Goal: Task Accomplishment & Management: Complete application form

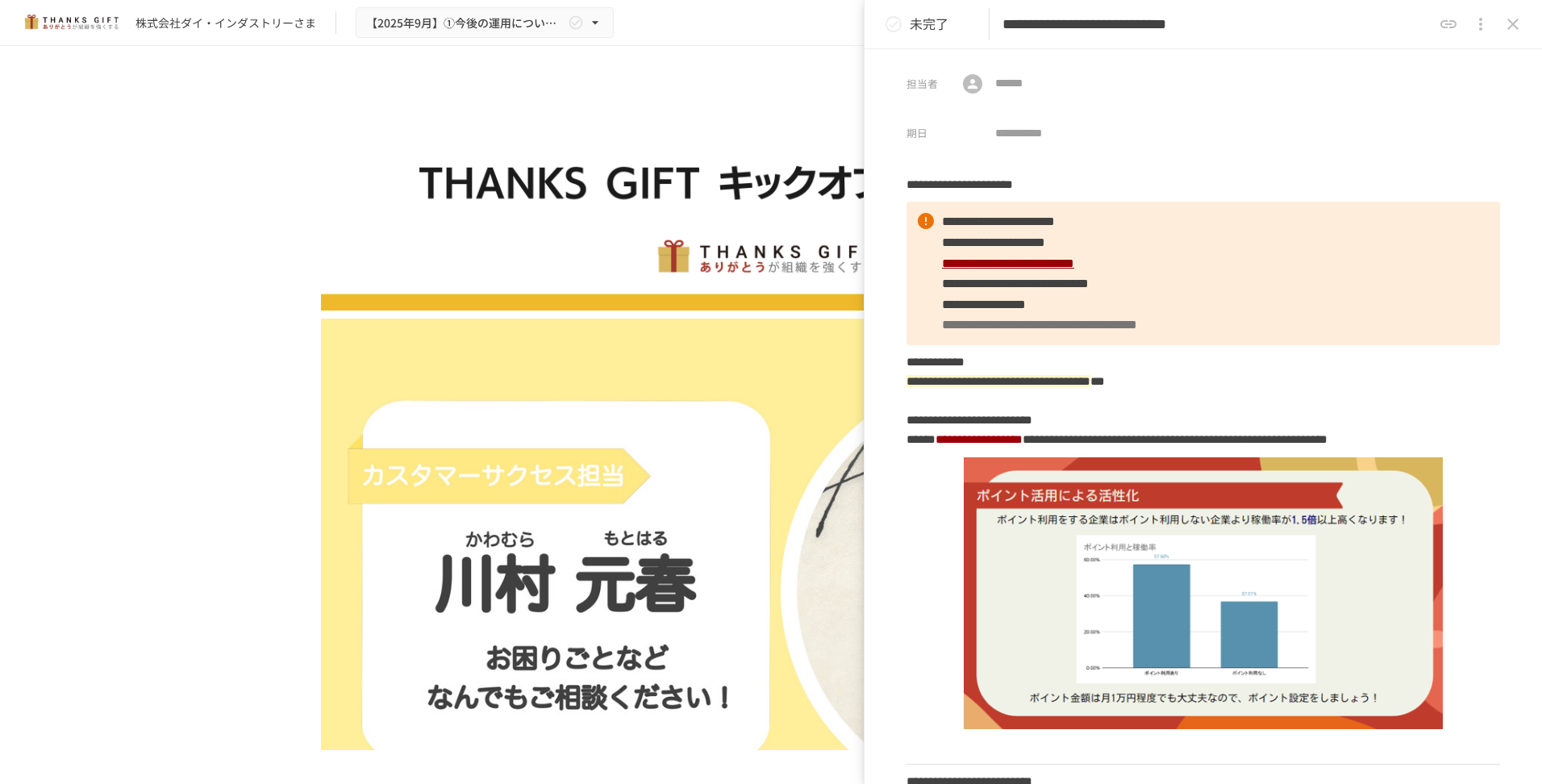
scroll to position [5698, 0]
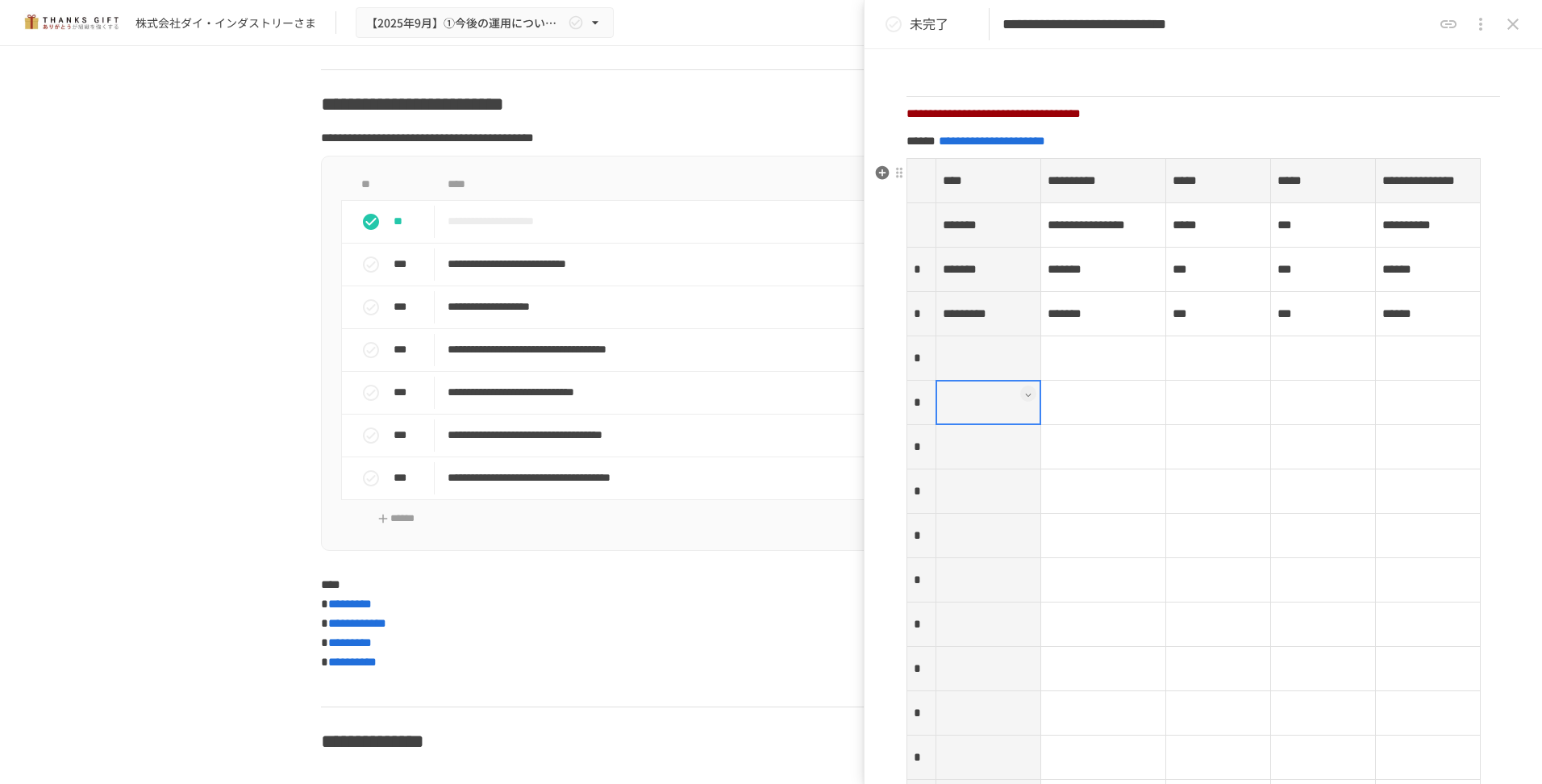
click at [978, 380] on th at bounding box center [988, 358] width 105 height 44
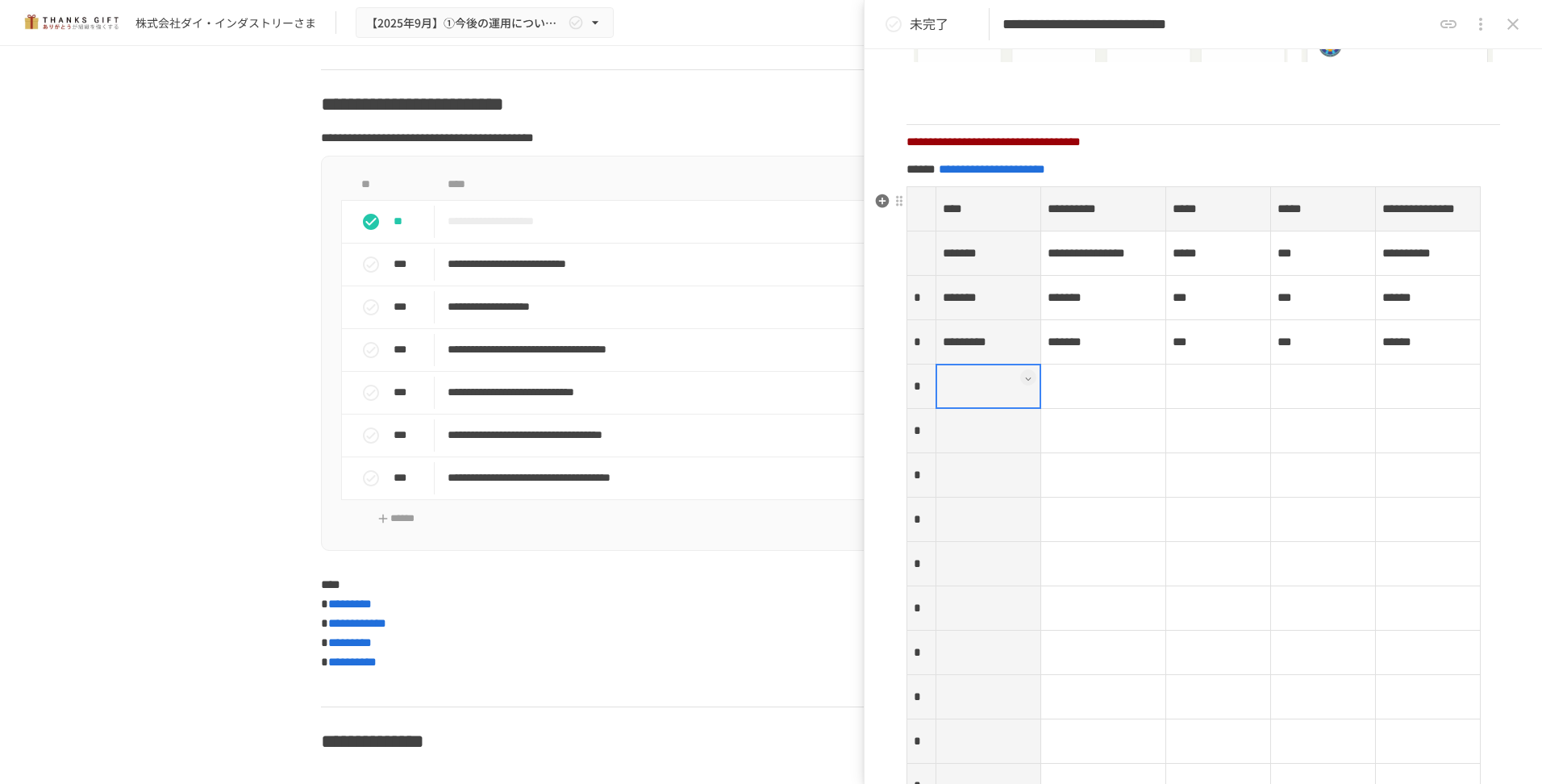
scroll to position [2194, 0]
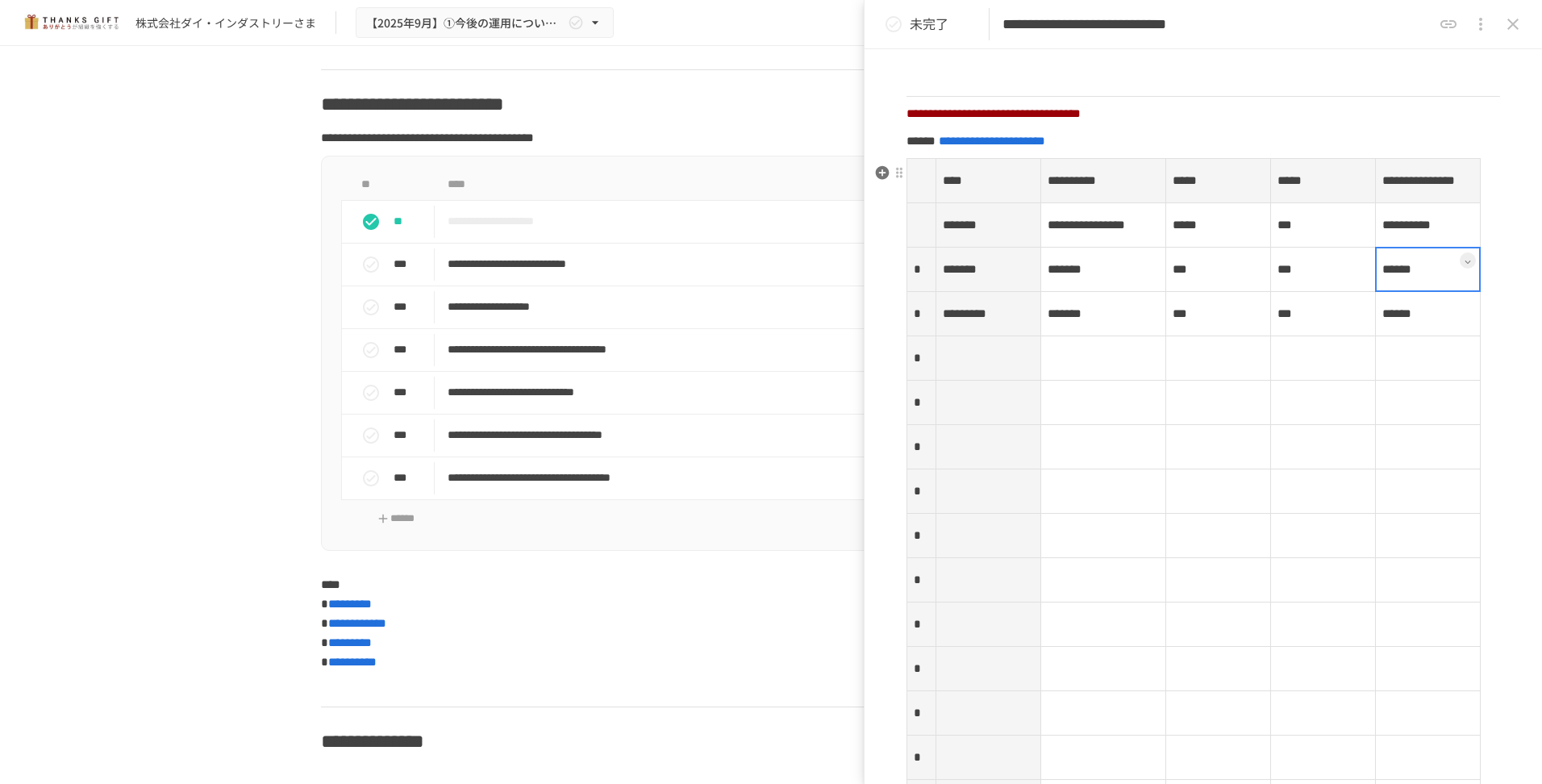
click at [1385, 292] on td "******" at bounding box center [1428, 269] width 105 height 44
click at [1465, 266] on icon at bounding box center [1468, 262] width 7 height 7
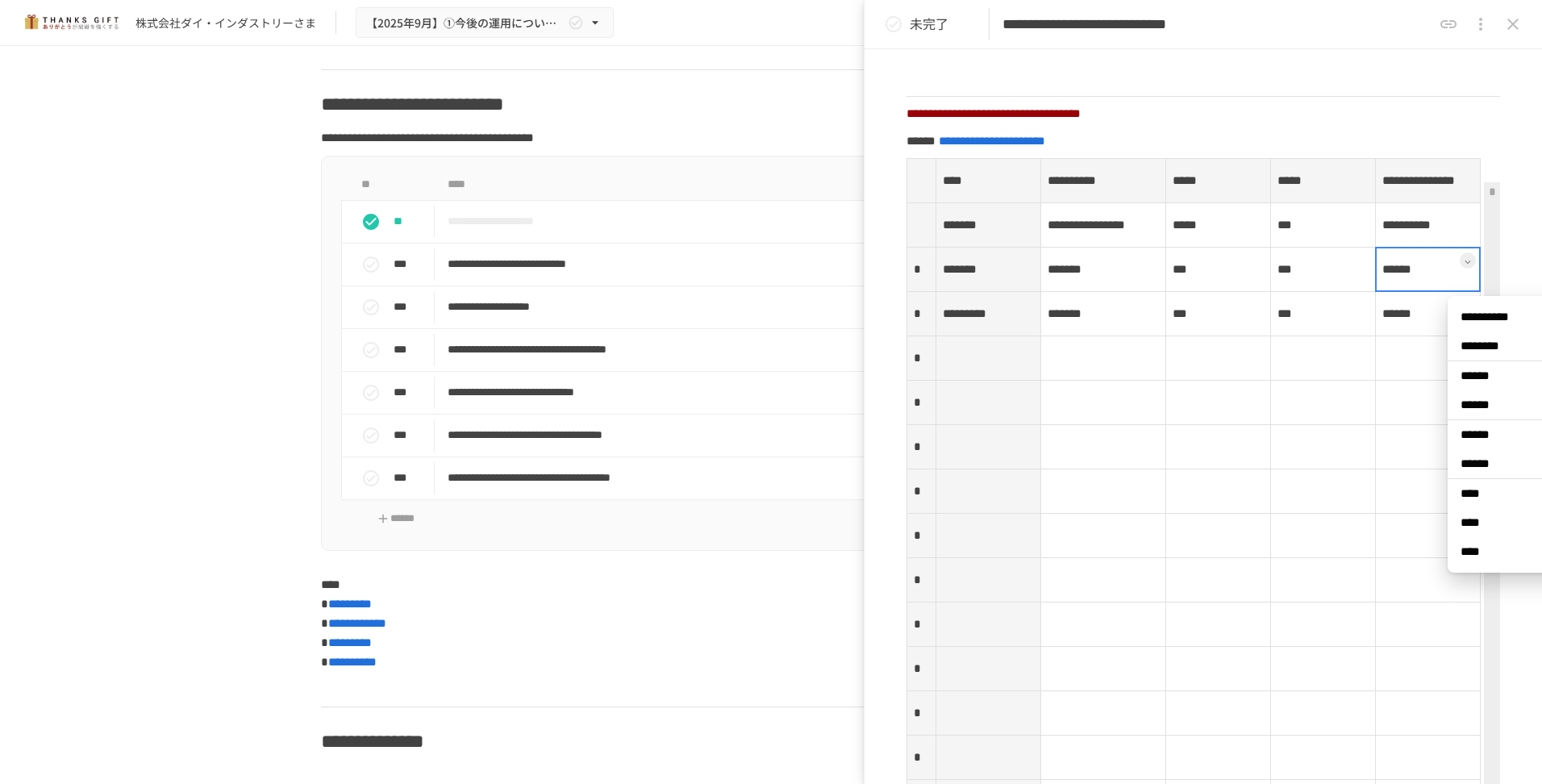
click at [1472, 378] on span "******" at bounding box center [1520, 376] width 121 height 16
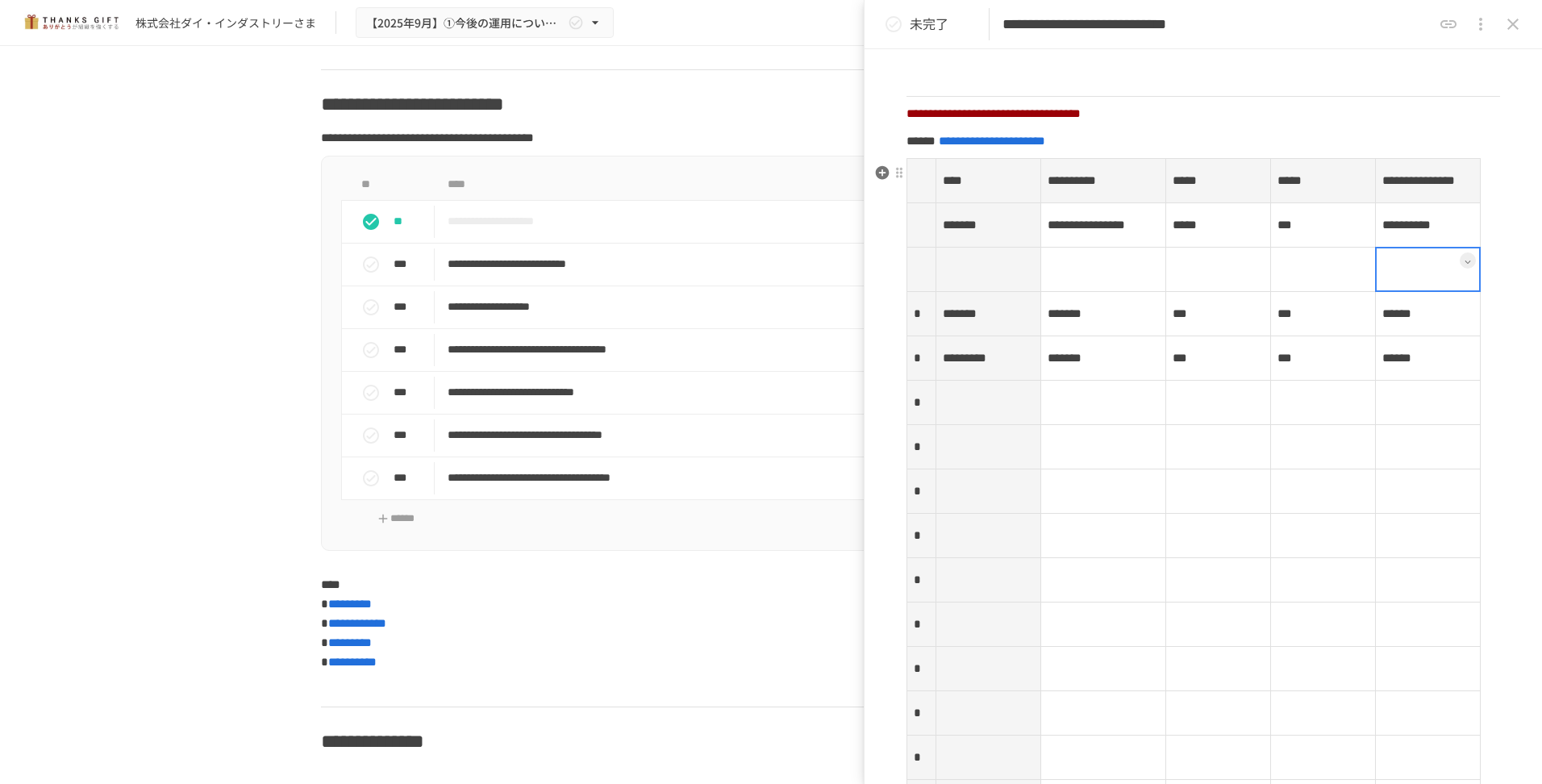
click at [1412, 292] on td at bounding box center [1428, 269] width 105 height 44
click at [1460, 268] on button at bounding box center [1468, 260] width 16 height 16
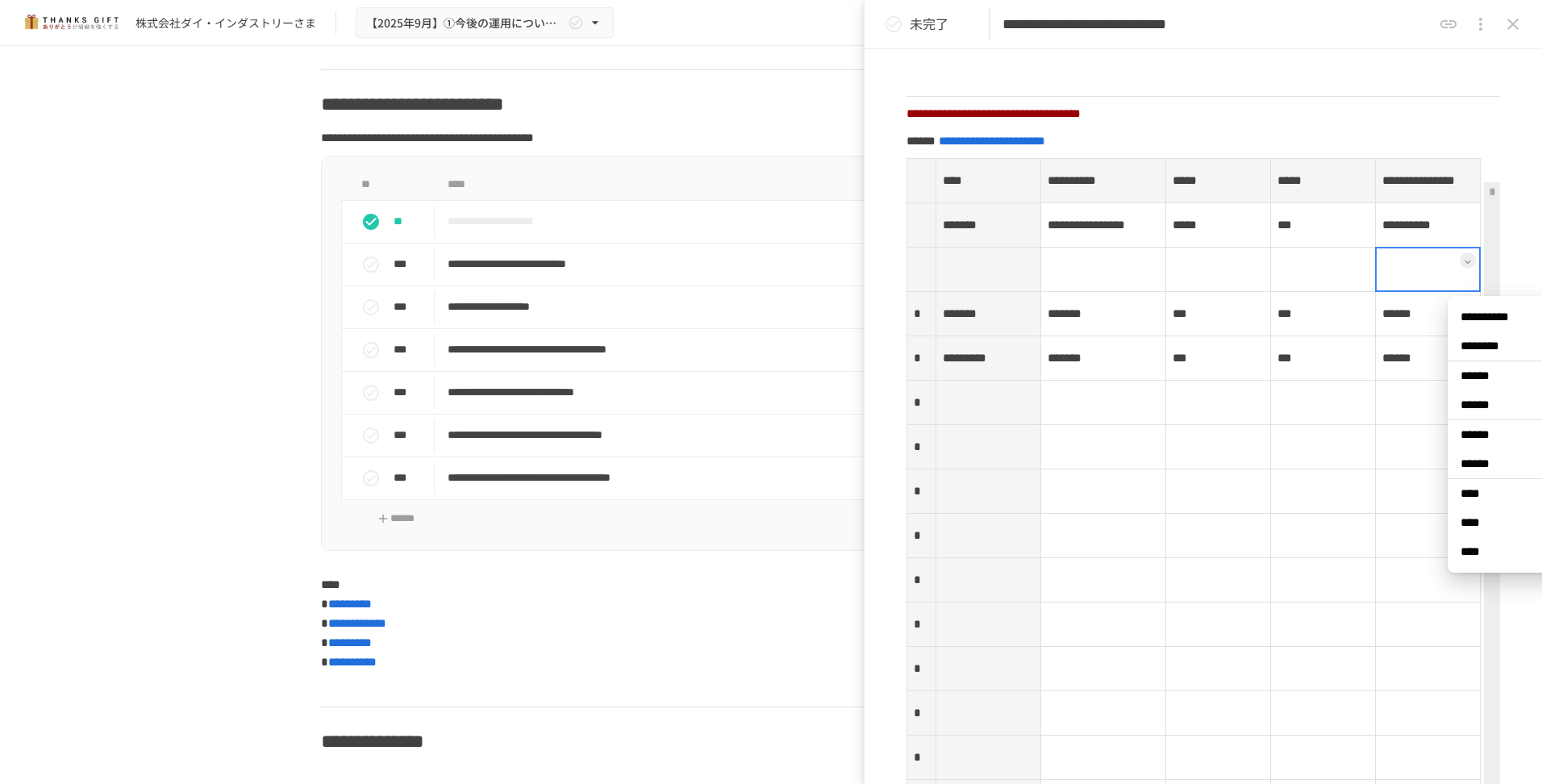
click at [1482, 494] on span "****" at bounding box center [1520, 493] width 121 height 16
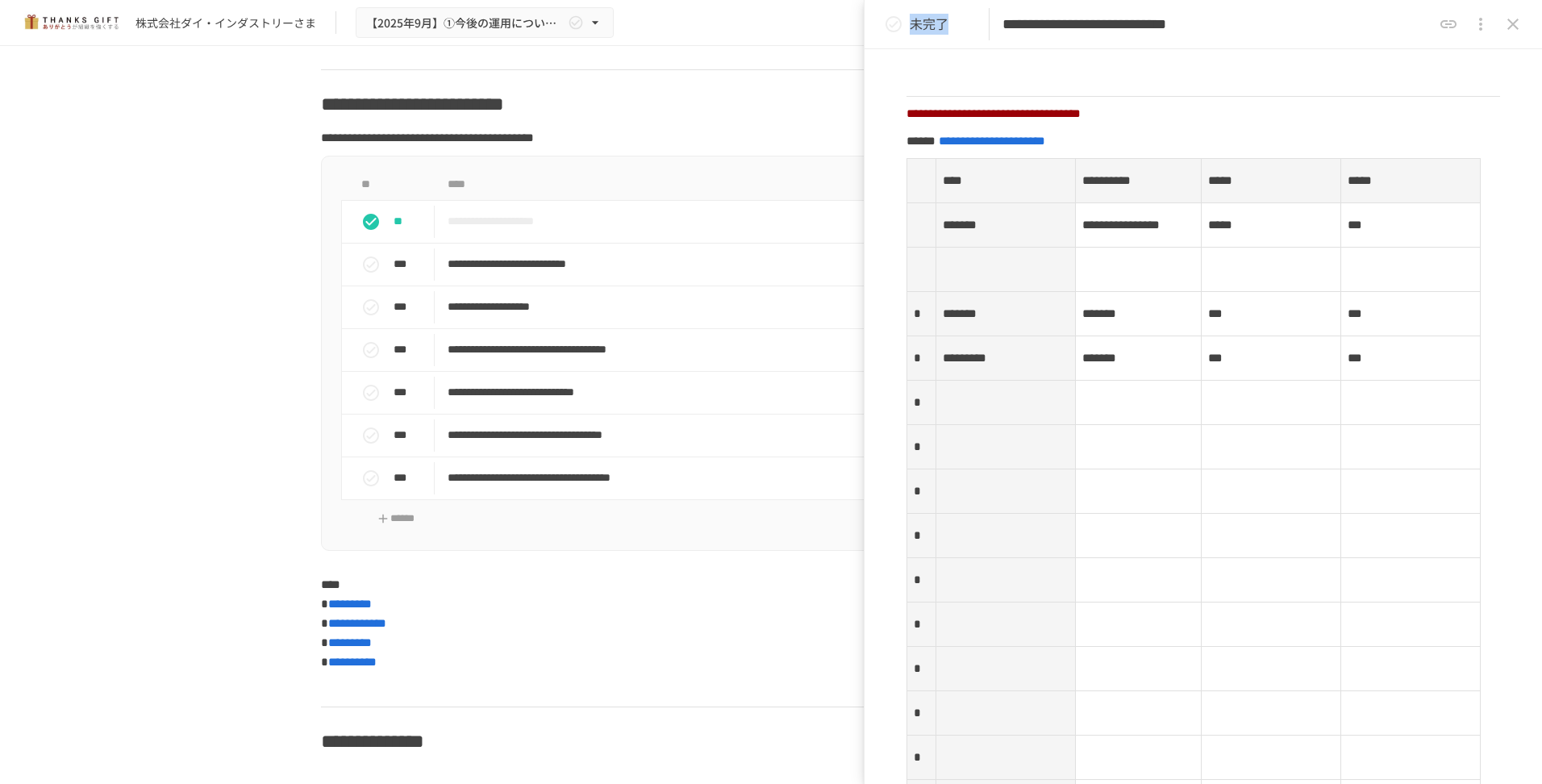
drag, startPoint x: 993, startPoint y: 16, endPoint x: 912, endPoint y: 17, distance: 81.0
click at [912, 17] on div "**********" at bounding box center [1203, 24] width 678 height 49
click at [1304, 75] on p at bounding box center [1203, 79] width 594 height 21
click at [1482, 24] on icon "close drawer" at bounding box center [1480, 23] width 3 height 13
click at [1482, 24] on div at bounding box center [771, 392] width 1542 height 784
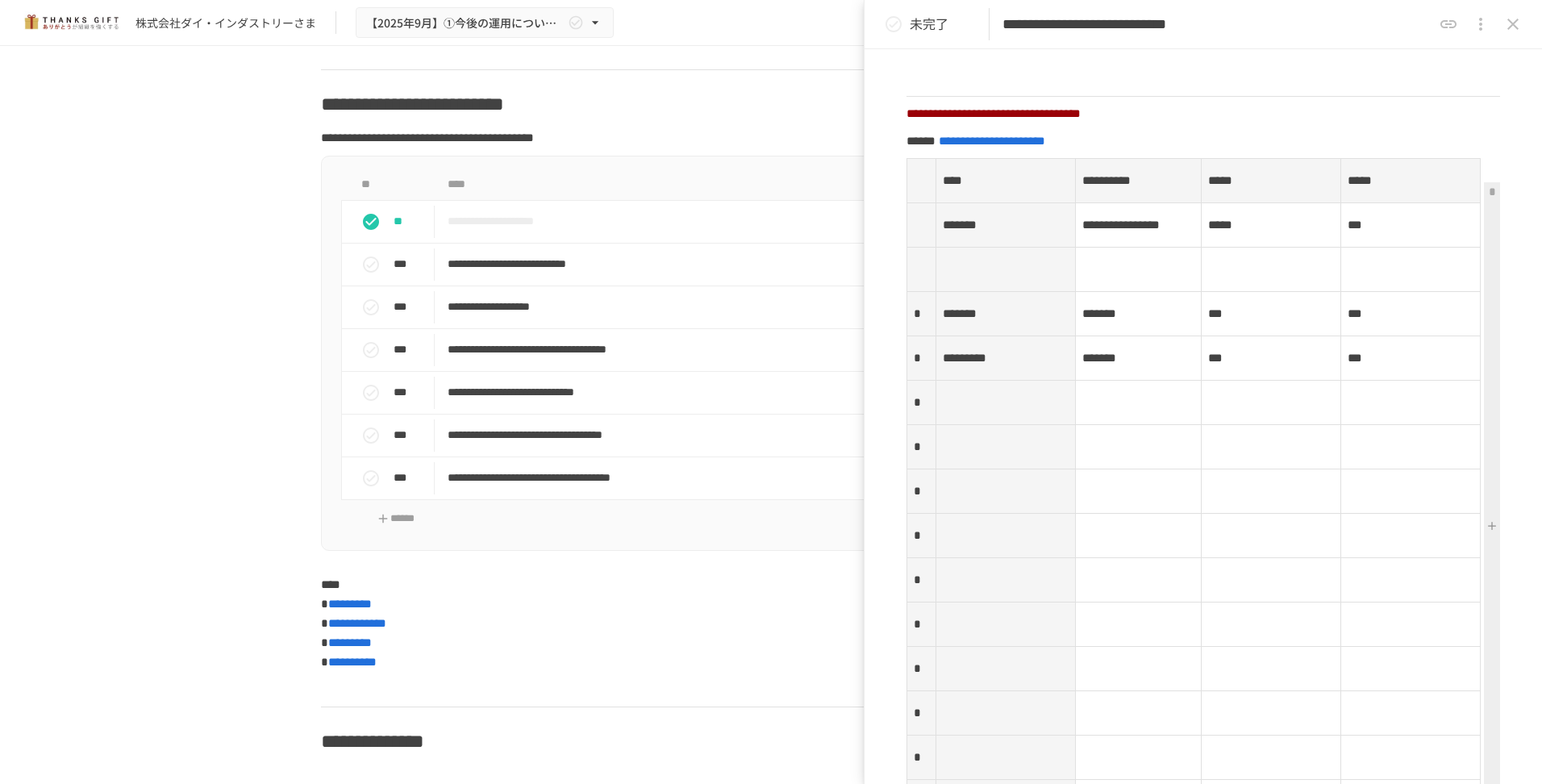
click at [1484, 549] on button at bounding box center [1492, 525] width 16 height 686
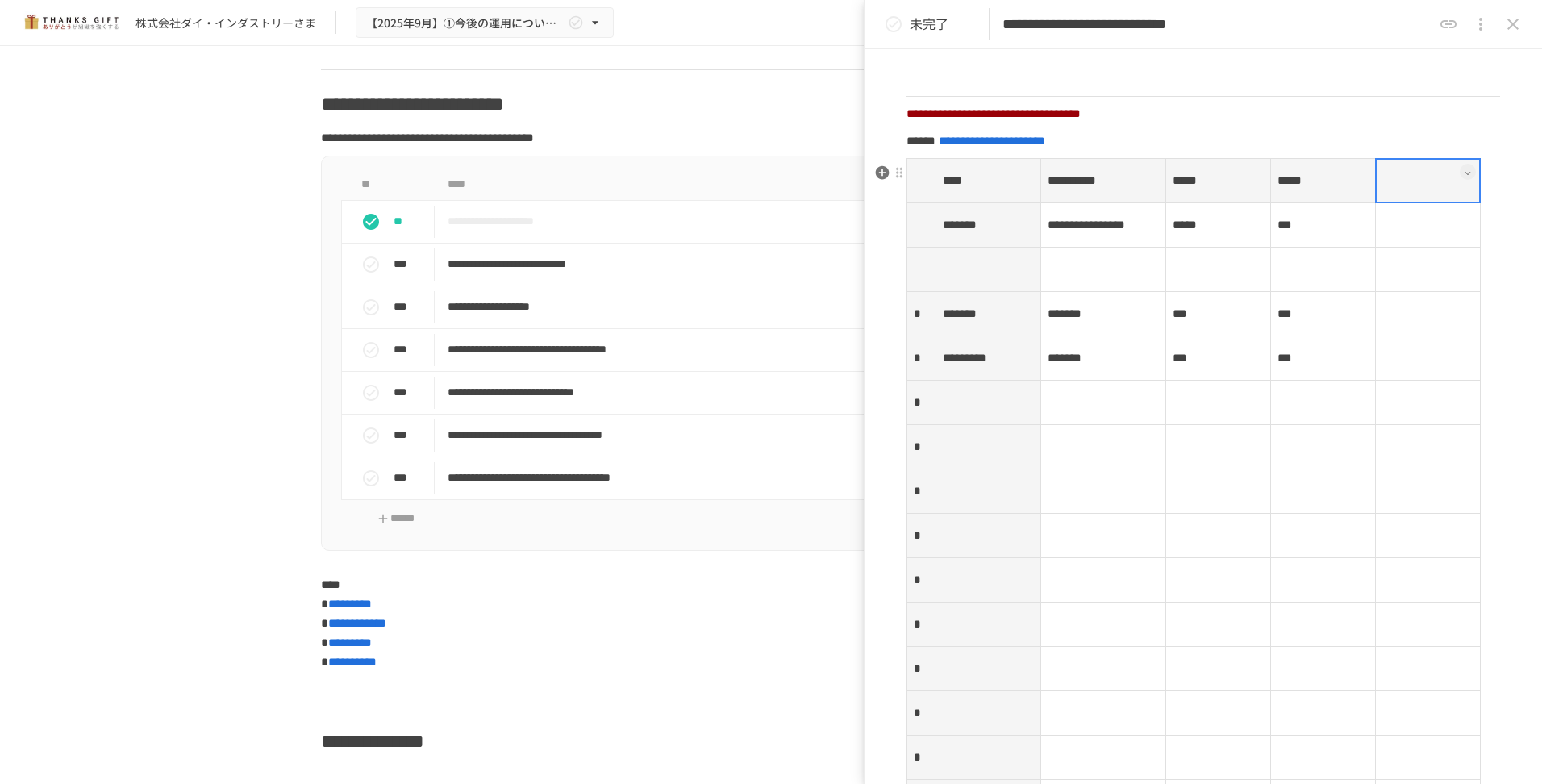
click at [1395, 200] on th at bounding box center [1428, 182] width 105 height 44
click at [1382, 191] on p at bounding box center [1427, 181] width 91 height 21
click at [1401, 247] on td at bounding box center [1428, 225] width 105 height 44
click at [913, 292] on th at bounding box center [922, 269] width 29 height 44
click at [922, 266] on icon at bounding box center [923, 262] width 7 height 7
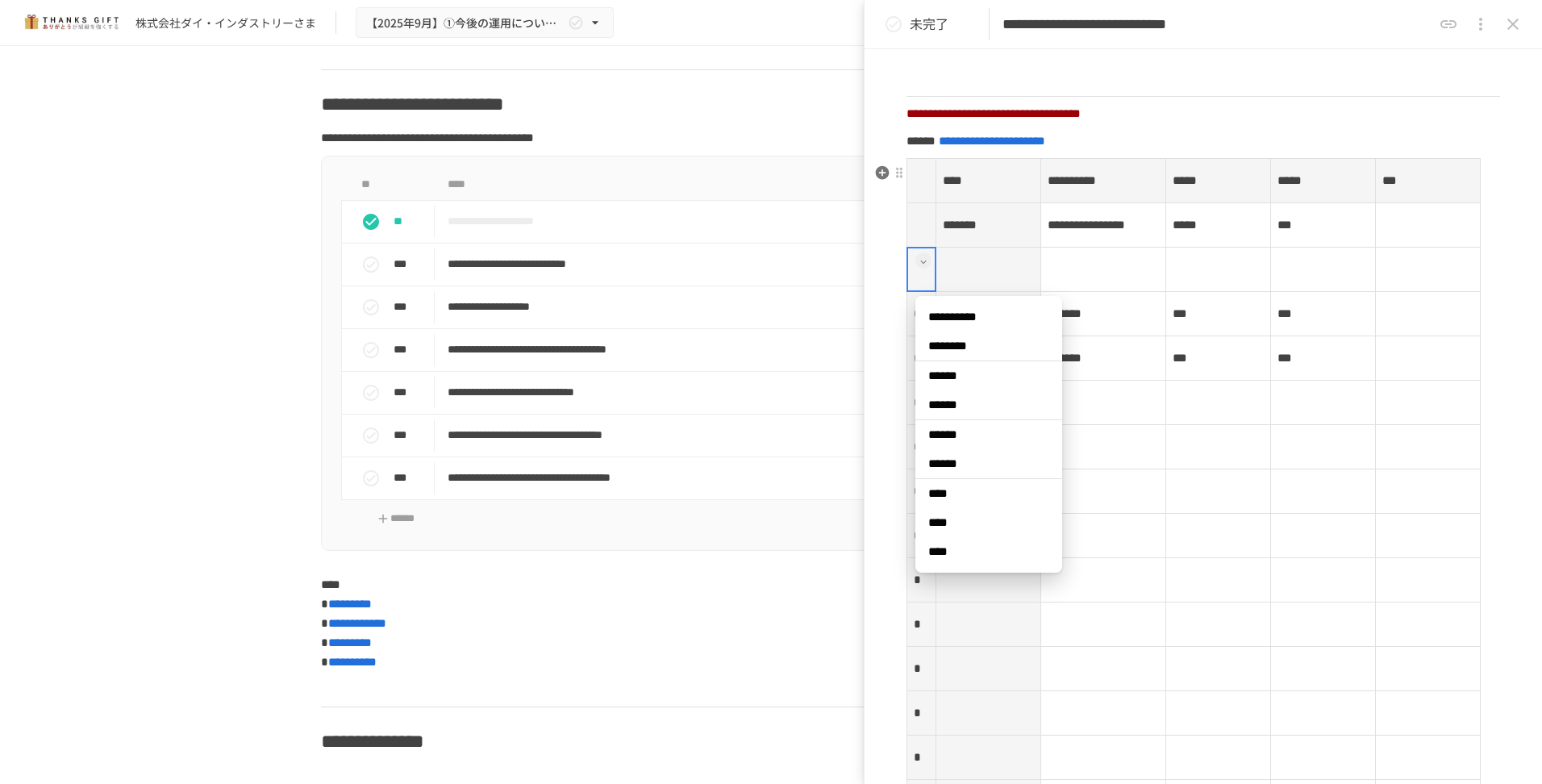
click at [951, 517] on span "****" at bounding box center [988, 522] width 121 height 16
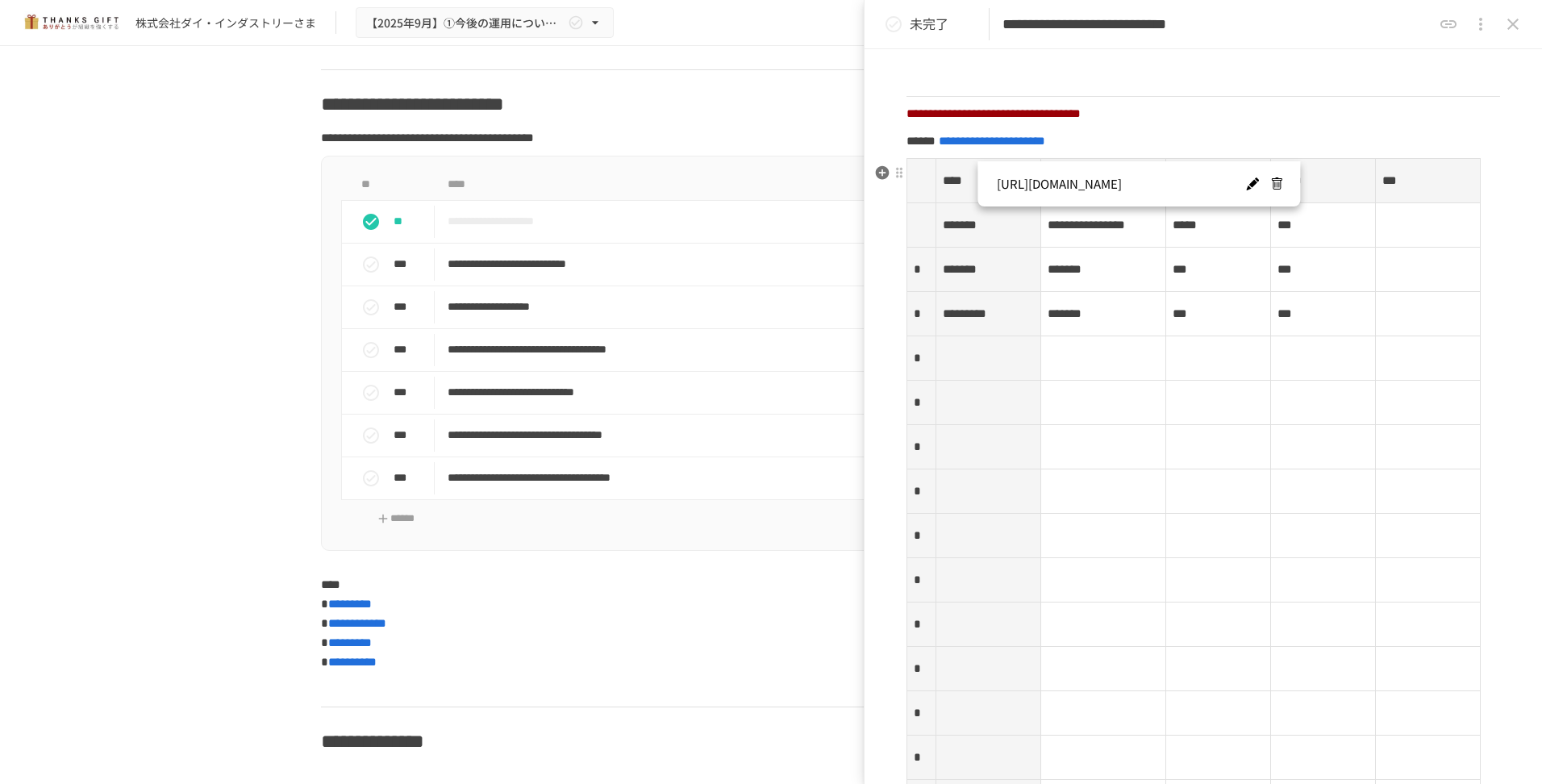
click at [1402, 247] on td at bounding box center [1428, 225] width 105 height 44
click at [1402, 292] on td at bounding box center [1428, 269] width 105 height 44
click at [1402, 280] on p at bounding box center [1427, 269] width 91 height 21
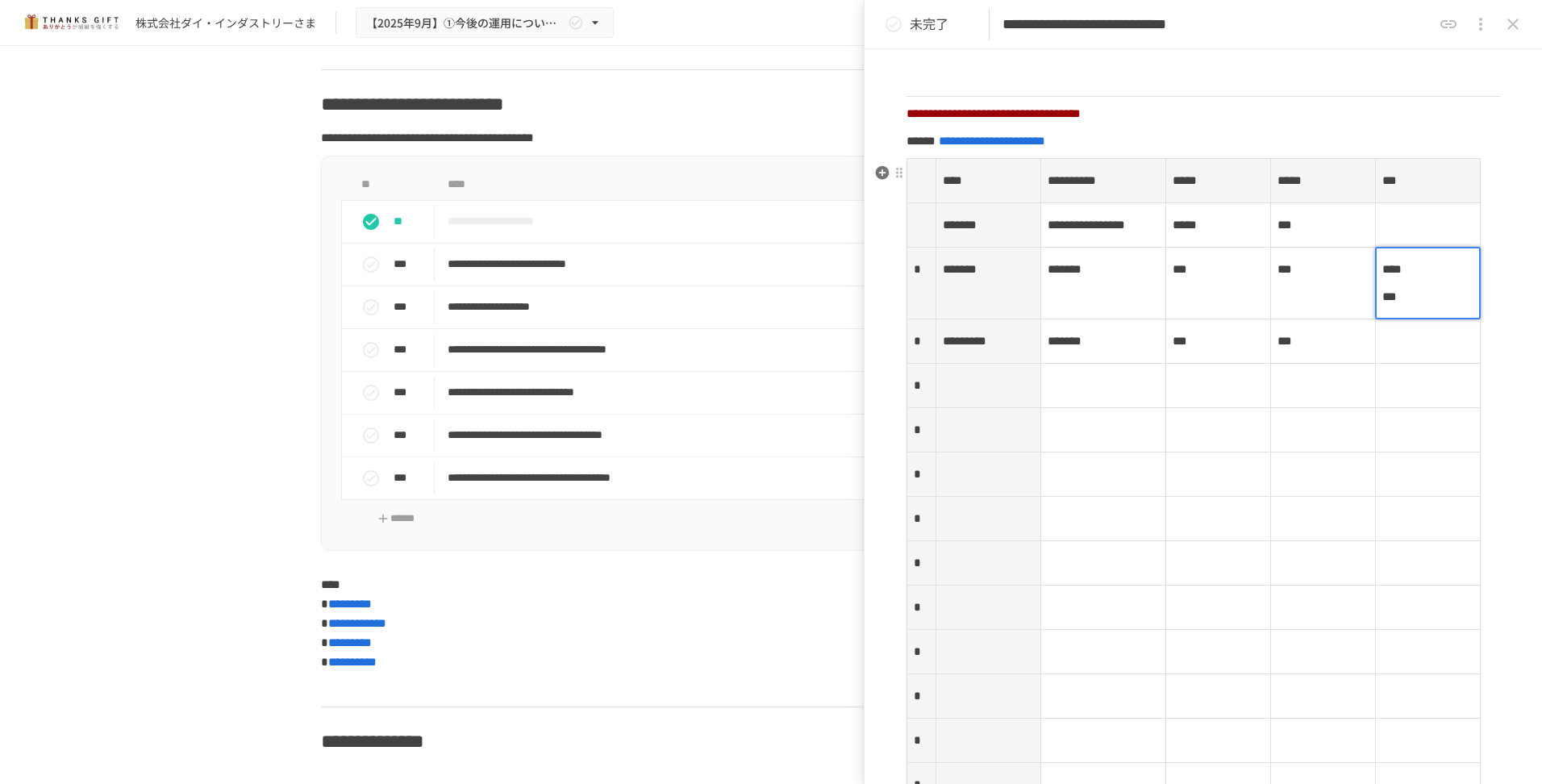
click at [1385, 364] on td at bounding box center [1428, 342] width 105 height 44
click at [966, 408] on th at bounding box center [988, 386] width 105 height 44
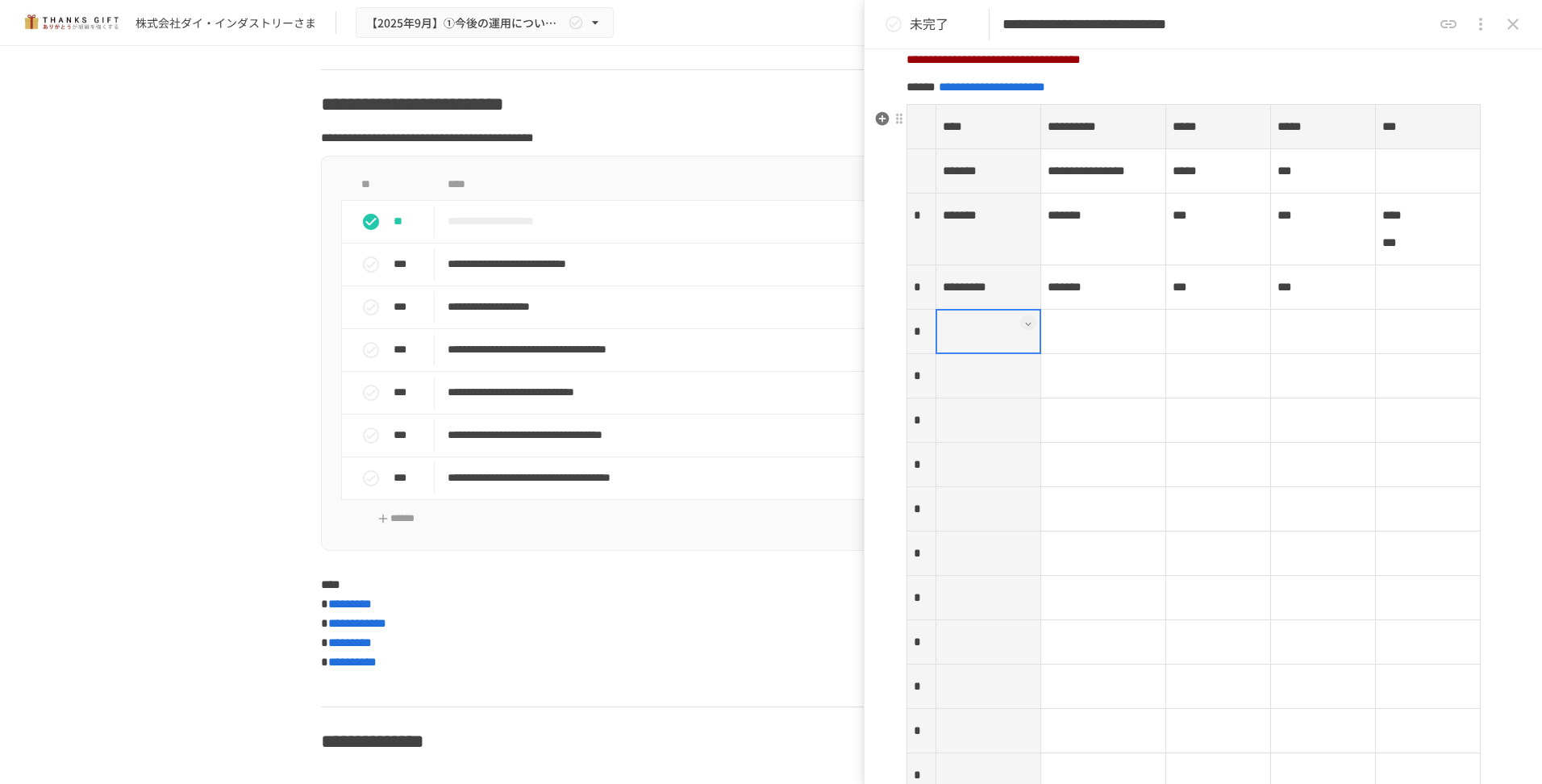
scroll to position [2274, 0]
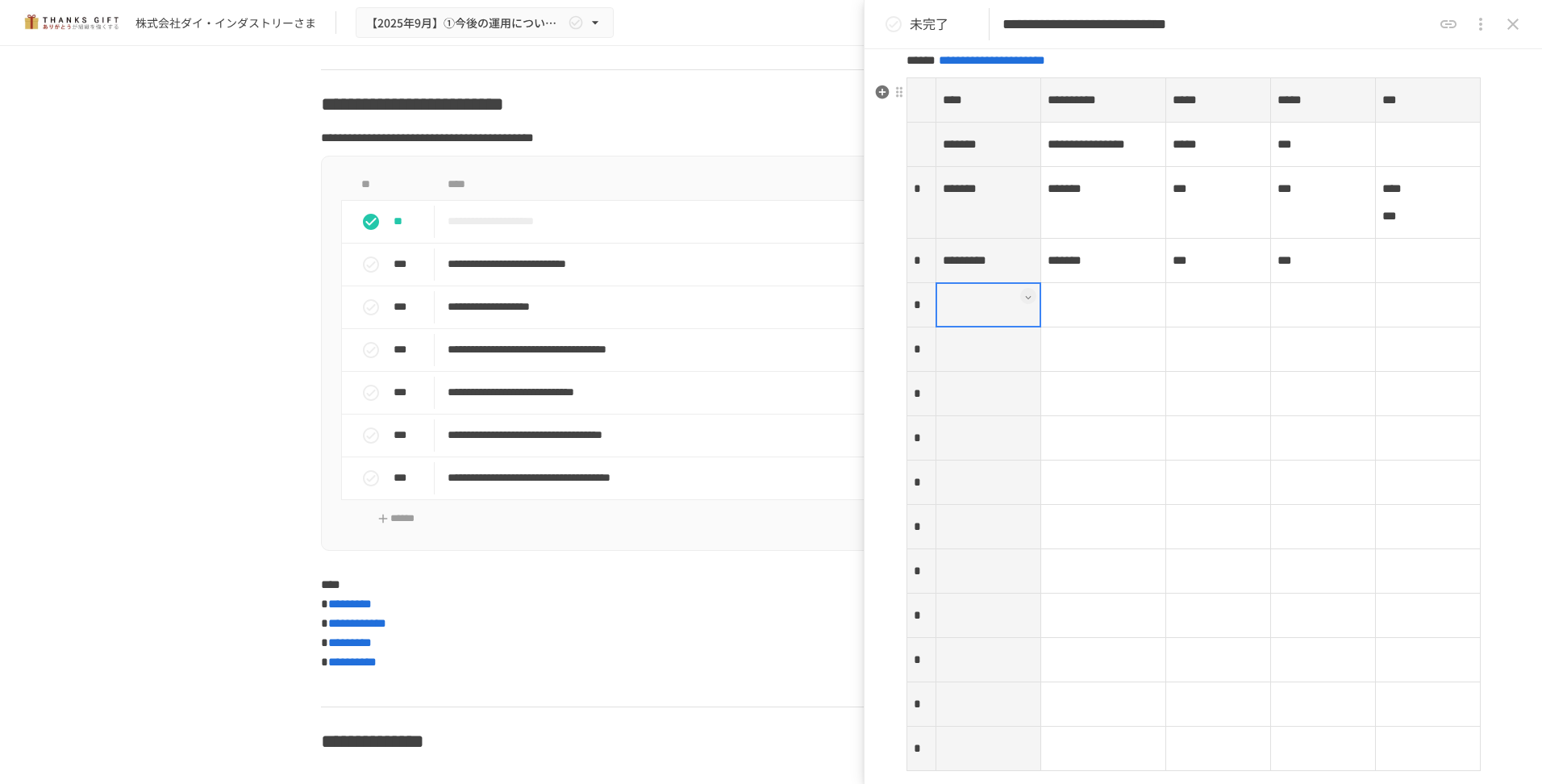
click at [957, 327] on div at bounding box center [988, 304] width 105 height 45
click at [960, 327] on div at bounding box center [988, 304] width 105 height 45
click at [1072, 238] on td "*******" at bounding box center [1103, 203] width 126 height 71
click at [1135, 238] on div at bounding box center [1103, 202] width 126 height 72
click at [1135, 234] on div at bounding box center [1103, 202] width 126 height 72
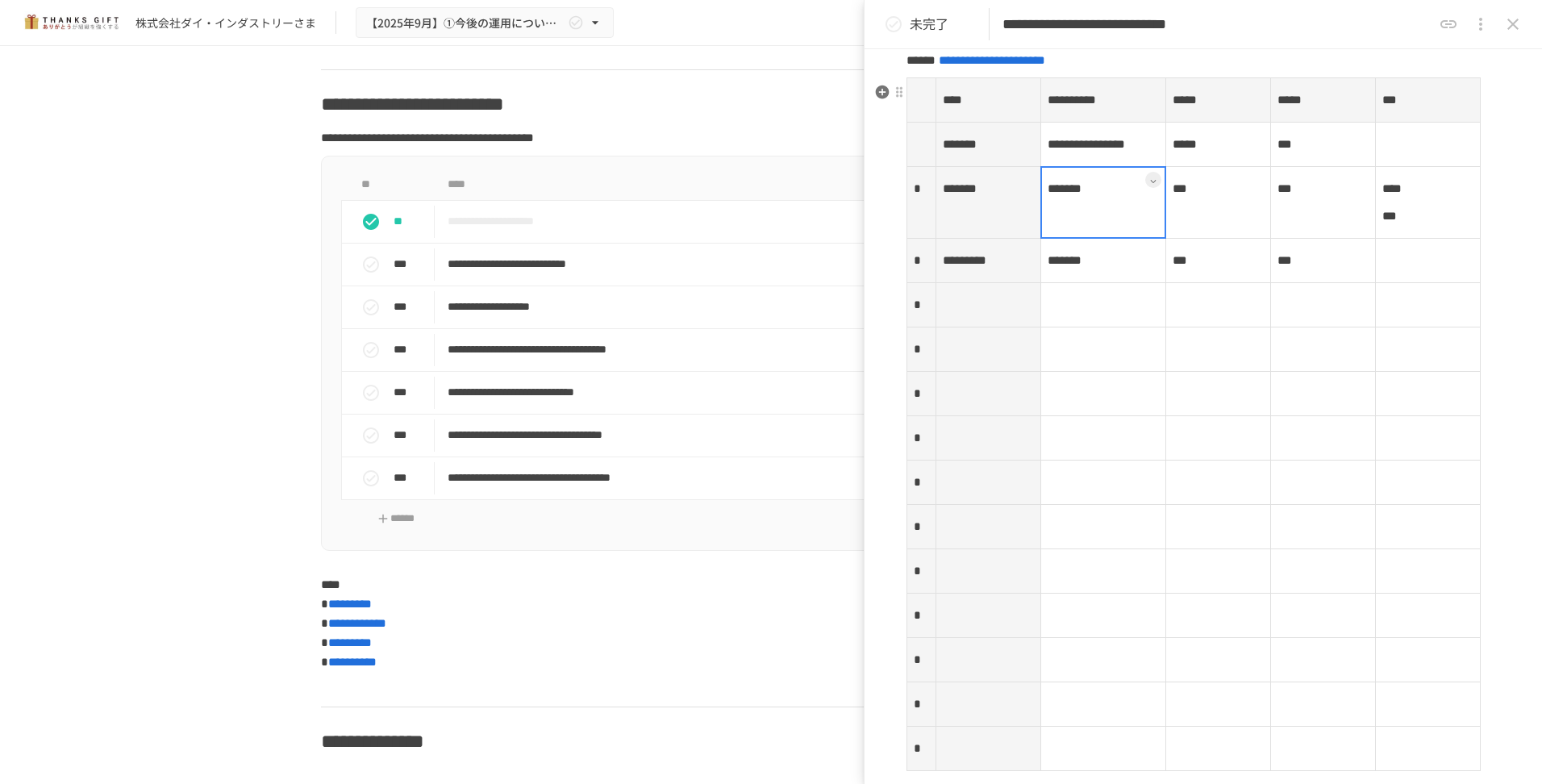
click at [1124, 233] on div at bounding box center [1103, 202] width 126 height 72
click at [1123, 233] on div at bounding box center [1103, 202] width 126 height 72
click at [1133, 199] on p "*******" at bounding box center [1104, 189] width 112 height 21
click at [1107, 283] on td "*******" at bounding box center [1103, 261] width 126 height 44
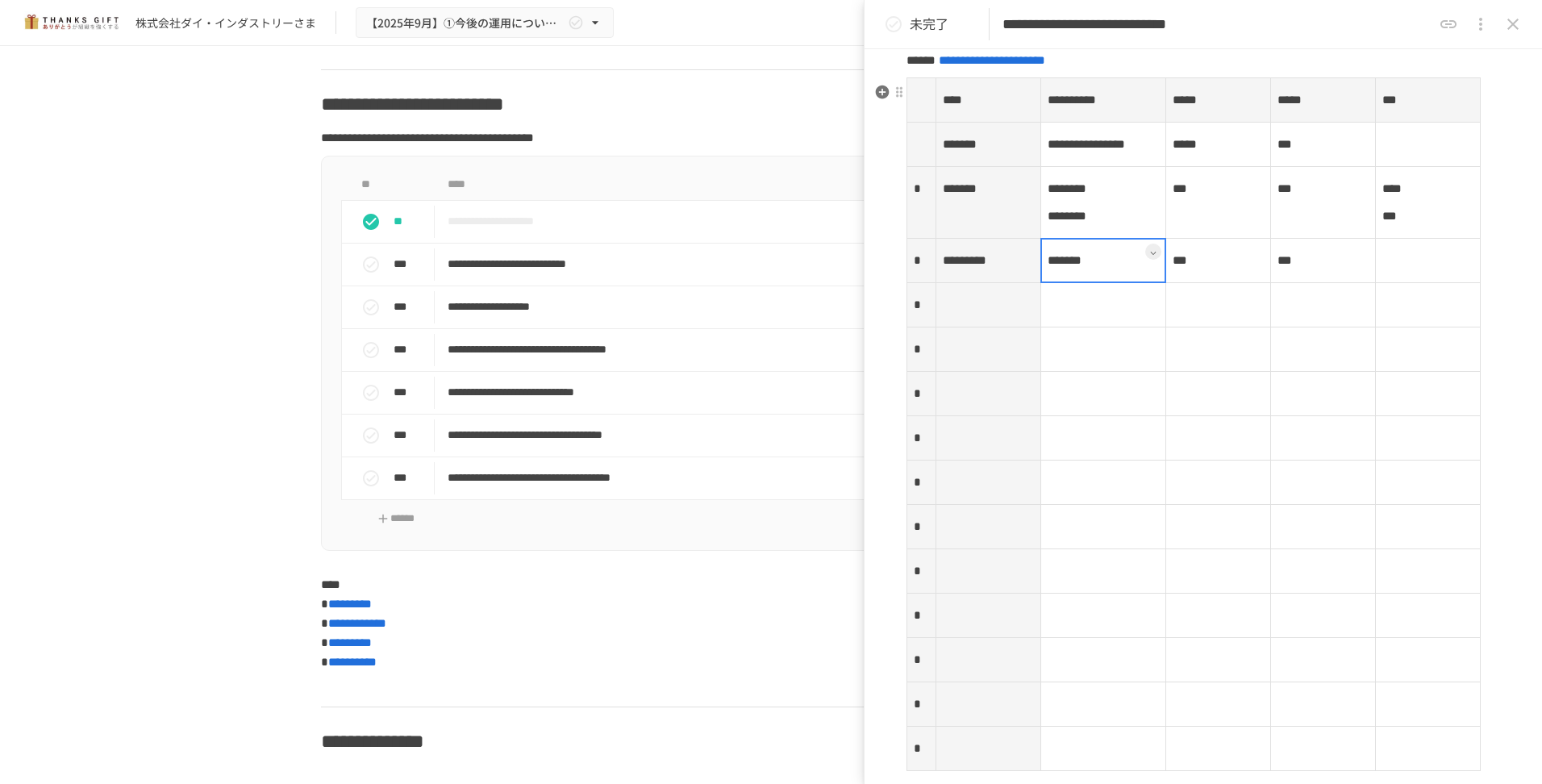
click at [1133, 283] on div at bounding box center [1103, 260] width 126 height 45
click at [1129, 271] on p "*******" at bounding box center [1104, 261] width 112 height 21
click at [1005, 354] on th at bounding box center [988, 333] width 105 height 44
click at [960, 354] on div at bounding box center [988, 332] width 105 height 45
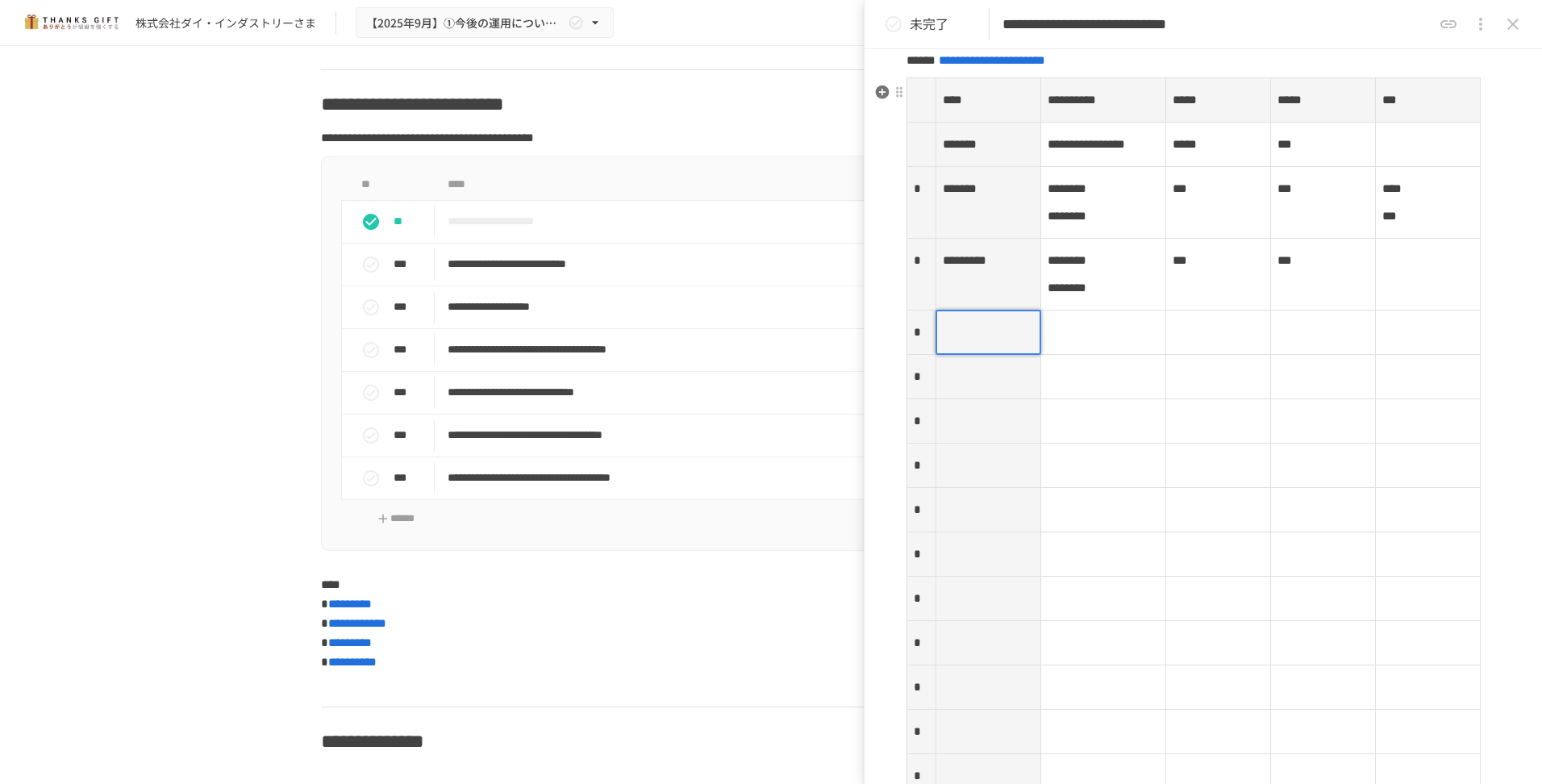
click at [959, 343] on p at bounding box center [988, 332] width 91 height 21
click at [1015, 304] on th "*********" at bounding box center [988, 274] width 105 height 71
drag, startPoint x: 1015, startPoint y: 304, endPoint x: 986, endPoint y: 332, distance: 40.3
click at [986, 311] on div at bounding box center [988, 273] width 105 height 72
click at [1012, 305] on div at bounding box center [988, 273] width 105 height 72
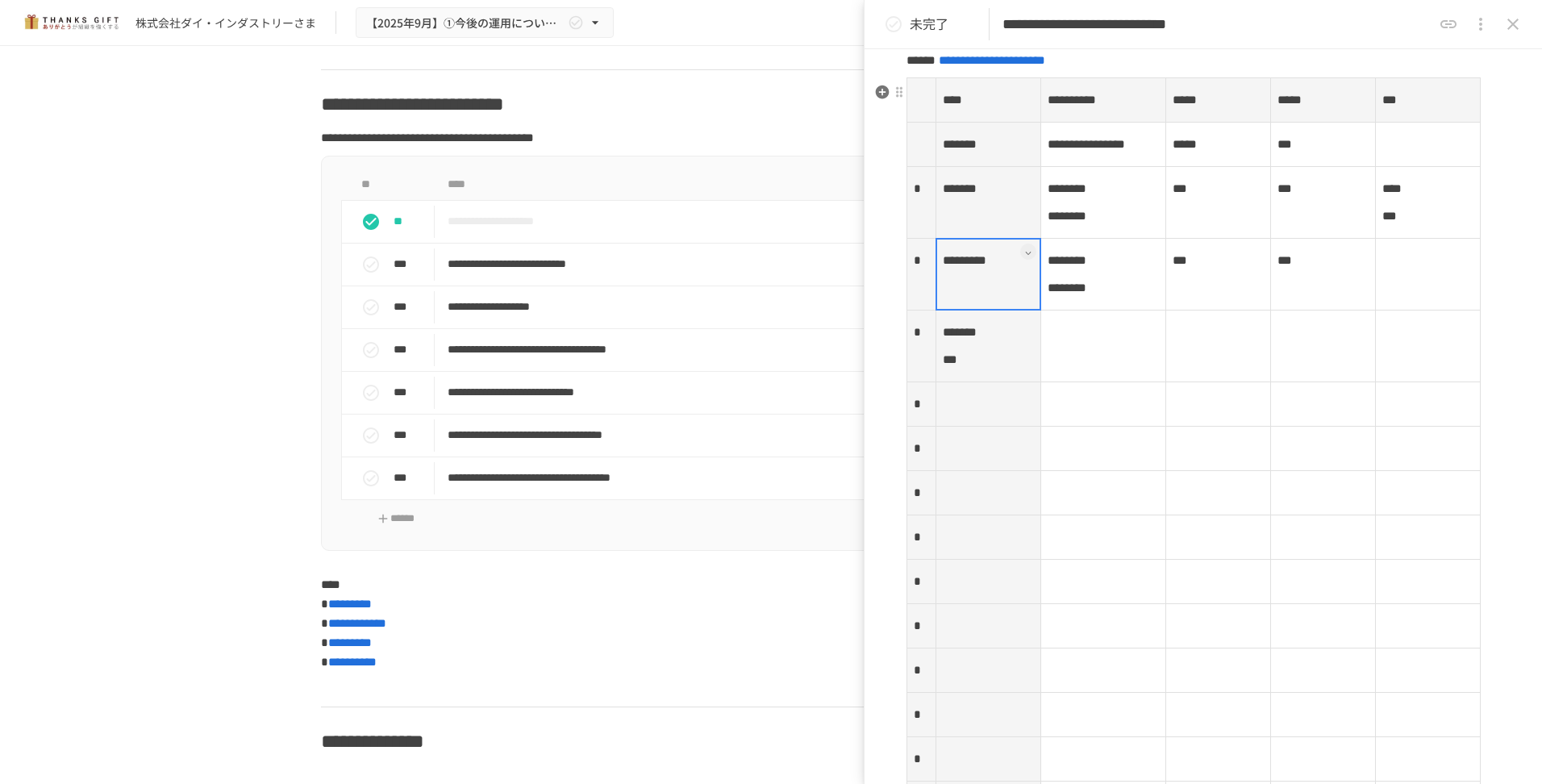
click at [1012, 305] on div at bounding box center [988, 273] width 105 height 72
click at [986, 266] on span "*********" at bounding box center [964, 260] width 43 height 13
click at [1077, 382] on td at bounding box center [1103, 347] width 126 height 71
click at [1086, 382] on div at bounding box center [1103, 346] width 126 height 72
click at [1077, 382] on div at bounding box center [1103, 346] width 126 height 72
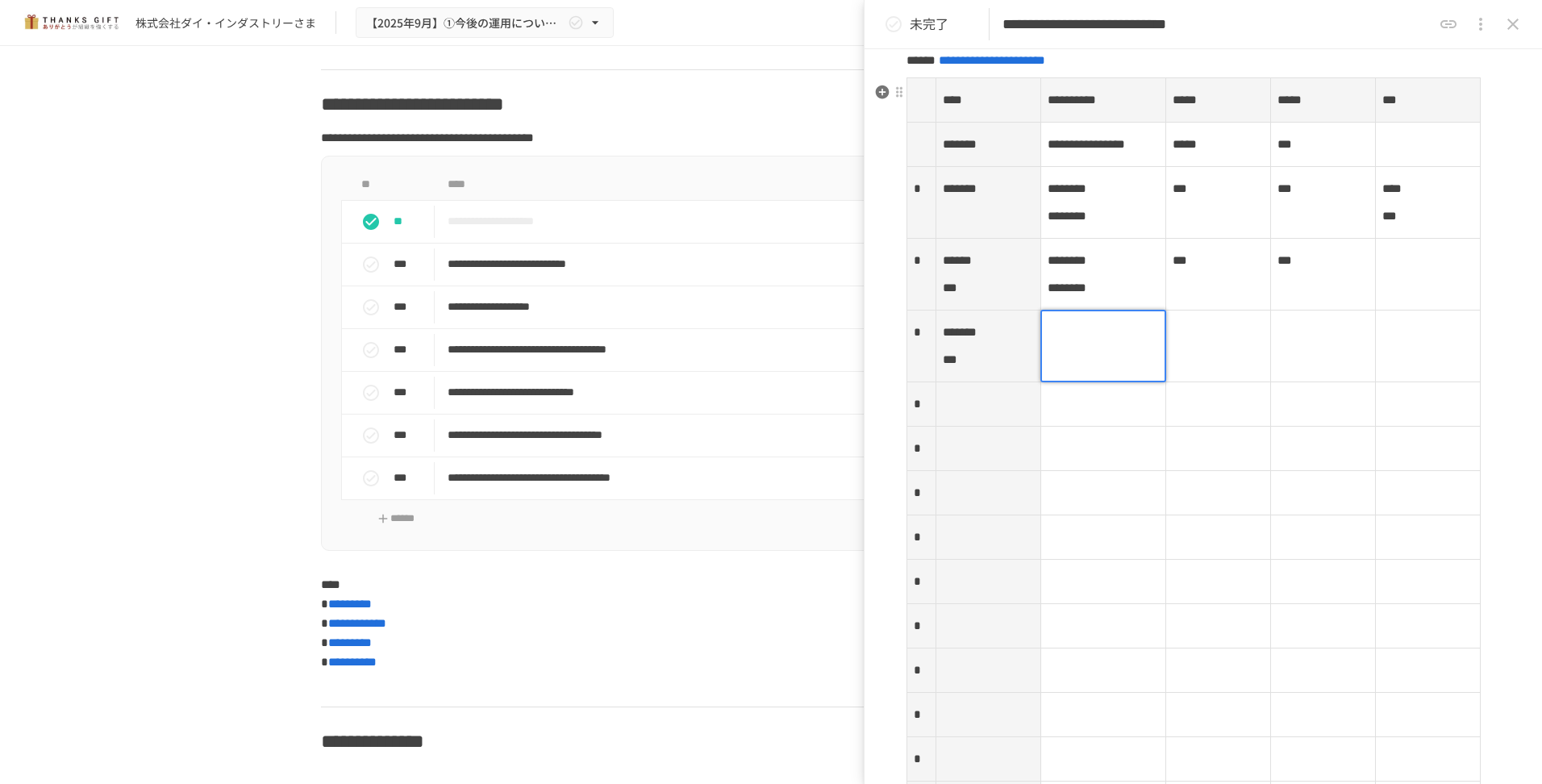
click at [1061, 343] on p at bounding box center [1104, 332] width 112 height 21
click at [978, 427] on th at bounding box center [988, 405] width 105 height 44
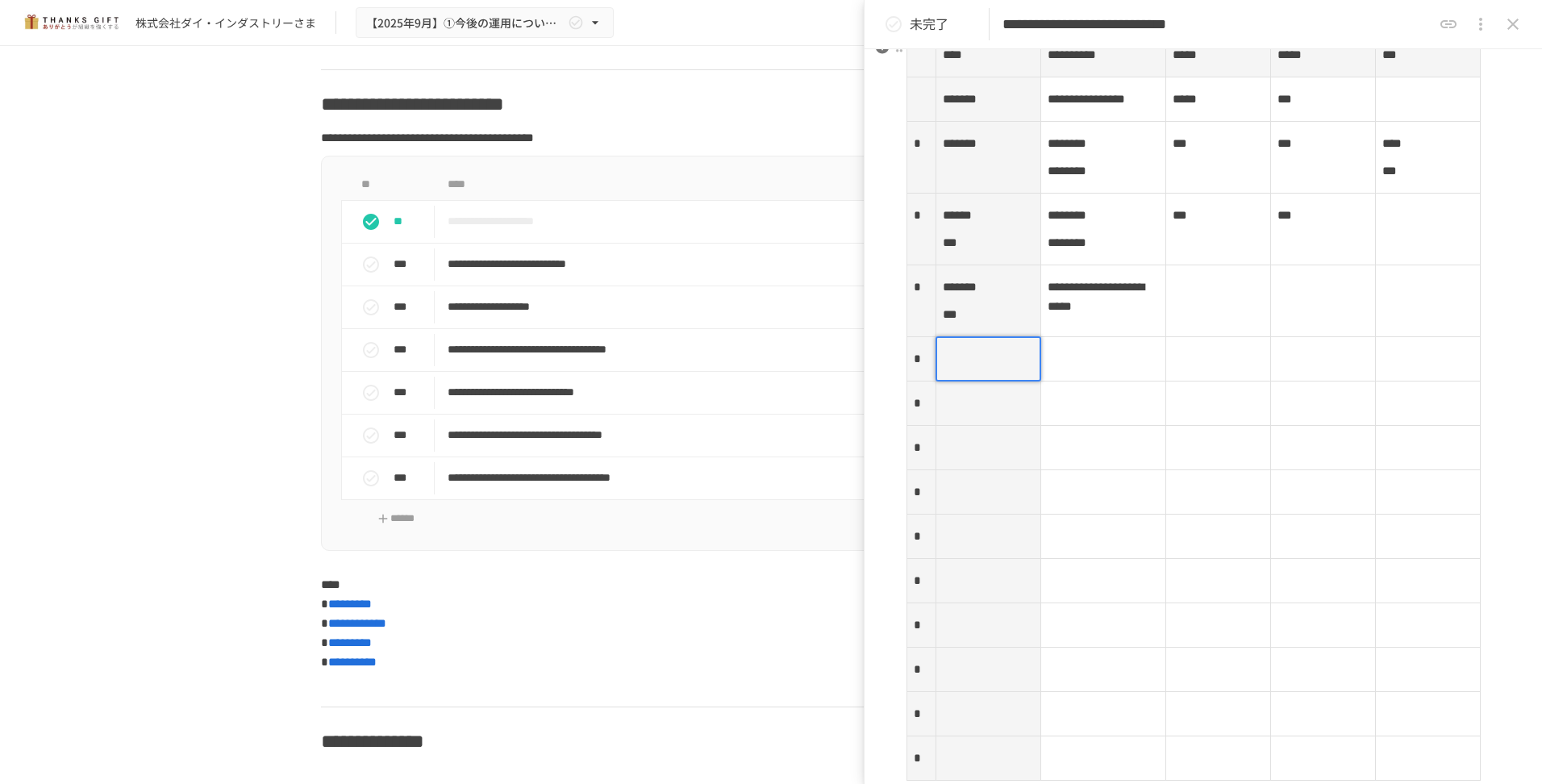
scroll to position [2267, 0]
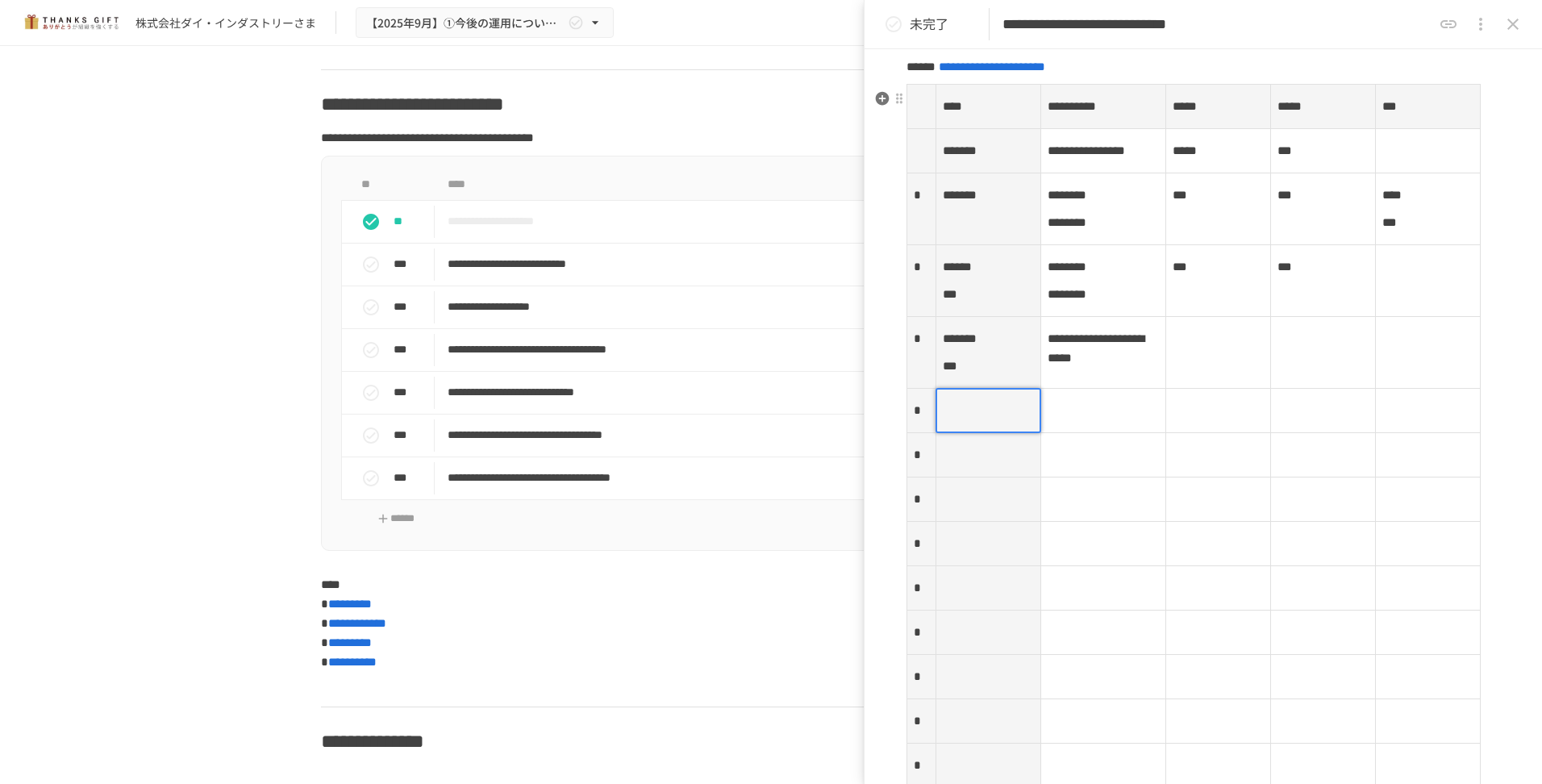
click at [966, 421] on p at bounding box center [988, 410] width 91 height 21
click at [1089, 433] on td at bounding box center [1103, 411] width 126 height 44
click at [1071, 421] on p at bounding box center [1104, 410] width 112 height 21
click at [999, 477] on th at bounding box center [988, 455] width 105 height 44
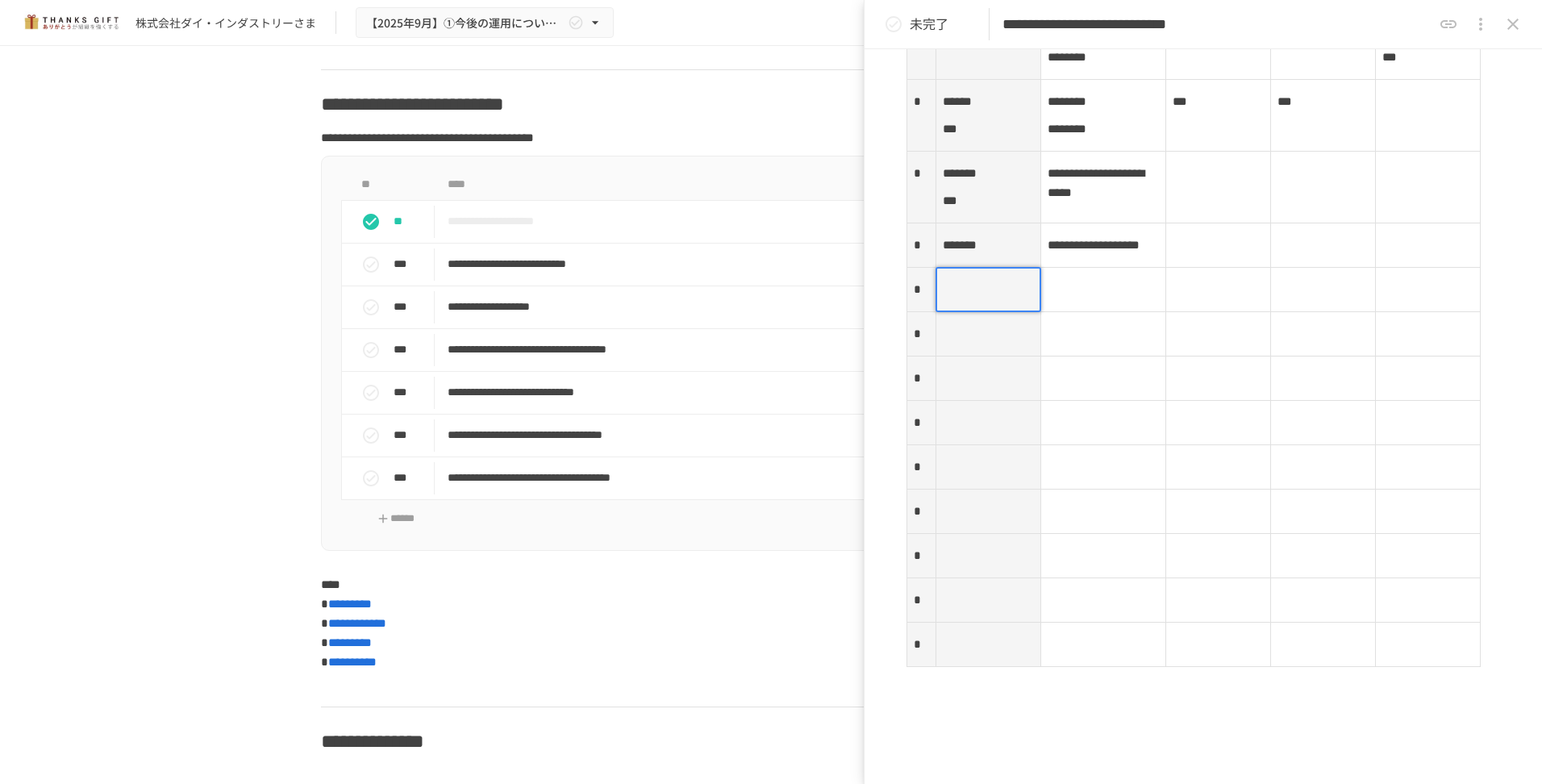
scroll to position [2387, 0]
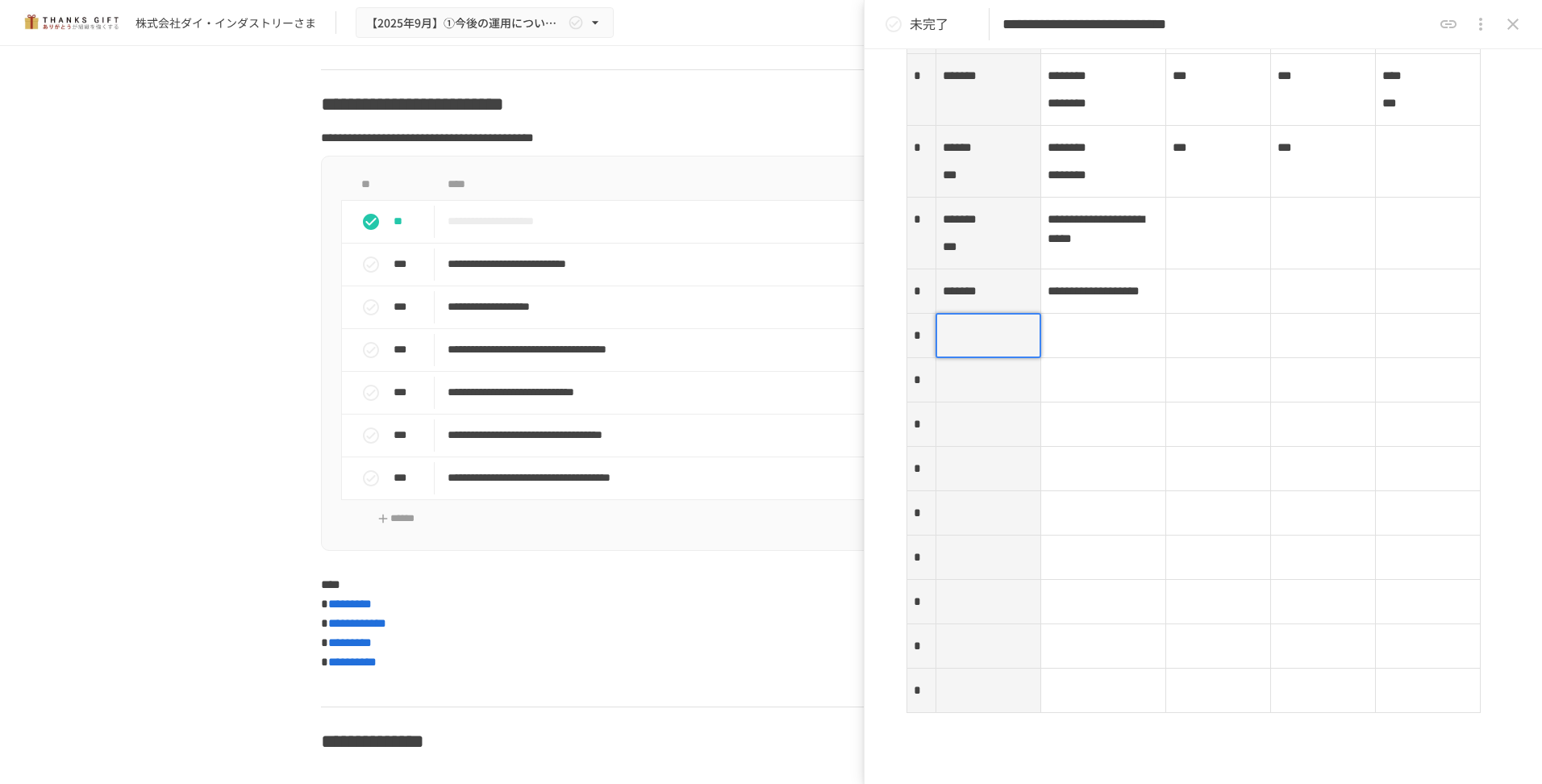
click at [944, 346] on p at bounding box center [988, 336] width 91 height 21
click at [964, 430] on th at bounding box center [988, 407] width 105 height 44
click at [938, 429] on div at bounding box center [935, 406] width 7 height 43
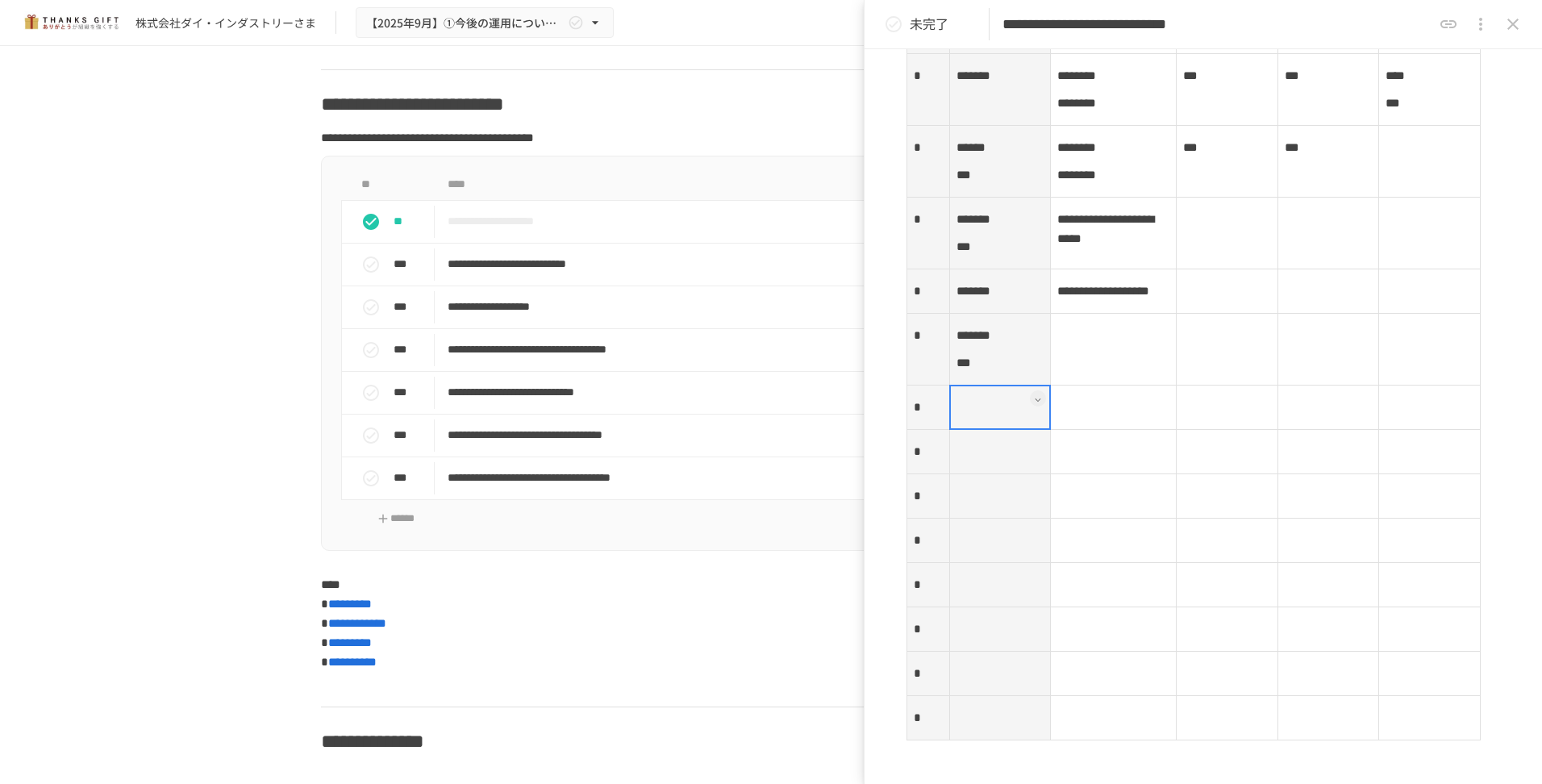
click at [966, 430] on div at bounding box center [1000, 406] width 102 height 45
click at [967, 430] on div at bounding box center [1000, 406] width 102 height 45
click at [967, 418] on p at bounding box center [999, 407] width 88 height 21
click at [1141, 458] on td at bounding box center [1113, 421] width 126 height 71
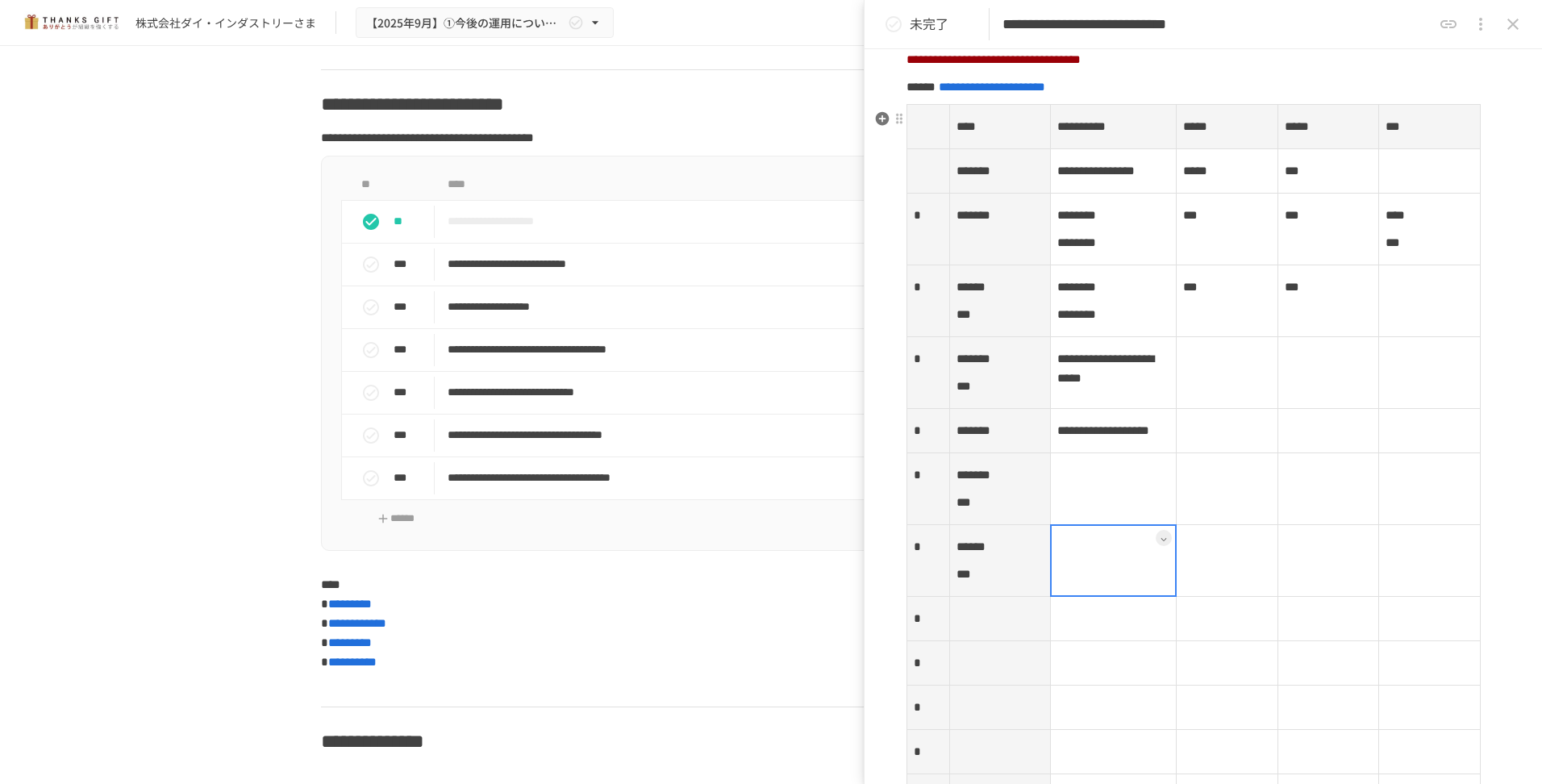
scroll to position [2226, 0]
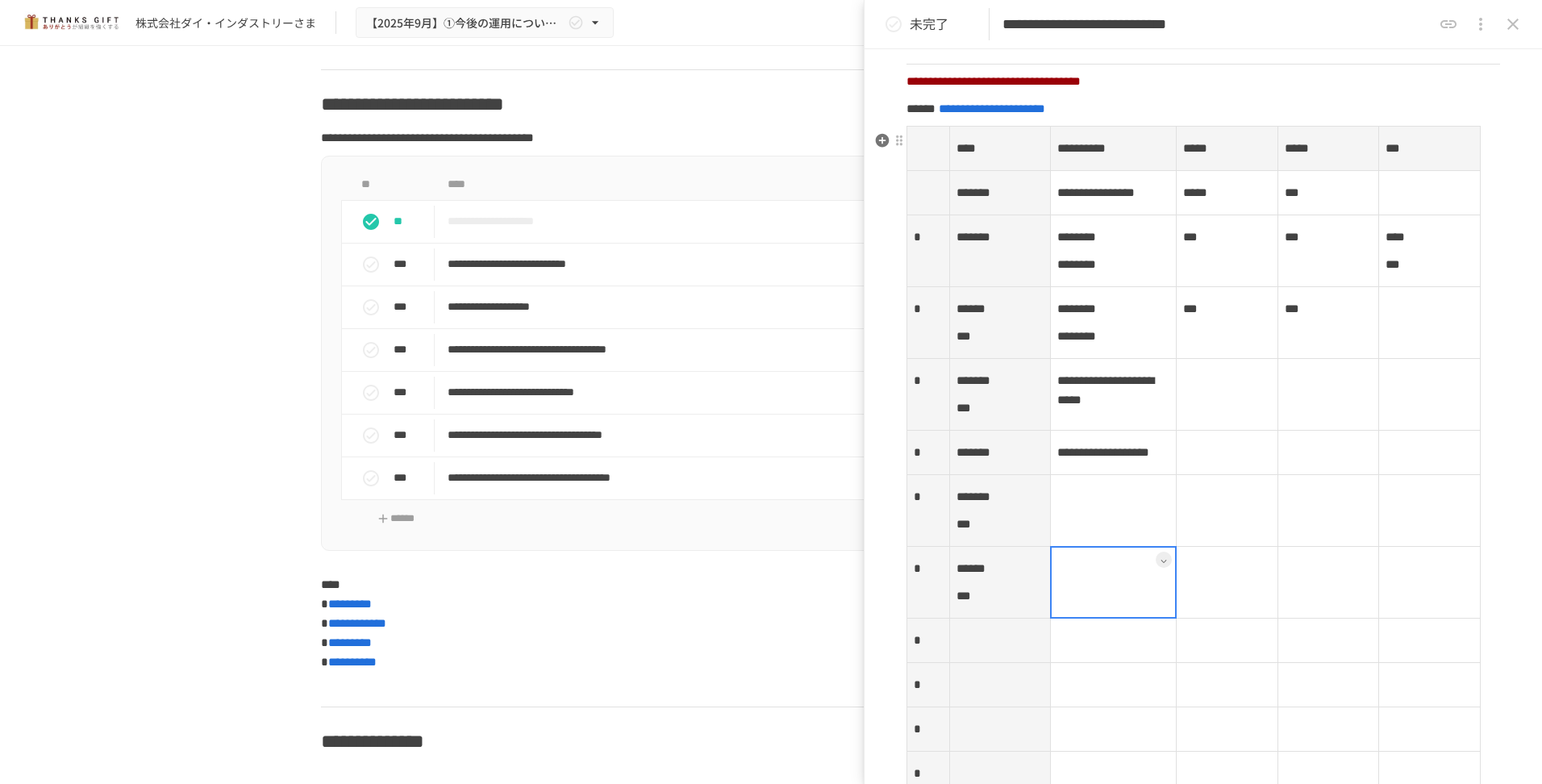
click at [1006, 281] on th "*******" at bounding box center [999, 251] width 101 height 71
click at [1006, 281] on div at bounding box center [1000, 250] width 102 height 72
click at [991, 242] on span "*******" at bounding box center [972, 237] width 34 height 13
click at [1235, 431] on td at bounding box center [1226, 395] width 101 height 71
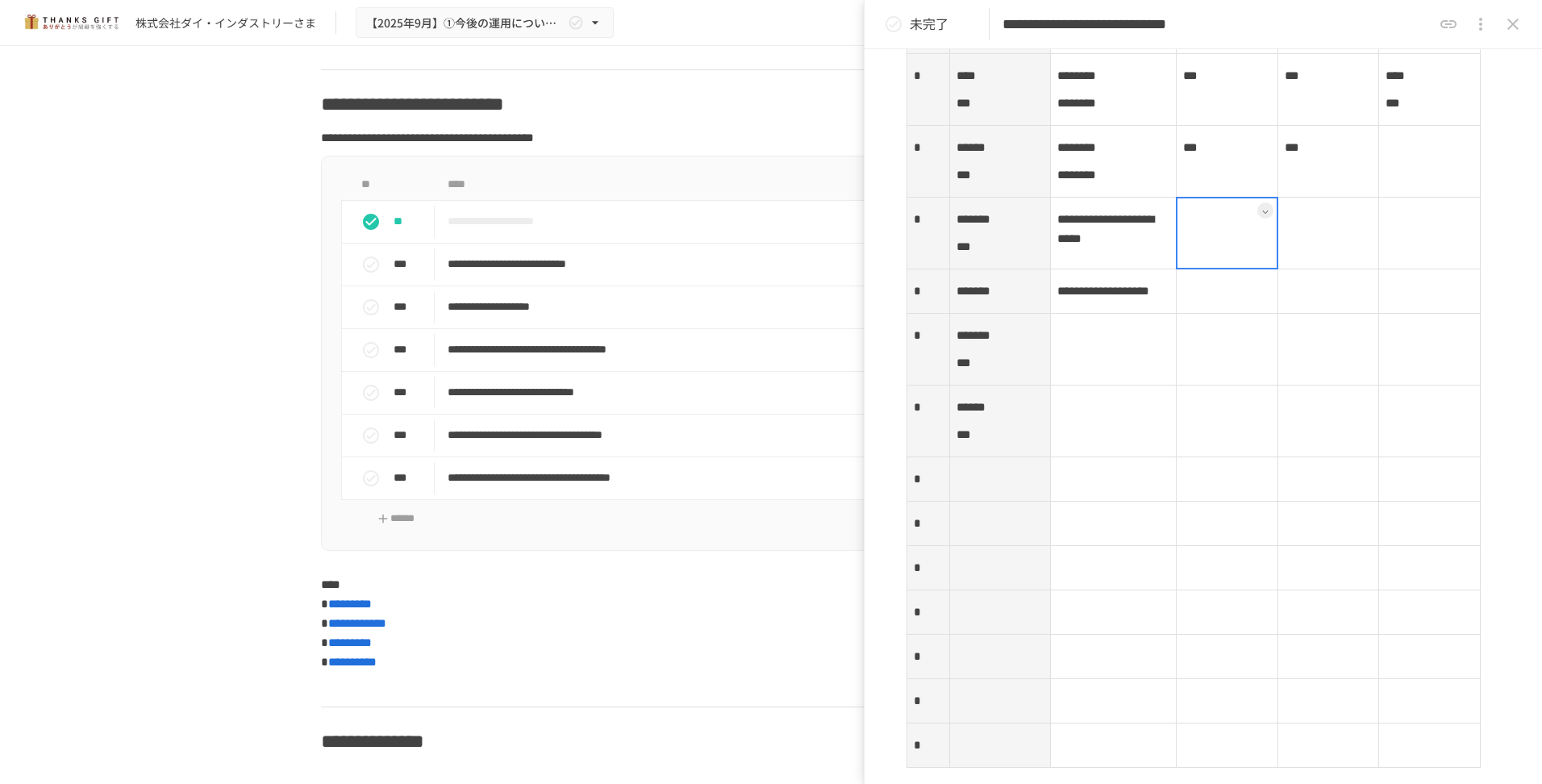
scroll to position [2468, 0]
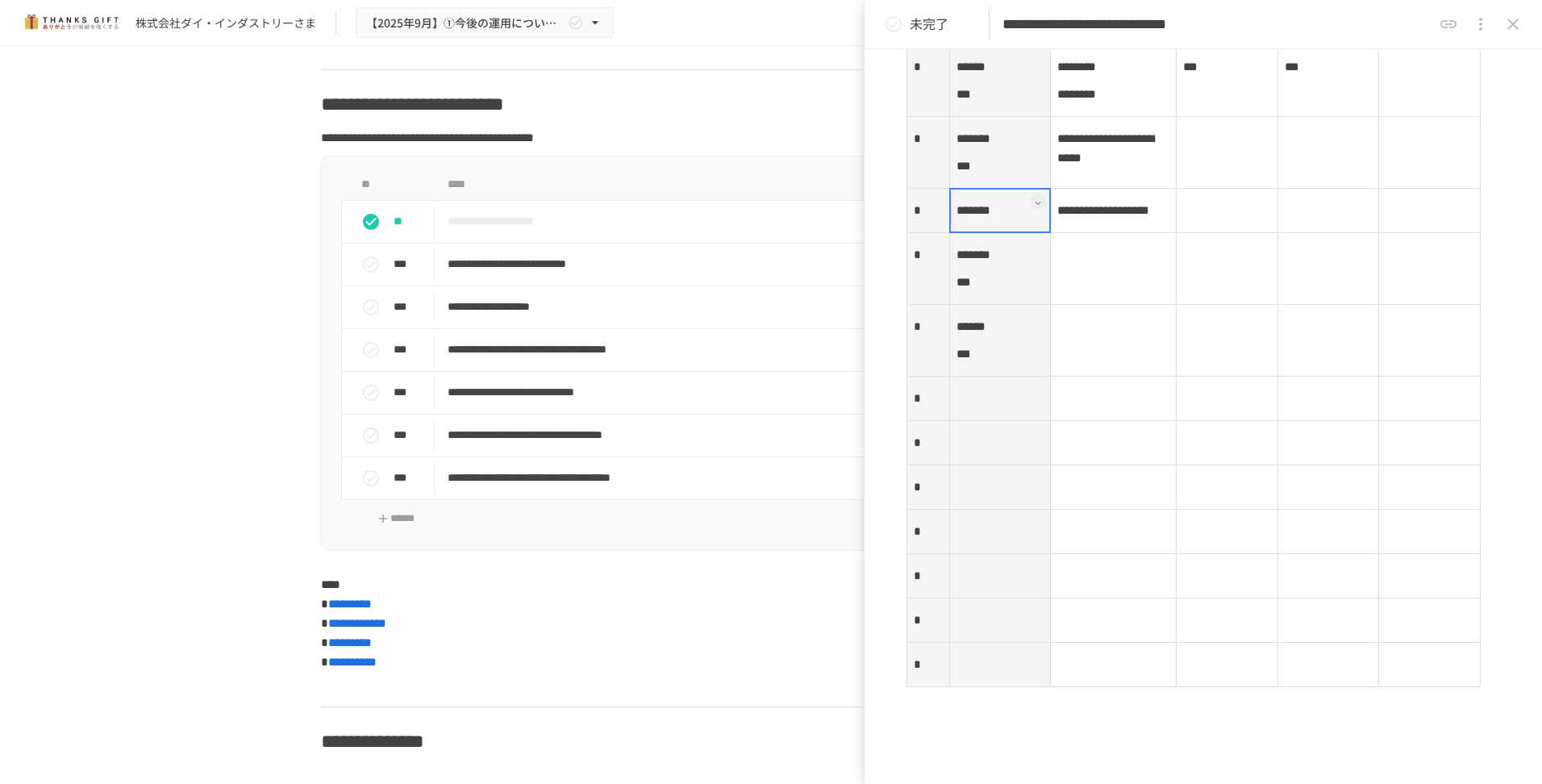
click at [1007, 233] on th "*******" at bounding box center [999, 210] width 101 height 44
click at [1007, 233] on div at bounding box center [1000, 210] width 102 height 45
click at [991, 216] on span "*******" at bounding box center [972, 210] width 34 height 13
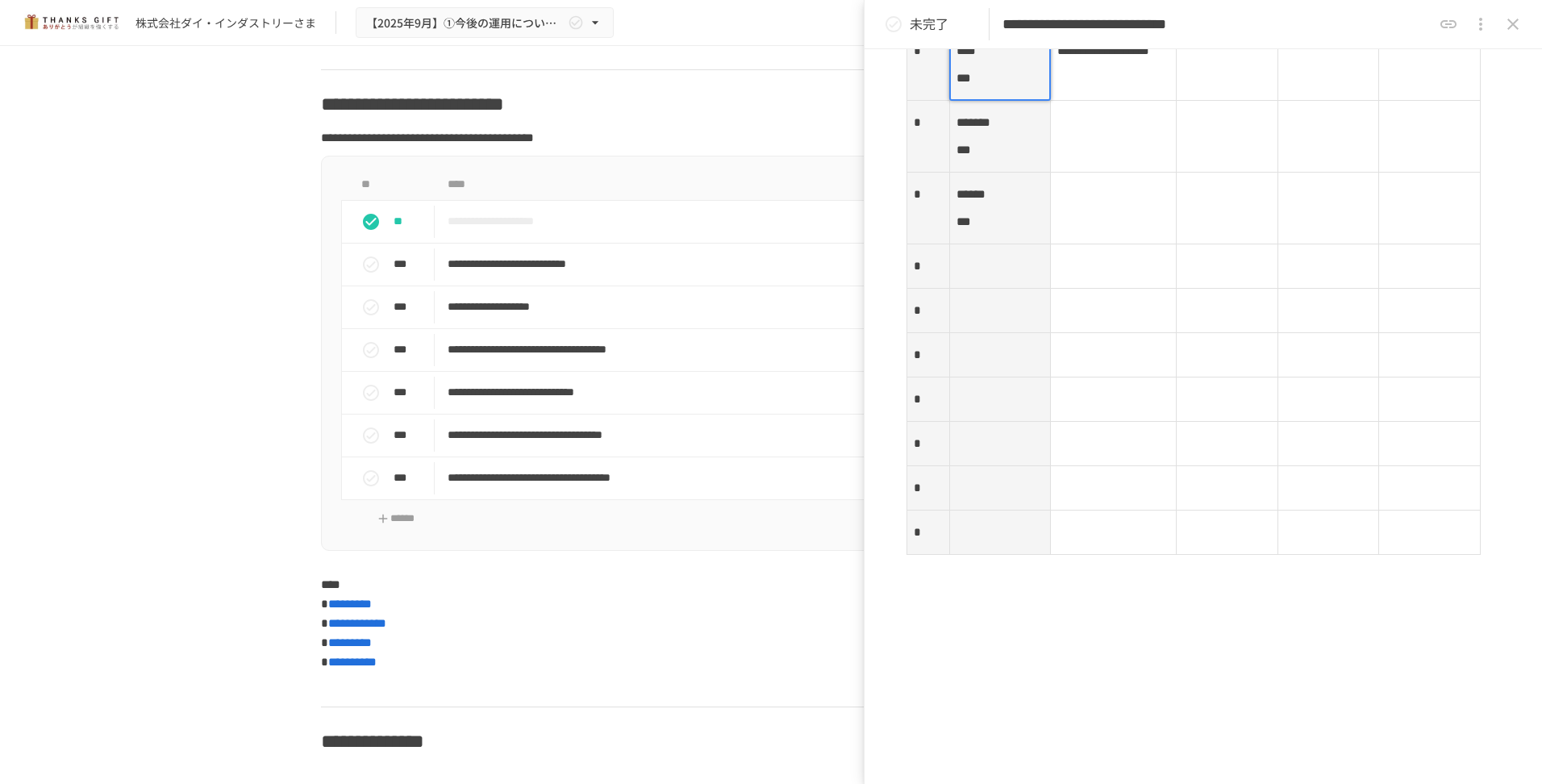
scroll to position [2629, 0]
click at [994, 287] on th at bounding box center [999, 265] width 101 height 44
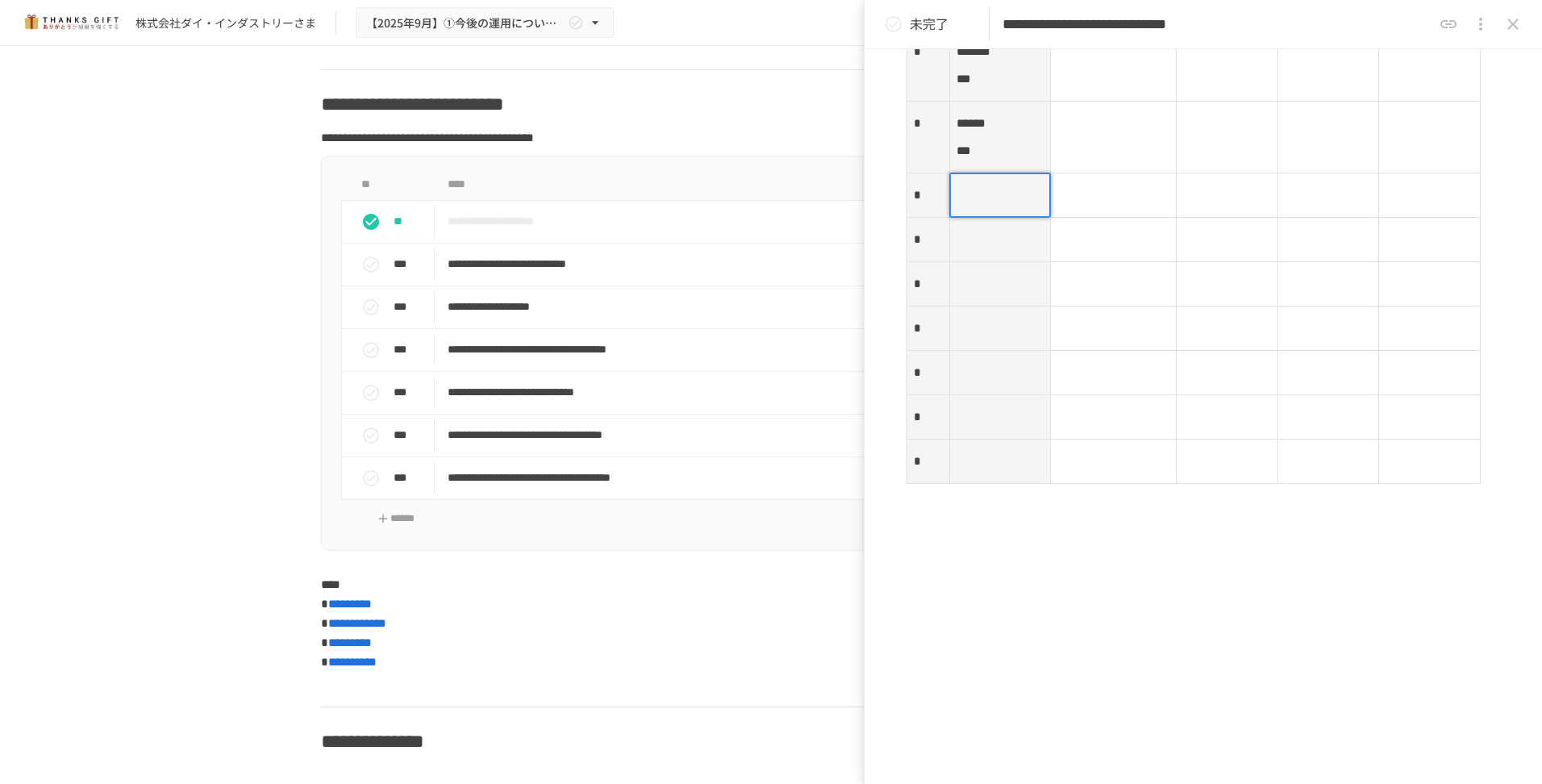
click at [976, 193] on p at bounding box center [999, 195] width 88 height 21
click at [1023, 262] on th at bounding box center [999, 239] width 101 height 44
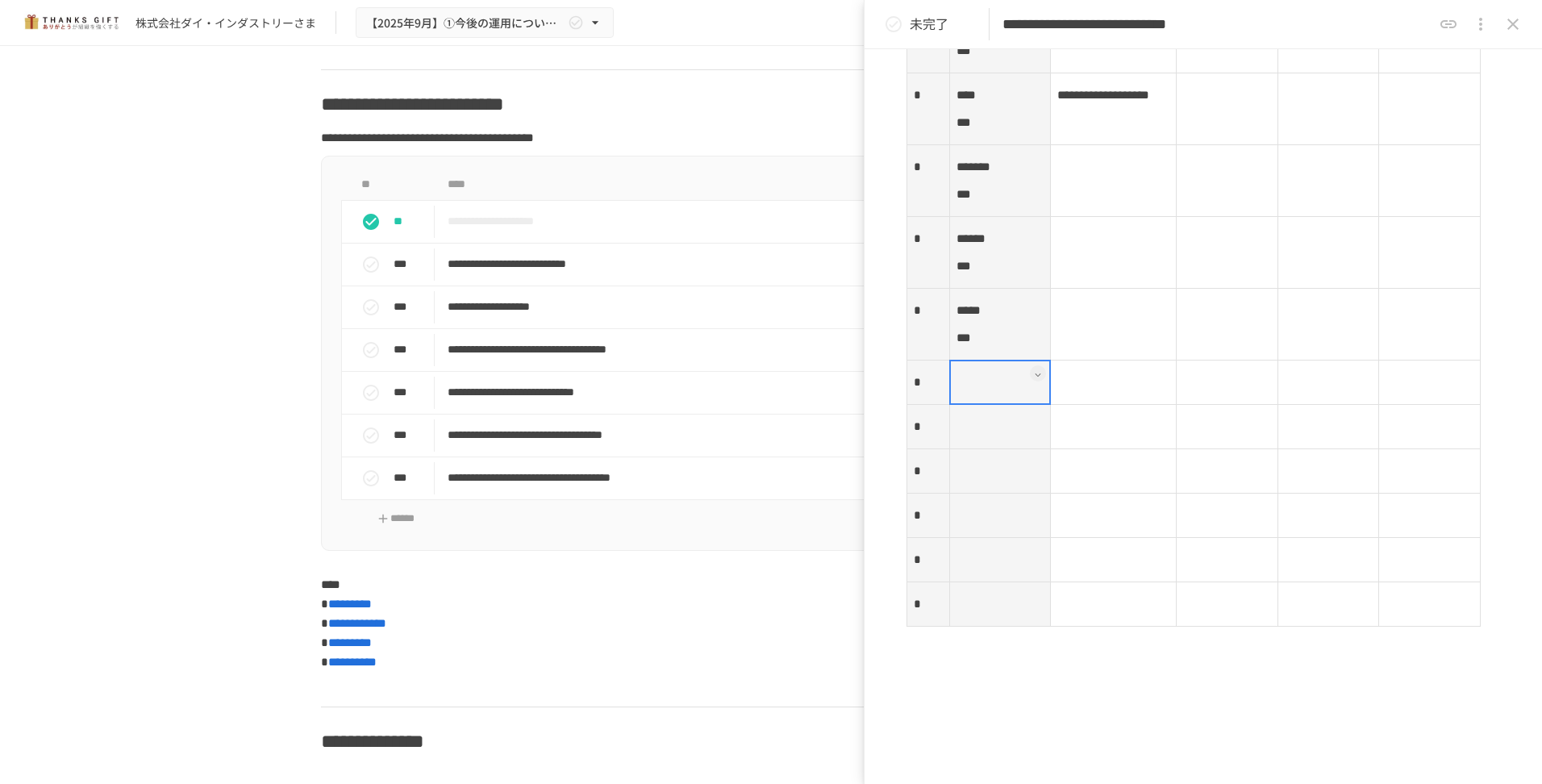
scroll to position [2611, 0]
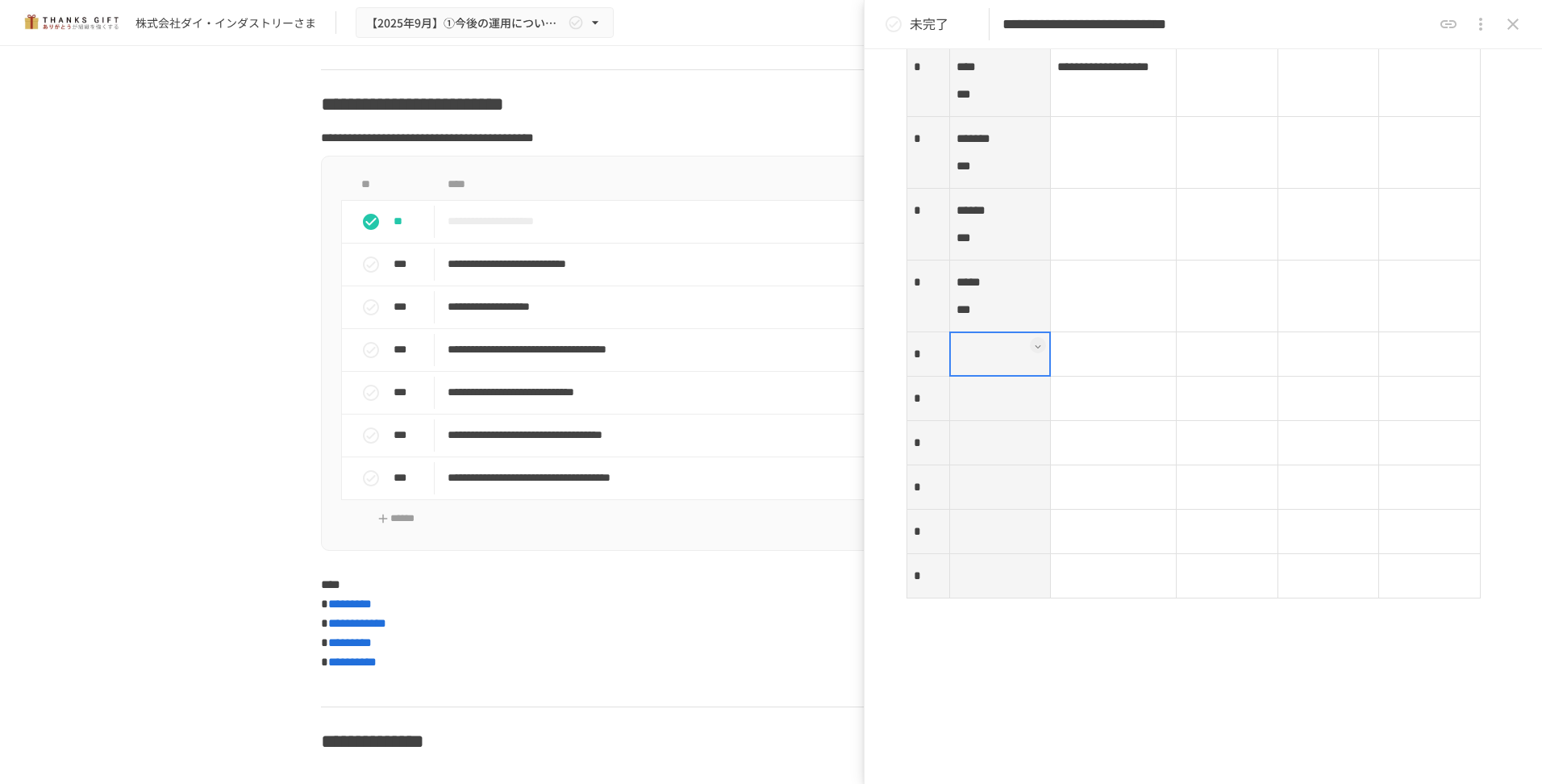
click at [1094, 188] on td at bounding box center [1113, 153] width 126 height 71
click at [1094, 188] on div at bounding box center [1112, 152] width 126 height 72
click at [1072, 188] on div at bounding box center [1112, 152] width 126 height 72
click at [1068, 149] on p at bounding box center [1113, 139] width 112 height 21
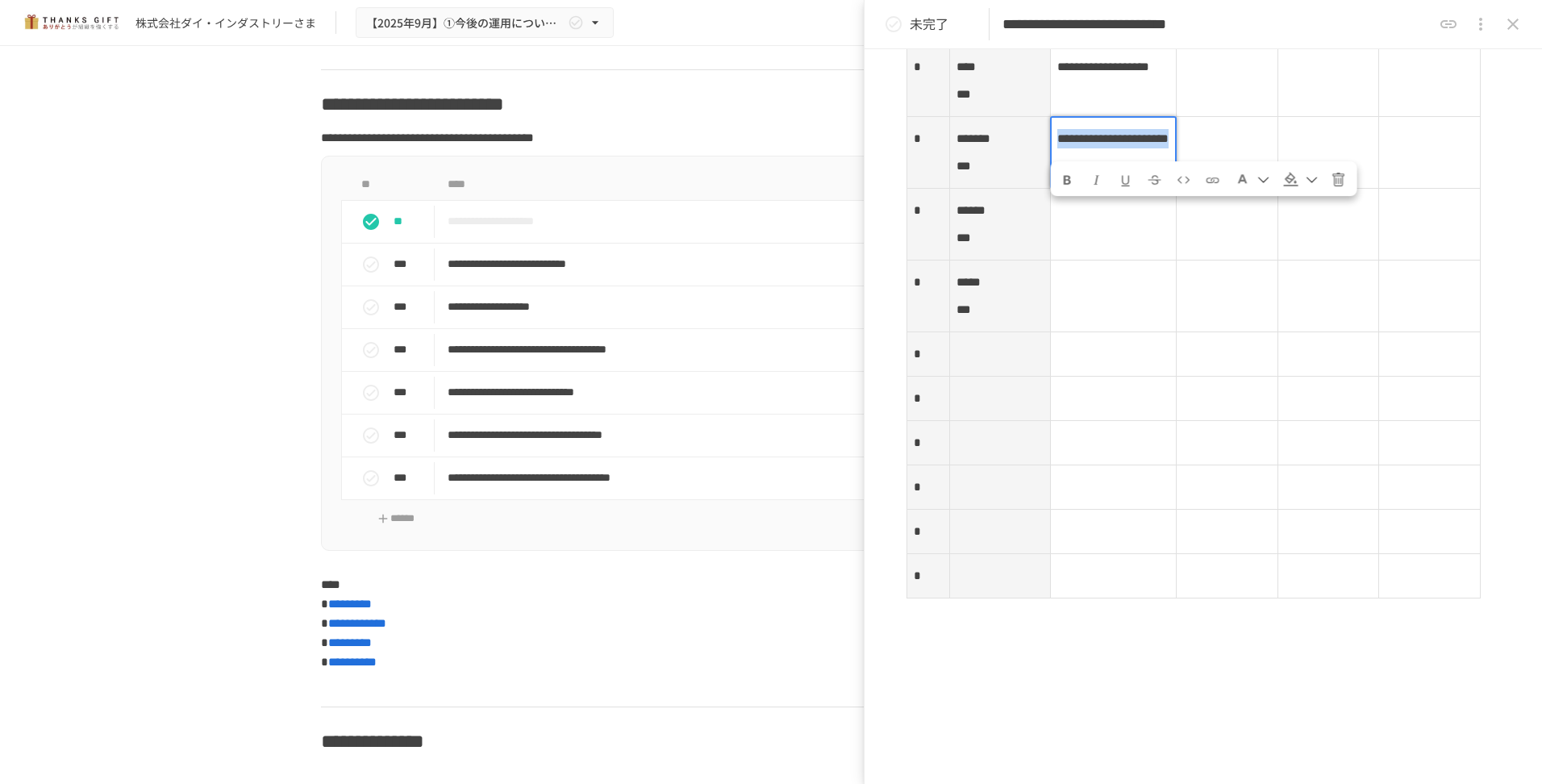
drag, startPoint x: 1112, startPoint y: 247, endPoint x: 1035, endPoint y: 208, distance: 86.3
click at [1035, 188] on tr "**********" at bounding box center [1194, 153] width 574 height 71
copy span "**********"
click at [1084, 261] on td at bounding box center [1113, 224] width 126 height 71
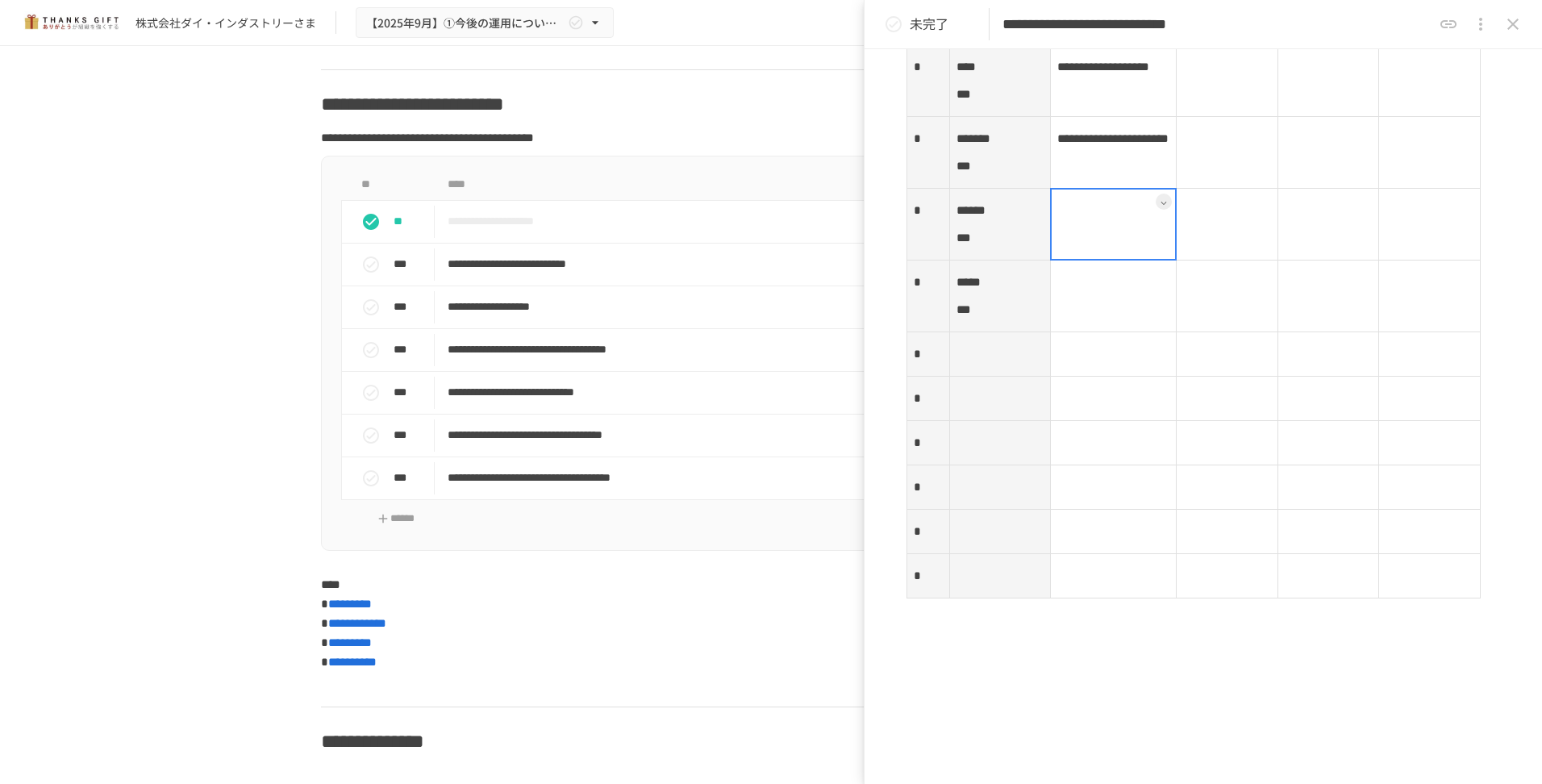
click at [1069, 261] on div at bounding box center [1112, 224] width 126 height 72
click at [1069, 221] on p at bounding box center [1113, 210] width 112 height 21
drag, startPoint x: 1079, startPoint y: 308, endPoint x: 1078, endPoint y: 285, distance: 23.0
click at [1078, 261] on div at bounding box center [1112, 224] width 126 height 72
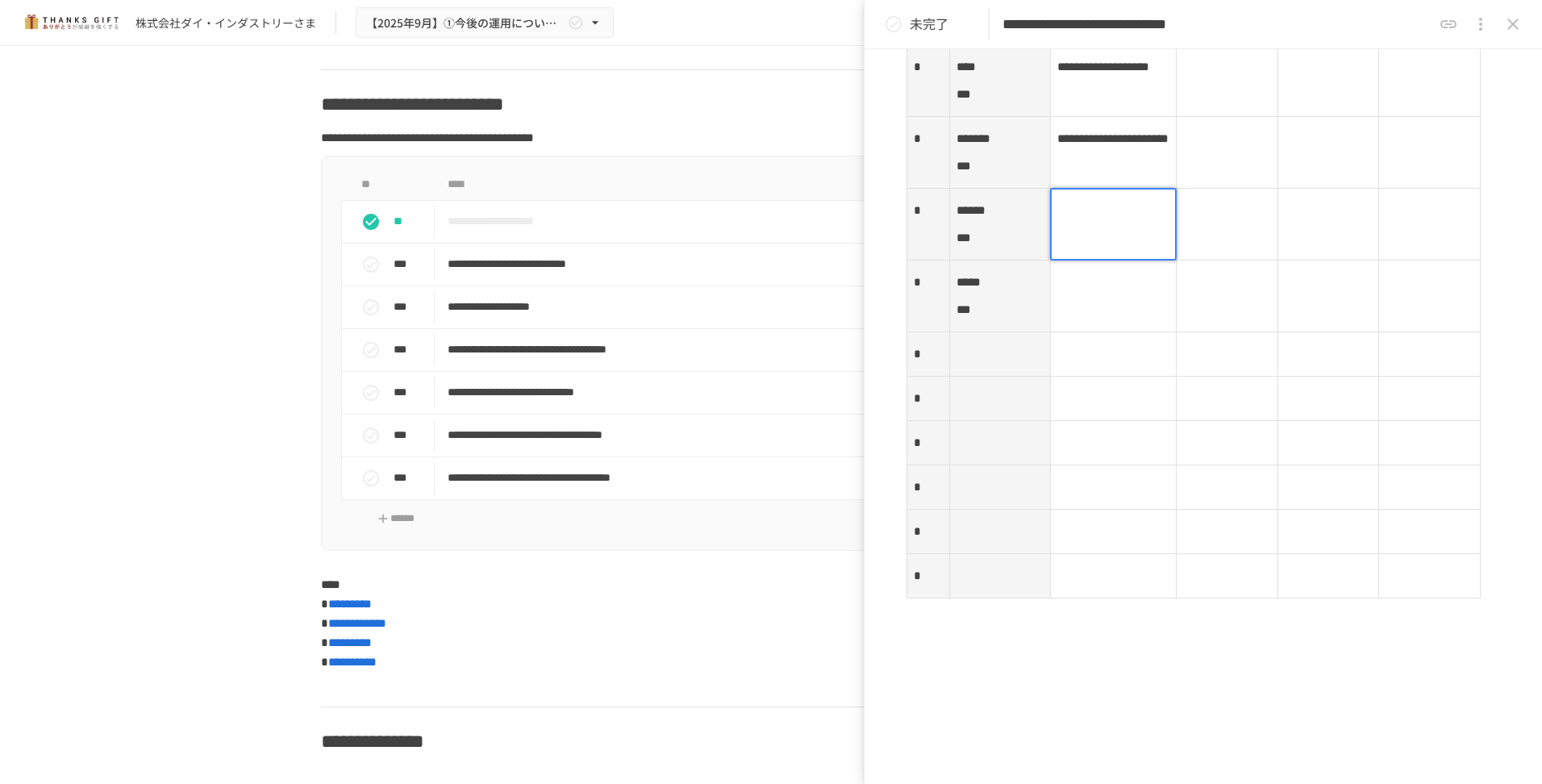
click at [1069, 221] on p at bounding box center [1113, 210] width 112 height 21
click at [1096, 332] on td at bounding box center [1113, 296] width 126 height 71
click at [1061, 332] on div at bounding box center [1112, 295] width 126 height 72
click at [1079, 293] on p at bounding box center [1113, 282] width 112 height 21
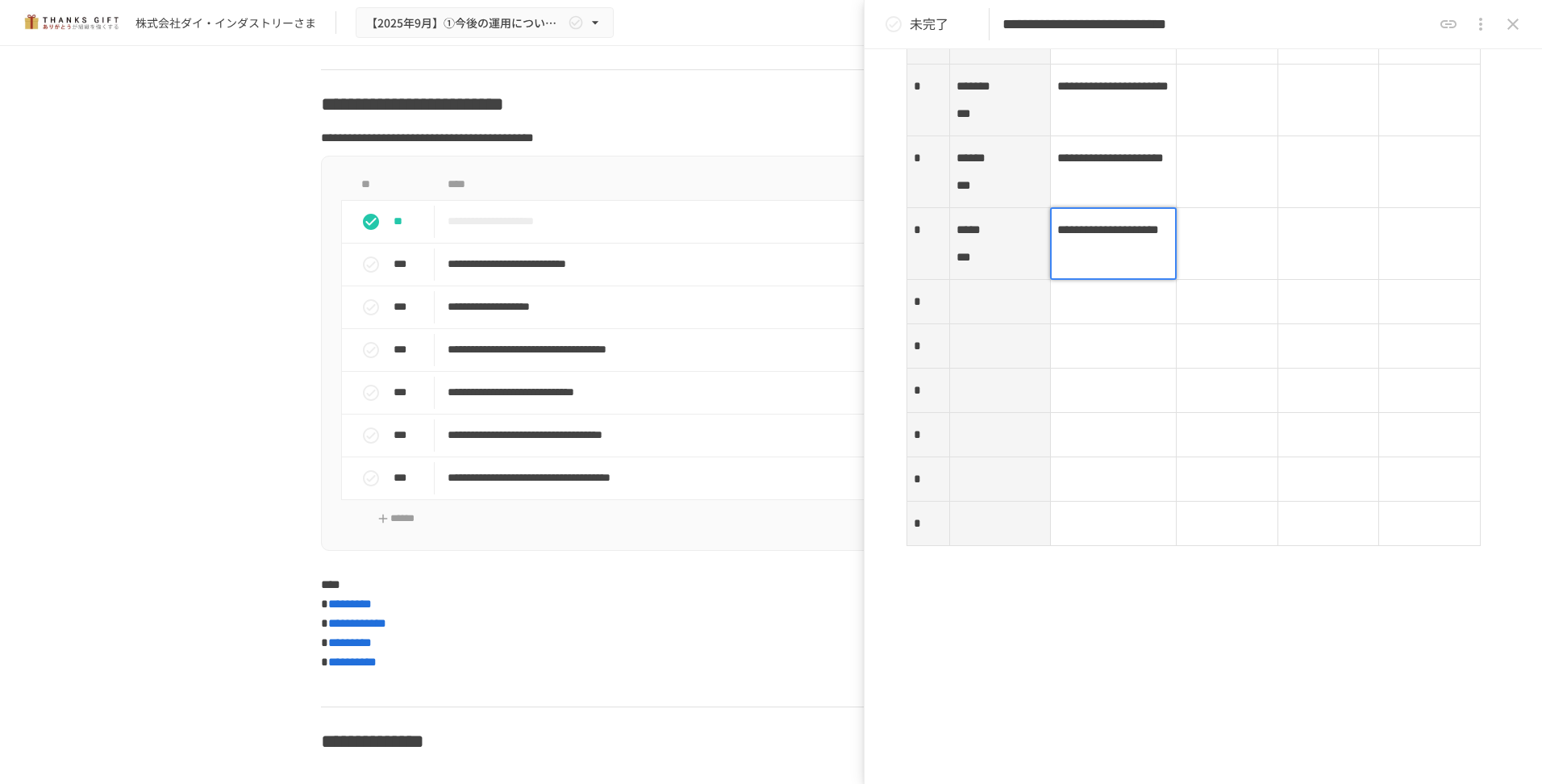
scroll to position [2692, 0]
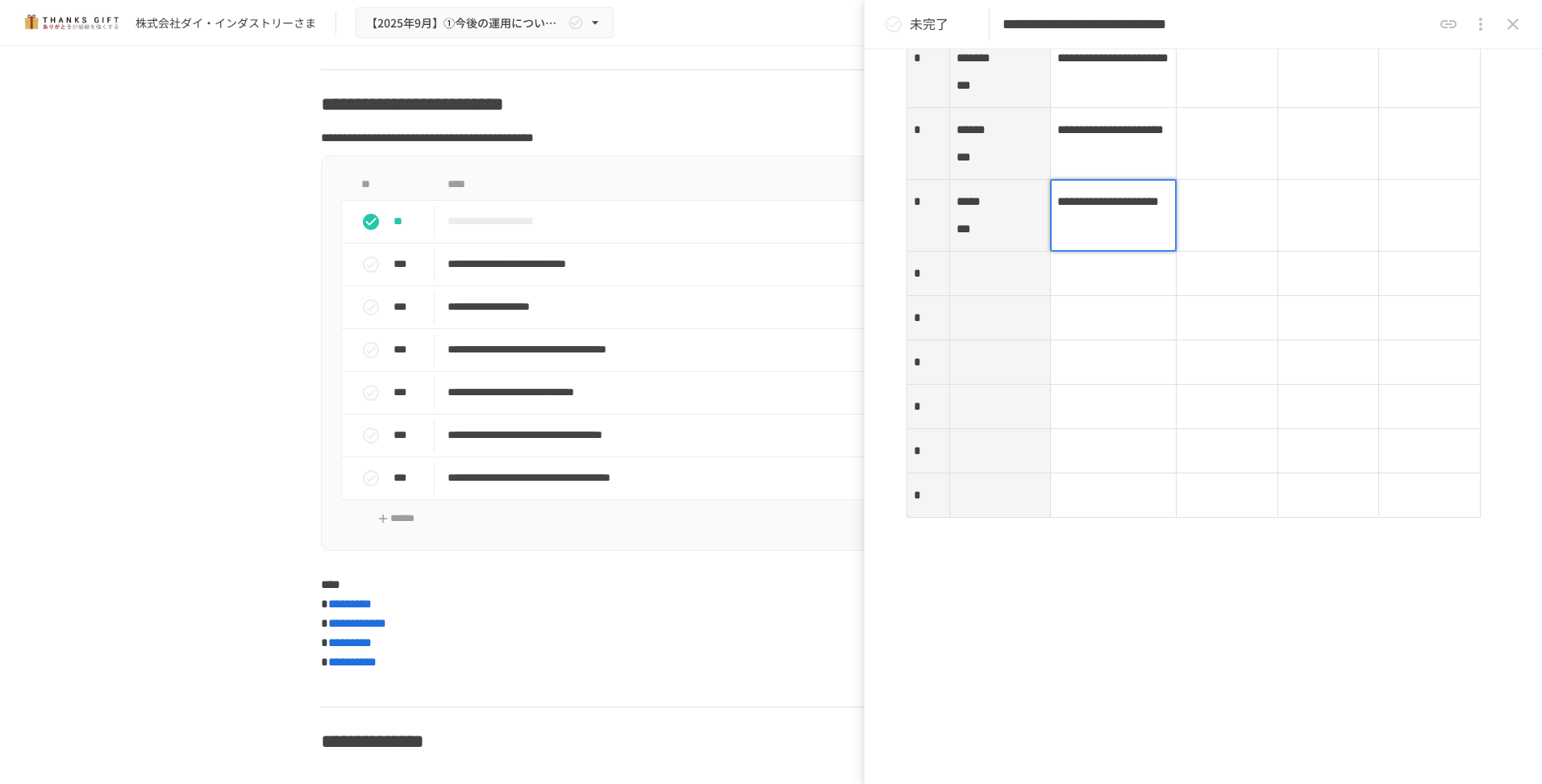
click at [964, 252] on th "***** ***" at bounding box center [999, 215] width 101 height 71
click at [958, 252] on div at bounding box center [1000, 214] width 102 height 72
click at [956, 252] on div at bounding box center [1000, 214] width 102 height 72
click at [959, 208] on span "*****" at bounding box center [967, 201] width 24 height 13
click at [967, 235] on span "***" at bounding box center [963, 228] width 14 height 13
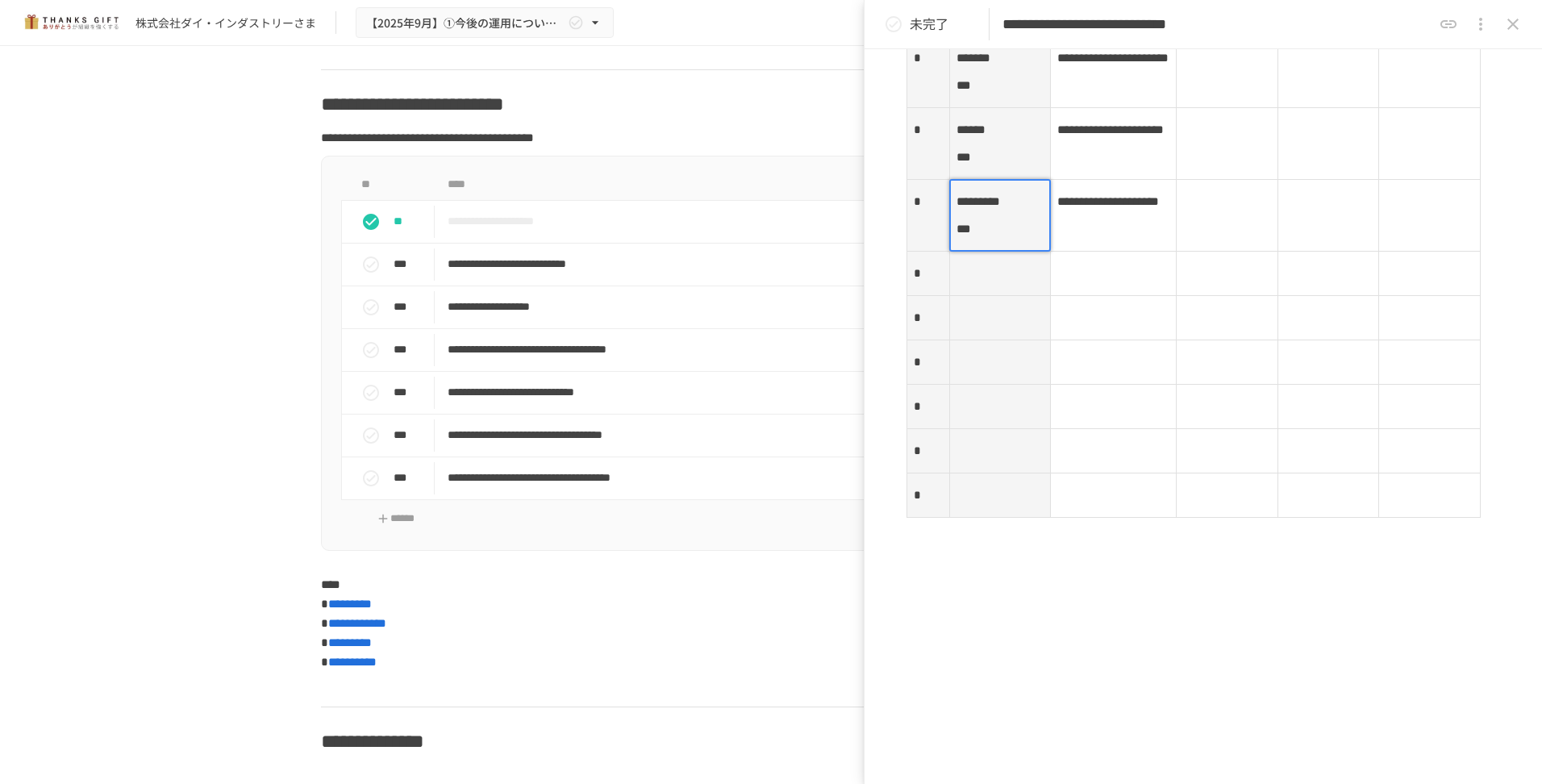
click at [959, 235] on span "***" at bounding box center [963, 228] width 14 height 13
click at [999, 295] on th at bounding box center [999, 274] width 101 height 44
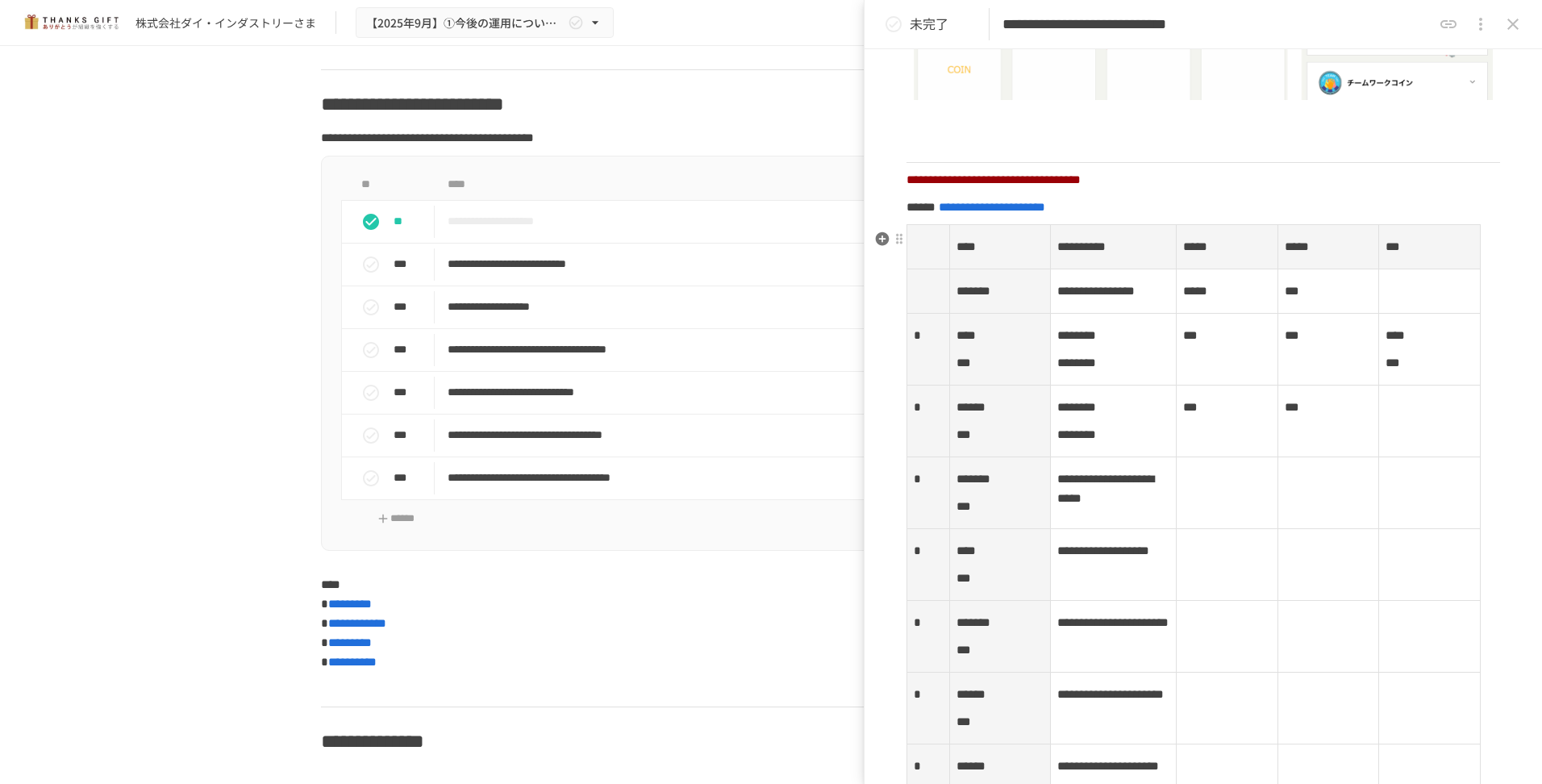
scroll to position [2208, 0]
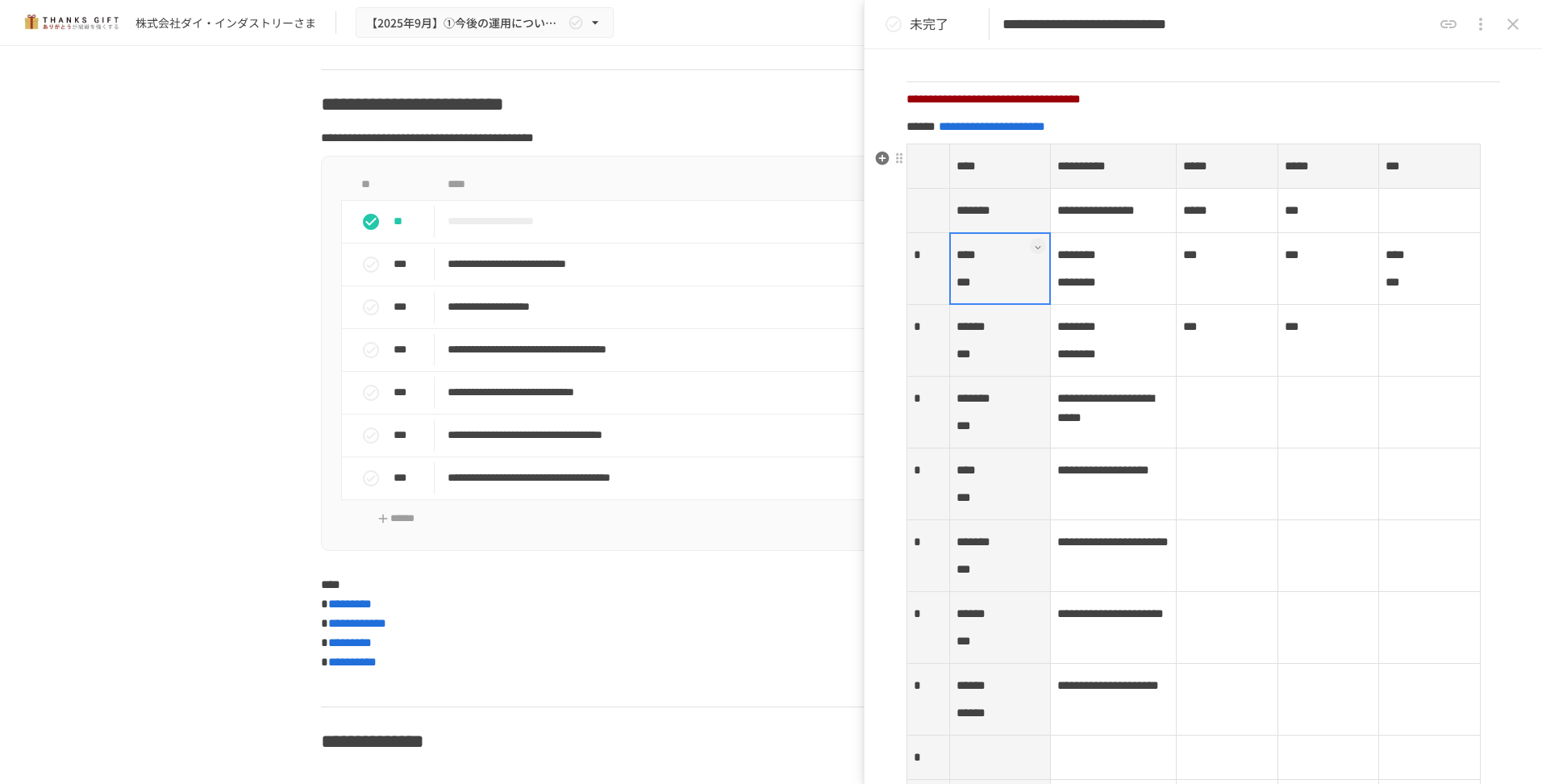
click at [1009, 305] on th "**** ***" at bounding box center [999, 268] width 101 height 71
click at [1004, 298] on div at bounding box center [1000, 268] width 102 height 72
click at [1002, 298] on div at bounding box center [1000, 268] width 102 height 72
click at [1009, 266] on p "****" at bounding box center [999, 255] width 88 height 21
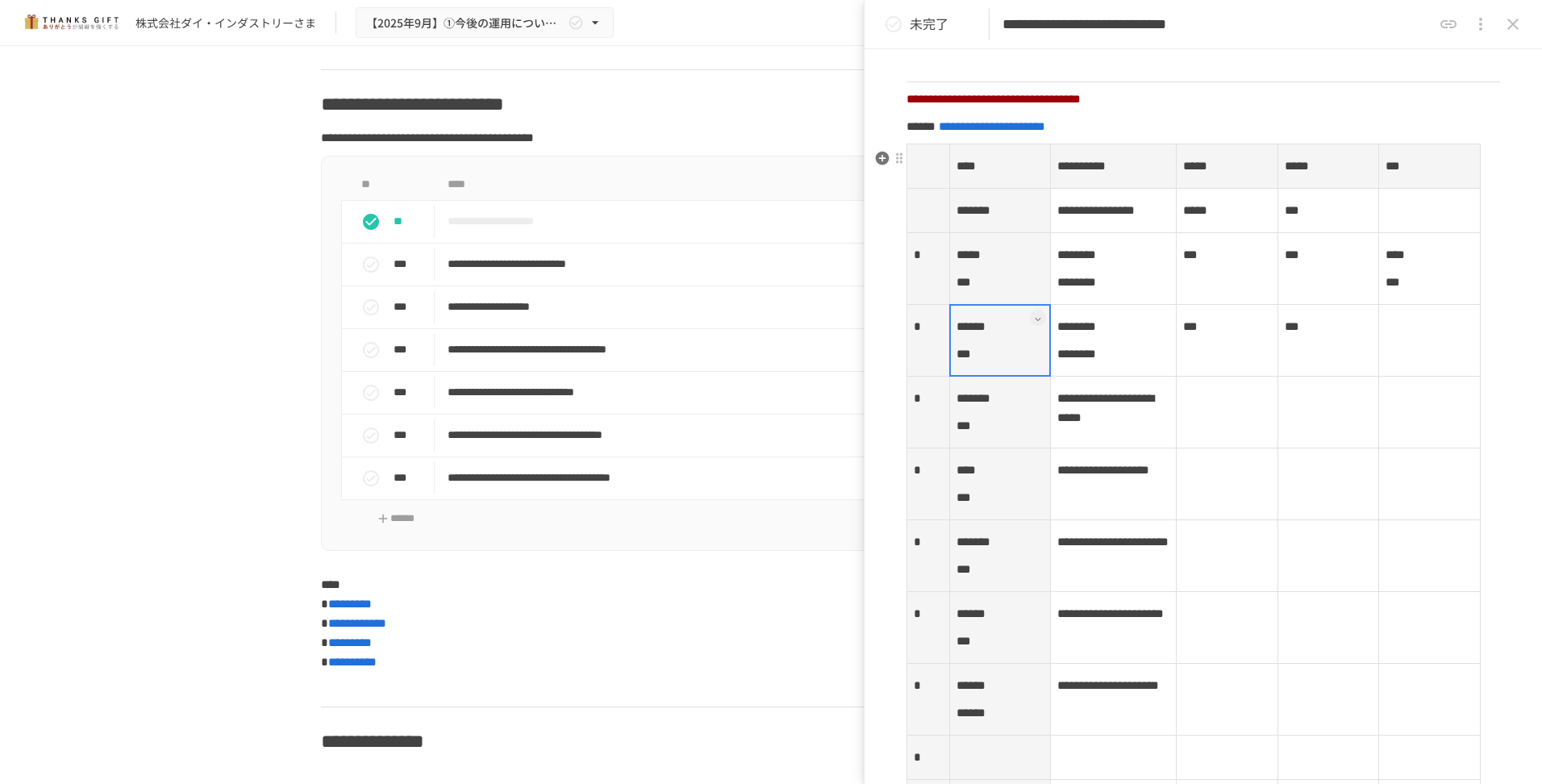
click at [998, 377] on th "****** ***" at bounding box center [999, 341] width 101 height 71
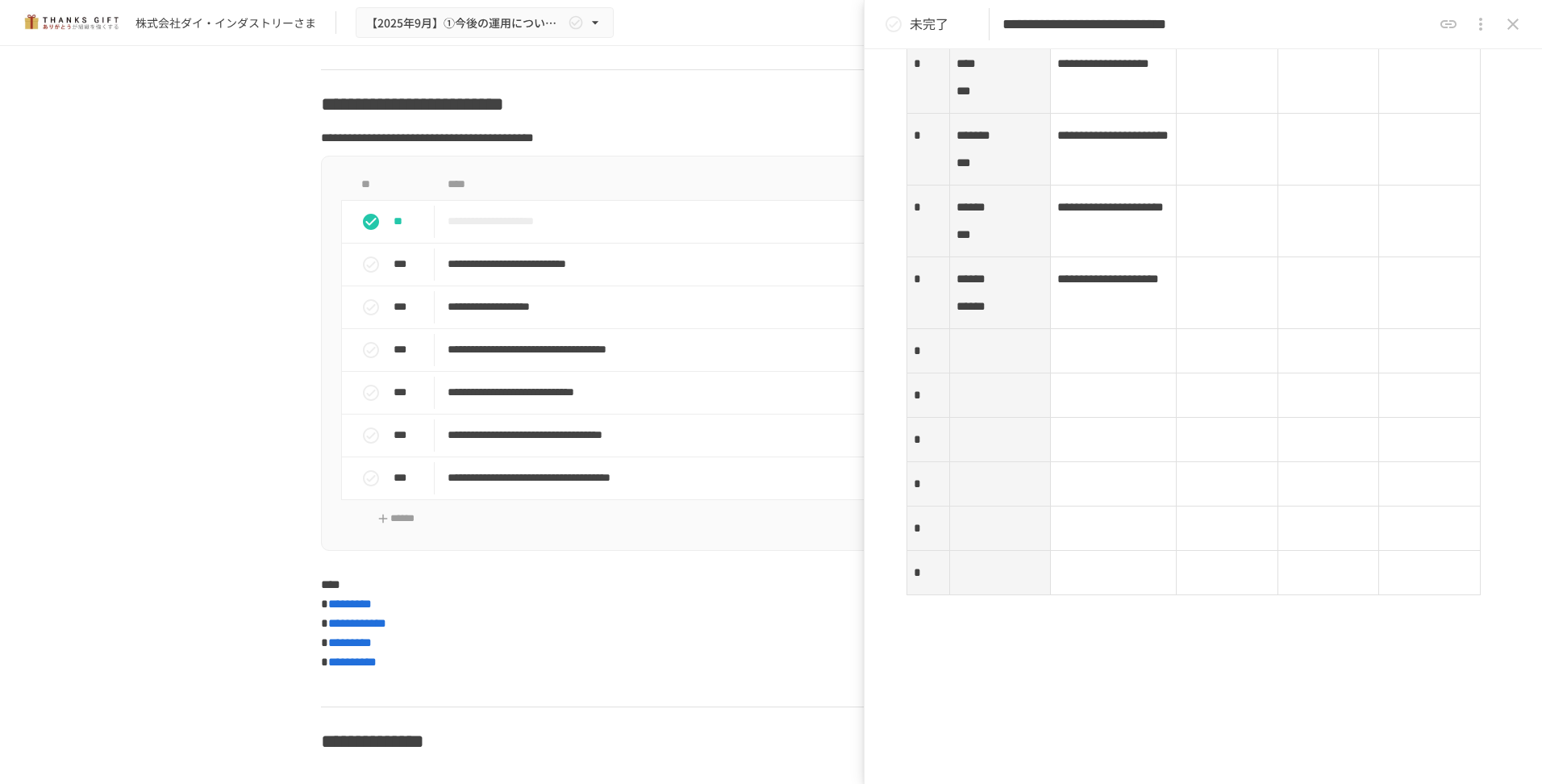
scroll to position [2772, 0]
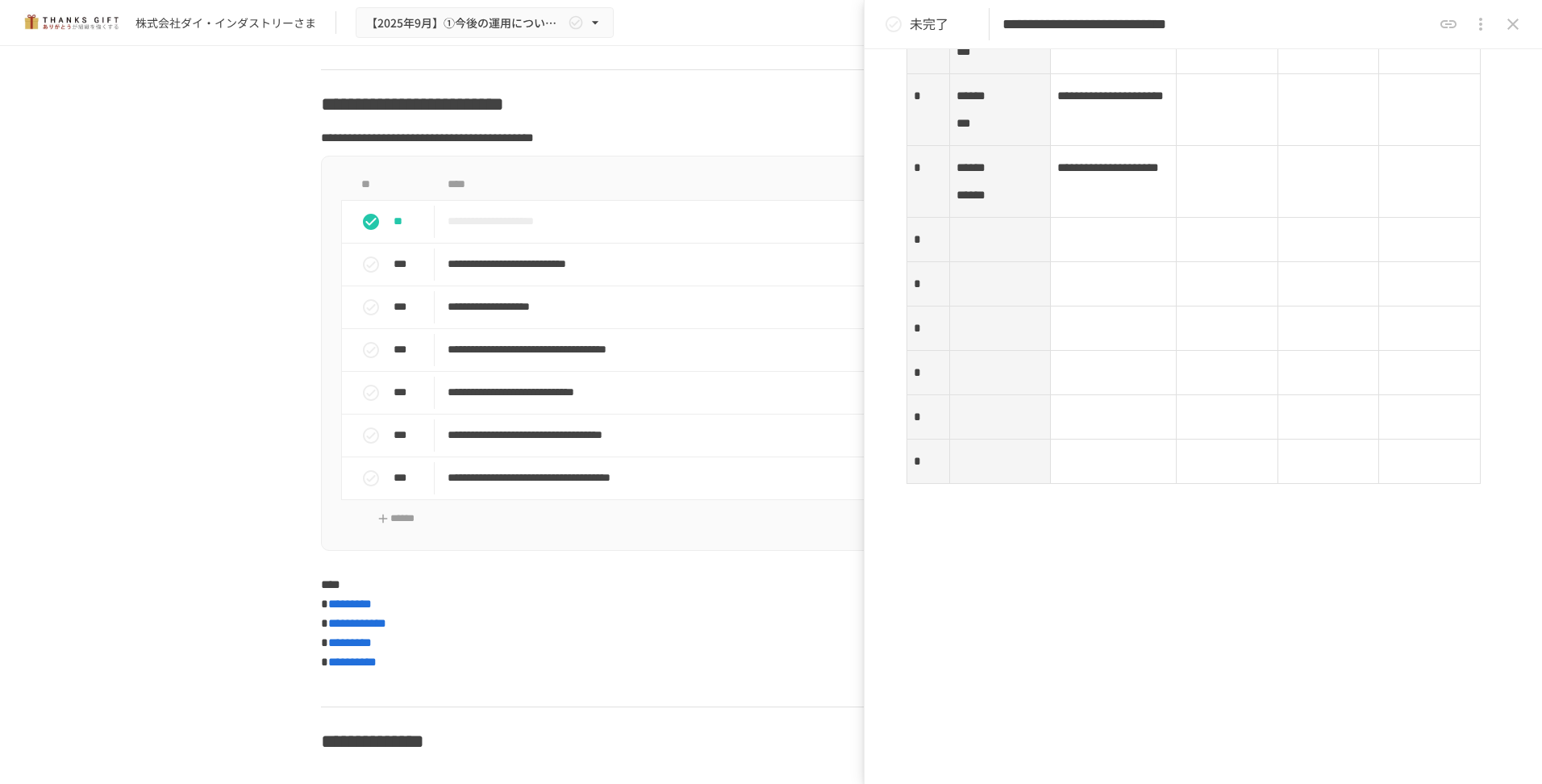
click at [1000, 262] on th at bounding box center [999, 239] width 101 height 44
drag, startPoint x: 1000, startPoint y: 305, endPoint x: 994, endPoint y: 296, distance: 10.8
click at [994, 250] on p at bounding box center [999, 239] width 88 height 21
click at [995, 245] on span "********" at bounding box center [975, 238] width 39 height 13
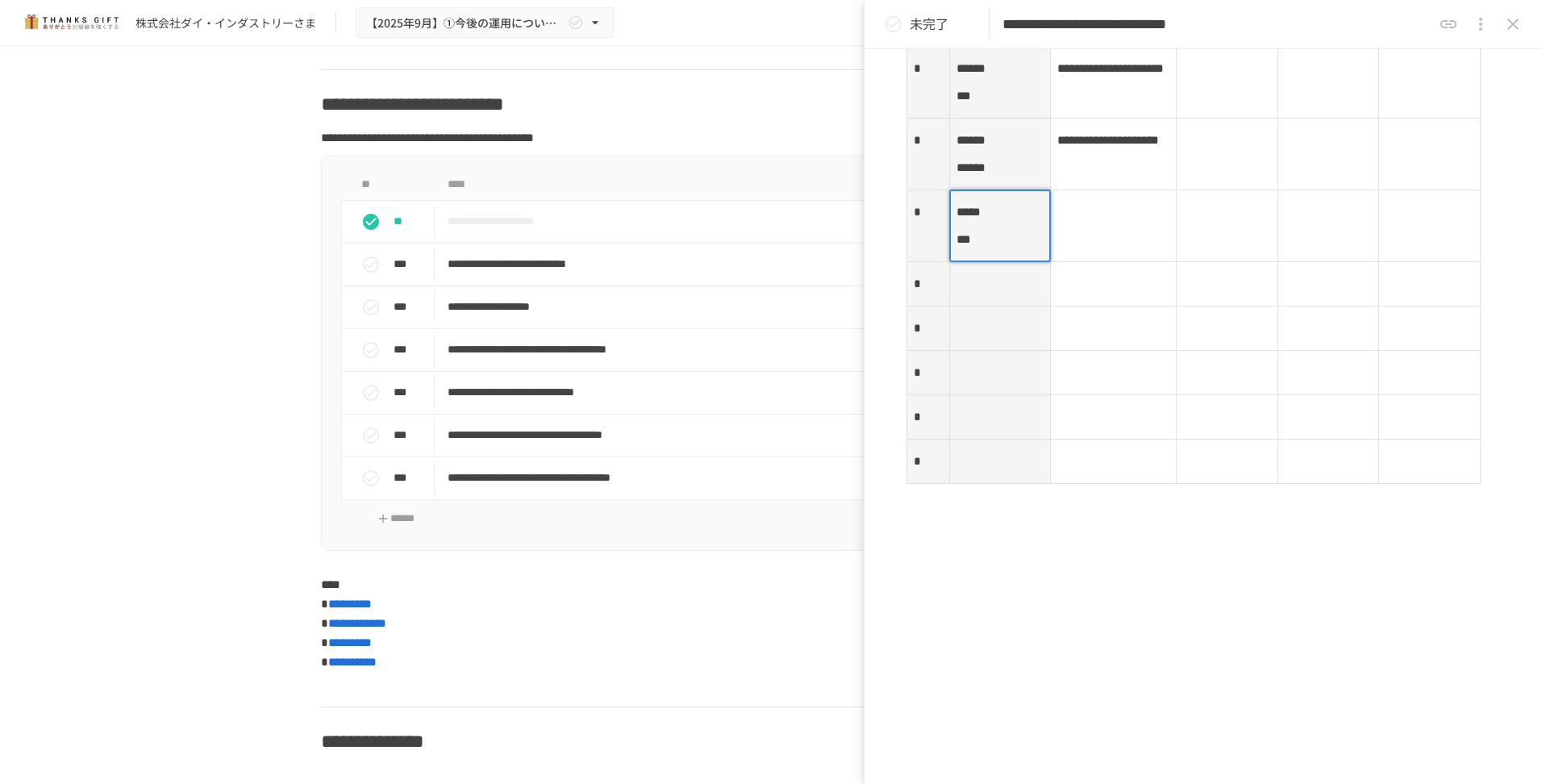
click at [1122, 262] on td at bounding box center [1113, 226] width 126 height 71
click at [1103, 228] on div at bounding box center [1112, 225] width 126 height 72
click at [1098, 228] on div at bounding box center [1112, 225] width 126 height 72
click at [1082, 219] on p at bounding box center [1113, 212] width 112 height 21
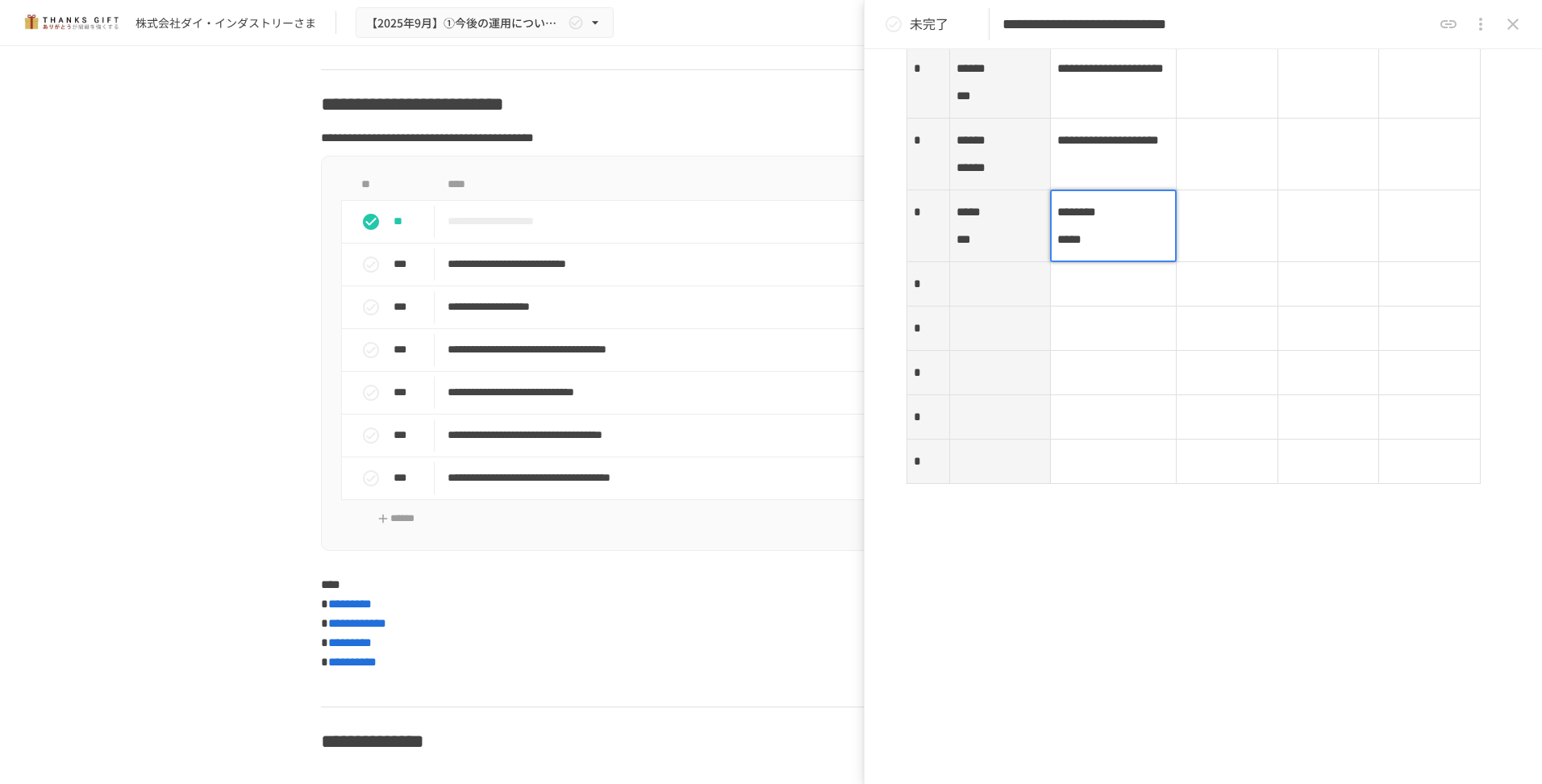
click at [1178, 379] on td at bounding box center [1226, 373] width 101 height 44
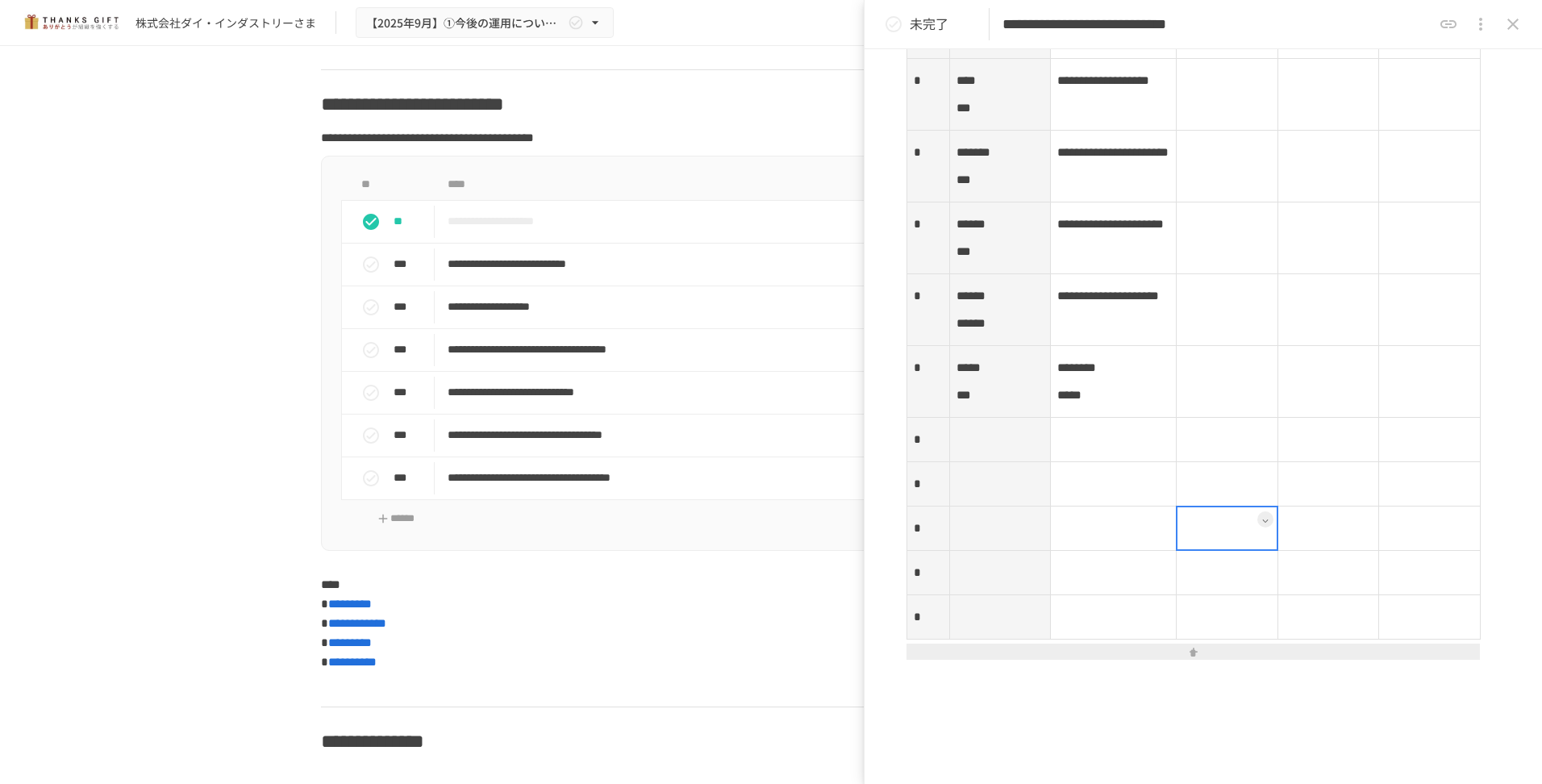
scroll to position [2781, 0]
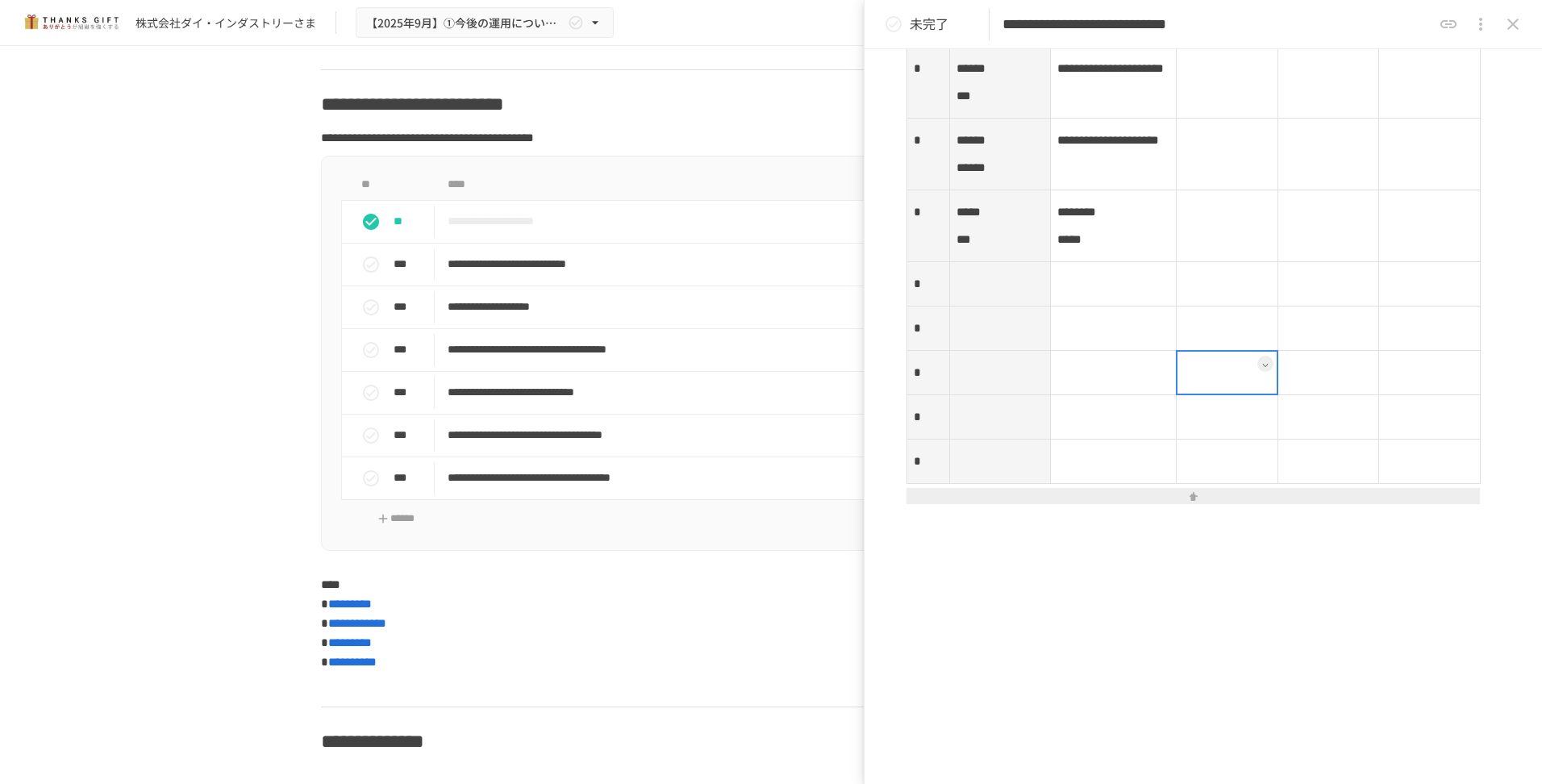
click at [981, 306] on th at bounding box center [999, 284] width 101 height 44
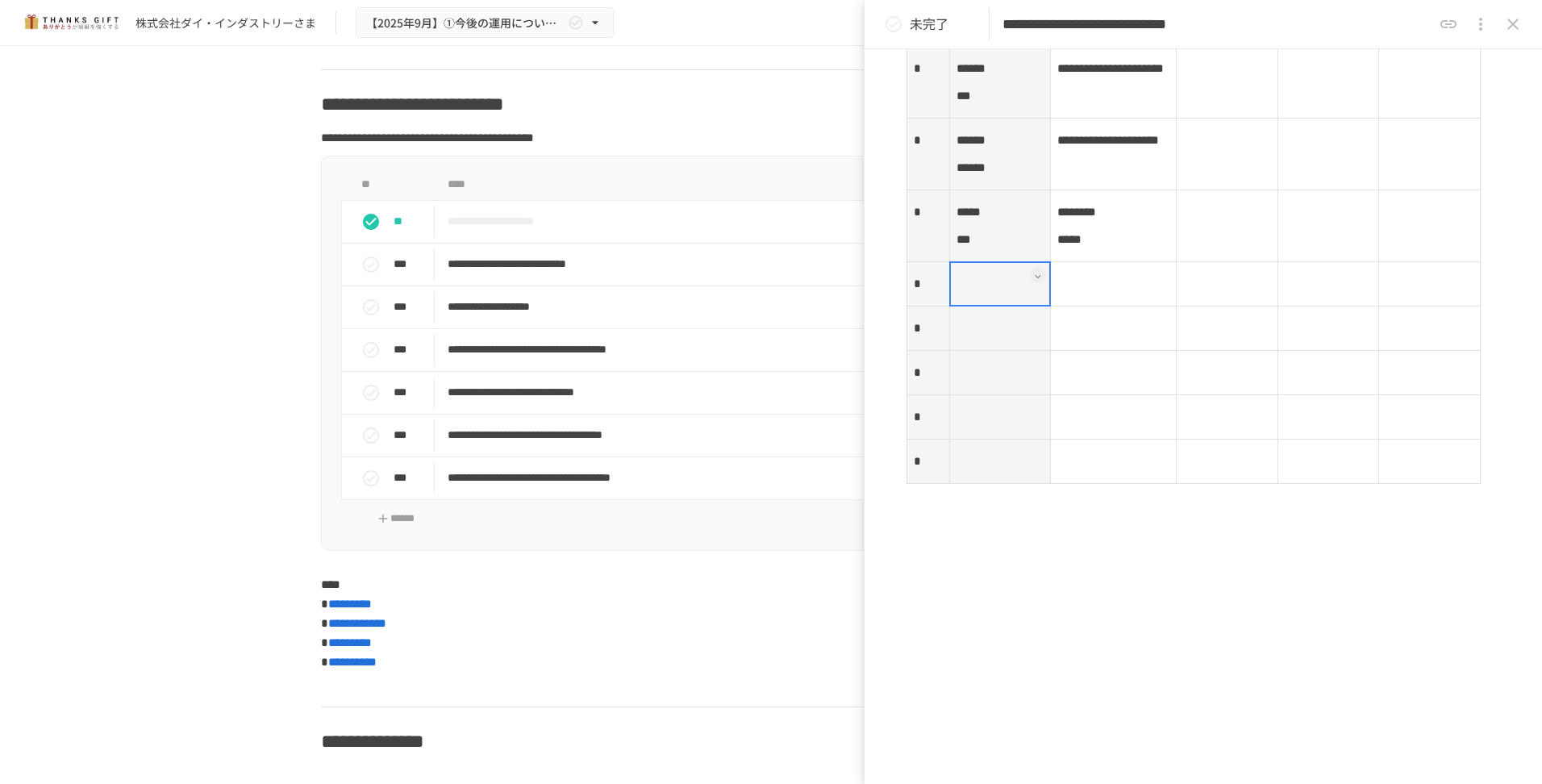
click at [992, 306] on div at bounding box center [1000, 284] width 102 height 45
click at [964, 306] on div at bounding box center [1000, 284] width 102 height 45
click at [967, 306] on div at bounding box center [1000, 284] width 102 height 45
click at [974, 306] on div at bounding box center [1000, 284] width 102 height 45
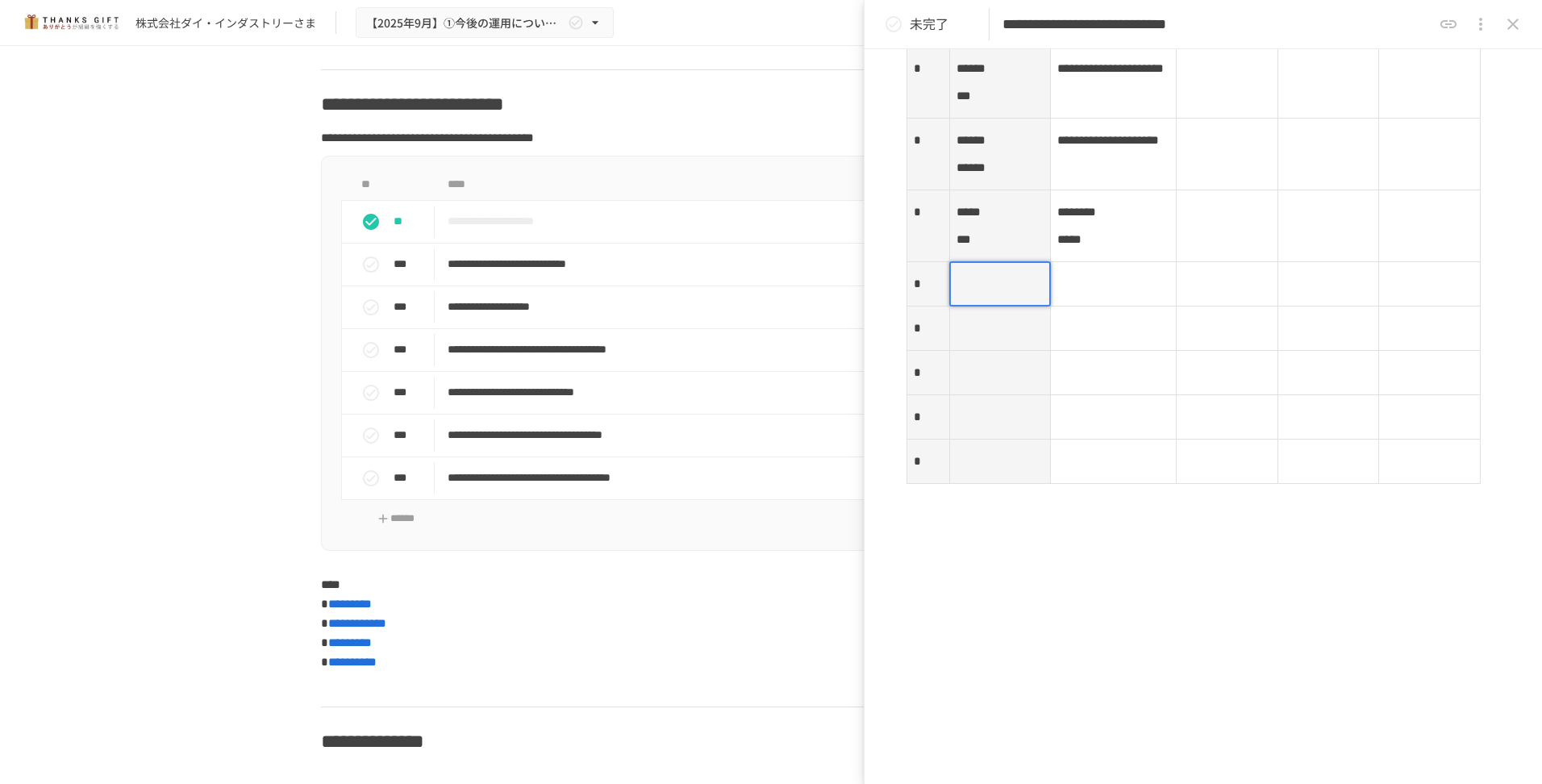
click at [967, 294] on p at bounding box center [999, 284] width 88 height 21
click at [1151, 306] on td at bounding box center [1113, 284] width 126 height 44
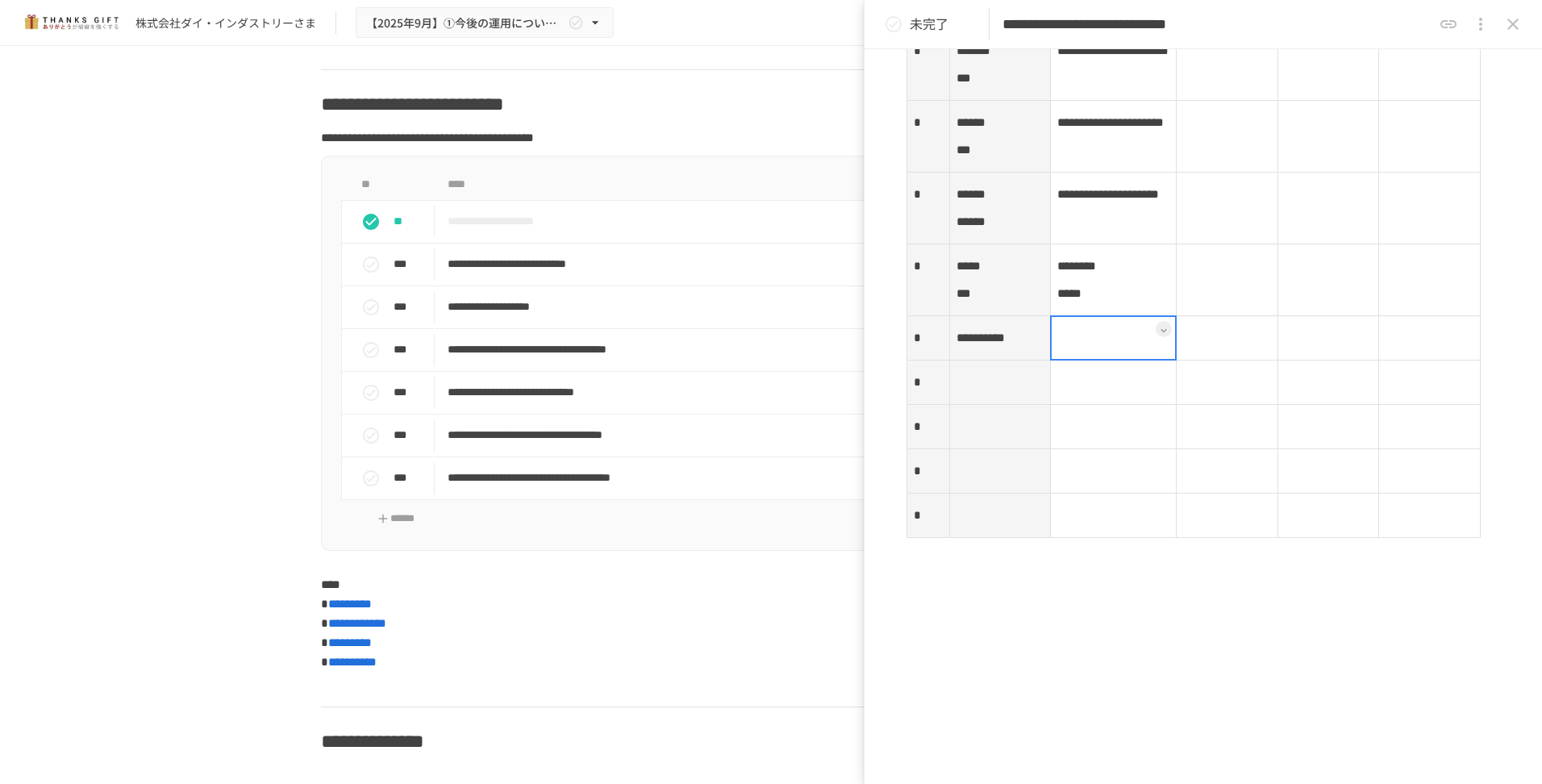
scroll to position [2700, 0]
click at [1103, 359] on div at bounding box center [1112, 337] width 126 height 45
click at [1102, 359] on div at bounding box center [1112, 337] width 126 height 45
click at [1112, 348] on p at bounding box center [1113, 337] width 112 height 21
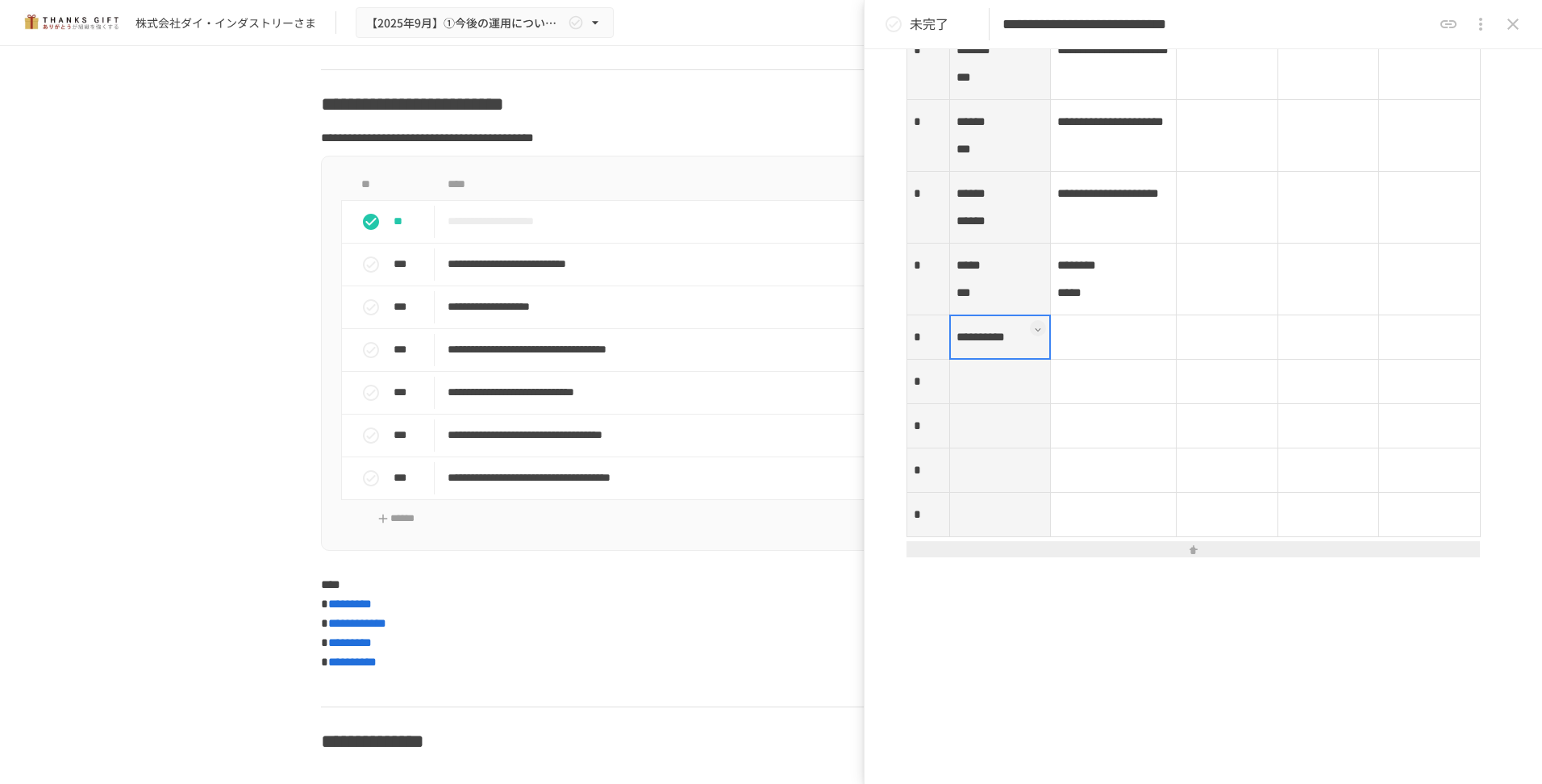
click at [998, 359] on th "**********" at bounding box center [999, 338] width 101 height 44
click at [995, 359] on div at bounding box center [1000, 337] width 102 height 45
click at [995, 343] on span "**********" at bounding box center [980, 336] width 48 height 13
click at [1106, 359] on td at bounding box center [1113, 338] width 126 height 44
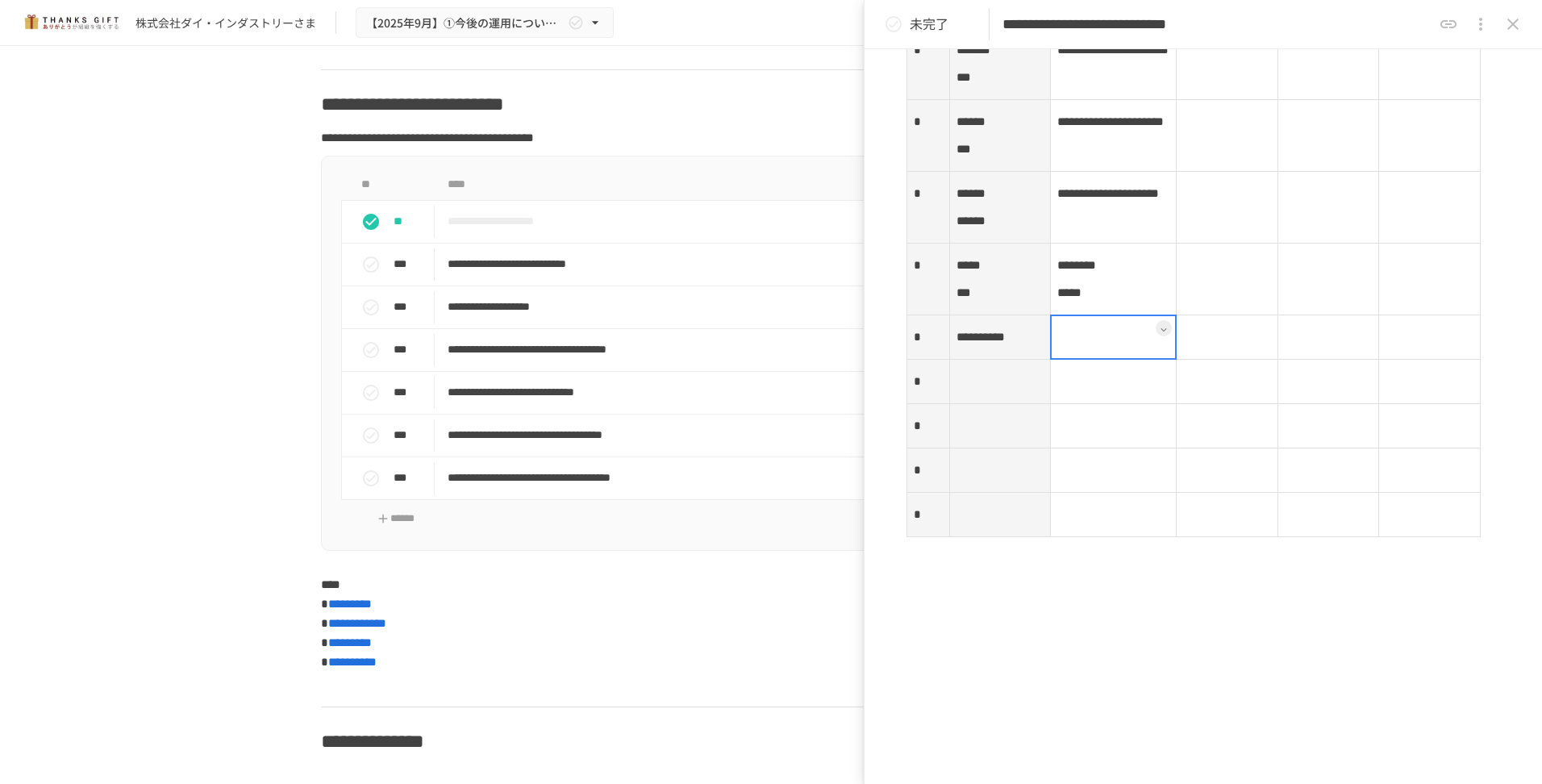
click at [1092, 359] on div at bounding box center [1112, 337] width 126 height 45
click at [1074, 348] on p at bounding box center [1113, 337] width 112 height 21
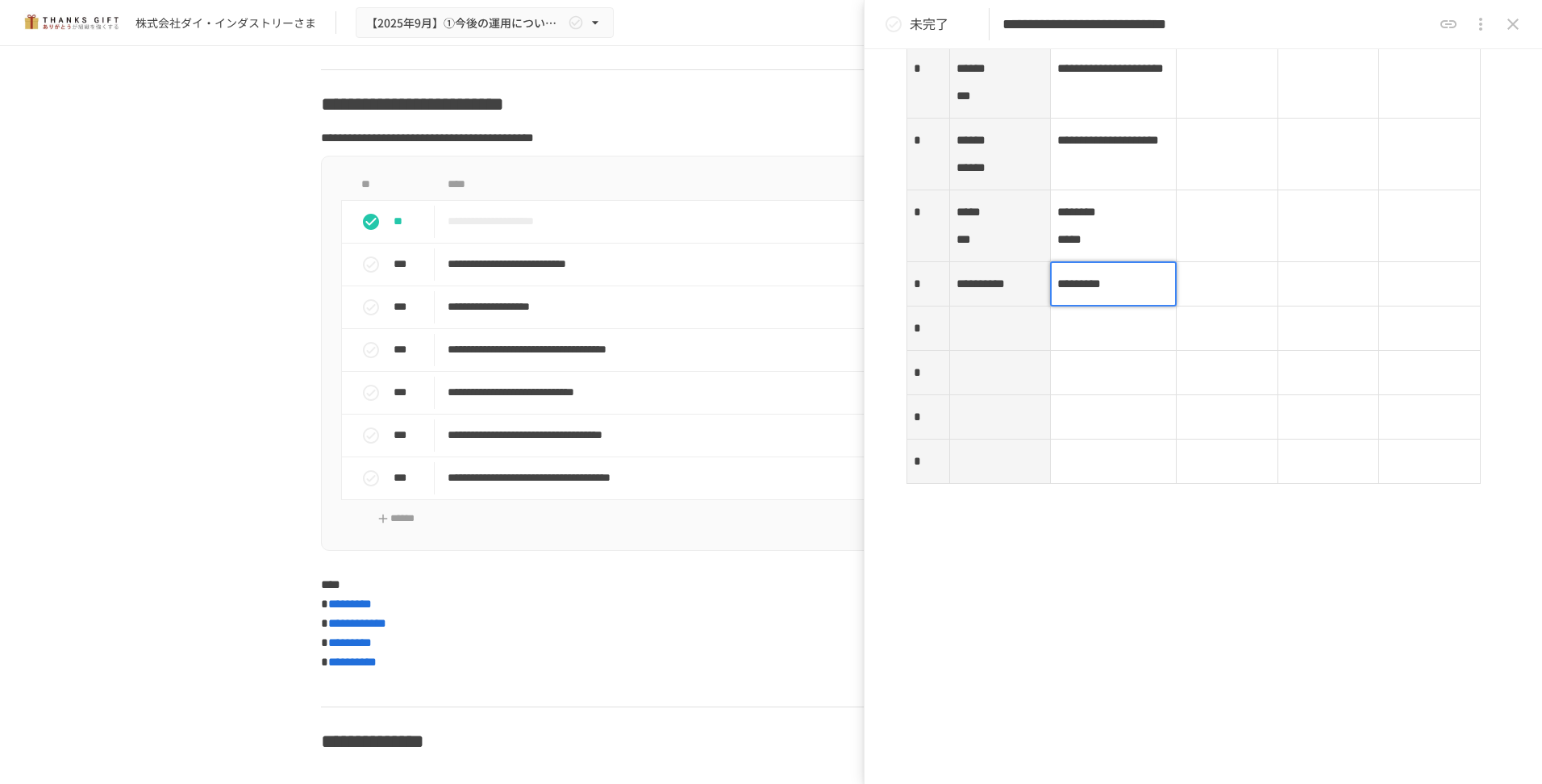
scroll to position [2781, 0]
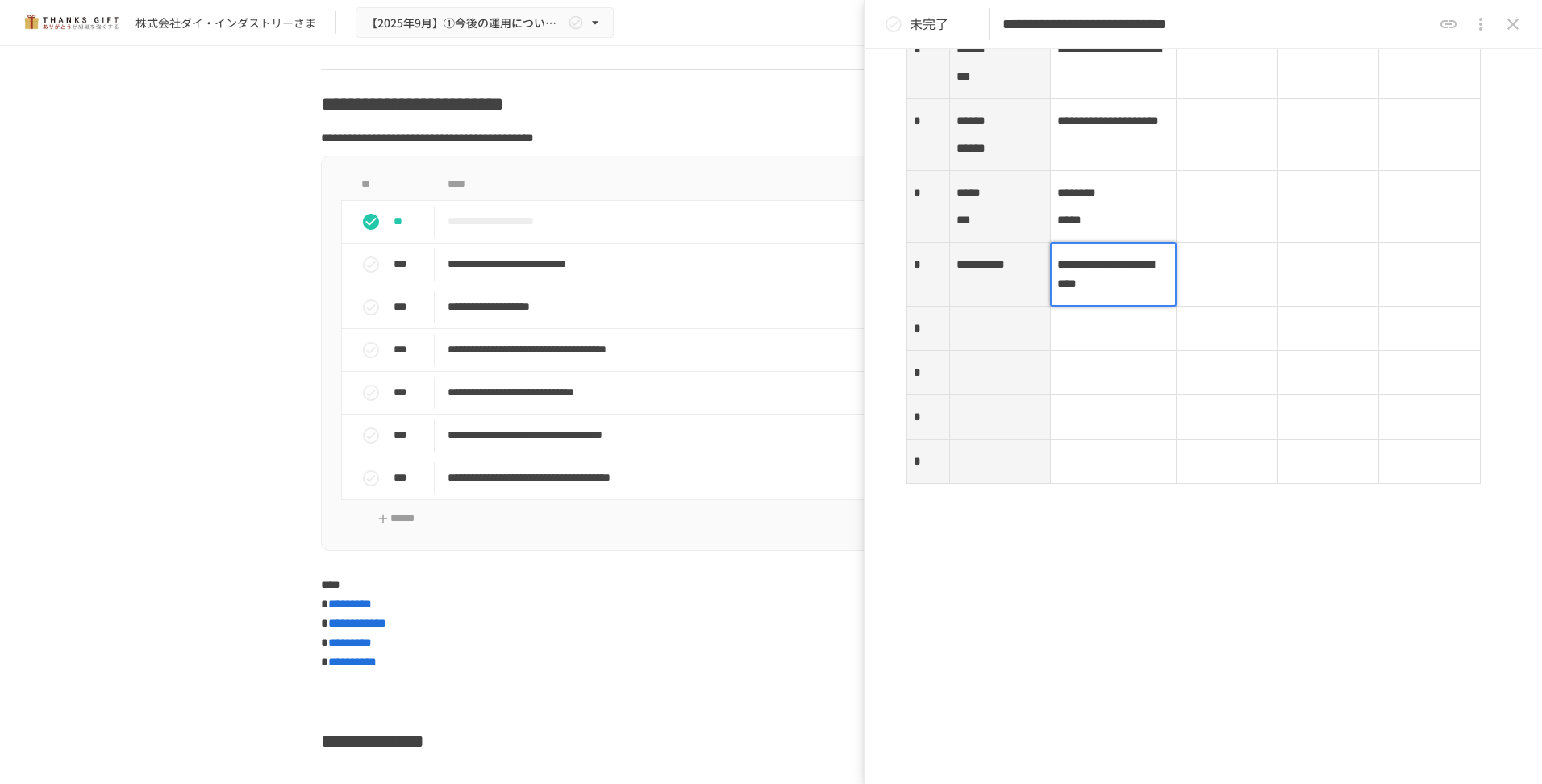
click at [1249, 306] on td at bounding box center [1226, 274] width 101 height 64
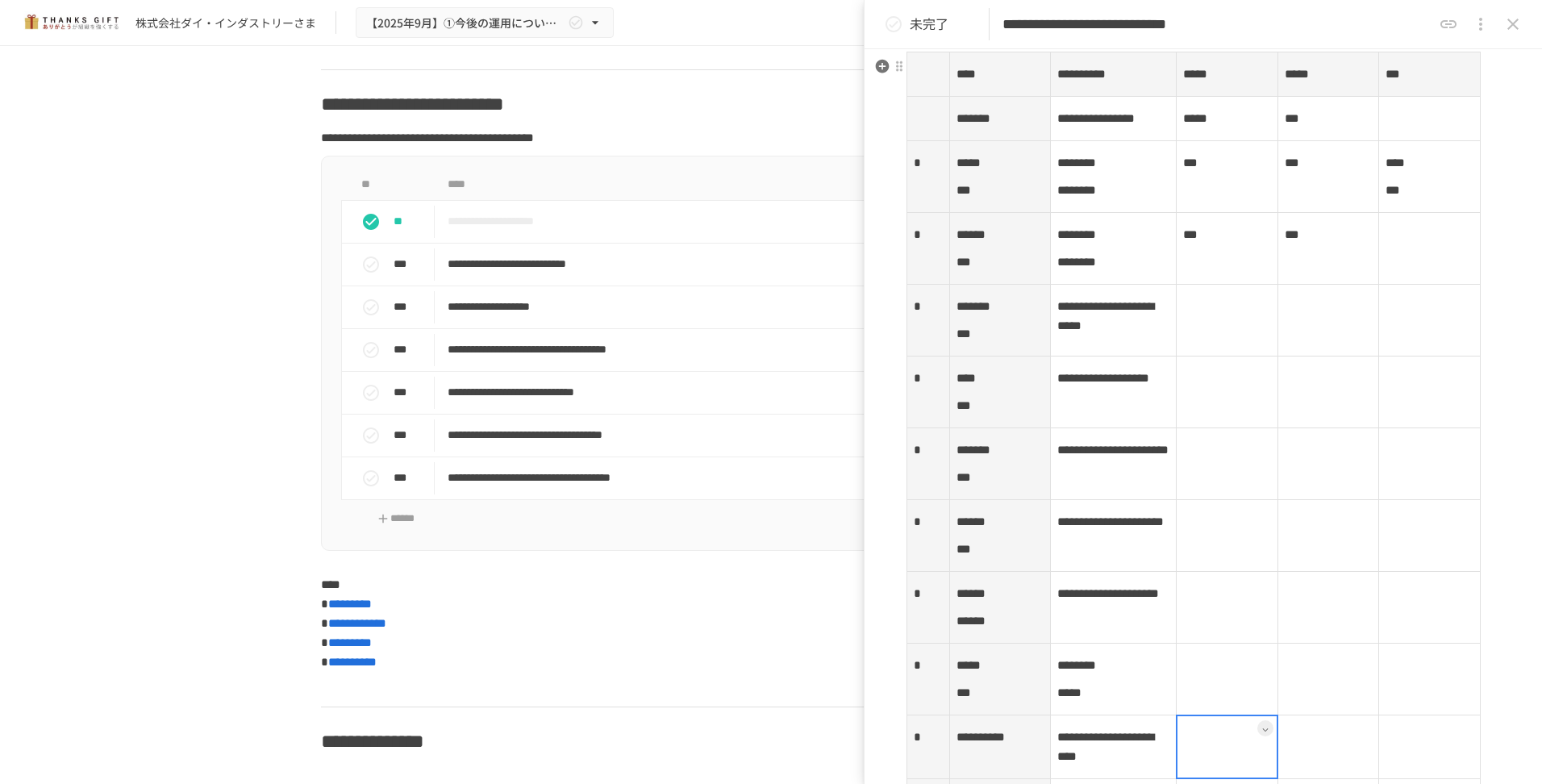
scroll to position [2216, 0]
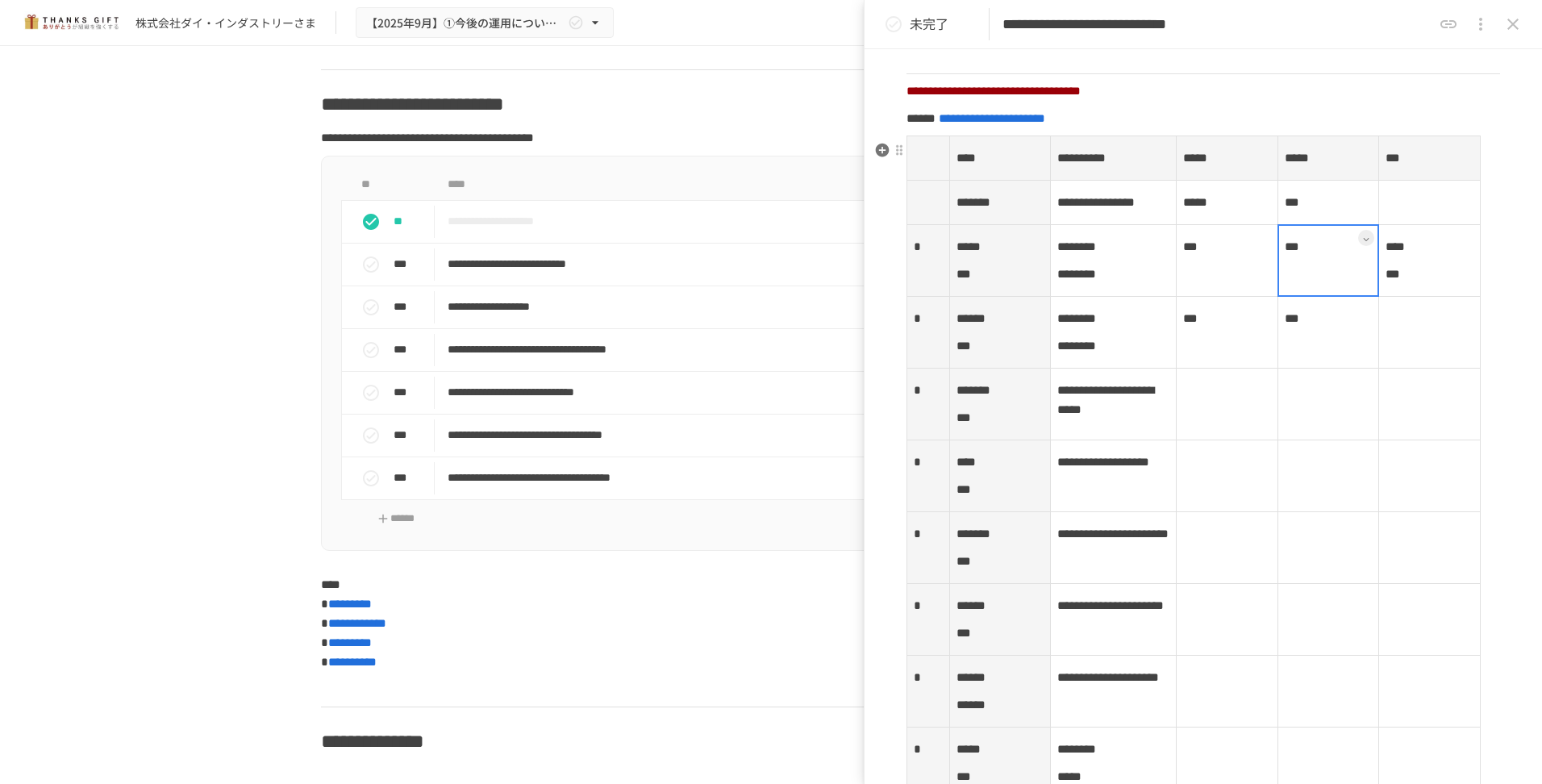
click at [1286, 292] on td "***" at bounding box center [1328, 261] width 101 height 71
click at [1284, 290] on div at bounding box center [1329, 260] width 102 height 72
click at [1259, 434] on td at bounding box center [1226, 405] width 101 height 71
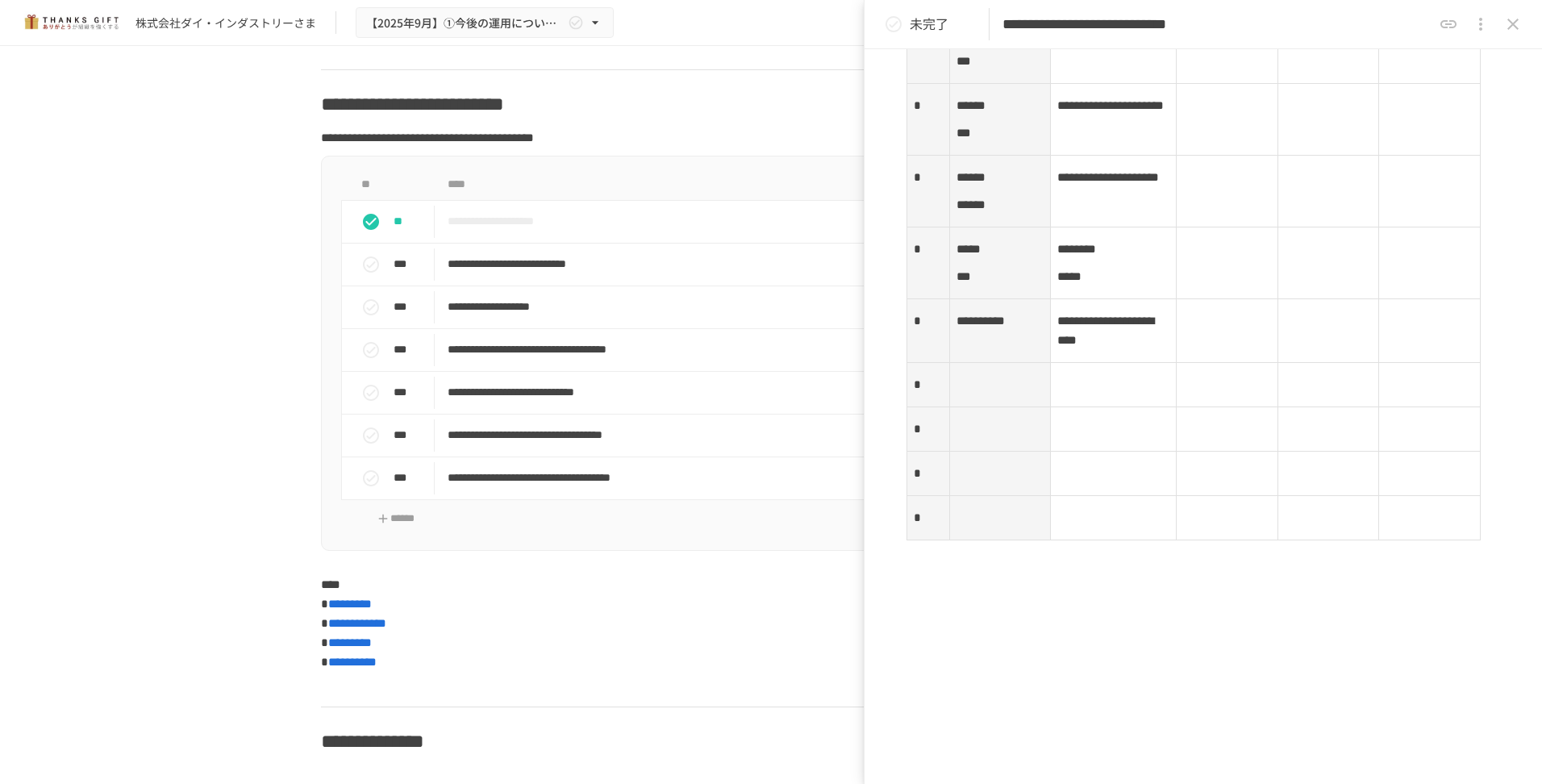
scroll to position [2738, 0]
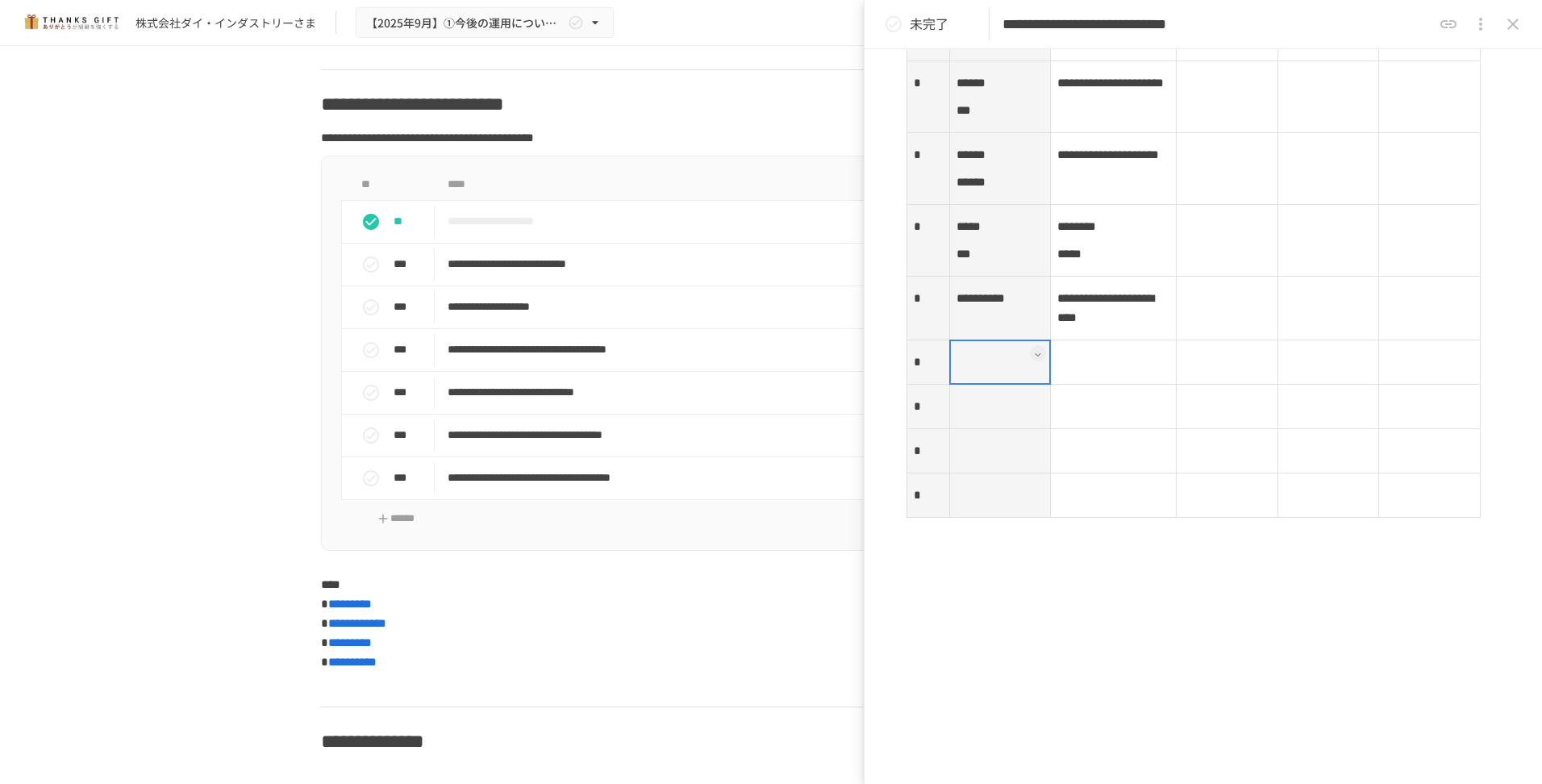
click at [1001, 384] on th at bounding box center [999, 362] width 101 height 44
click at [1001, 384] on div at bounding box center [1000, 362] width 102 height 45
click at [973, 373] on p at bounding box center [999, 362] width 88 height 21
click at [1103, 384] on td at bounding box center [1113, 362] width 126 height 44
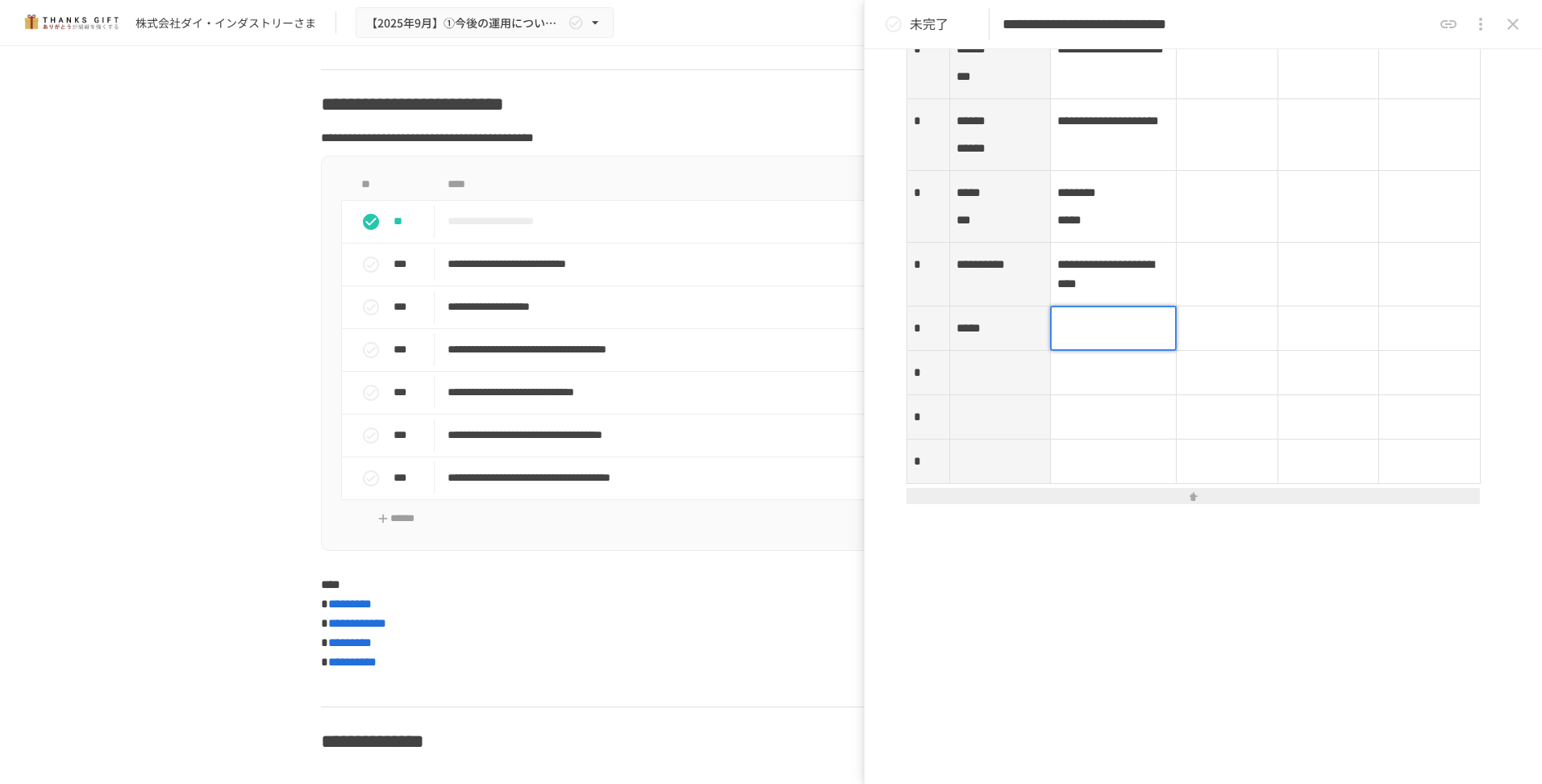
scroll to position [2899, 0]
click at [1103, 337] on p at bounding box center [1113, 328] width 112 height 21
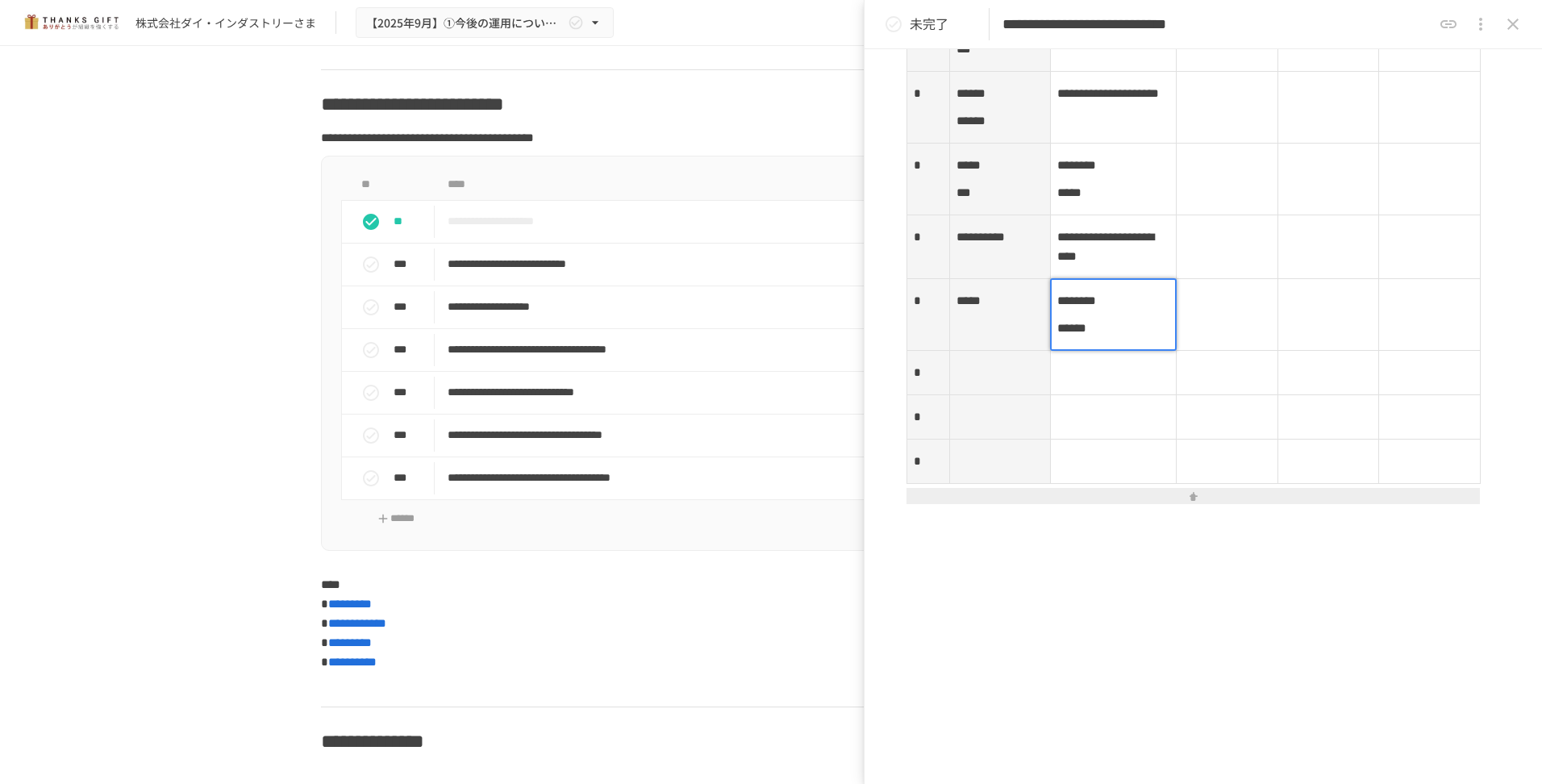
click at [1278, 350] on td at bounding box center [1328, 315] width 101 height 71
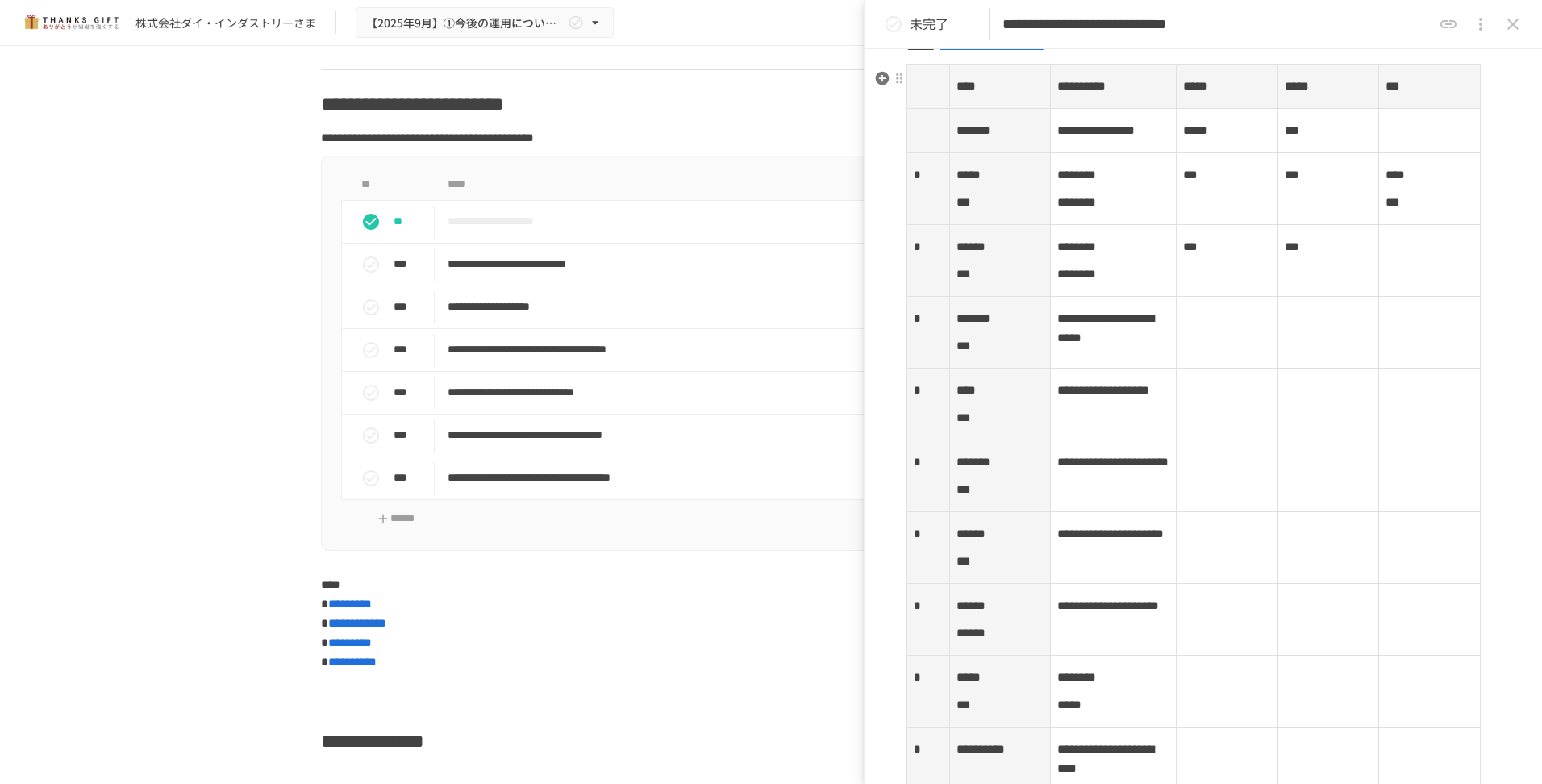
scroll to position [2174, 0]
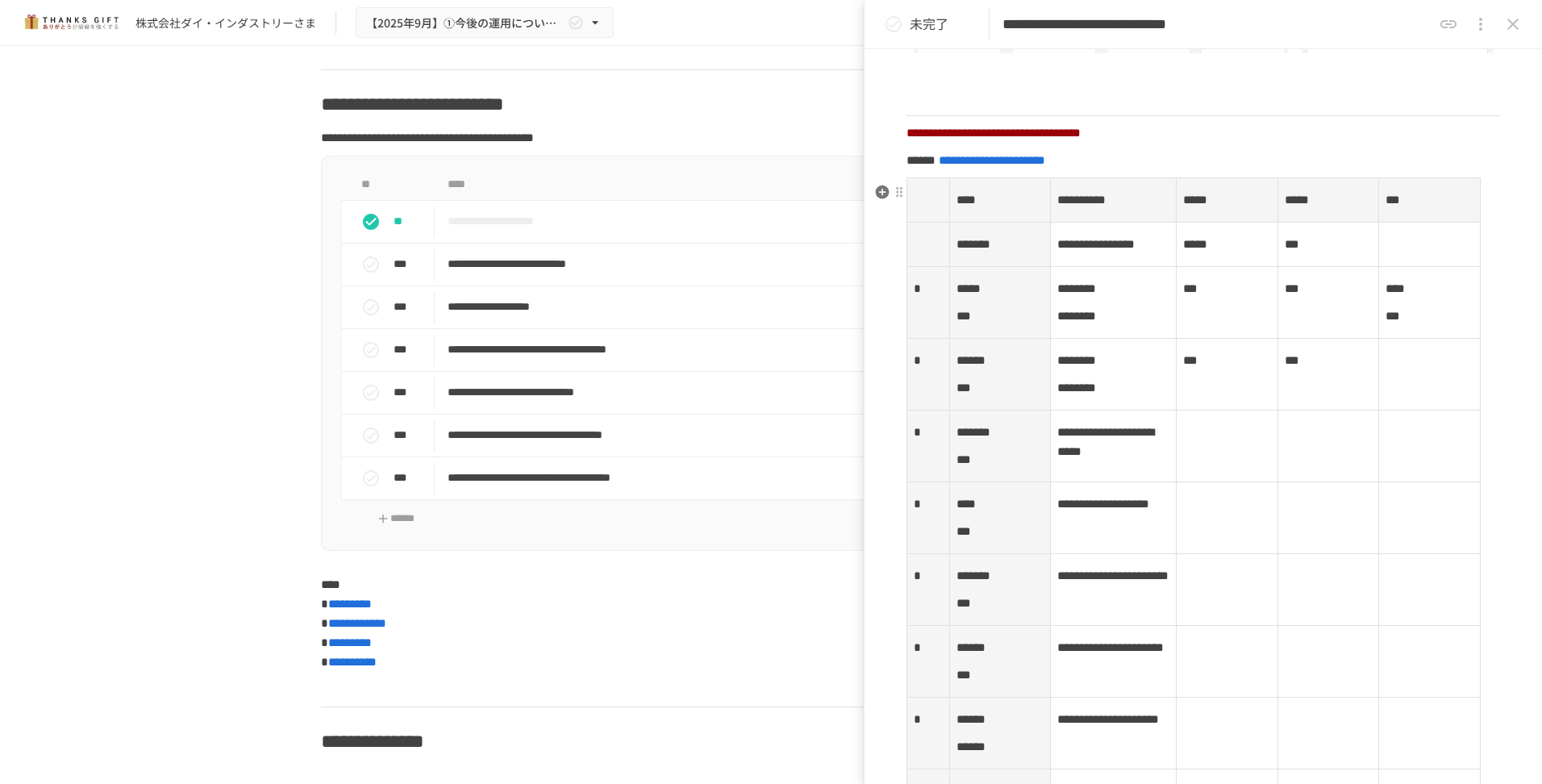
click at [1228, 482] on td at bounding box center [1226, 446] width 101 height 71
click at [1210, 482] on div at bounding box center [1227, 445] width 102 height 72
click at [1209, 482] on div at bounding box center [1227, 445] width 102 height 72
click at [1194, 482] on div at bounding box center [1227, 445] width 102 height 72
click at [1206, 482] on div at bounding box center [1227, 445] width 102 height 72
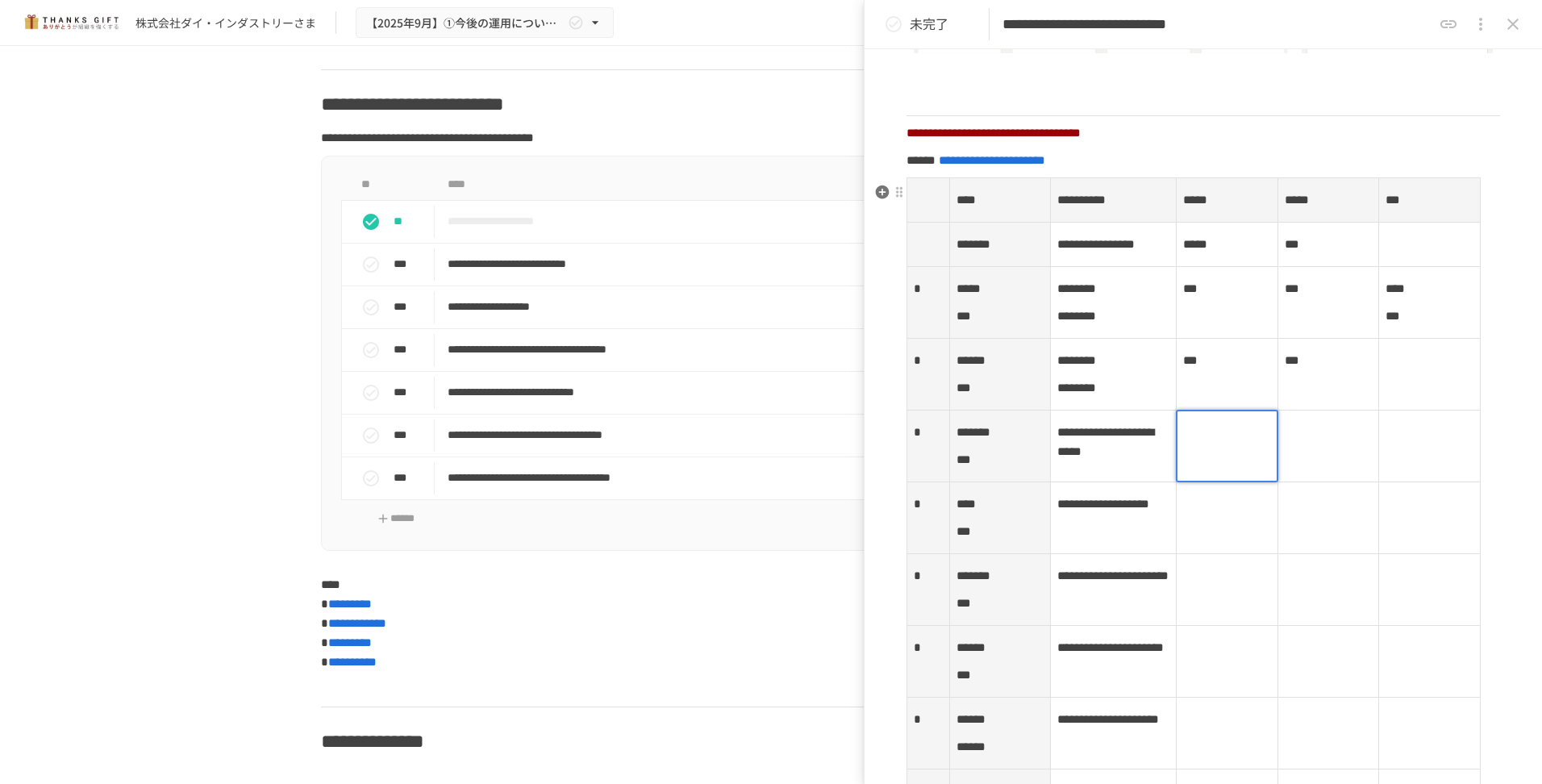
click at [1206, 482] on div at bounding box center [1227, 445] width 102 height 72
click at [1217, 482] on div at bounding box center [1227, 445] width 102 height 72
click at [1209, 482] on div at bounding box center [1227, 445] width 102 height 72
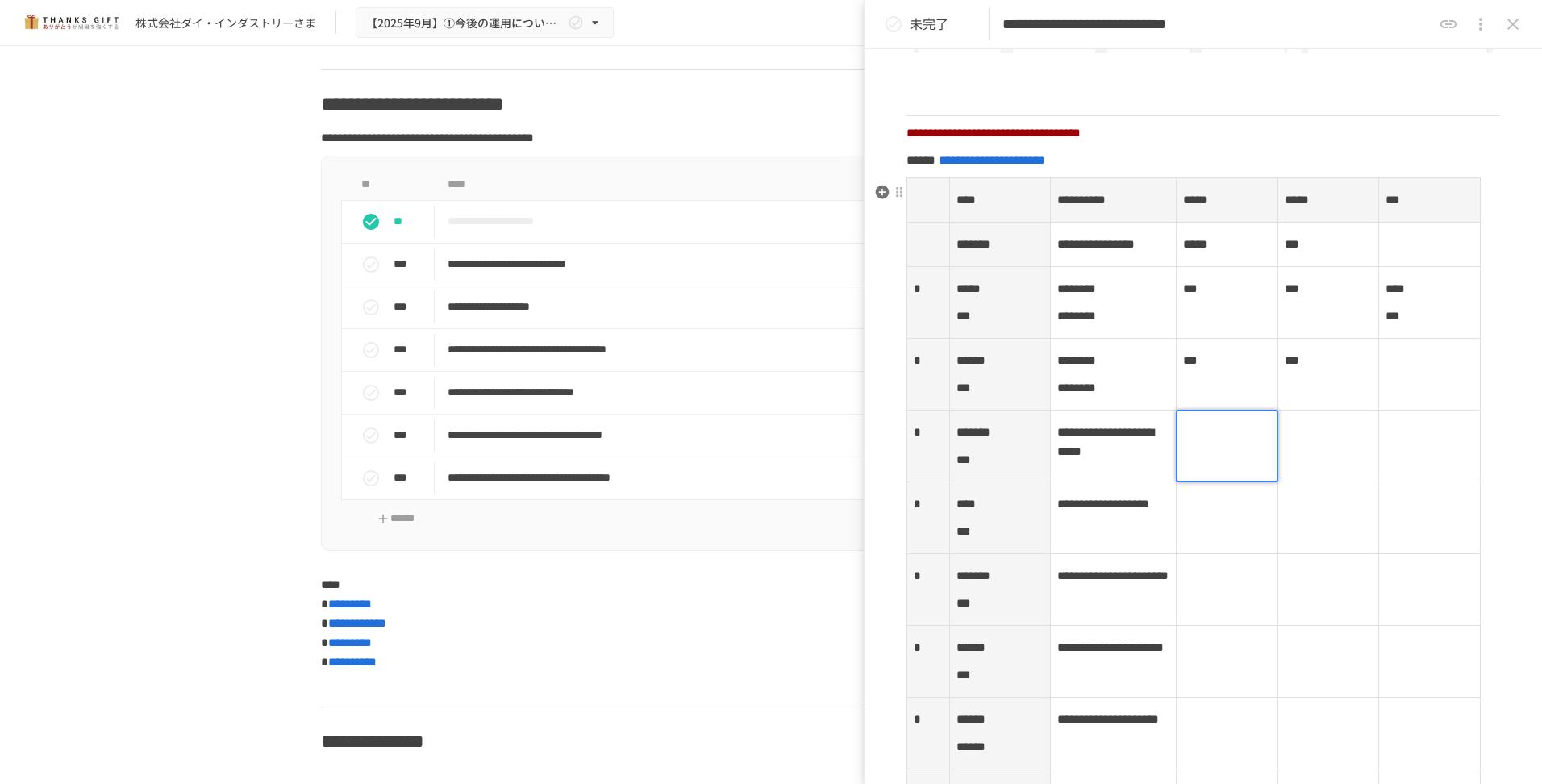
click at [1227, 554] on td at bounding box center [1226, 518] width 101 height 71
click at [1210, 482] on td at bounding box center [1226, 446] width 101 height 71
click at [1210, 482] on div at bounding box center [1227, 445] width 102 height 72
click at [1198, 482] on div at bounding box center [1227, 445] width 102 height 72
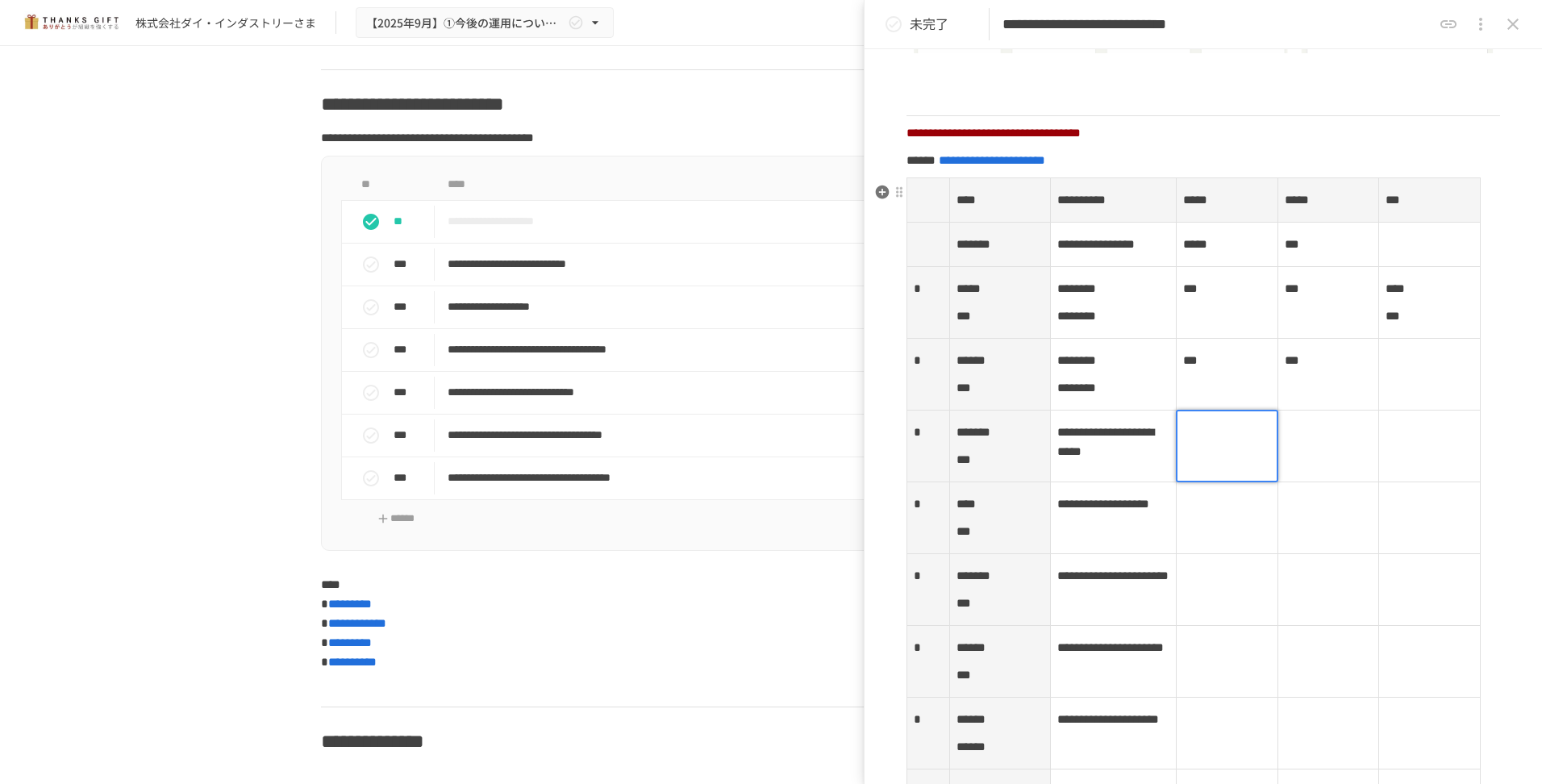
click at [1198, 482] on div at bounding box center [1227, 445] width 102 height 72
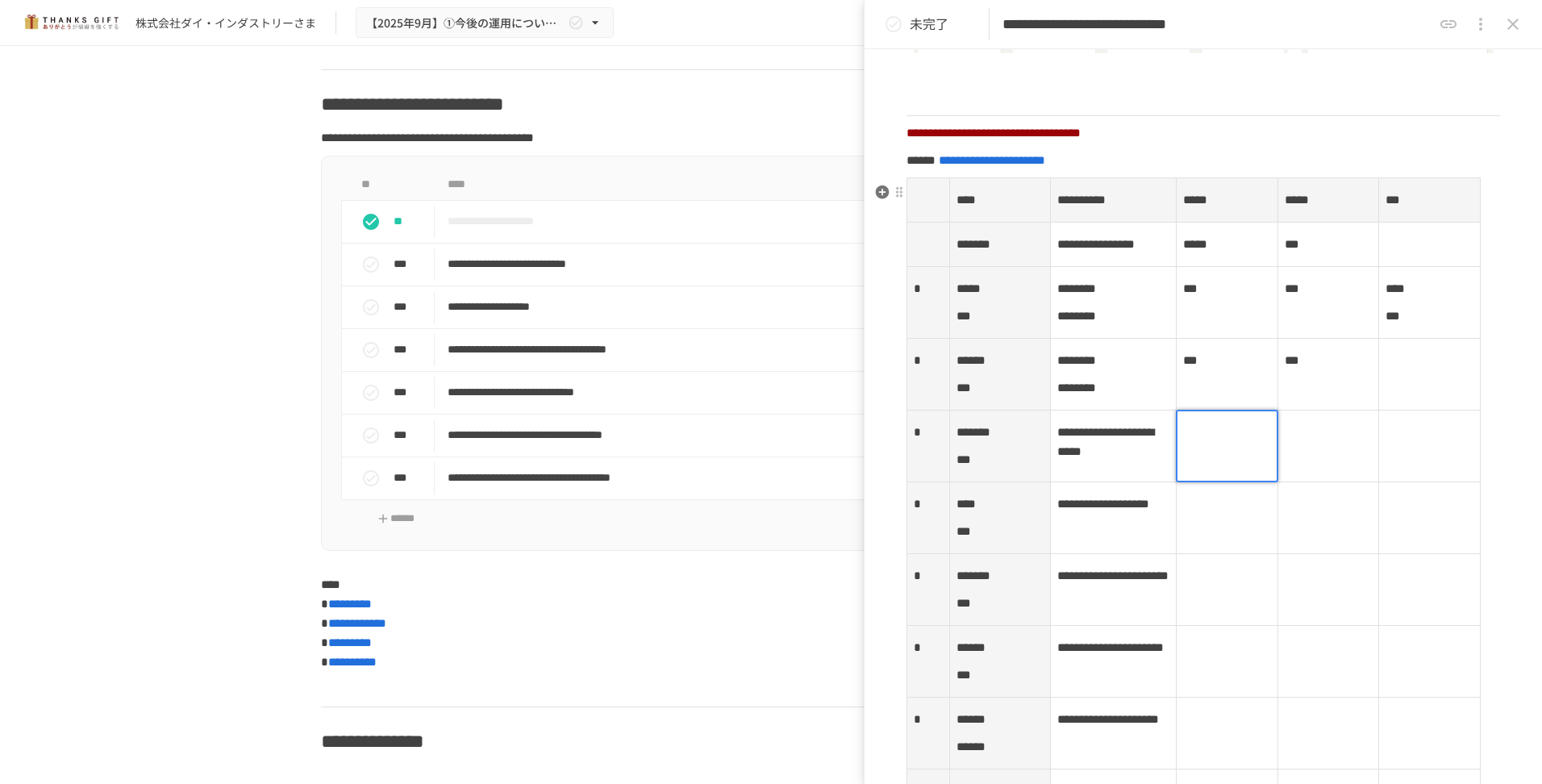
click at [1198, 482] on div at bounding box center [1227, 445] width 102 height 72
click at [1348, 482] on td at bounding box center [1328, 446] width 101 height 71
click at [1291, 472] on div at bounding box center [1329, 445] width 102 height 72
click at [1194, 482] on td at bounding box center [1226, 446] width 101 height 71
click at [1191, 465] on div at bounding box center [1227, 445] width 102 height 72
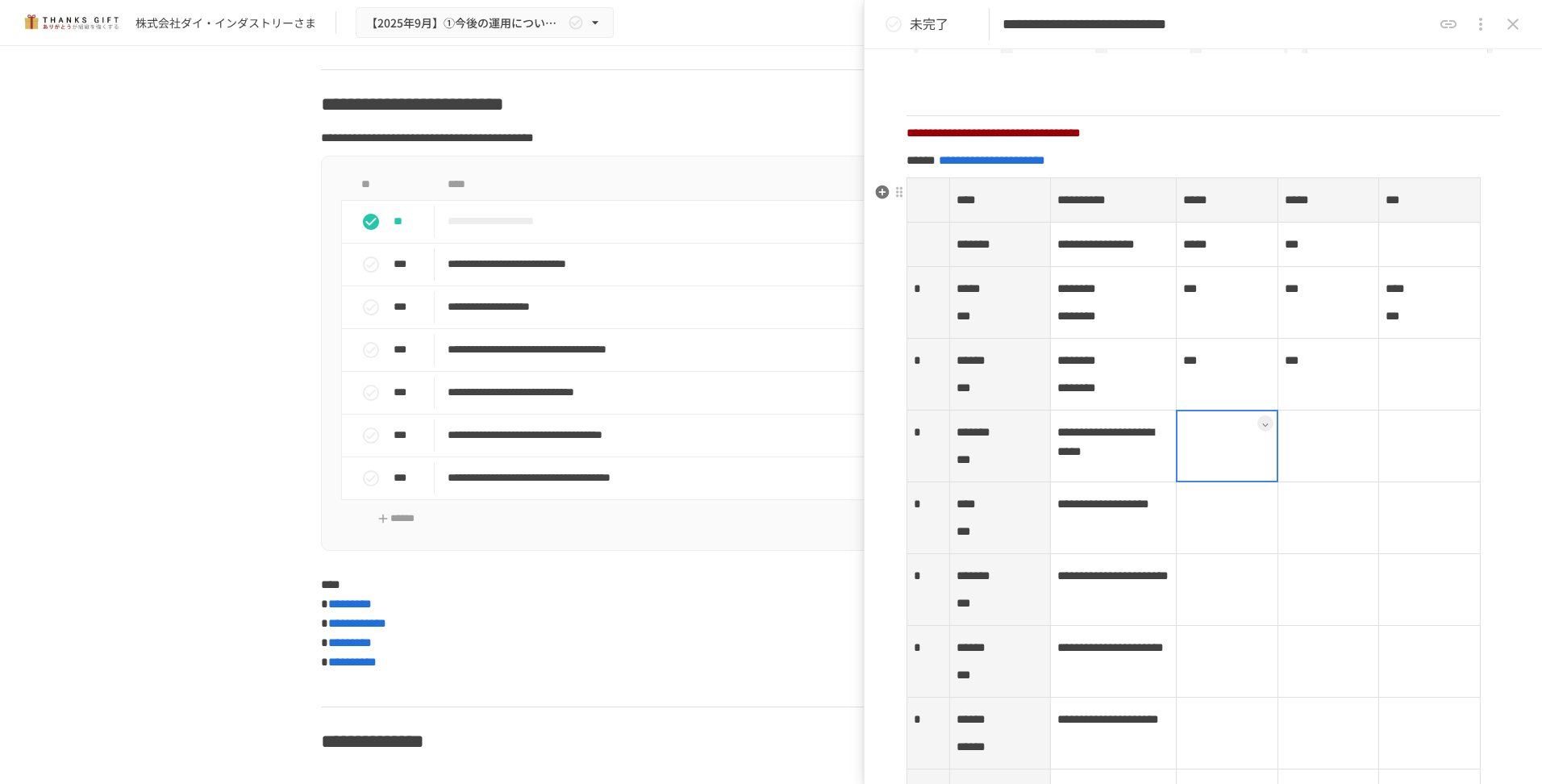
click at [1184, 470] on div at bounding box center [1227, 445] width 102 height 72
drag, startPoint x: 1184, startPoint y: 470, endPoint x: 1202, endPoint y: 472, distance: 18.1
click at [1185, 442] on p at bounding box center [1226, 433] width 88 height 21
click at [1407, 410] on td at bounding box center [1429, 375] width 101 height 71
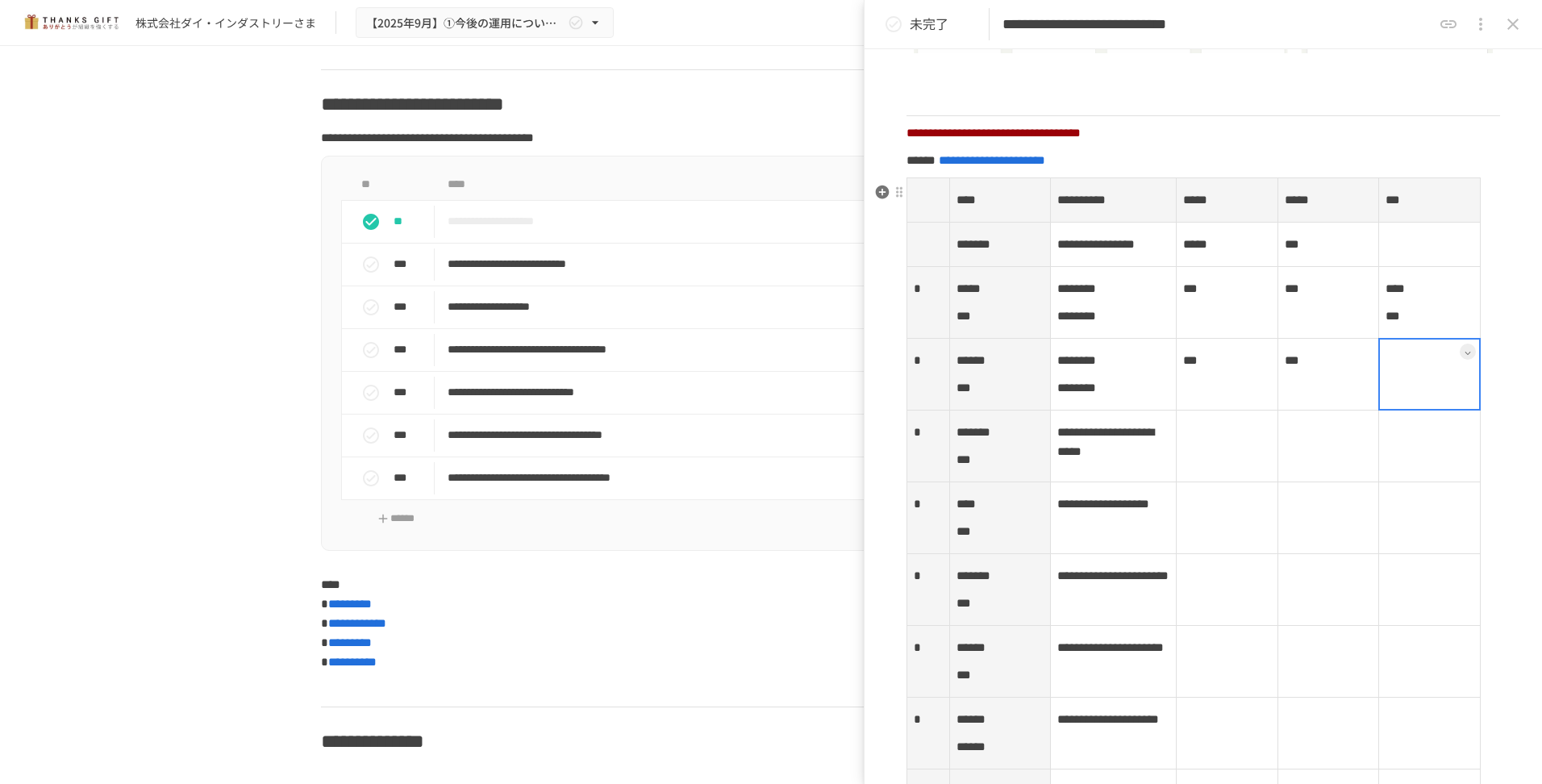
click at [1396, 410] on div at bounding box center [1429, 374] width 102 height 72
click at [1390, 371] on p at bounding box center [1429, 360] width 88 height 21
click at [1228, 482] on td at bounding box center [1226, 446] width 101 height 71
click at [1206, 472] on div at bounding box center [1227, 445] width 102 height 72
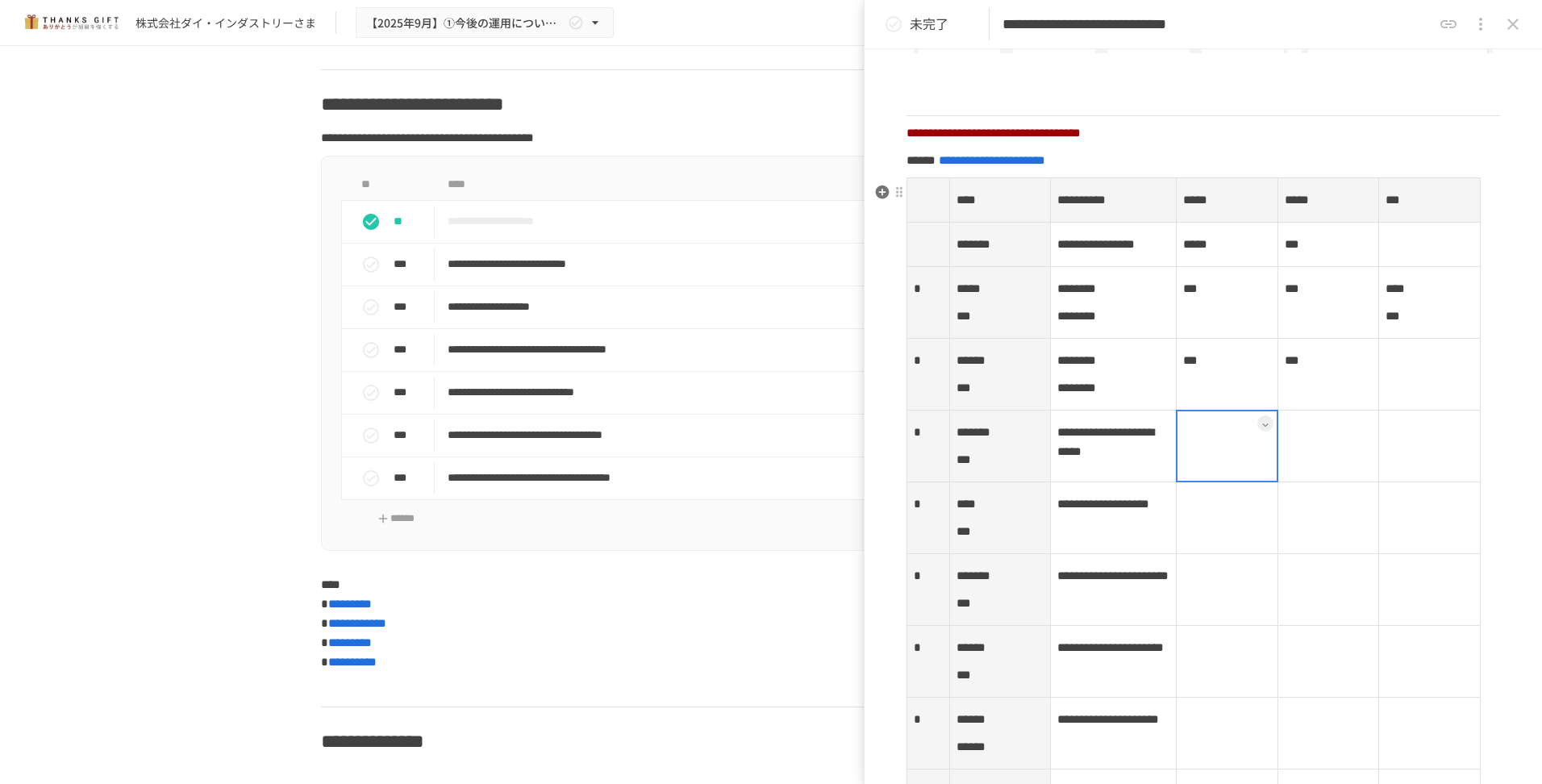
click at [1184, 469] on div at bounding box center [1227, 445] width 102 height 72
click at [1190, 442] on p at bounding box center [1226, 433] width 88 height 21
click at [1220, 554] on td at bounding box center [1226, 518] width 101 height 71
click at [1197, 554] on div at bounding box center [1227, 518] width 102 height 72
click at [1190, 554] on div at bounding box center [1227, 518] width 102 height 72
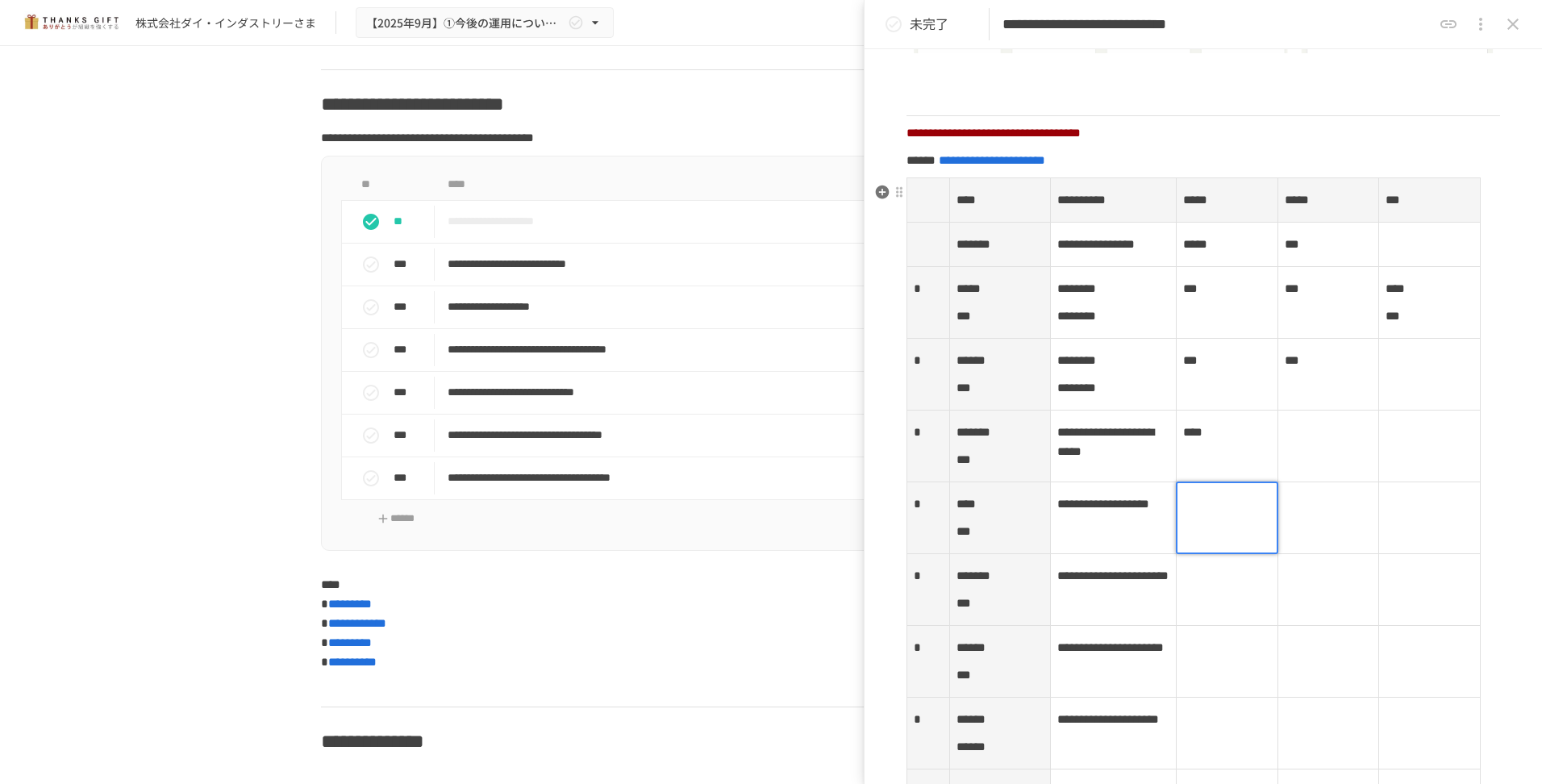
click at [1193, 515] on p at bounding box center [1226, 504] width 88 height 21
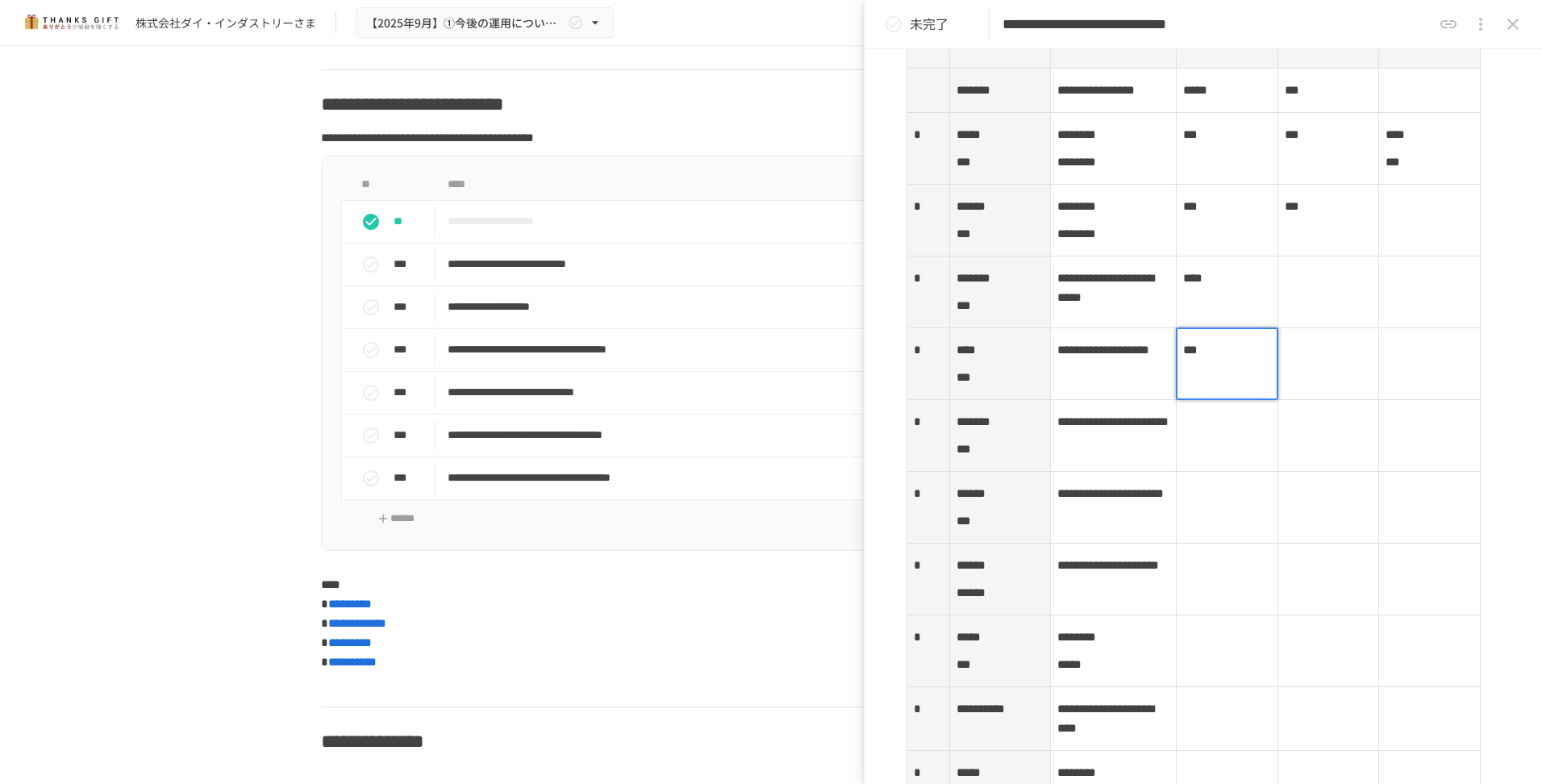
scroll to position [2336, 0]
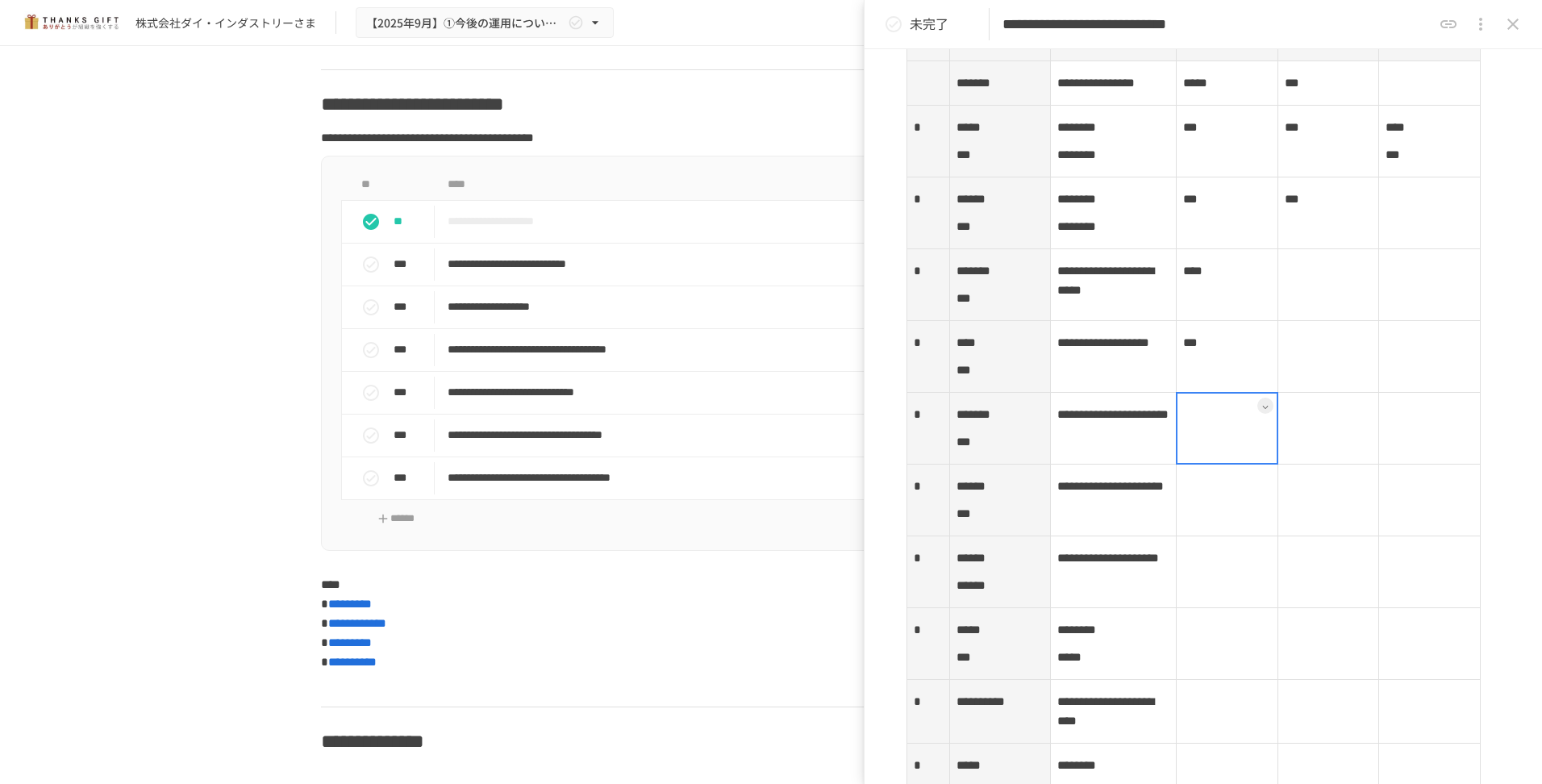
click at [1206, 464] on td at bounding box center [1226, 429] width 101 height 71
click at [1206, 464] on div at bounding box center [1227, 428] width 102 height 72
click at [1196, 425] on p at bounding box center [1226, 414] width 88 height 21
click at [1196, 536] on td at bounding box center [1226, 500] width 101 height 71
click at [1196, 536] on div at bounding box center [1227, 499] width 102 height 72
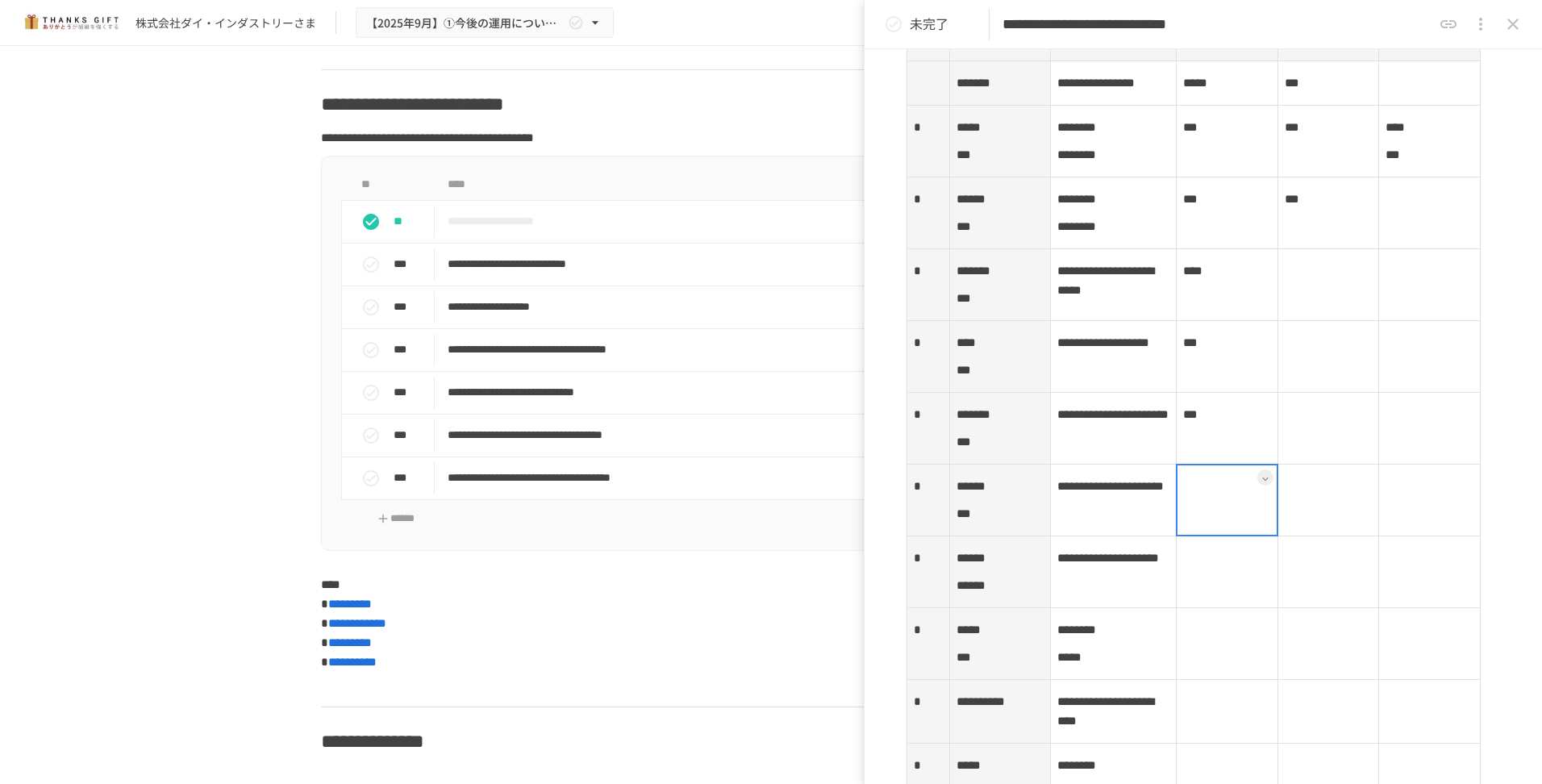
click at [1208, 536] on div at bounding box center [1227, 499] width 102 height 72
click at [1228, 536] on div at bounding box center [1227, 499] width 102 height 72
click at [1193, 536] on div at bounding box center [1227, 499] width 102 height 72
click at [1192, 496] on p at bounding box center [1226, 487] width 88 height 21
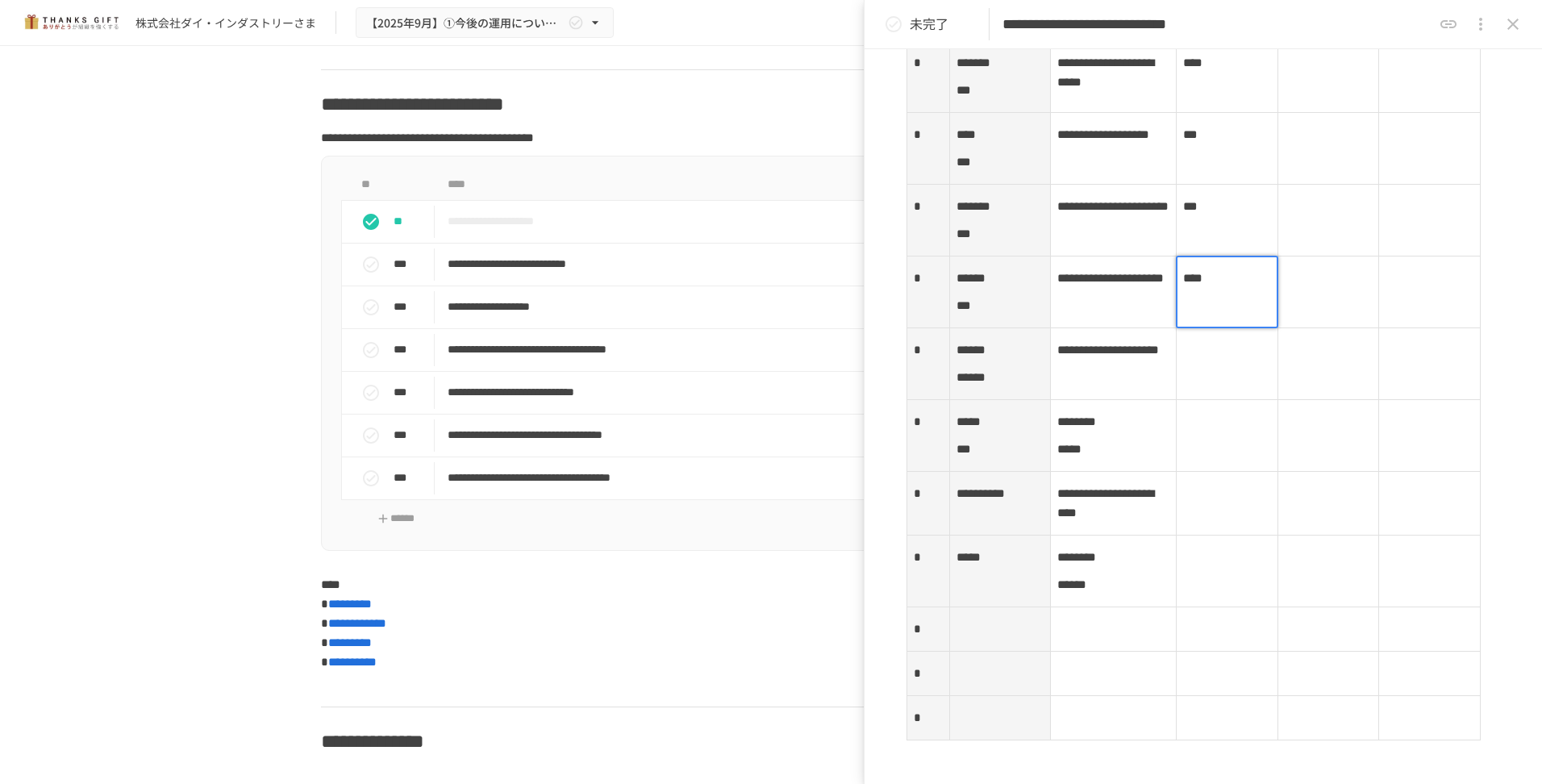
scroll to position [2577, 0]
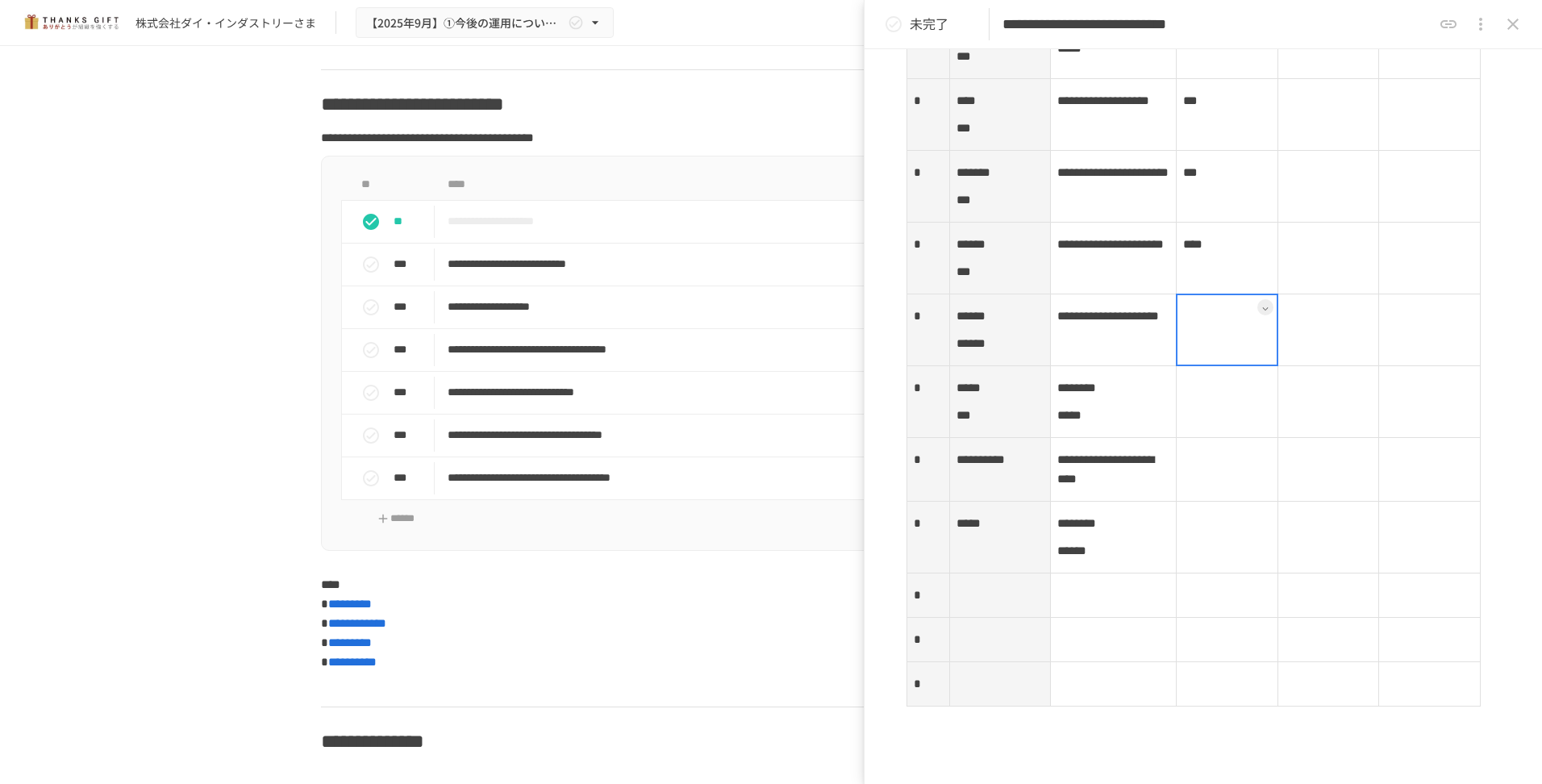
click at [1202, 366] on td at bounding box center [1226, 330] width 101 height 71
click at [1212, 366] on div at bounding box center [1227, 329] width 102 height 72
click at [1216, 366] on div at bounding box center [1227, 329] width 102 height 72
click at [1189, 366] on div at bounding box center [1227, 329] width 102 height 72
click at [1213, 366] on div at bounding box center [1227, 329] width 102 height 72
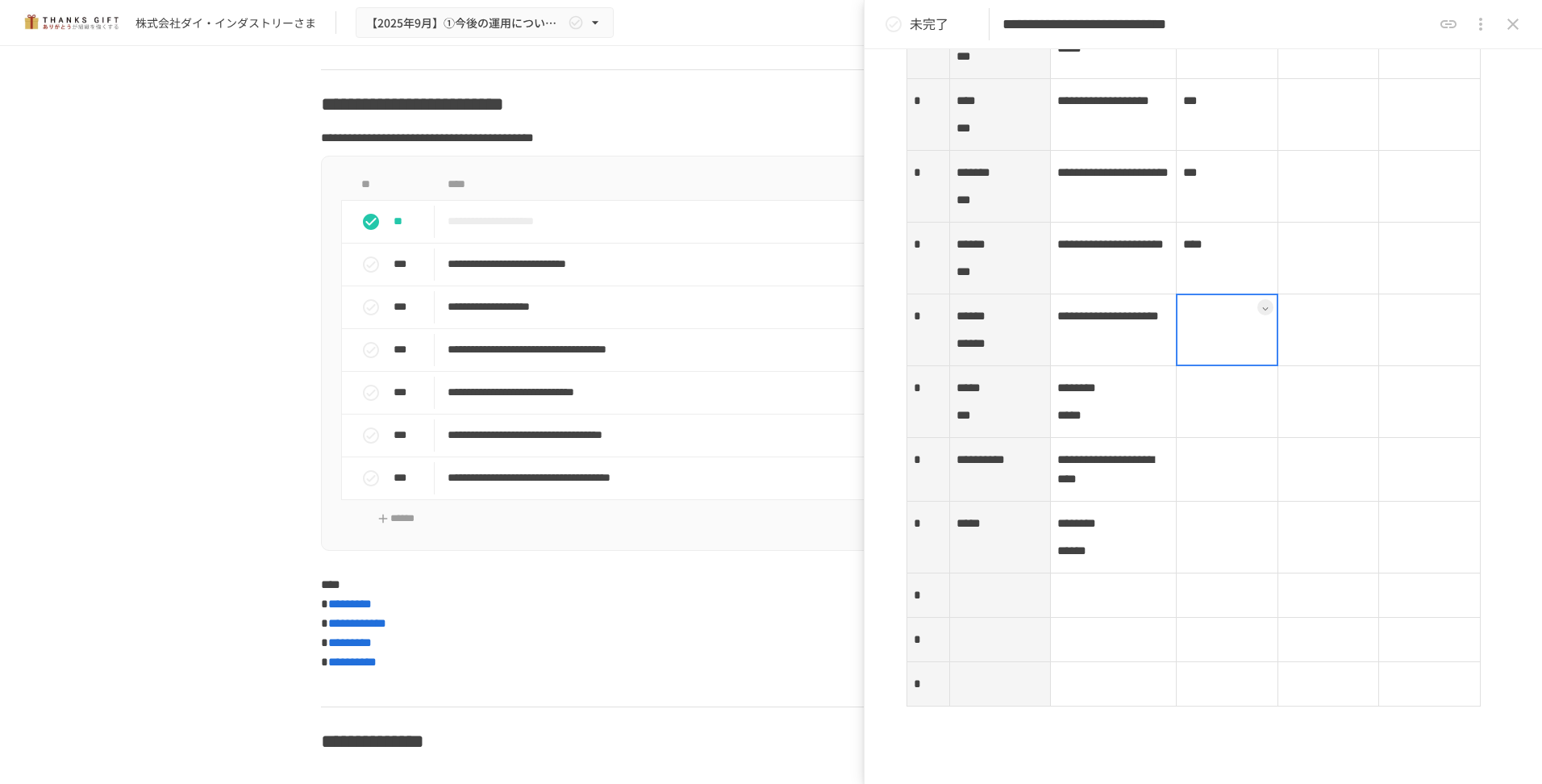
click at [1191, 366] on div at bounding box center [1227, 329] width 102 height 72
click at [1226, 437] on td at bounding box center [1226, 402] width 101 height 71
click at [1211, 366] on td at bounding box center [1226, 330] width 101 height 71
click at [1207, 366] on div at bounding box center [1227, 329] width 102 height 72
click at [1227, 366] on div at bounding box center [1227, 329] width 102 height 72
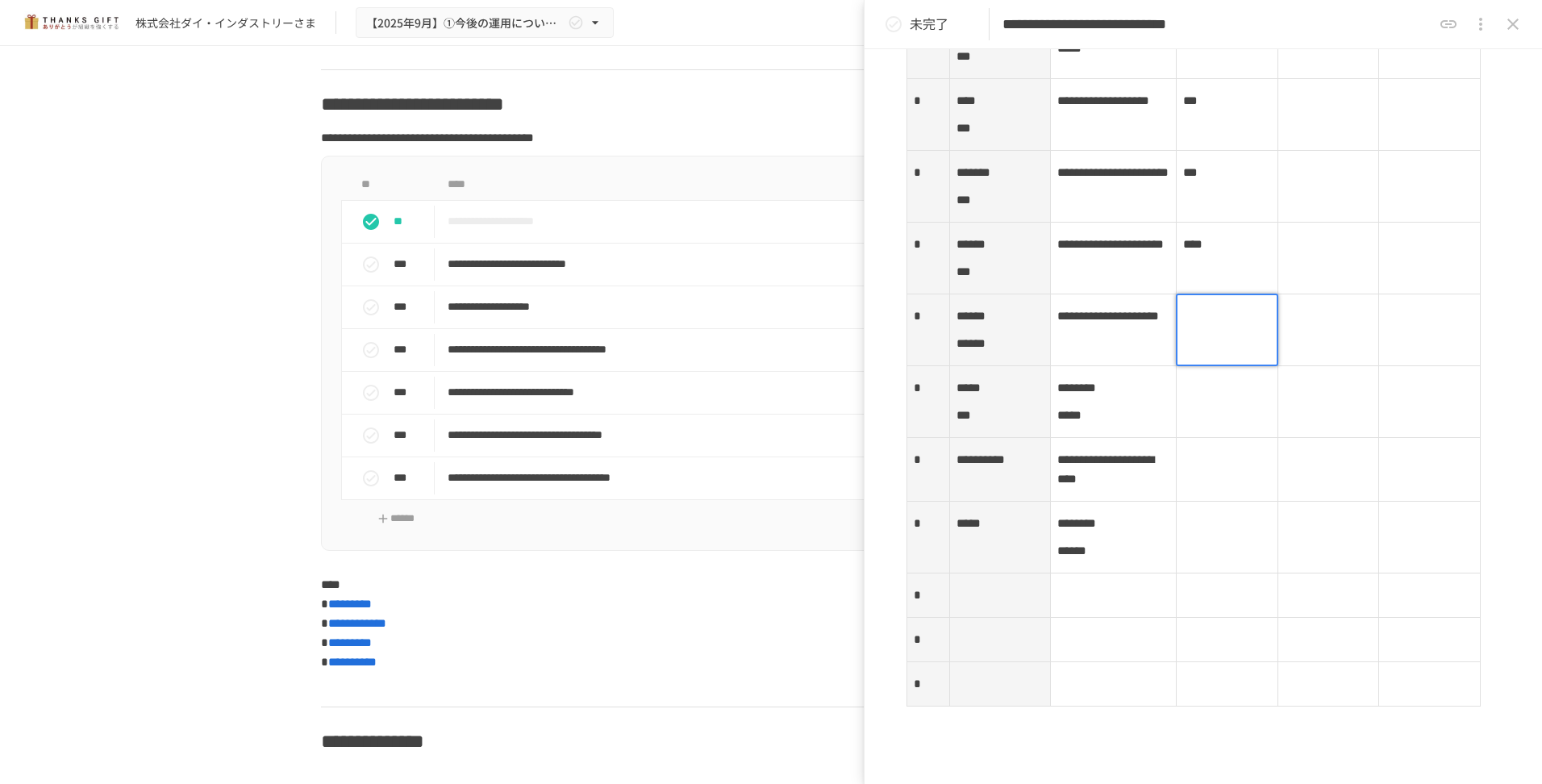
click at [1191, 326] on p at bounding box center [1226, 317] width 88 height 21
click at [1222, 437] on td at bounding box center [1226, 402] width 101 height 71
click at [1222, 437] on div at bounding box center [1227, 401] width 102 height 72
click at [1231, 437] on div at bounding box center [1227, 401] width 102 height 72
click at [1192, 437] on div at bounding box center [1227, 401] width 102 height 72
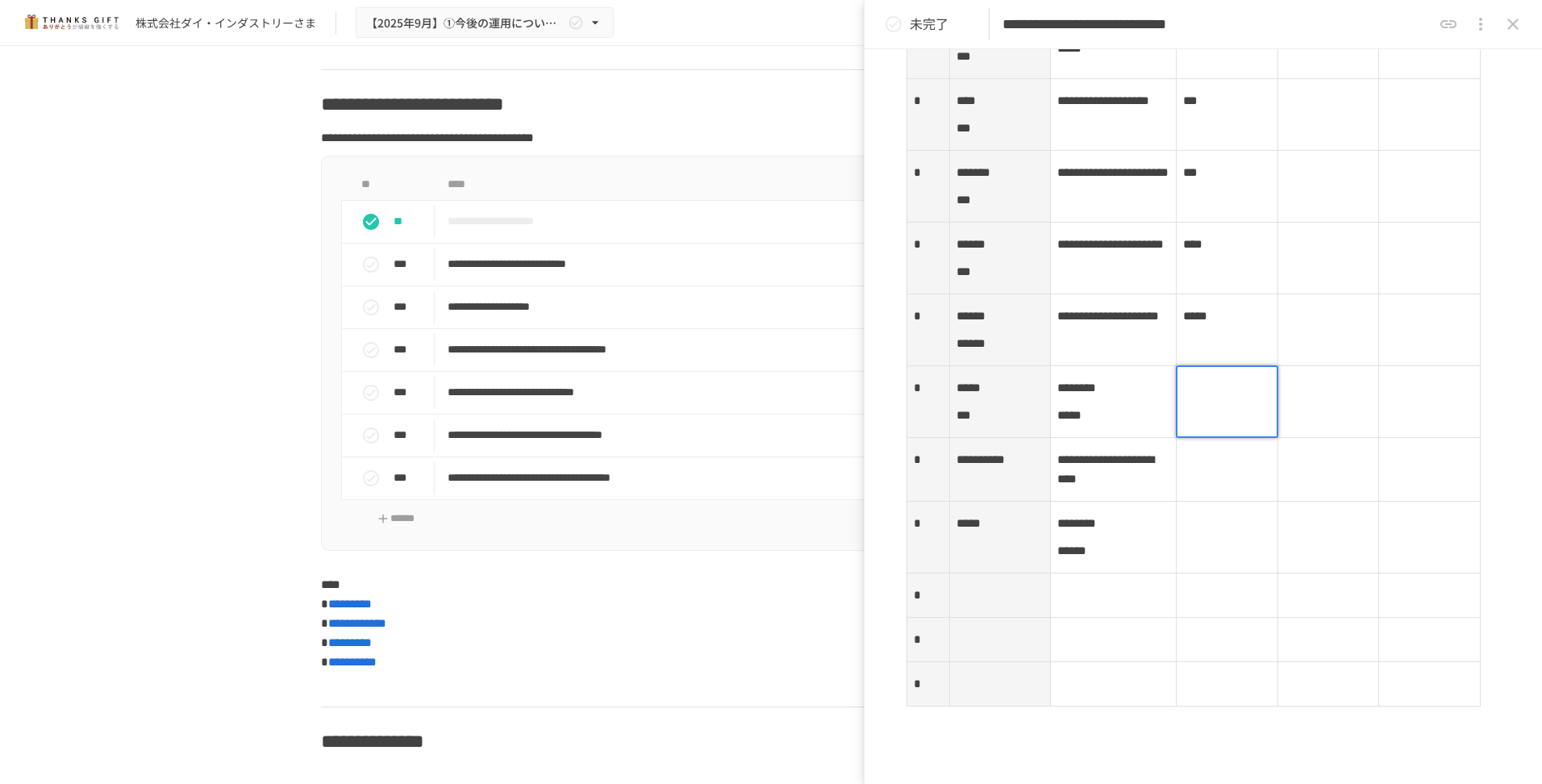
click at [1208, 399] on p at bounding box center [1226, 388] width 88 height 21
click at [1237, 501] on td at bounding box center [1226, 469] width 101 height 64
click at [1336, 501] on td at bounding box center [1328, 469] width 101 height 64
click at [1194, 501] on td at bounding box center [1226, 469] width 101 height 64
click at [1198, 501] on div at bounding box center [1227, 469] width 102 height 65
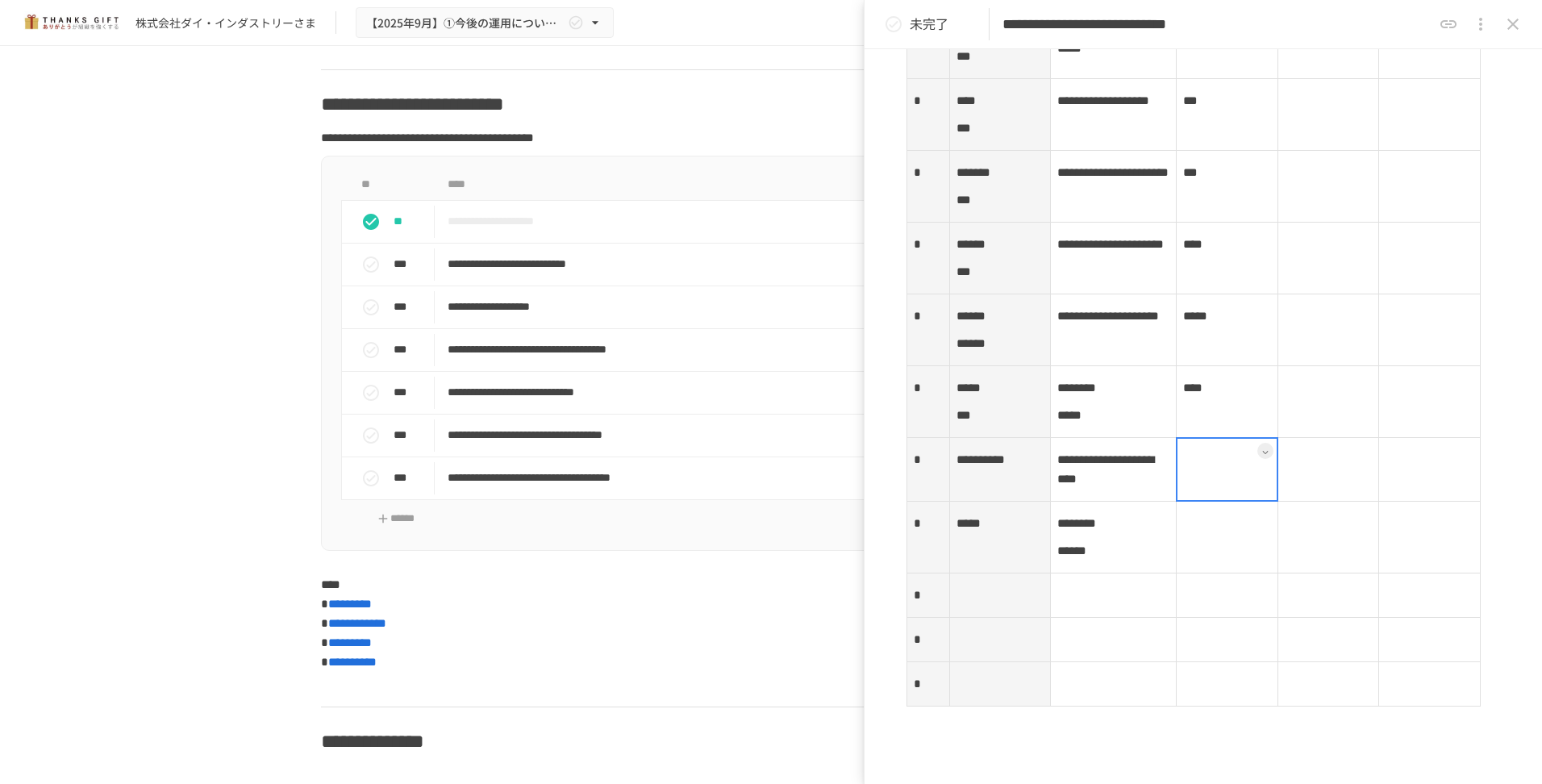
click at [1198, 501] on div at bounding box center [1227, 469] width 102 height 65
click at [1190, 470] on p at bounding box center [1226, 460] width 88 height 21
click at [1216, 574] on td at bounding box center [1226, 537] width 101 height 71
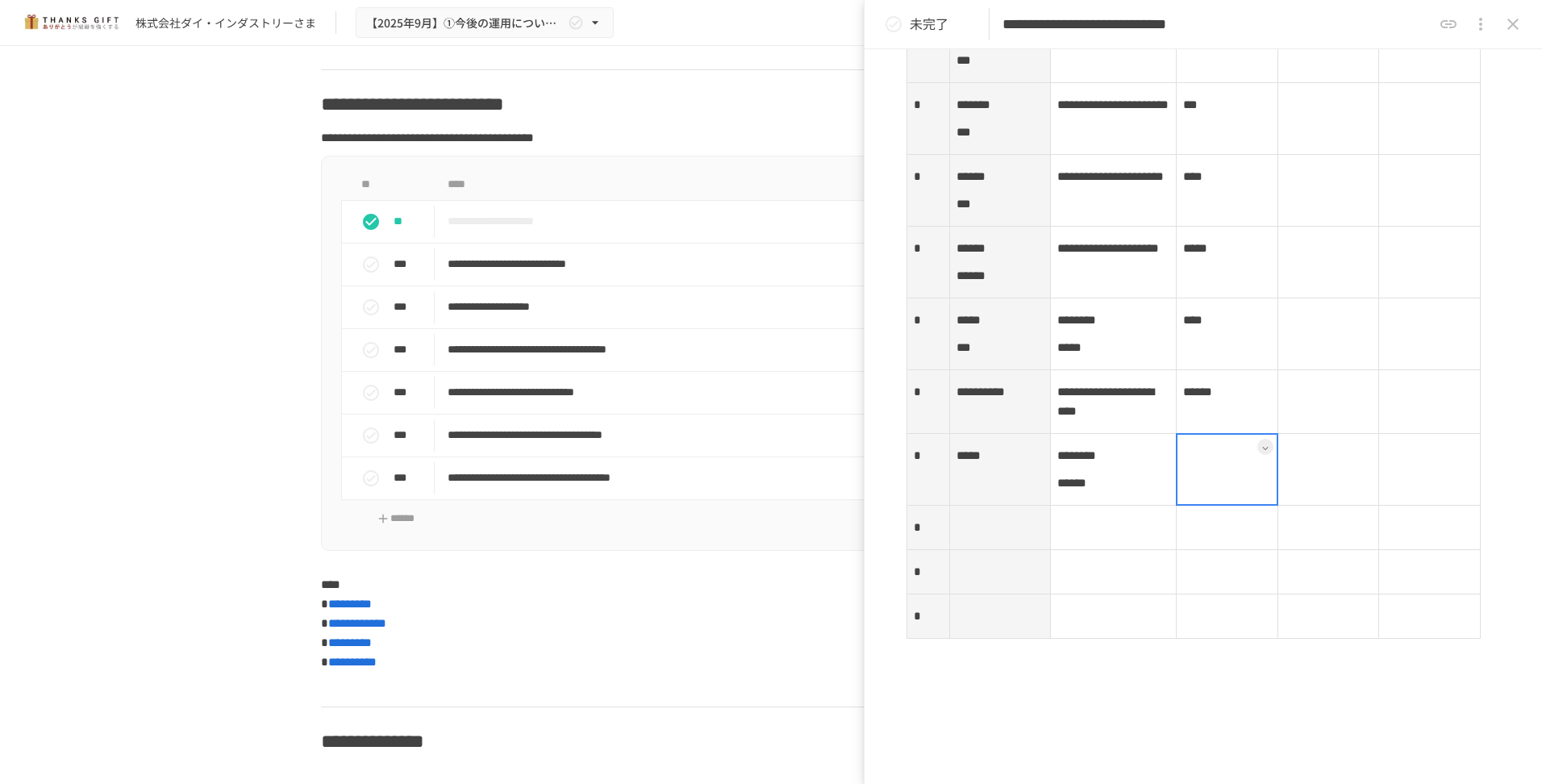
scroll to position [2658, 0]
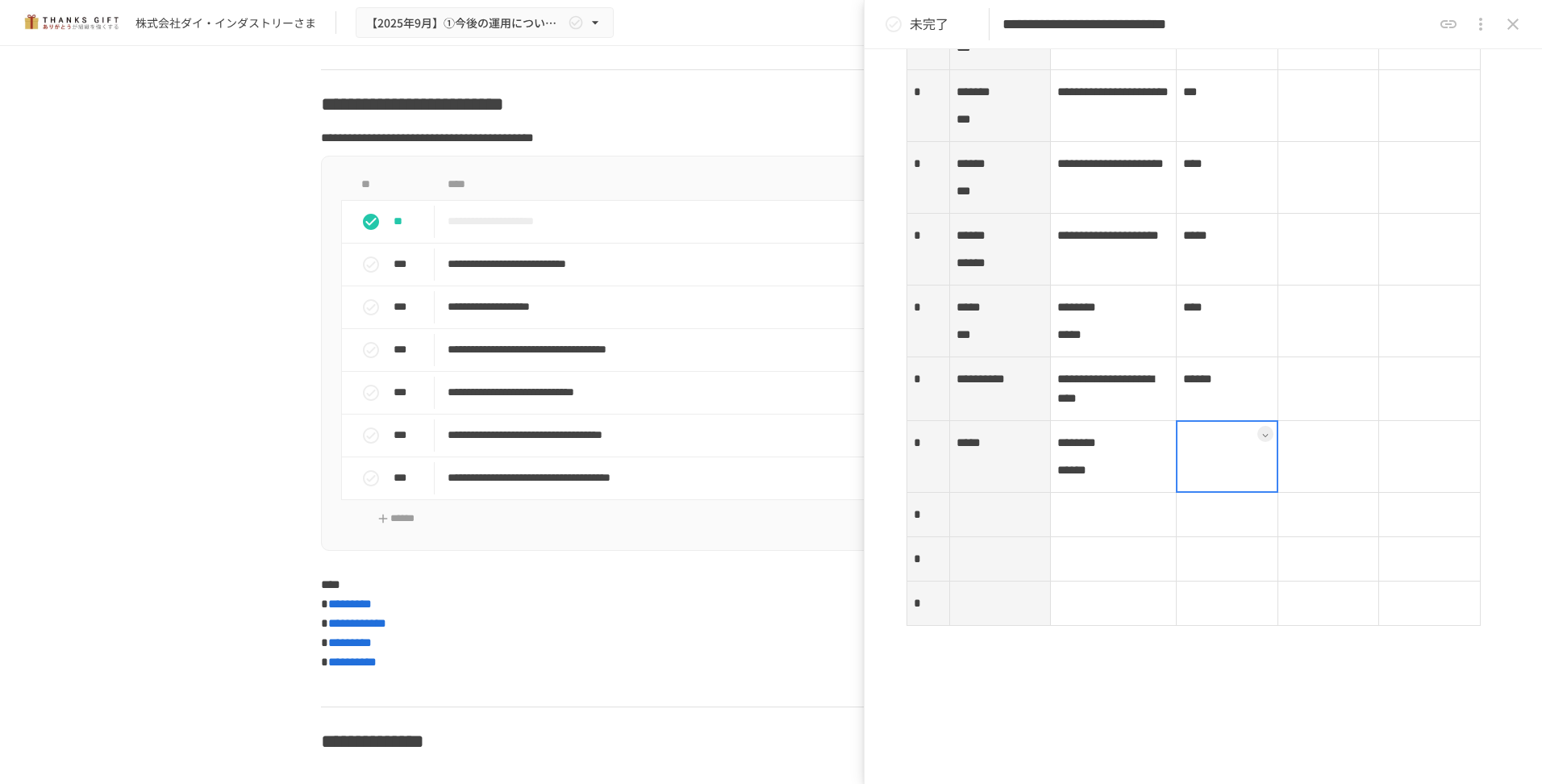
click at [1208, 492] on div at bounding box center [1227, 456] width 102 height 72
click at [1321, 492] on td at bounding box center [1328, 457] width 101 height 71
click at [1230, 492] on td at bounding box center [1226, 457] width 101 height 71
click at [1214, 492] on div at bounding box center [1227, 456] width 102 height 72
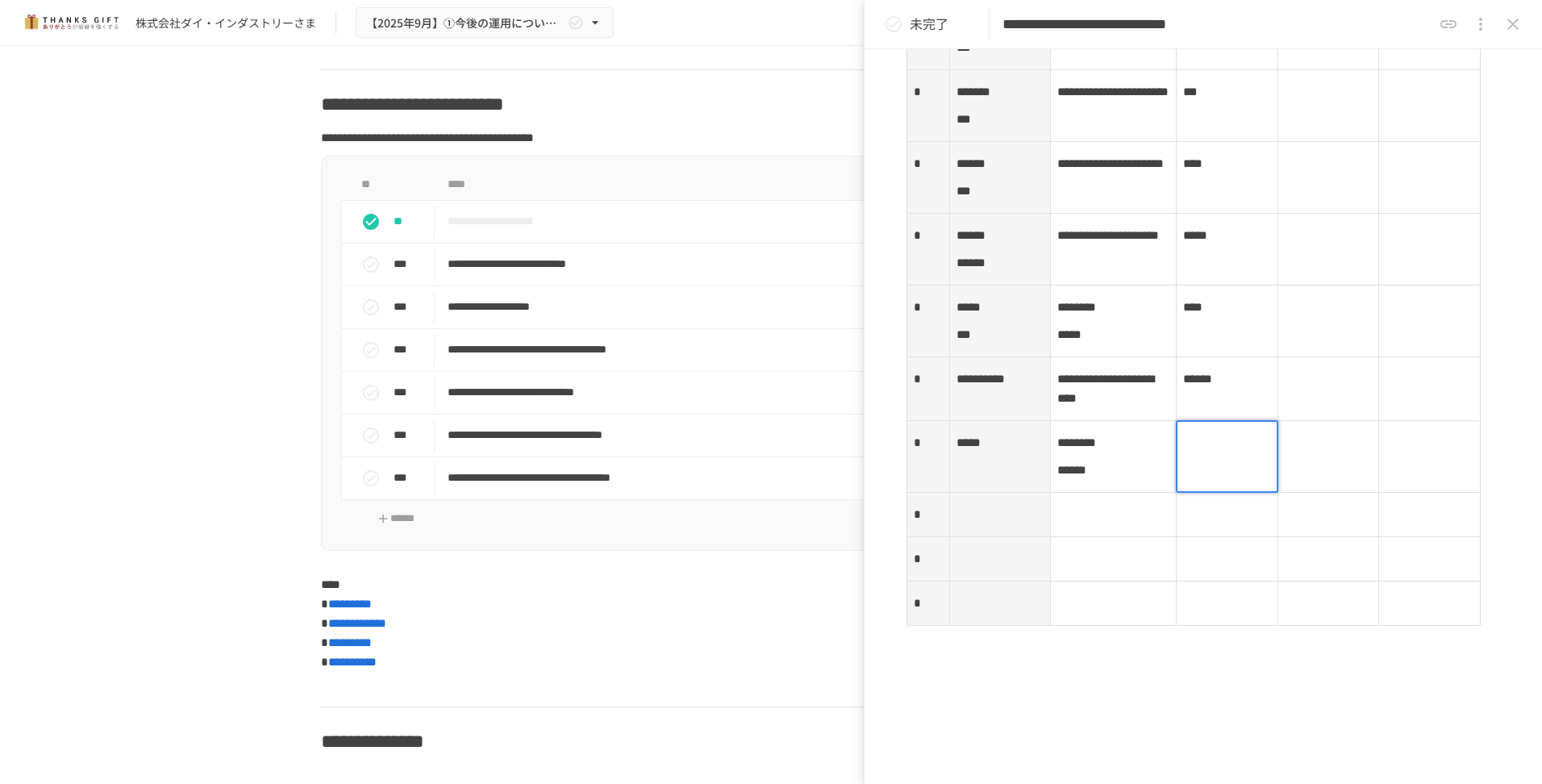
click at [1199, 453] on p at bounding box center [1226, 443] width 88 height 21
click at [1353, 492] on td at bounding box center [1328, 457] width 101 height 71
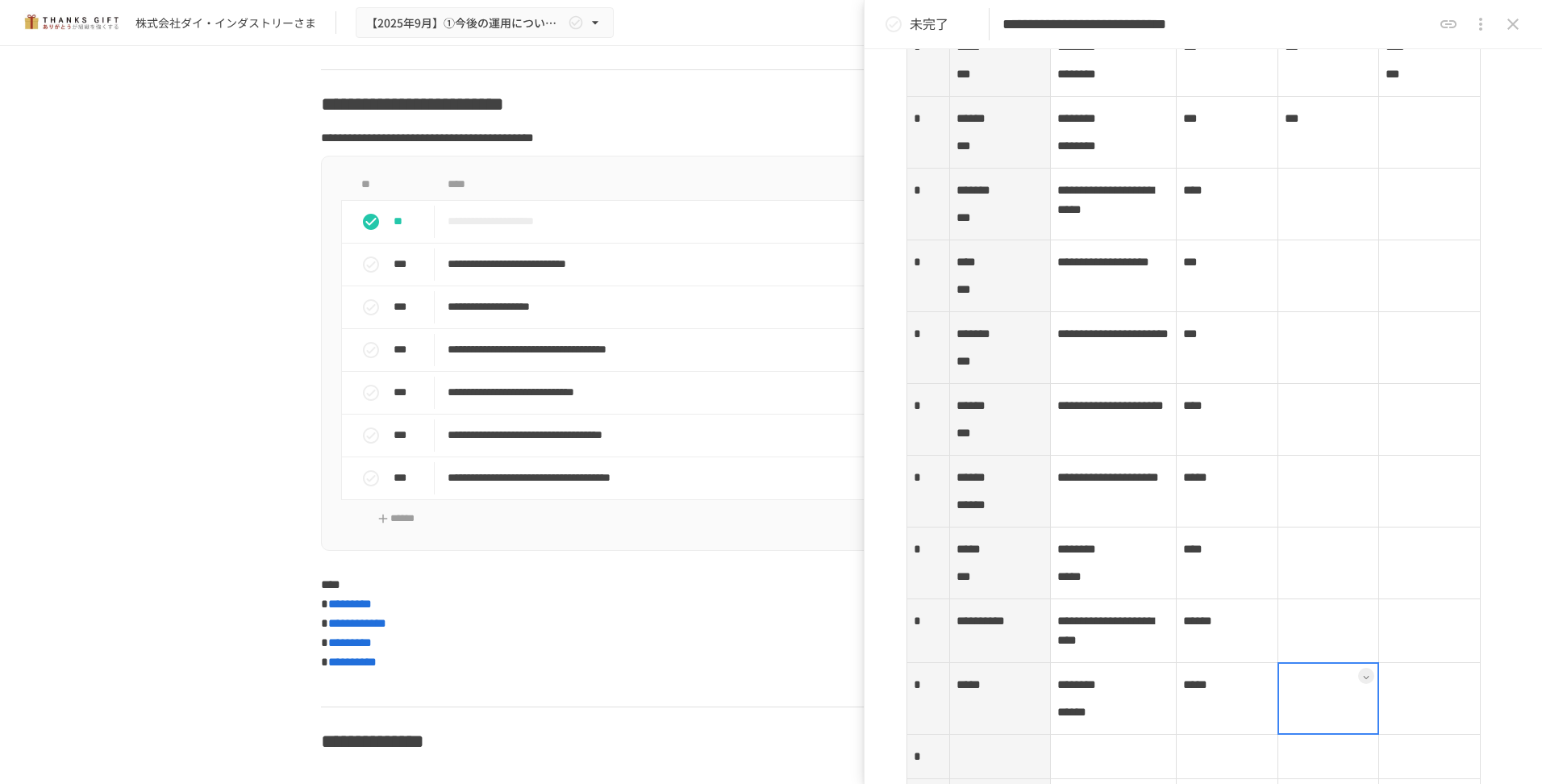
scroll to position [2174, 0]
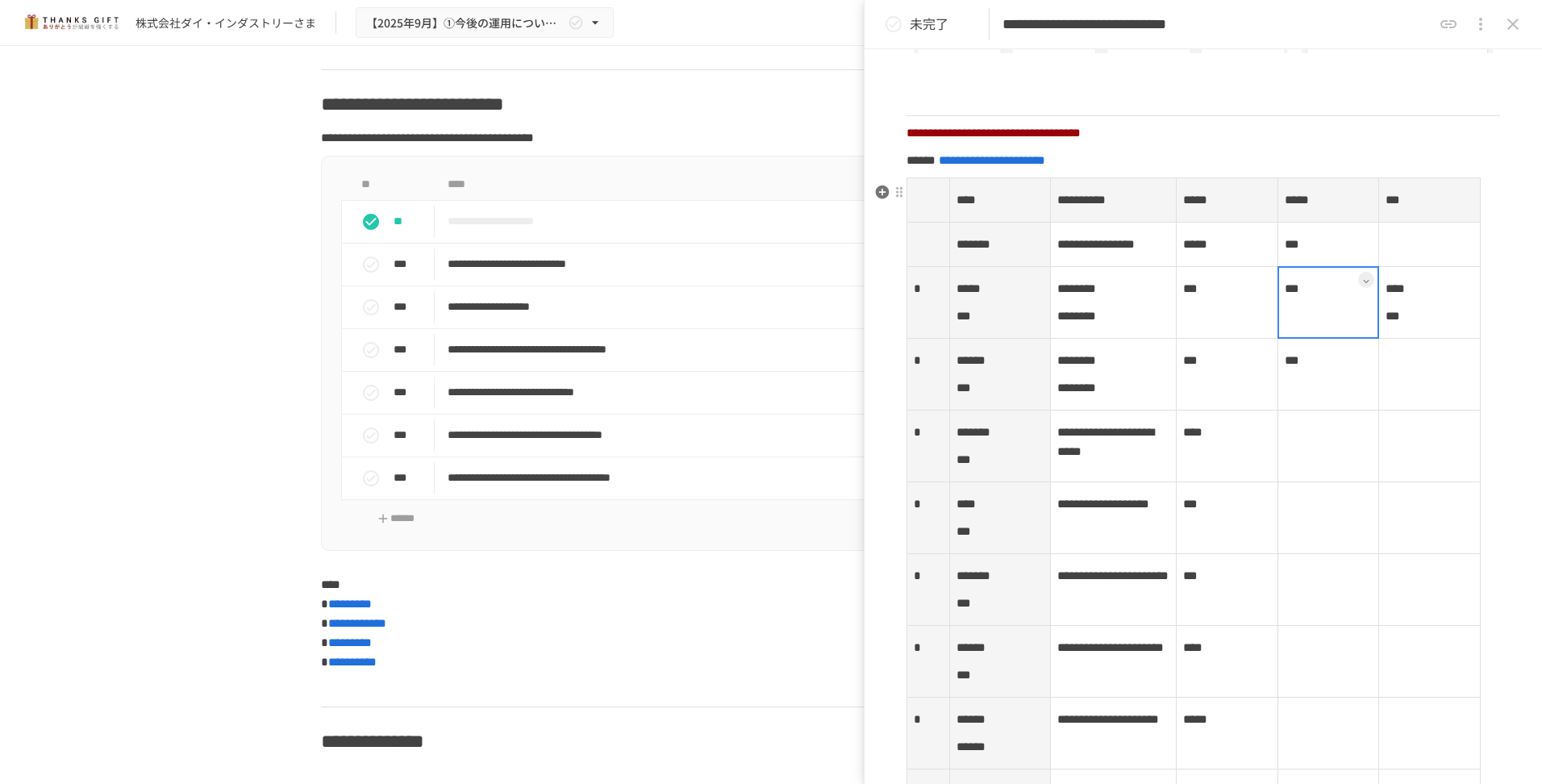
click at [1286, 330] on td "***" at bounding box center [1328, 302] width 101 height 71
click at [1307, 335] on div at bounding box center [1329, 302] width 102 height 72
click at [1351, 410] on td "***" at bounding box center [1328, 375] width 101 height 71
click at [1313, 339] on td "***" at bounding box center [1328, 302] width 101 height 71
click at [1291, 330] on div at bounding box center [1329, 302] width 102 height 72
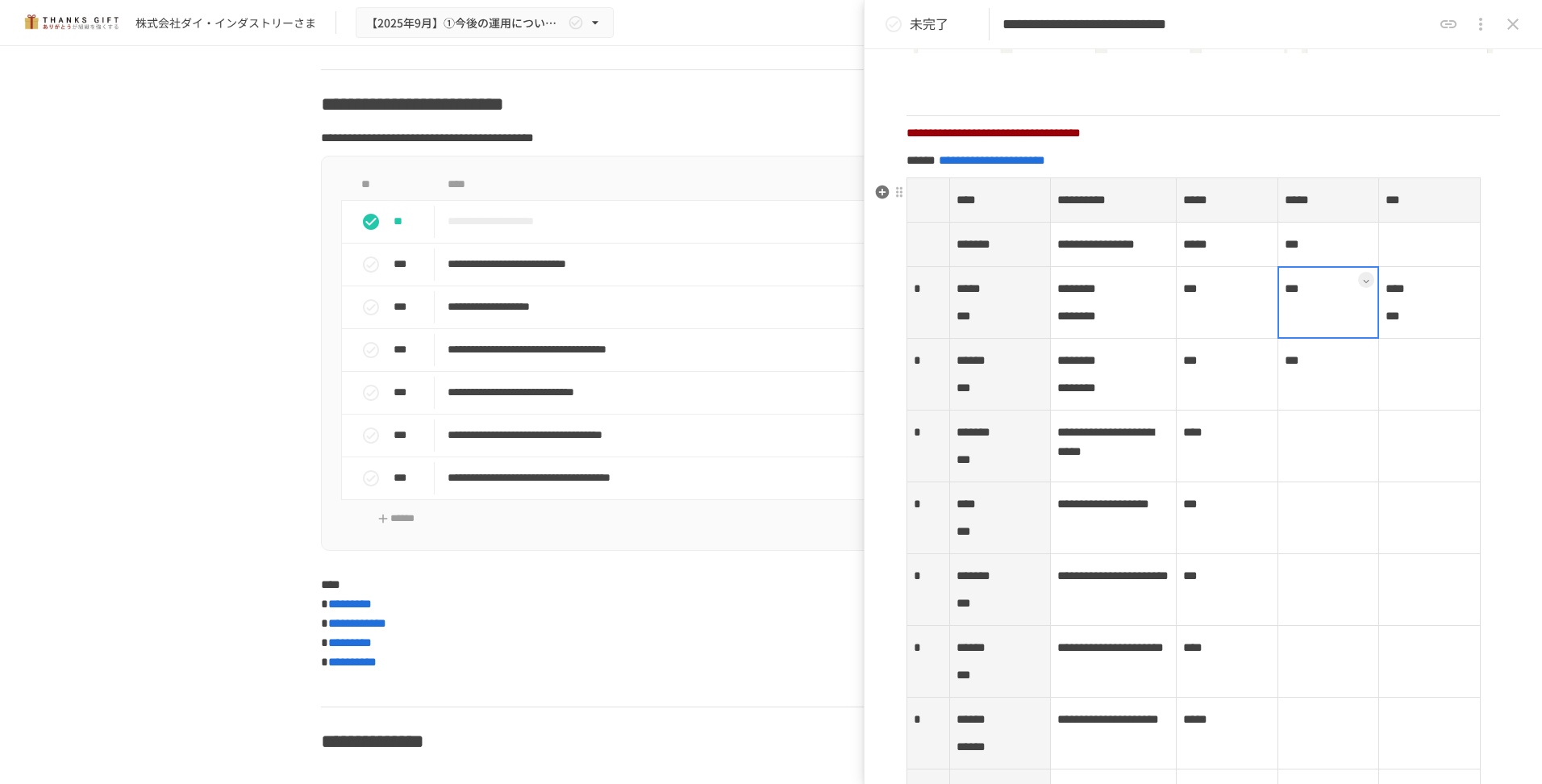
click at [1284, 330] on div at bounding box center [1329, 302] width 102 height 72
click at [1286, 294] on span "***" at bounding box center [1291, 288] width 14 height 13
click at [1323, 405] on td "***" at bounding box center [1328, 375] width 101 height 71
click at [1284, 404] on div at bounding box center [1329, 374] width 102 height 72
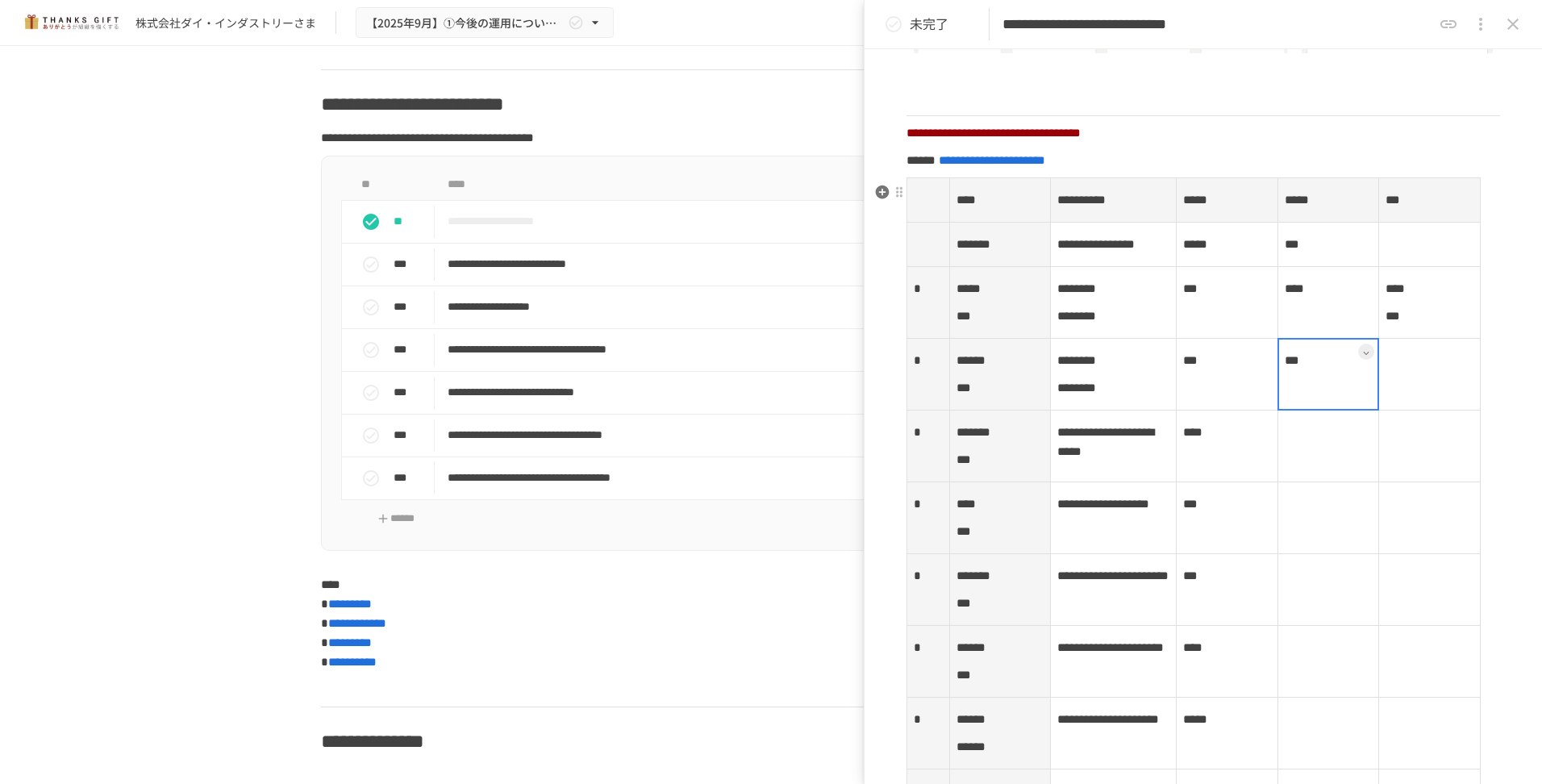
click at [1284, 404] on div at bounding box center [1329, 374] width 102 height 72
click at [1284, 366] on span "***" at bounding box center [1291, 360] width 14 height 13
click at [1338, 482] on td at bounding box center [1328, 446] width 101 height 71
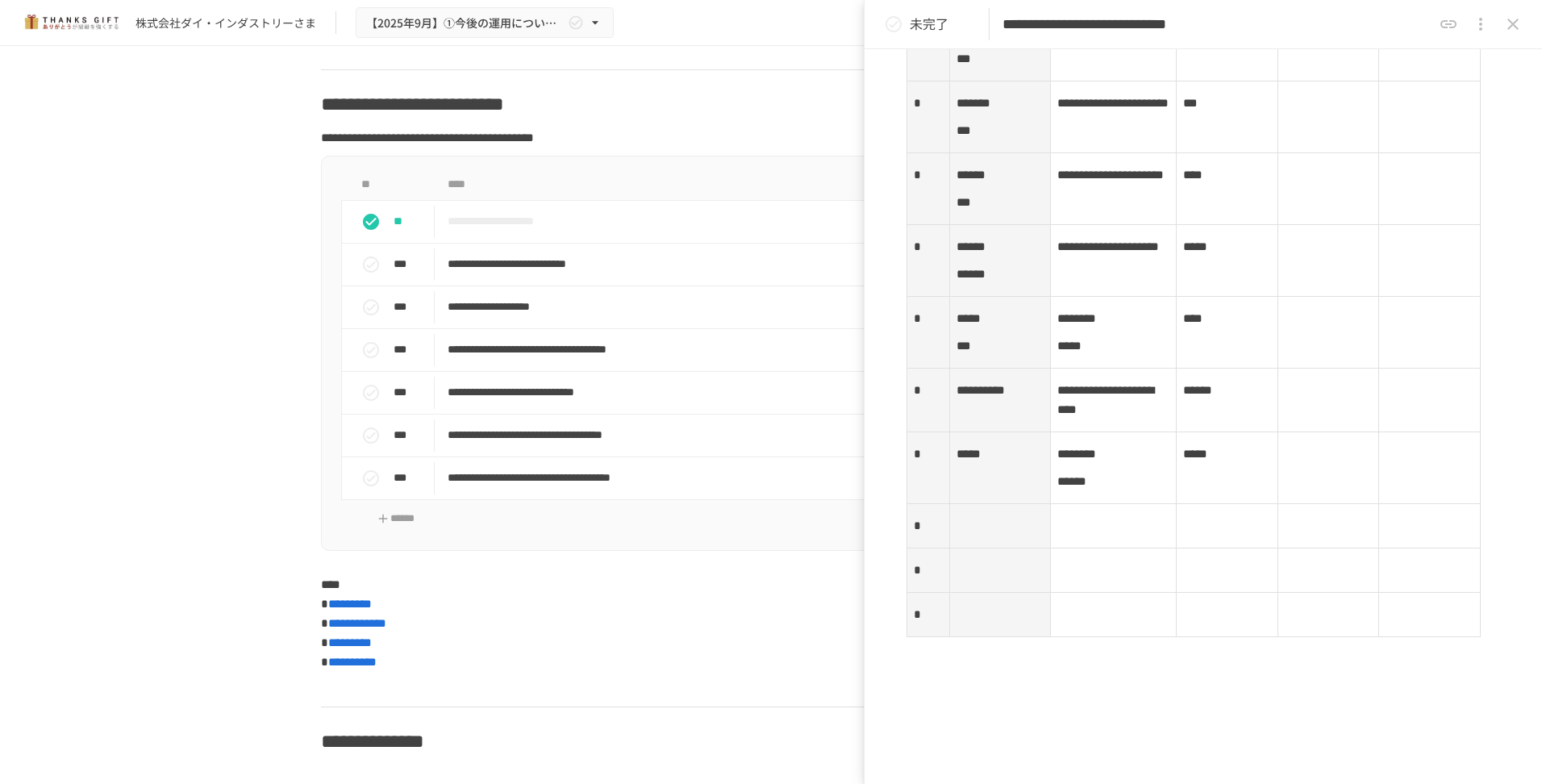
scroll to position [2658, 0]
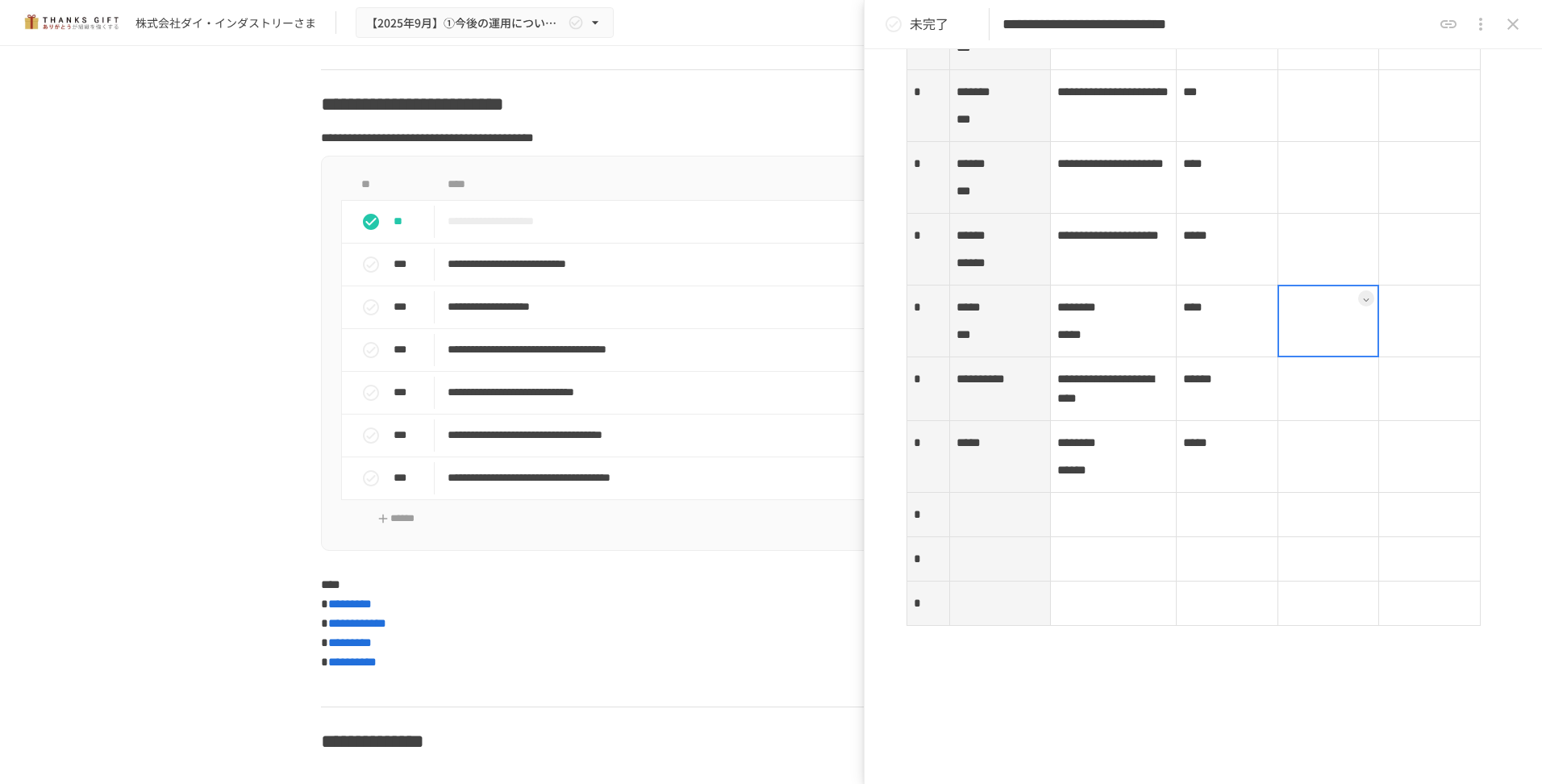
click at [1314, 357] on td at bounding box center [1328, 322] width 101 height 71
click at [1326, 357] on div at bounding box center [1329, 321] width 102 height 72
click at [1388, 357] on td at bounding box center [1429, 322] width 101 height 71
click at [1316, 357] on td at bounding box center [1328, 322] width 101 height 71
click at [1316, 357] on div at bounding box center [1329, 321] width 102 height 72
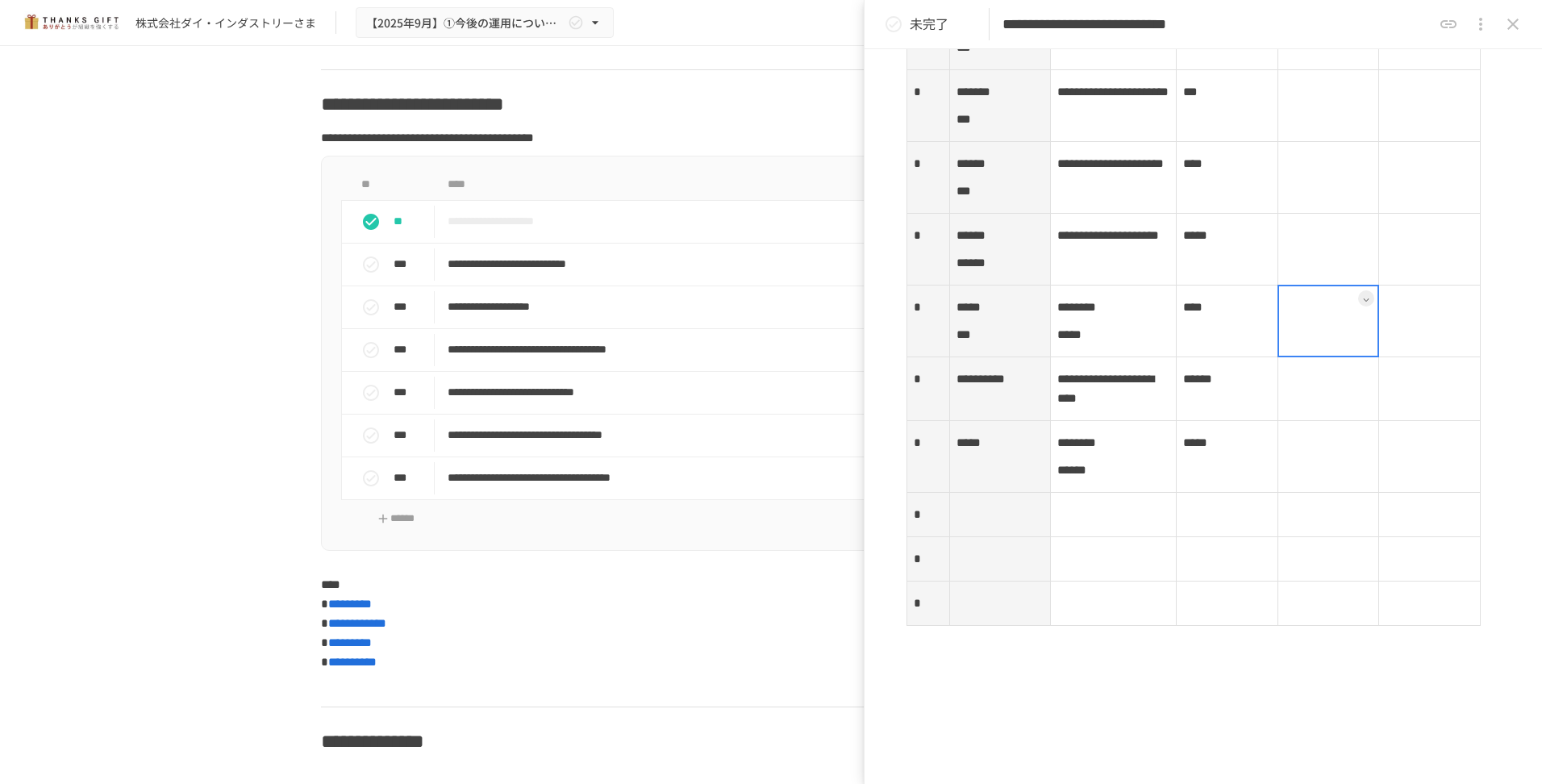
click at [1325, 357] on div at bounding box center [1329, 321] width 102 height 72
click at [1289, 318] on p at bounding box center [1328, 307] width 88 height 21
click at [1403, 492] on td at bounding box center [1429, 457] width 101 height 71
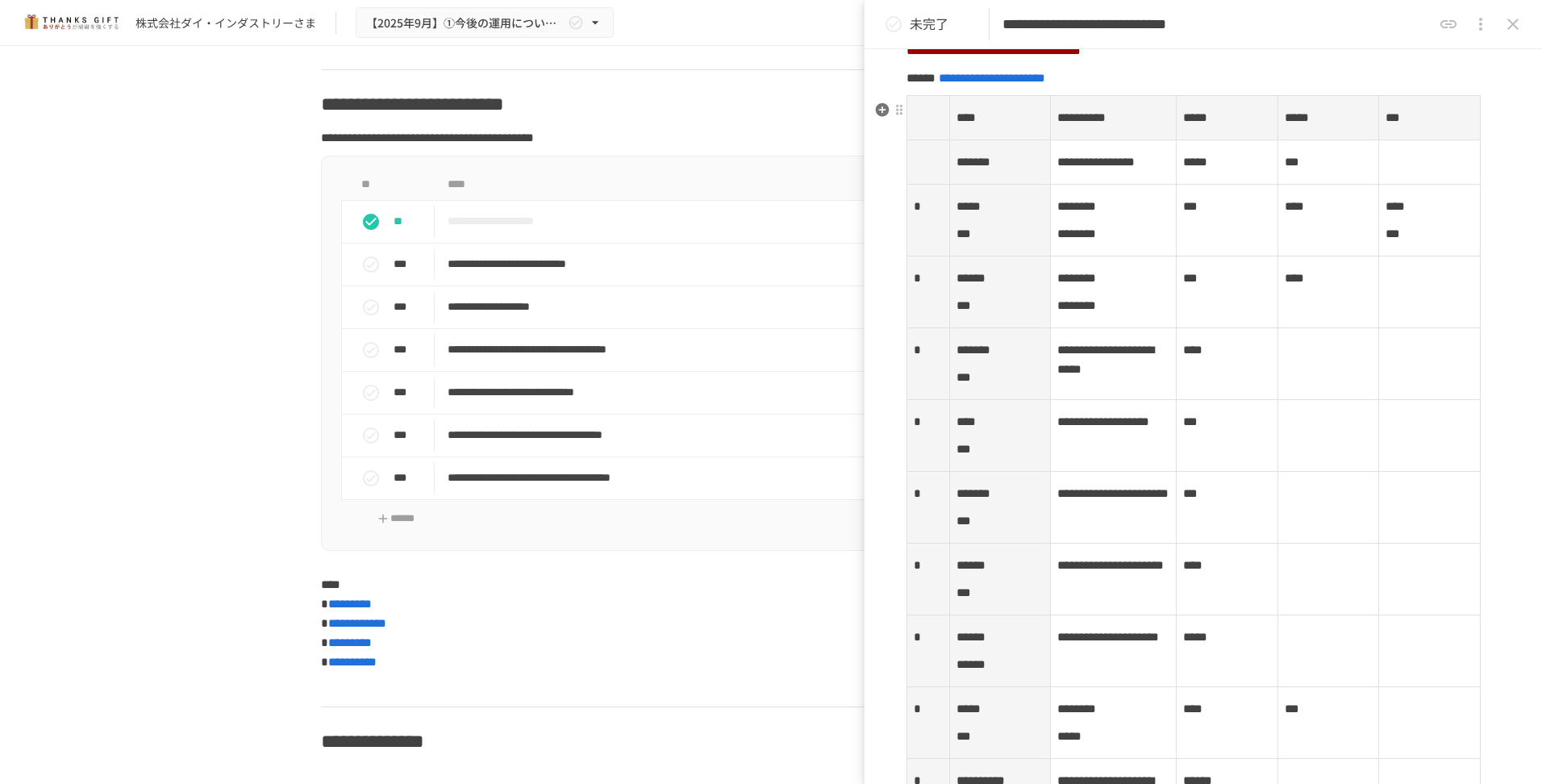
scroll to position [2254, 0]
click at [1401, 322] on td at bounding box center [1429, 294] width 101 height 71
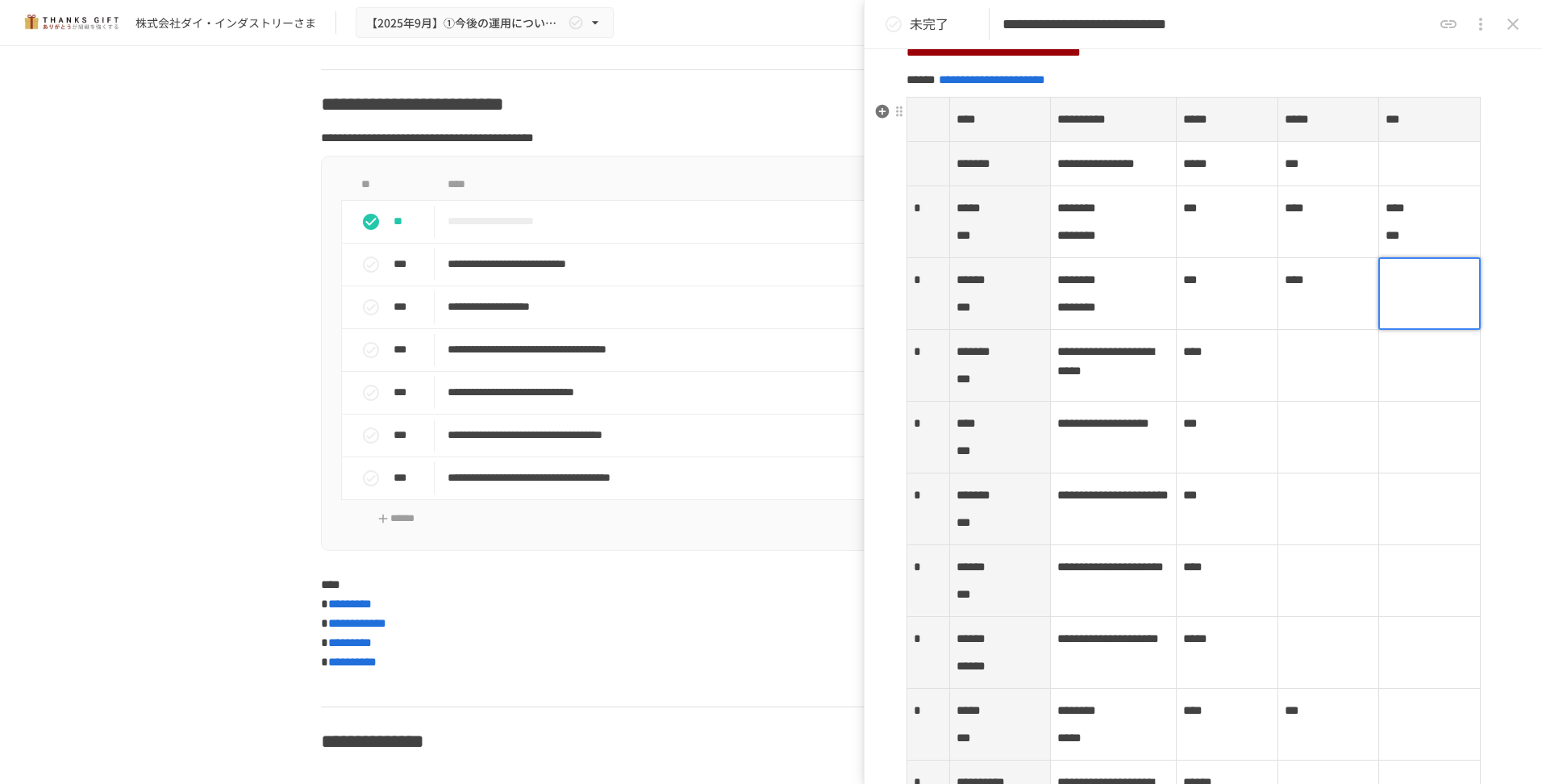
click at [1386, 291] on p at bounding box center [1429, 280] width 88 height 21
click at [1409, 402] on td at bounding box center [1429, 366] width 101 height 71
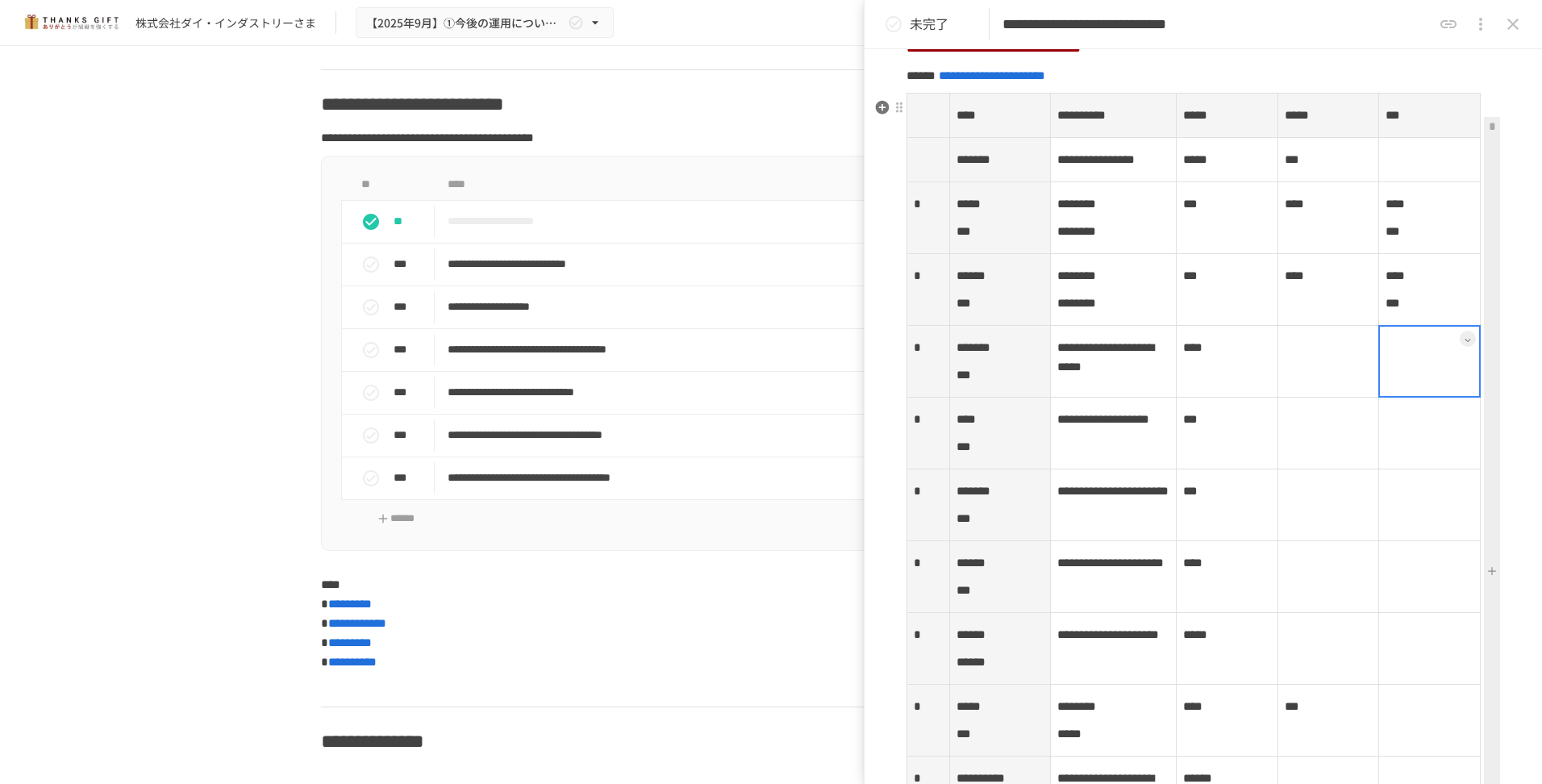
scroll to position [2336, 0]
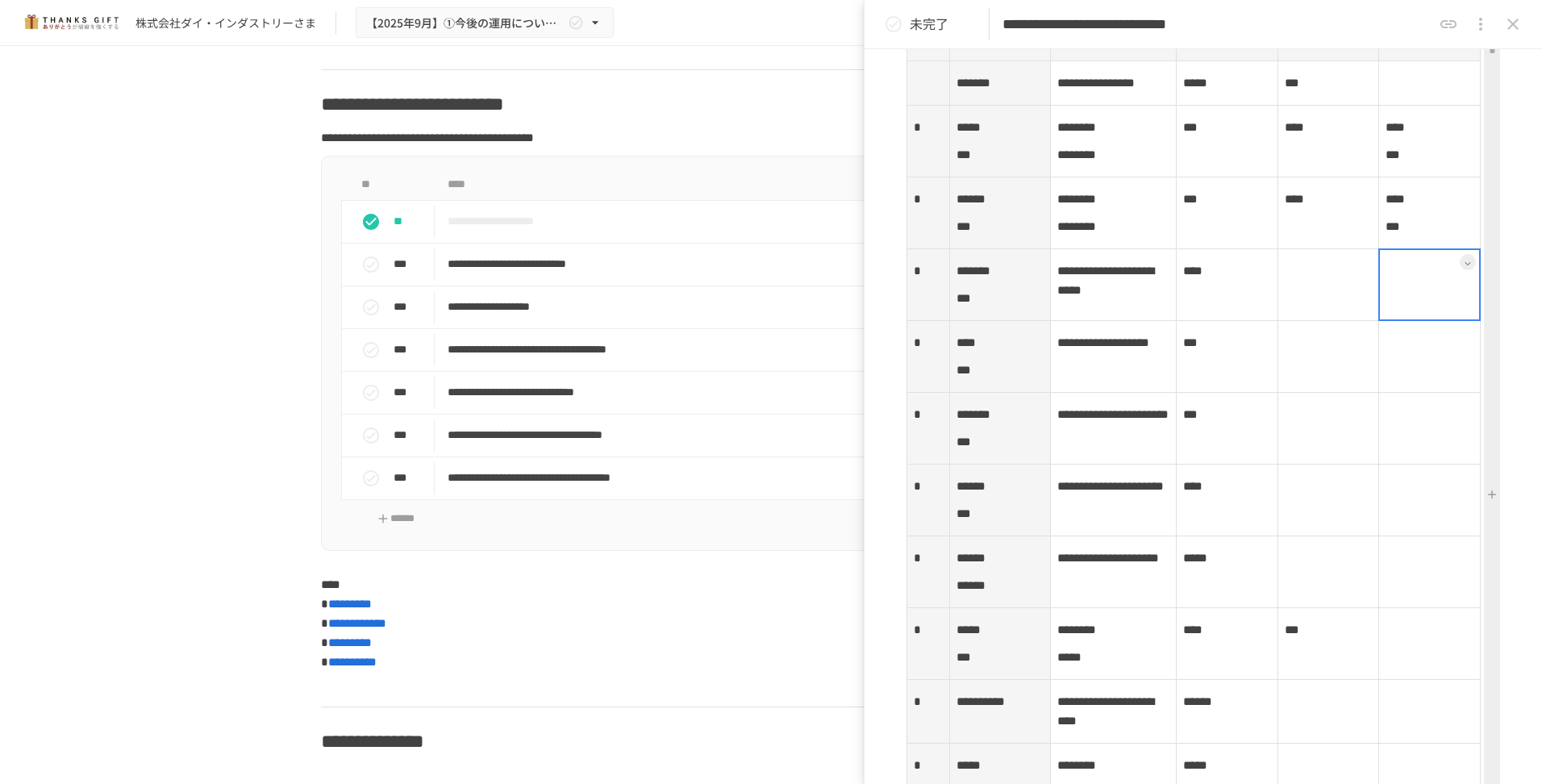
click at [1413, 321] on div at bounding box center [1429, 284] width 102 height 72
click at [1389, 281] on p at bounding box center [1429, 271] width 88 height 21
click at [1404, 393] on td at bounding box center [1429, 356] width 101 height 71
click at [1404, 393] on div at bounding box center [1429, 356] width 102 height 72
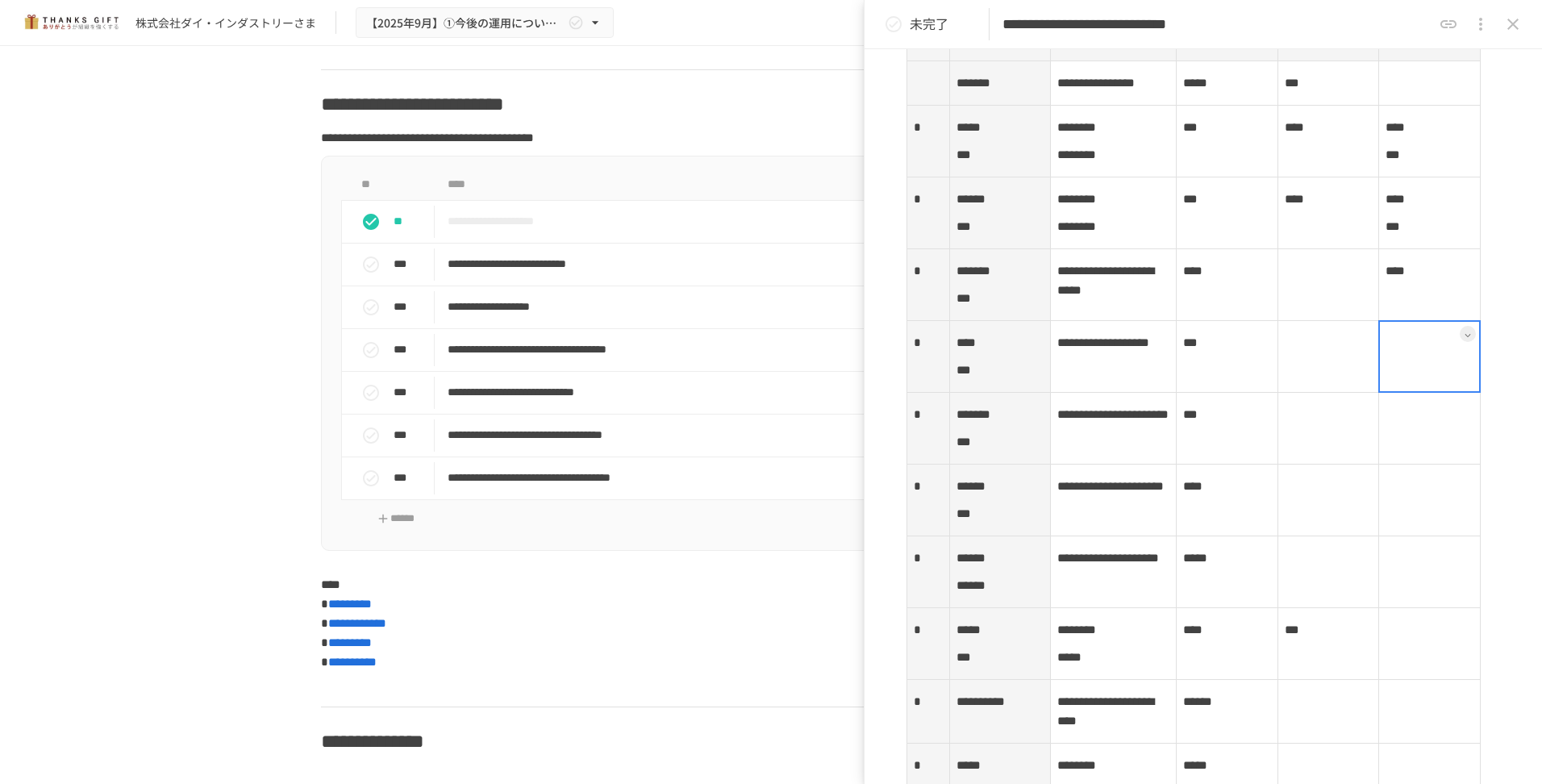
click at [1387, 393] on div at bounding box center [1429, 356] width 102 height 72
click at [1402, 393] on div at bounding box center [1429, 356] width 102 height 72
click at [1402, 353] on p at bounding box center [1429, 343] width 88 height 21
click at [1416, 464] on td at bounding box center [1429, 429] width 101 height 71
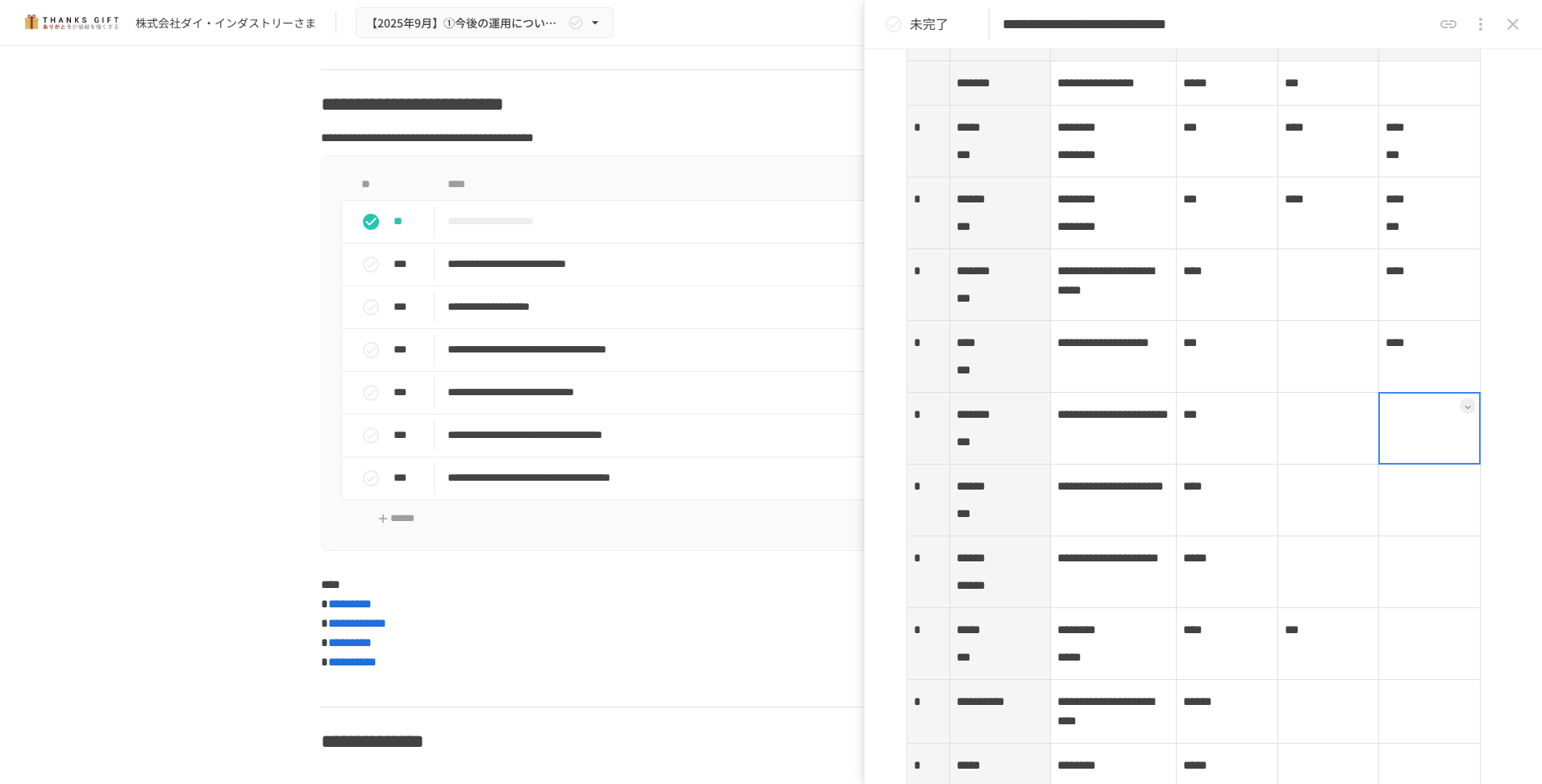
click at [1398, 464] on div at bounding box center [1429, 428] width 102 height 72
click at [1398, 425] on p at bounding box center [1429, 414] width 88 height 21
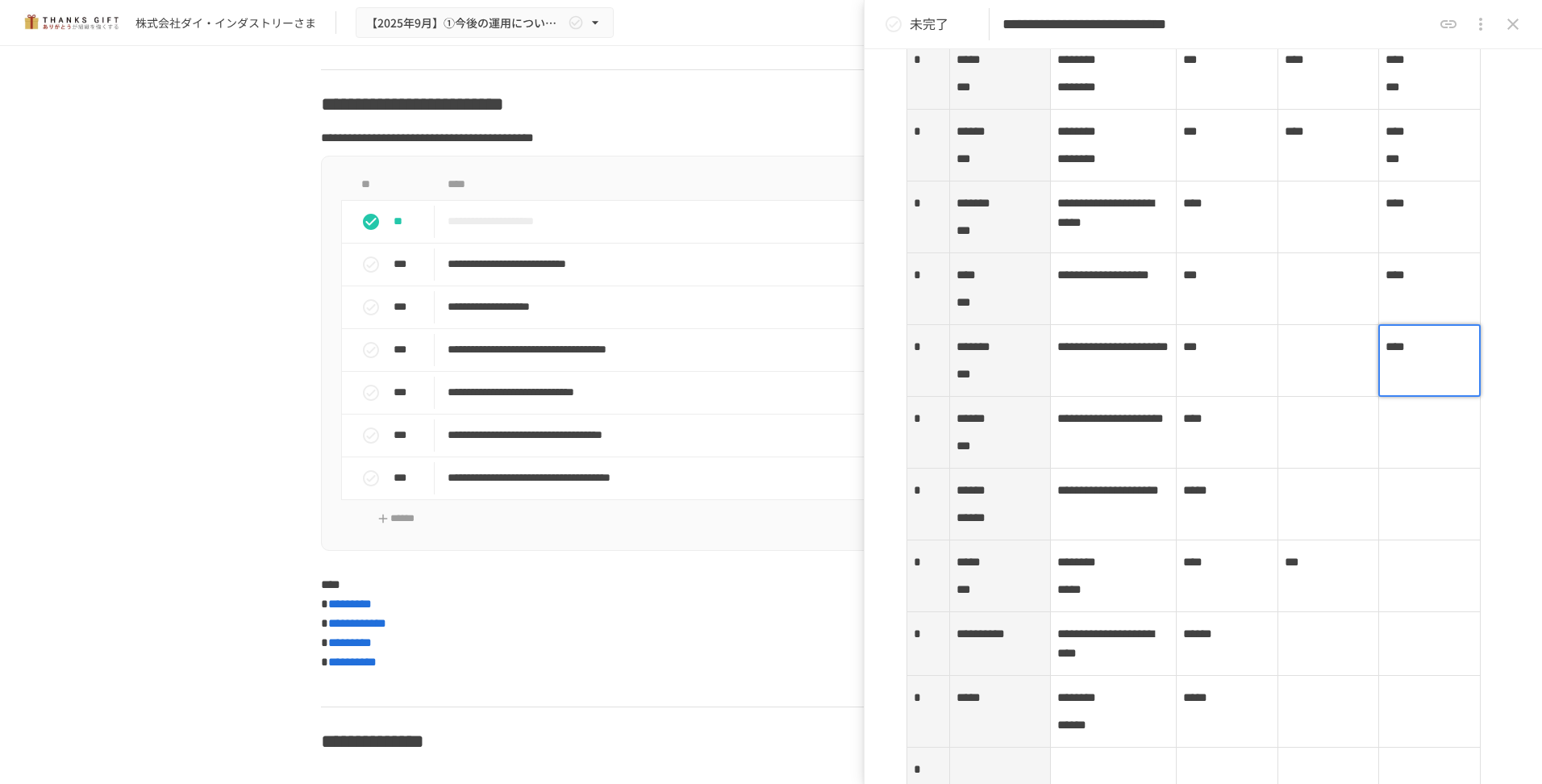
scroll to position [2497, 0]
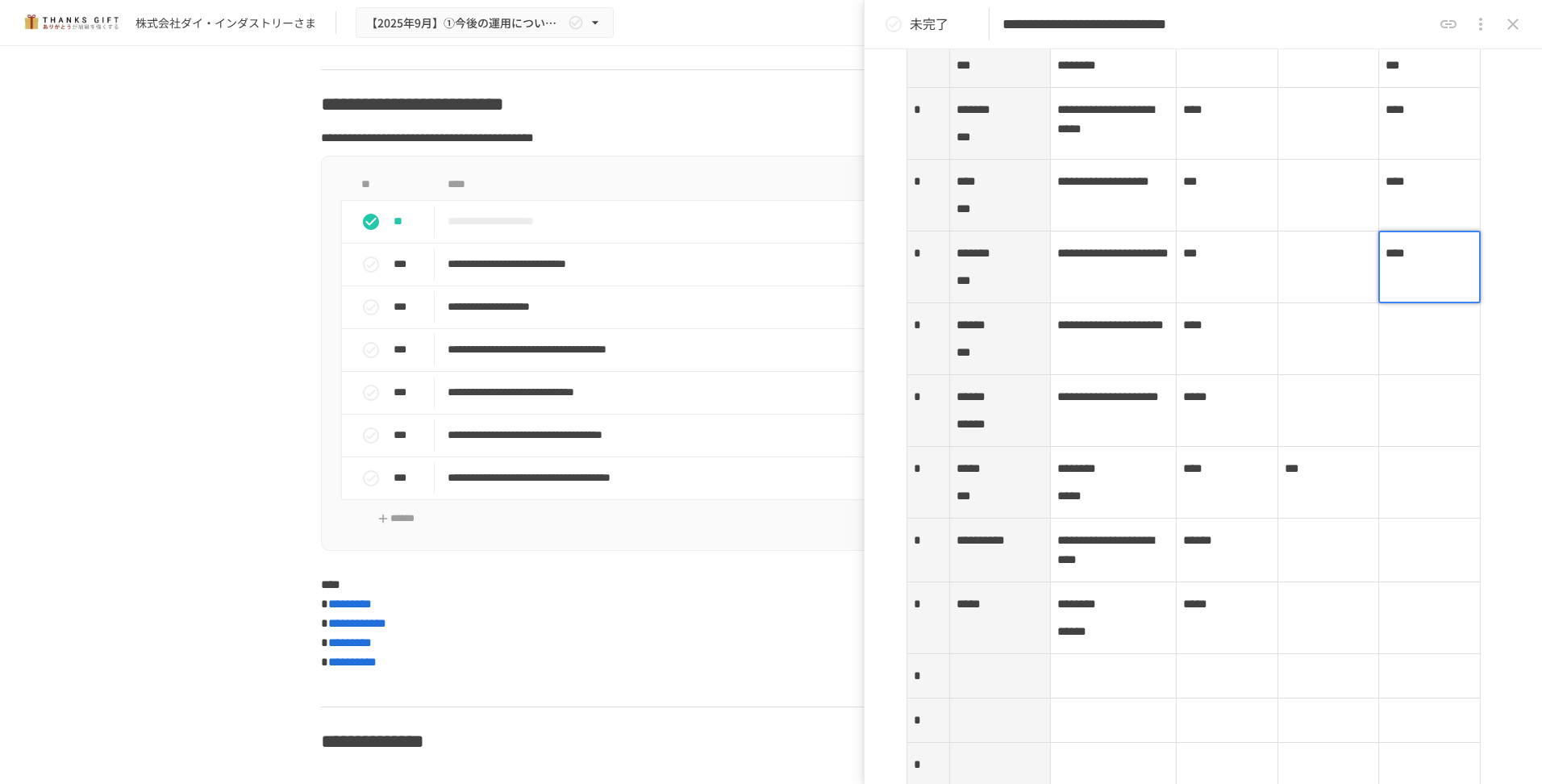
click at [1411, 375] on td at bounding box center [1429, 339] width 101 height 71
click at [1397, 375] on div at bounding box center [1429, 338] width 102 height 72
click at [1385, 375] on div at bounding box center [1429, 338] width 102 height 72
click at [1387, 375] on div at bounding box center [1429, 338] width 102 height 72
click at [1391, 335] on p at bounding box center [1429, 325] width 88 height 21
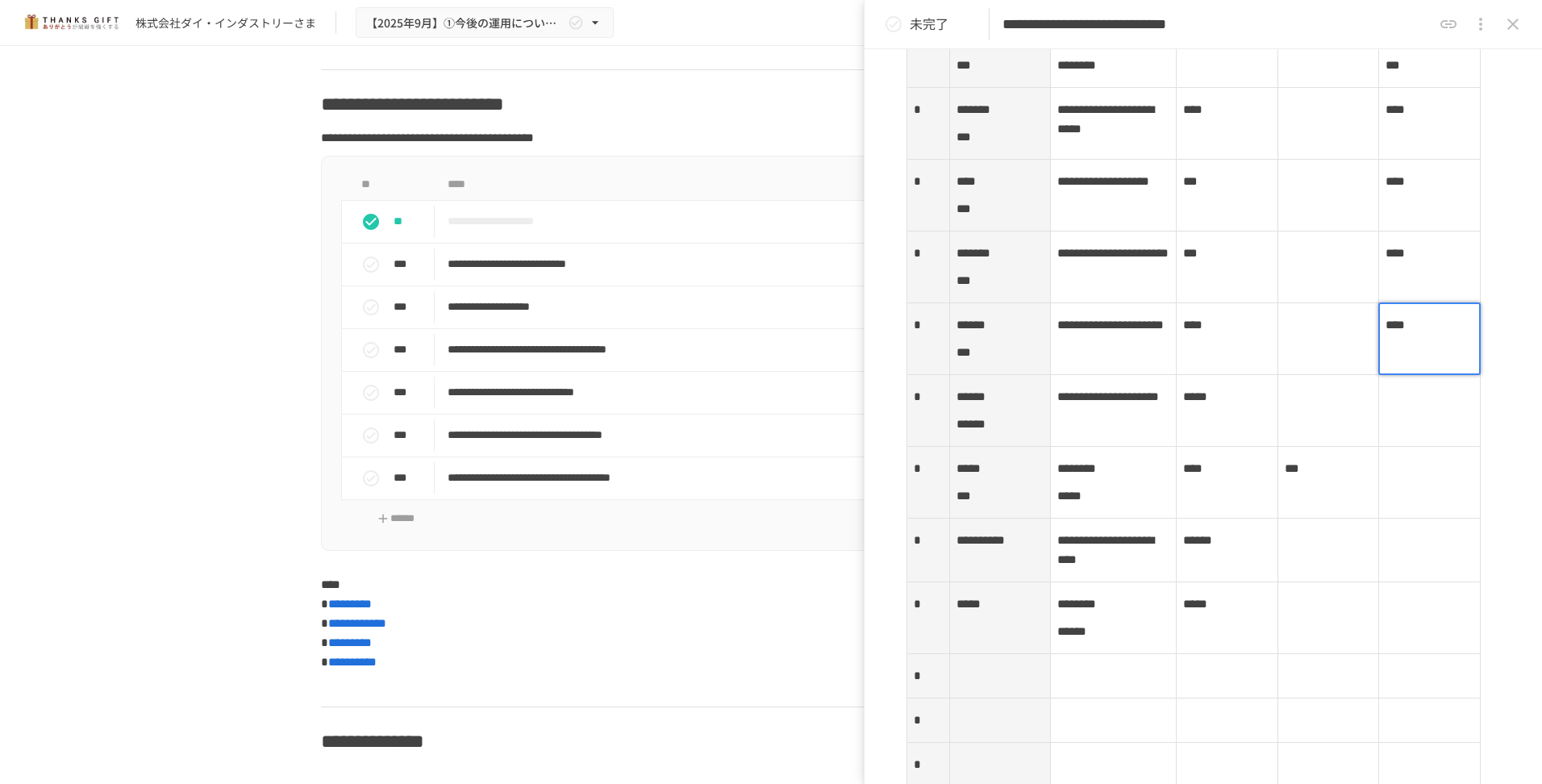
click at [1393, 447] on td at bounding box center [1429, 410] width 101 height 71
click at [1404, 447] on div at bounding box center [1429, 410] width 102 height 72
click at [1392, 447] on div at bounding box center [1429, 410] width 102 height 72
click at [1387, 407] on p at bounding box center [1429, 397] width 88 height 21
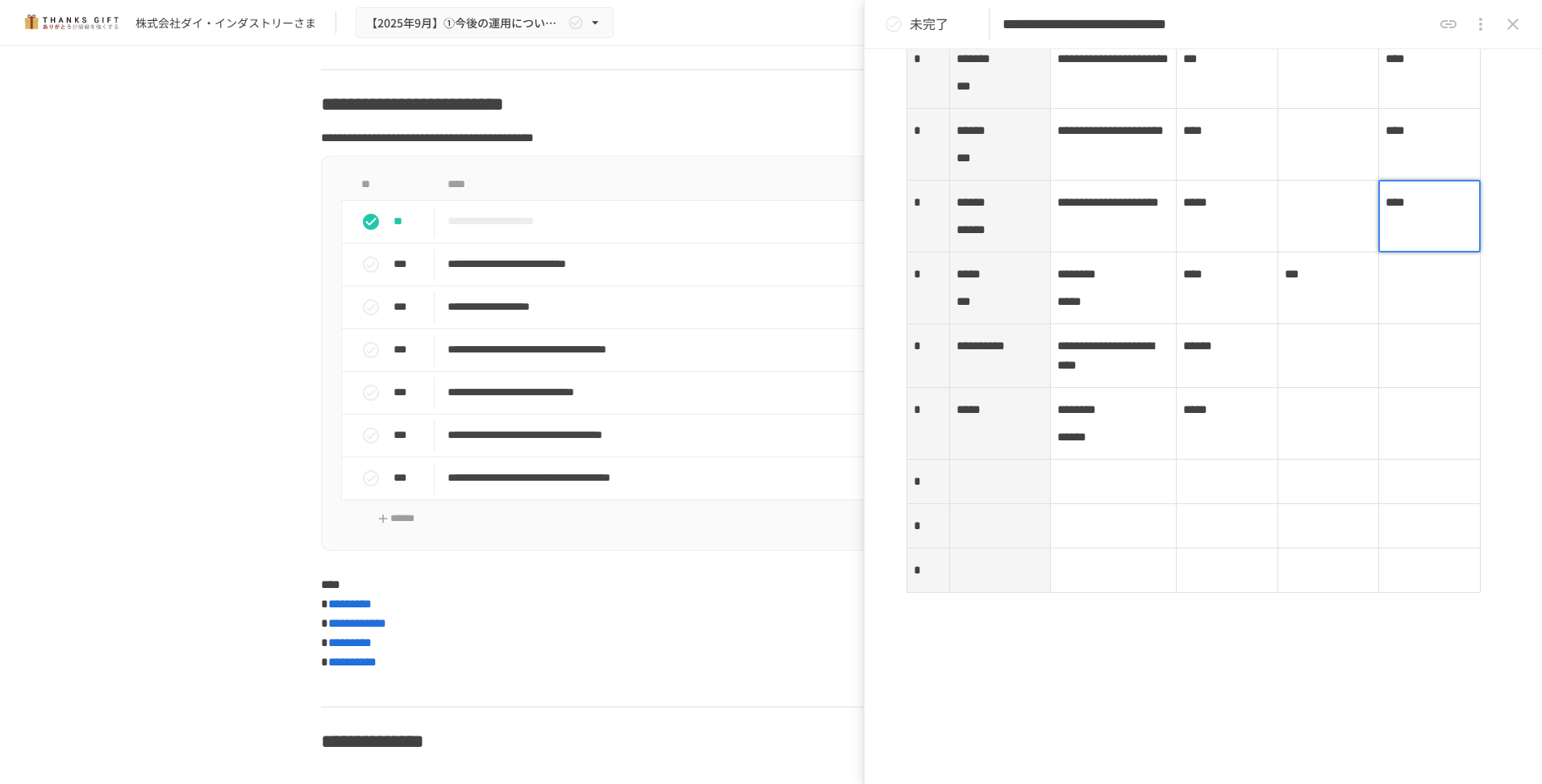
scroll to position [2738, 0]
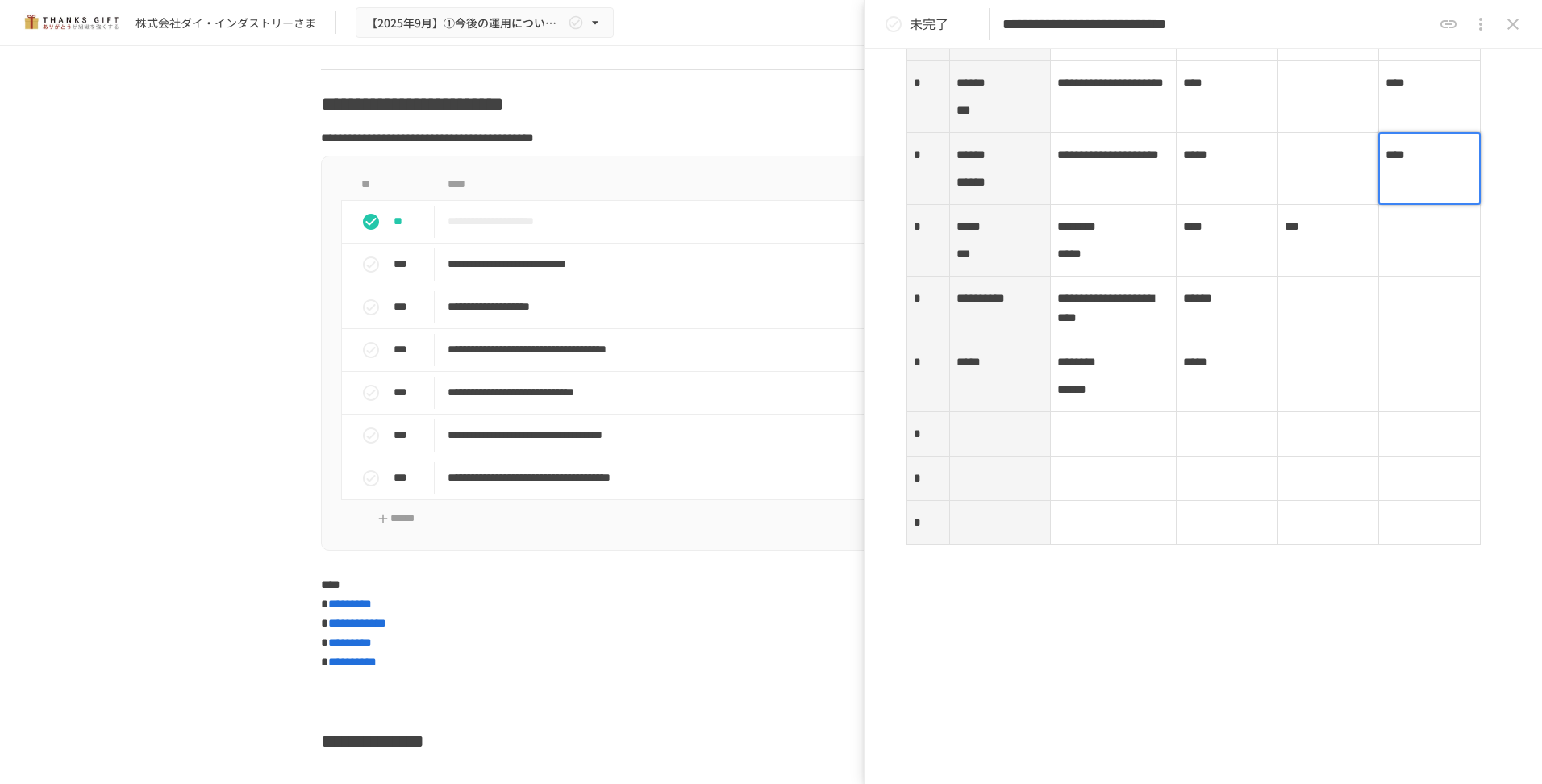
click at [1404, 276] on td at bounding box center [1429, 240] width 101 height 71
click at [1399, 276] on div at bounding box center [1429, 239] width 102 height 72
click at [1390, 276] on div at bounding box center [1429, 239] width 102 height 72
click at [1407, 276] on div at bounding box center [1429, 239] width 102 height 72
click at [1394, 276] on div at bounding box center [1429, 239] width 102 height 72
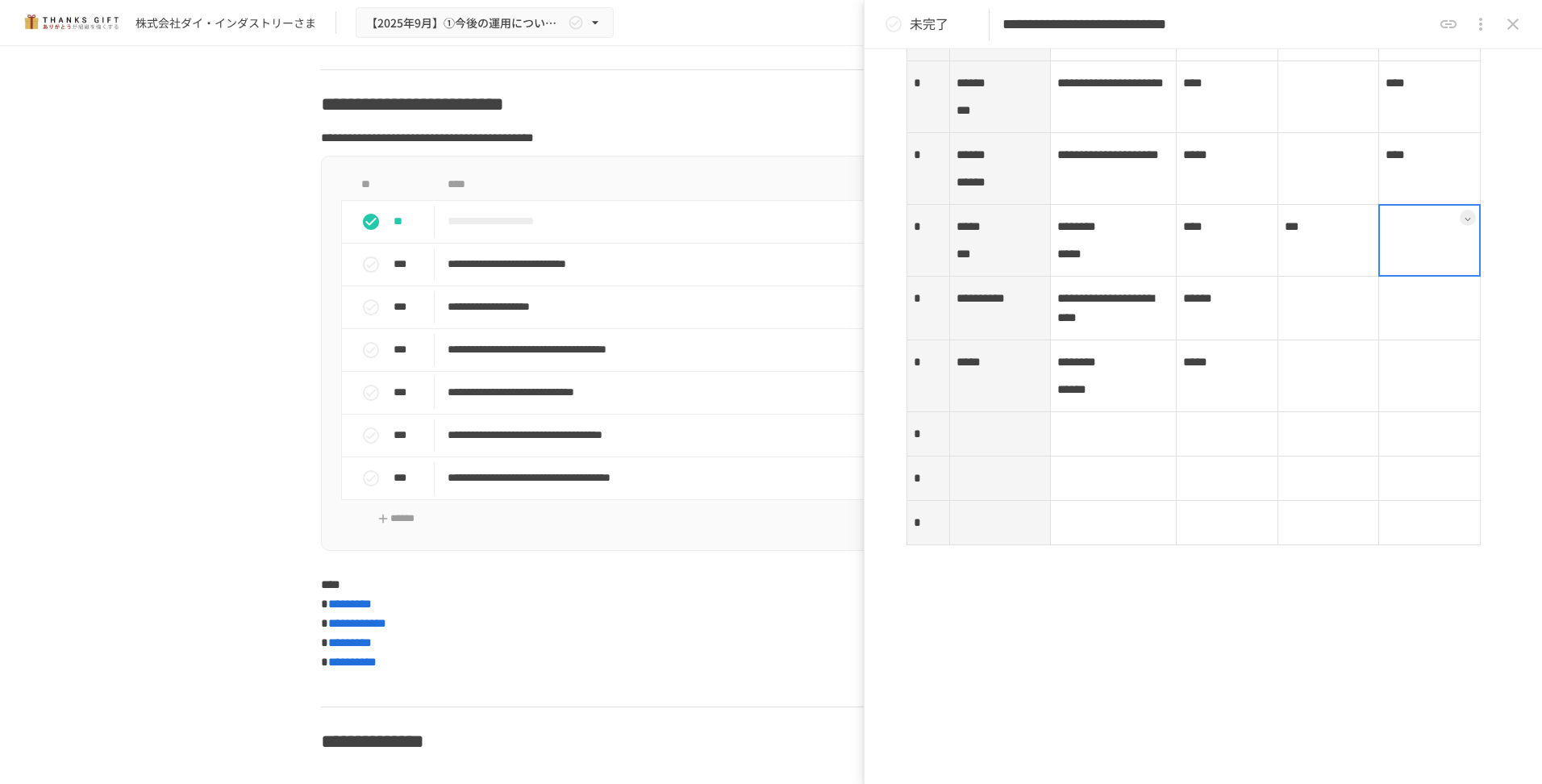
click at [1394, 276] on div at bounding box center [1429, 239] width 102 height 72
click at [1386, 238] on p at bounding box center [1429, 227] width 88 height 21
click at [1429, 340] on td at bounding box center [1429, 308] width 101 height 64
click at [1401, 340] on div at bounding box center [1429, 308] width 102 height 65
click at [1396, 340] on div at bounding box center [1429, 308] width 102 height 65
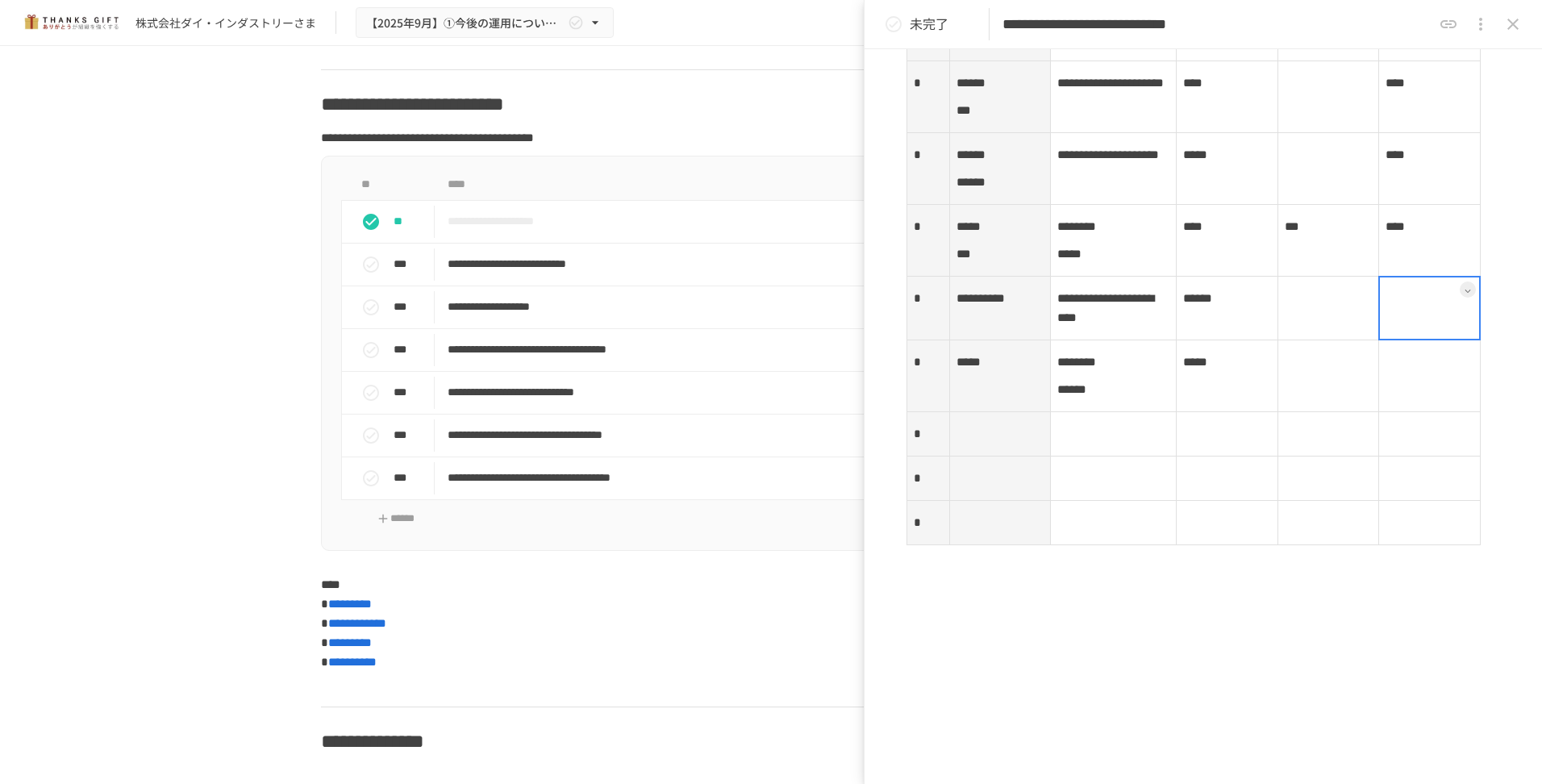
click at [1396, 340] on div at bounding box center [1429, 308] width 102 height 65
click at [1392, 309] on p at bounding box center [1429, 298] width 88 height 21
click at [1412, 412] on td at bounding box center [1429, 376] width 101 height 71
click at [1392, 412] on div at bounding box center [1429, 376] width 102 height 72
click at [1387, 412] on div at bounding box center [1429, 376] width 102 height 72
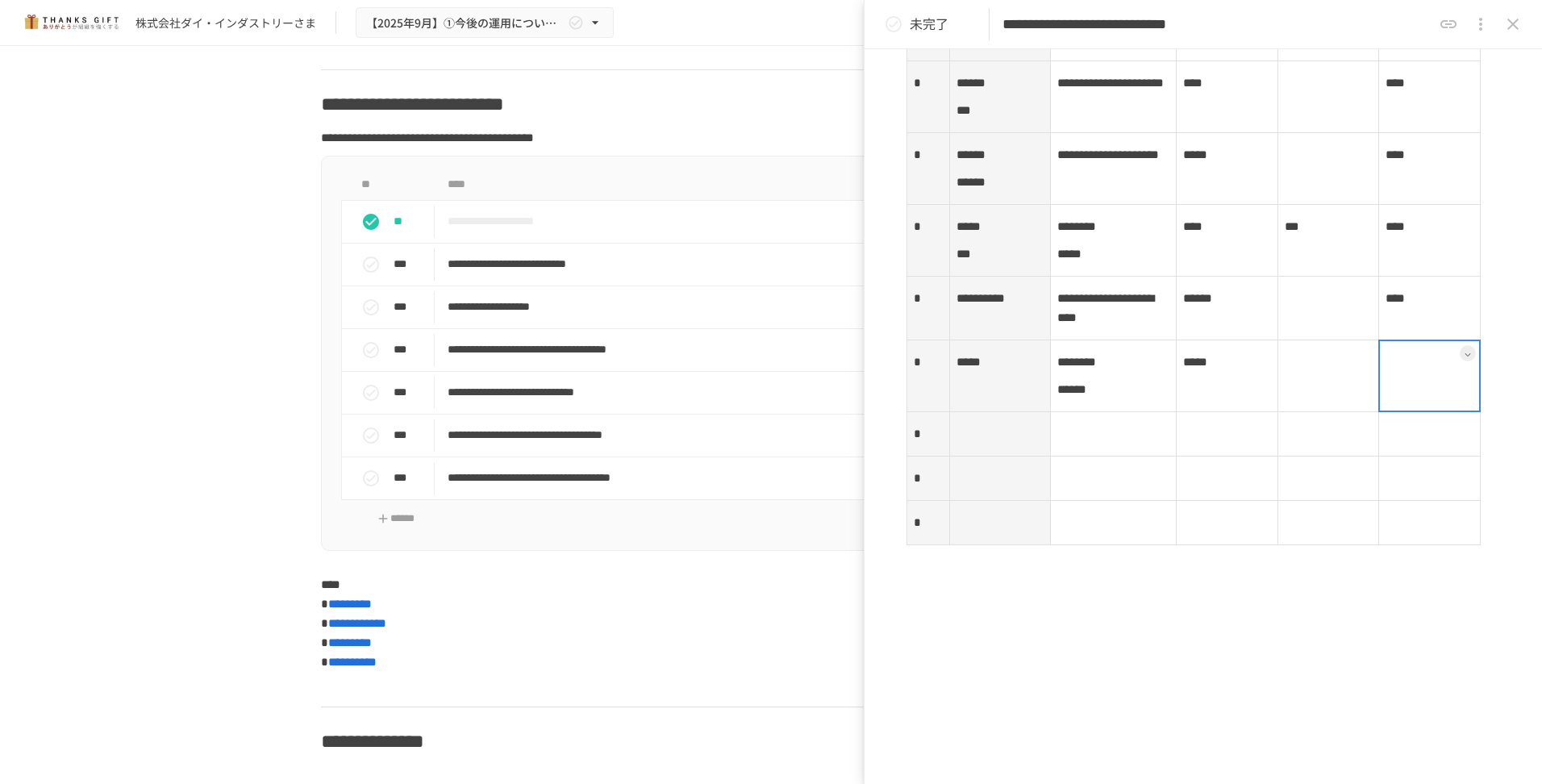
click at [1387, 412] on div at bounding box center [1429, 376] width 102 height 72
click at [1391, 373] on p at bounding box center [1429, 362] width 88 height 21
click at [1375, 500] on div at bounding box center [1378, 478] width 7 height 43
click at [1172, 457] on td at bounding box center [1220, 434] width 98 height 44
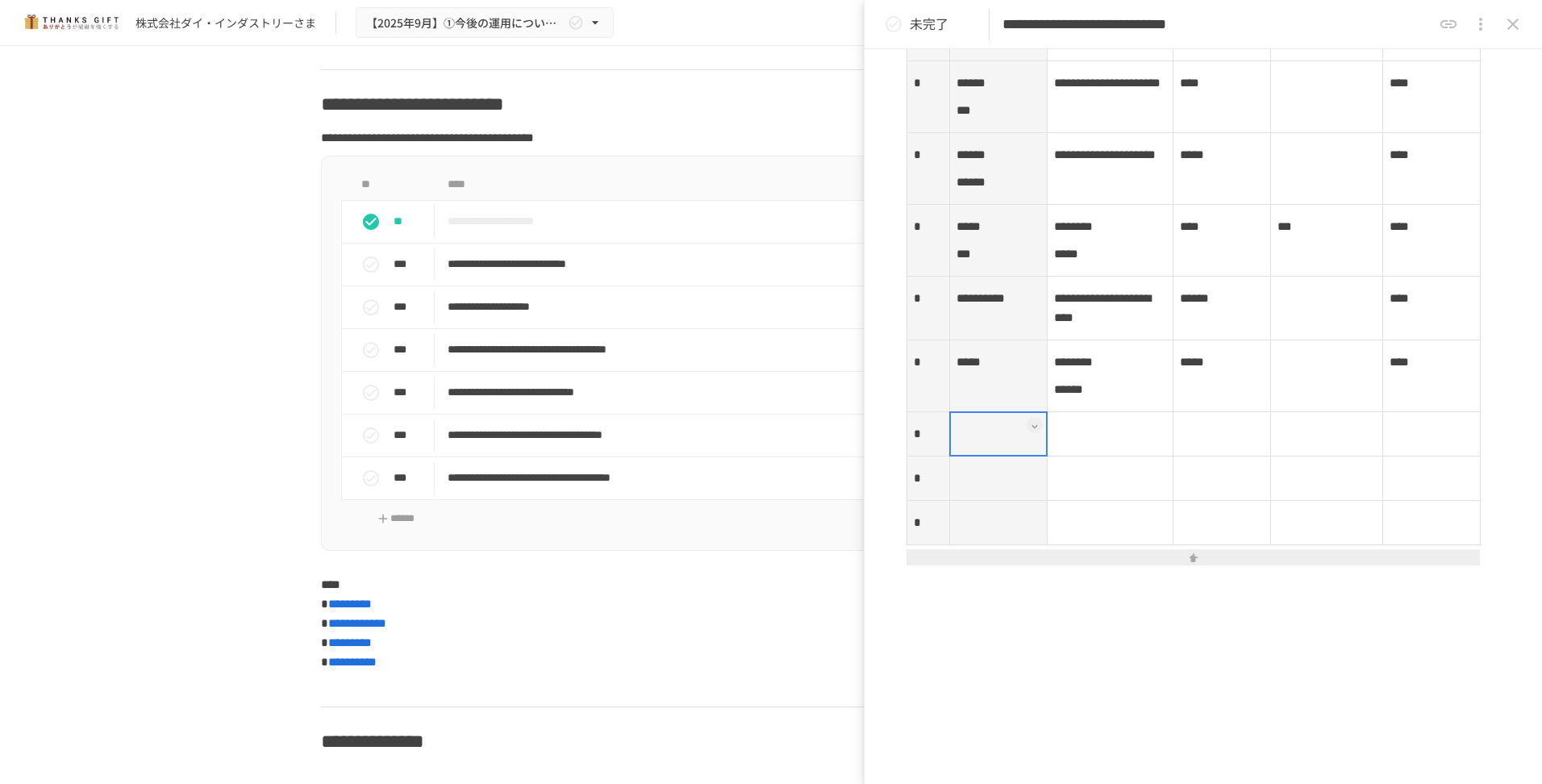
click at [995, 457] on th at bounding box center [997, 434] width 98 height 44
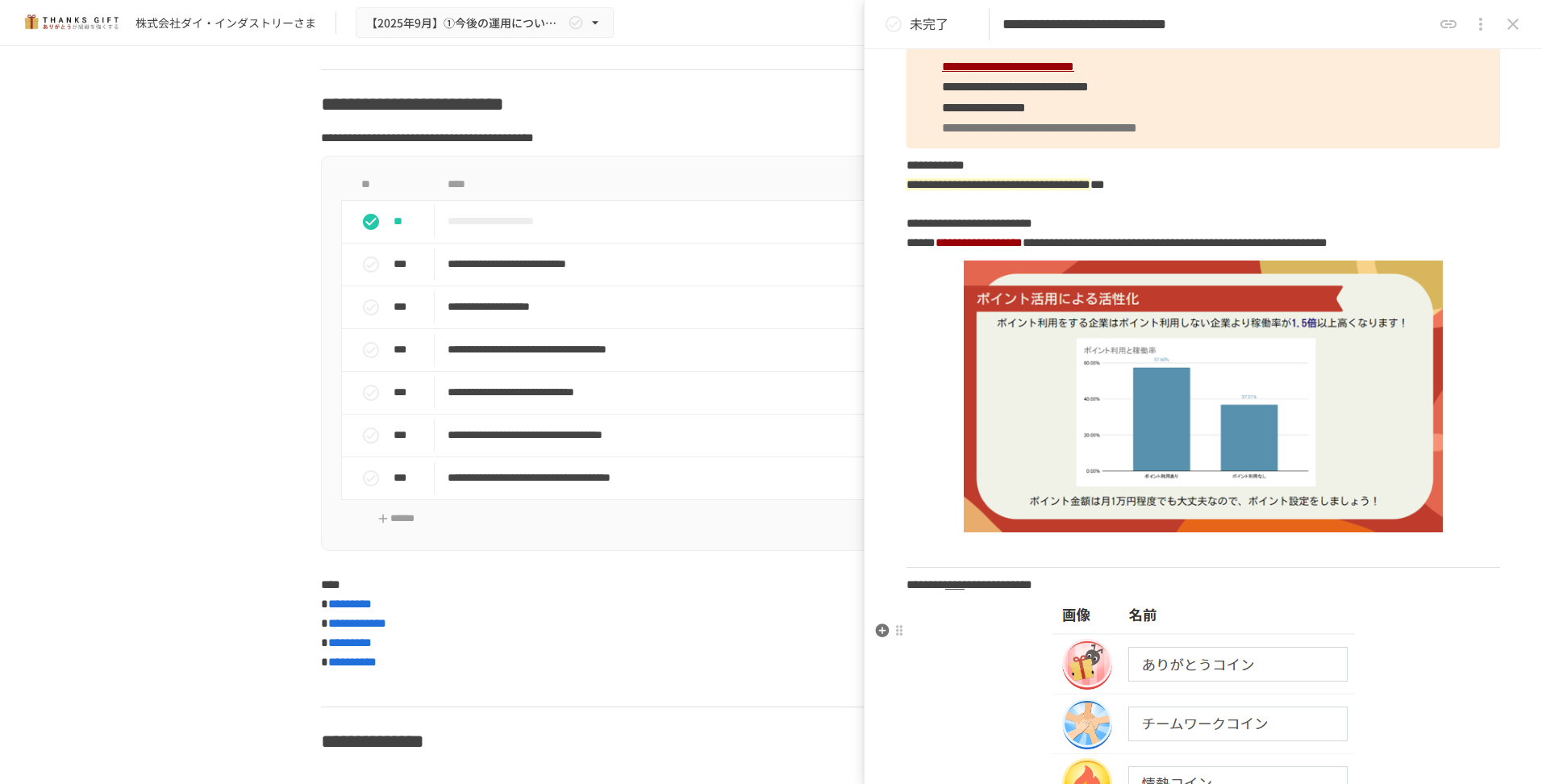
scroll to position [0, 0]
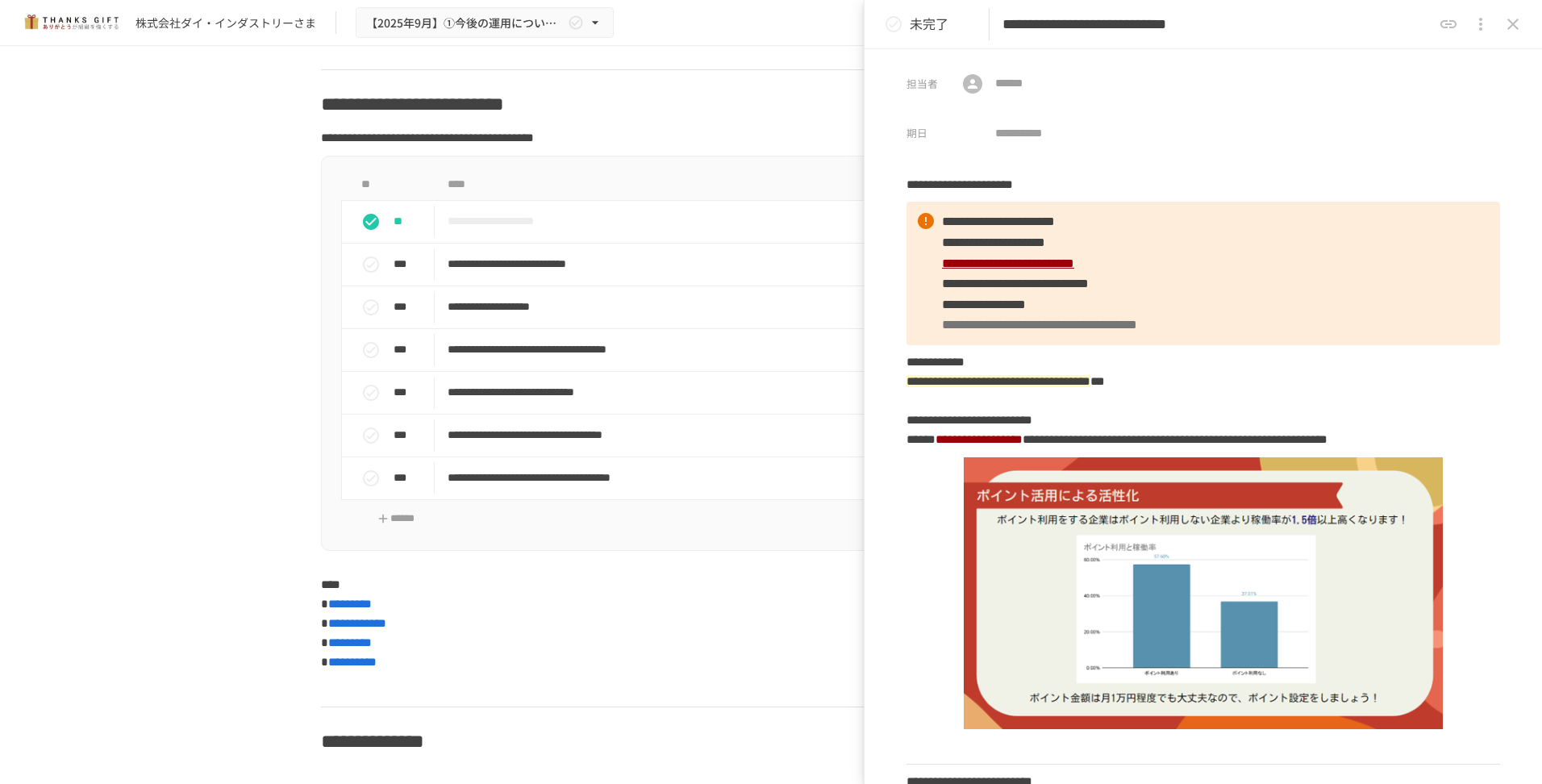
click at [903, 19] on button "status" at bounding box center [893, 23] width 32 height 32
click at [894, 25] on icon "status" at bounding box center [893, 24] width 19 height 19
click at [896, 27] on icon "status" at bounding box center [893, 24] width 19 height 19
click at [1511, 23] on icon "close drawer" at bounding box center [1513, 24] width 12 height 12
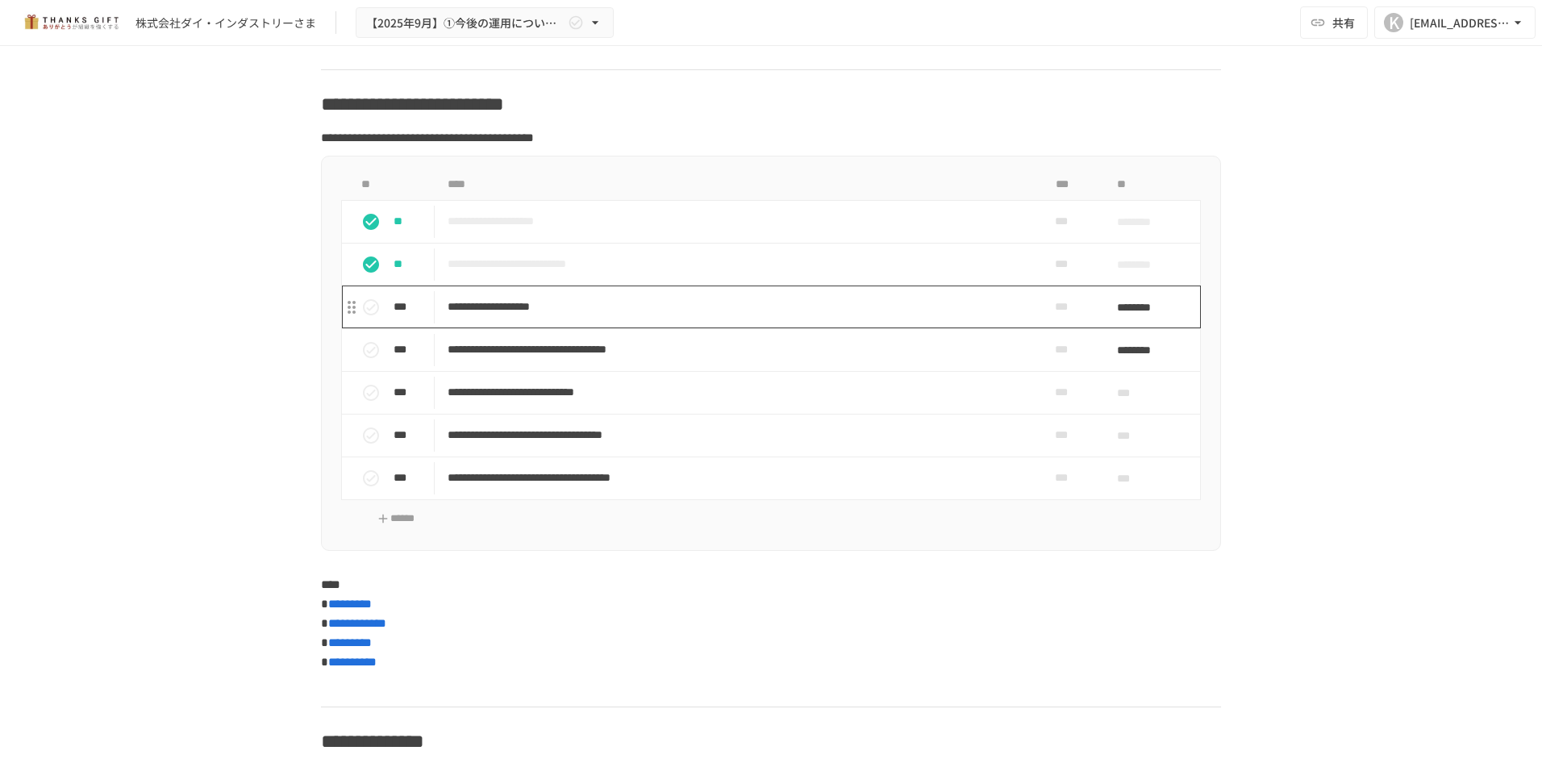
click at [596, 317] on p "**********" at bounding box center [737, 306] width 579 height 20
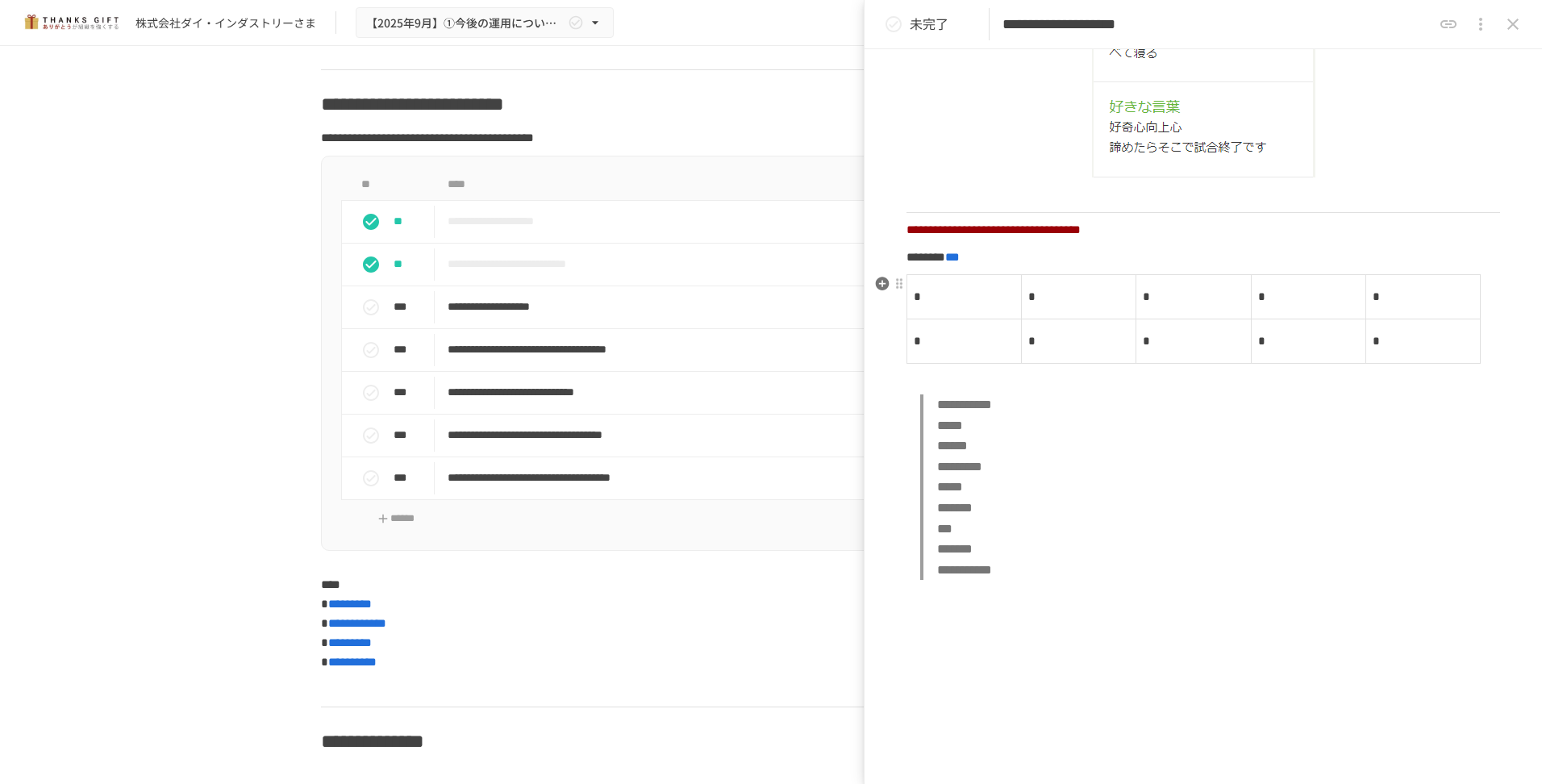
scroll to position [645, 0]
click at [958, 294] on p "*" at bounding box center [964, 295] width 100 height 21
click at [1191, 503] on blockquote "**********" at bounding box center [1210, 486] width 579 height 185
click at [945, 295] on td "*" at bounding box center [965, 294] width 115 height 44
click at [933, 295] on div at bounding box center [964, 294] width 115 height 45
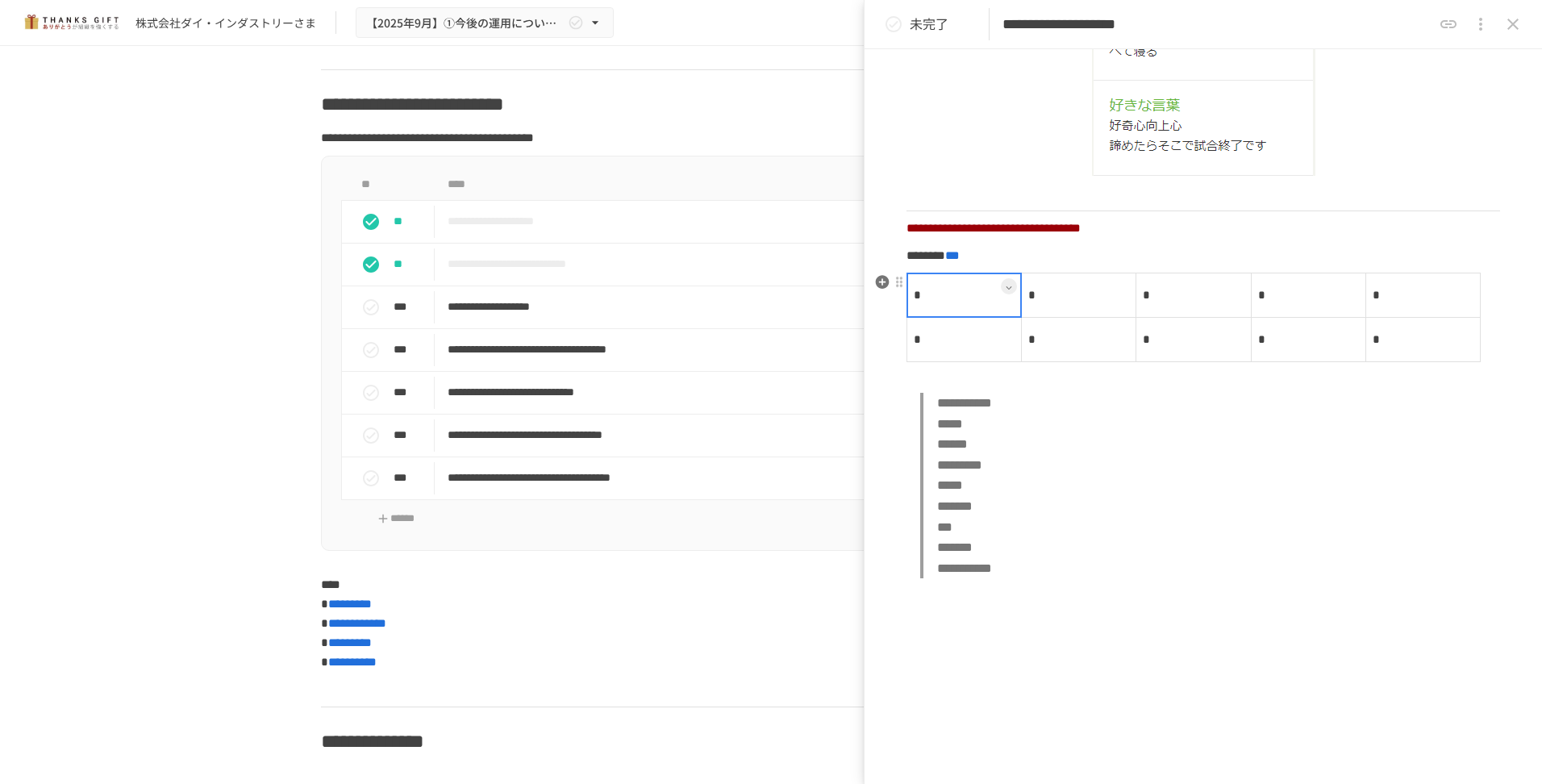
click at [937, 295] on div at bounding box center [964, 294] width 115 height 45
click at [938, 295] on p "*" at bounding box center [964, 295] width 100 height 21
click at [1049, 295] on td "*" at bounding box center [1079, 294] width 115 height 44
click at [1051, 295] on div at bounding box center [1078, 294] width 115 height 45
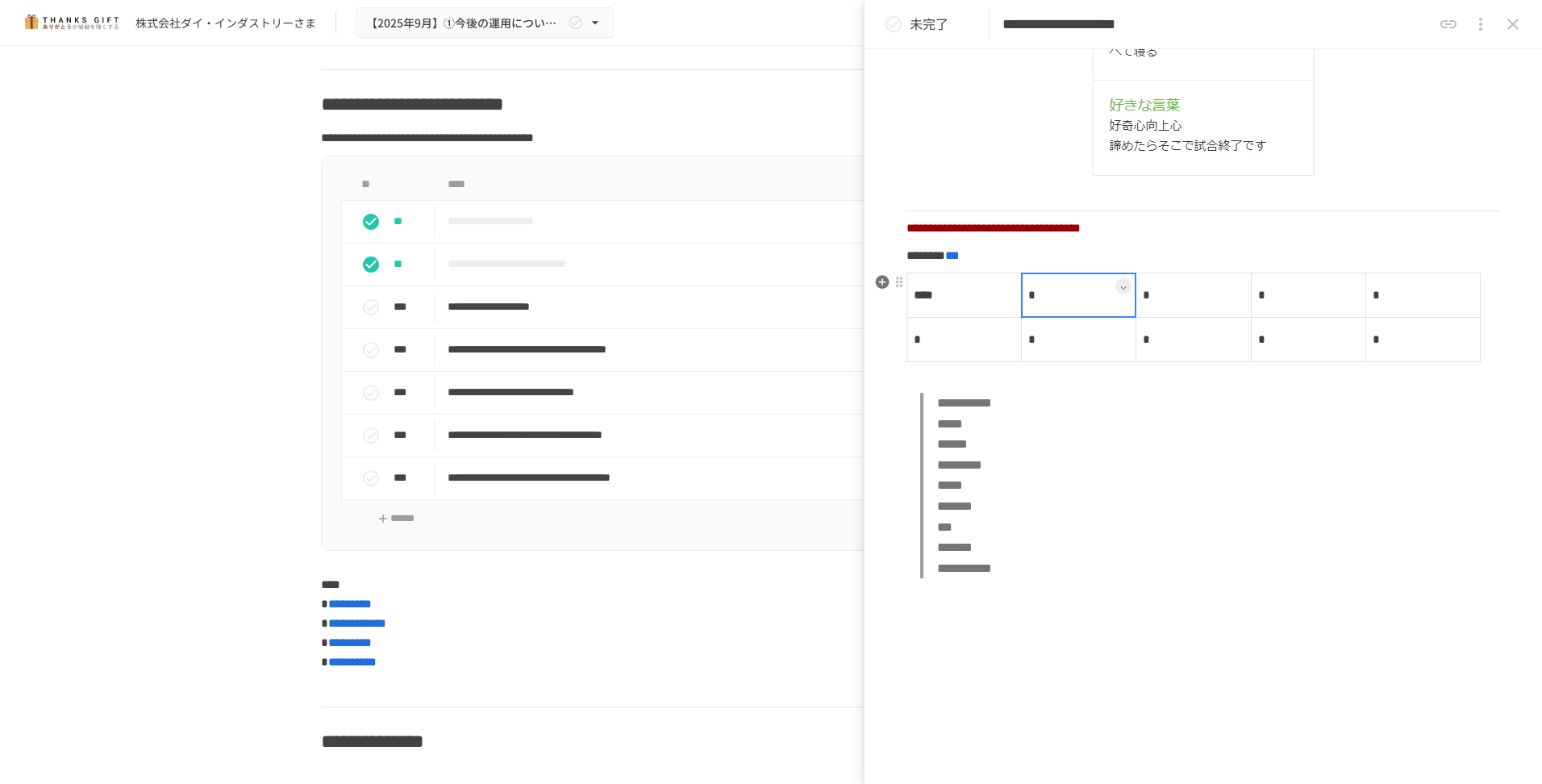
click at [1050, 295] on div at bounding box center [1078, 294] width 115 height 45
click at [1047, 295] on p "*" at bounding box center [1079, 295] width 100 height 21
click at [1186, 298] on td "*" at bounding box center [1193, 294] width 115 height 44
click at [1159, 296] on div at bounding box center [1192, 294] width 115 height 45
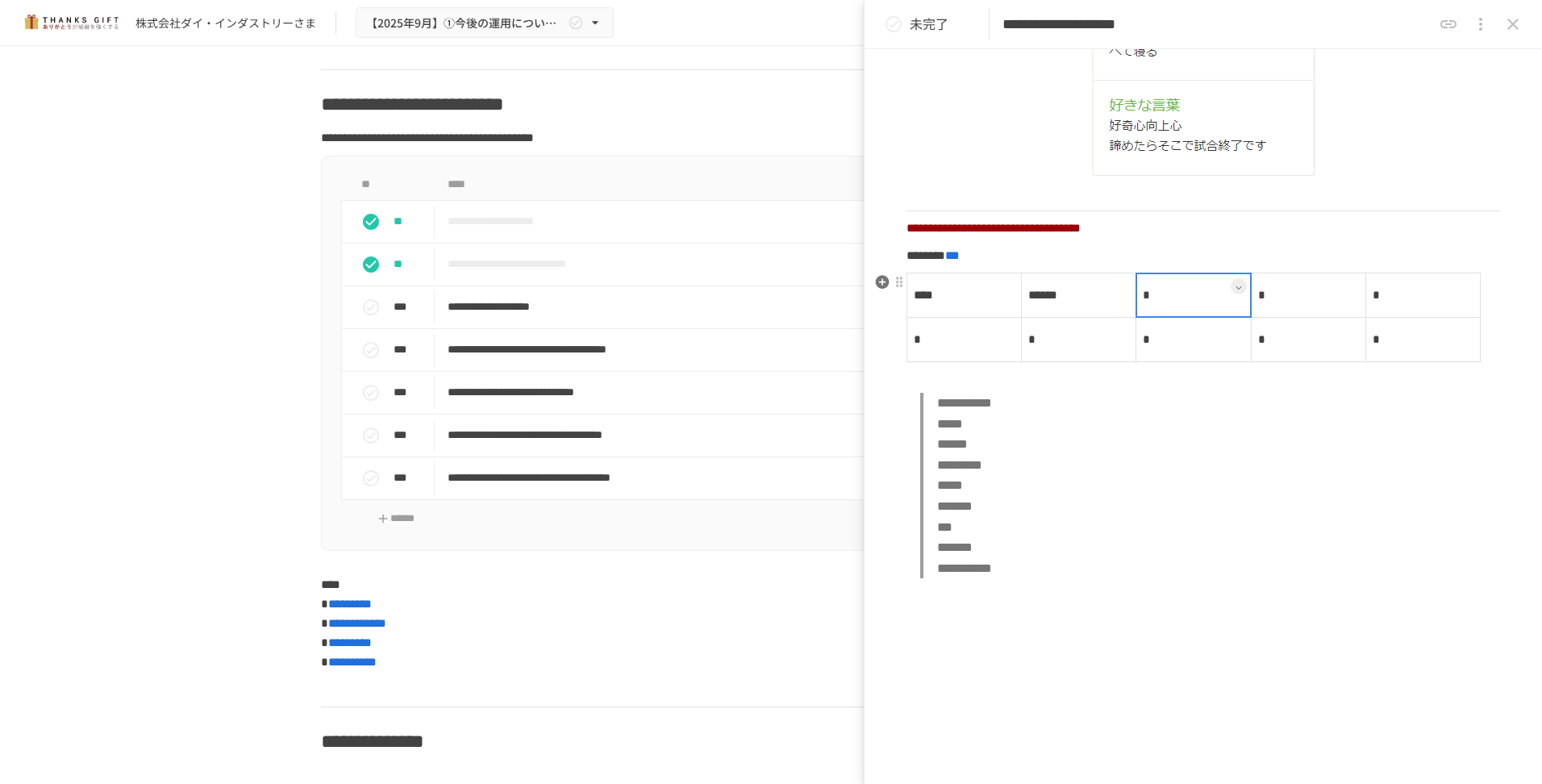
click at [1159, 296] on div at bounding box center [1192, 294] width 115 height 45
click at [1157, 295] on p "*" at bounding box center [1192, 295] width 100 height 21
click at [1280, 297] on td "*" at bounding box center [1307, 294] width 115 height 44
click at [1276, 297] on div at bounding box center [1307, 294] width 115 height 45
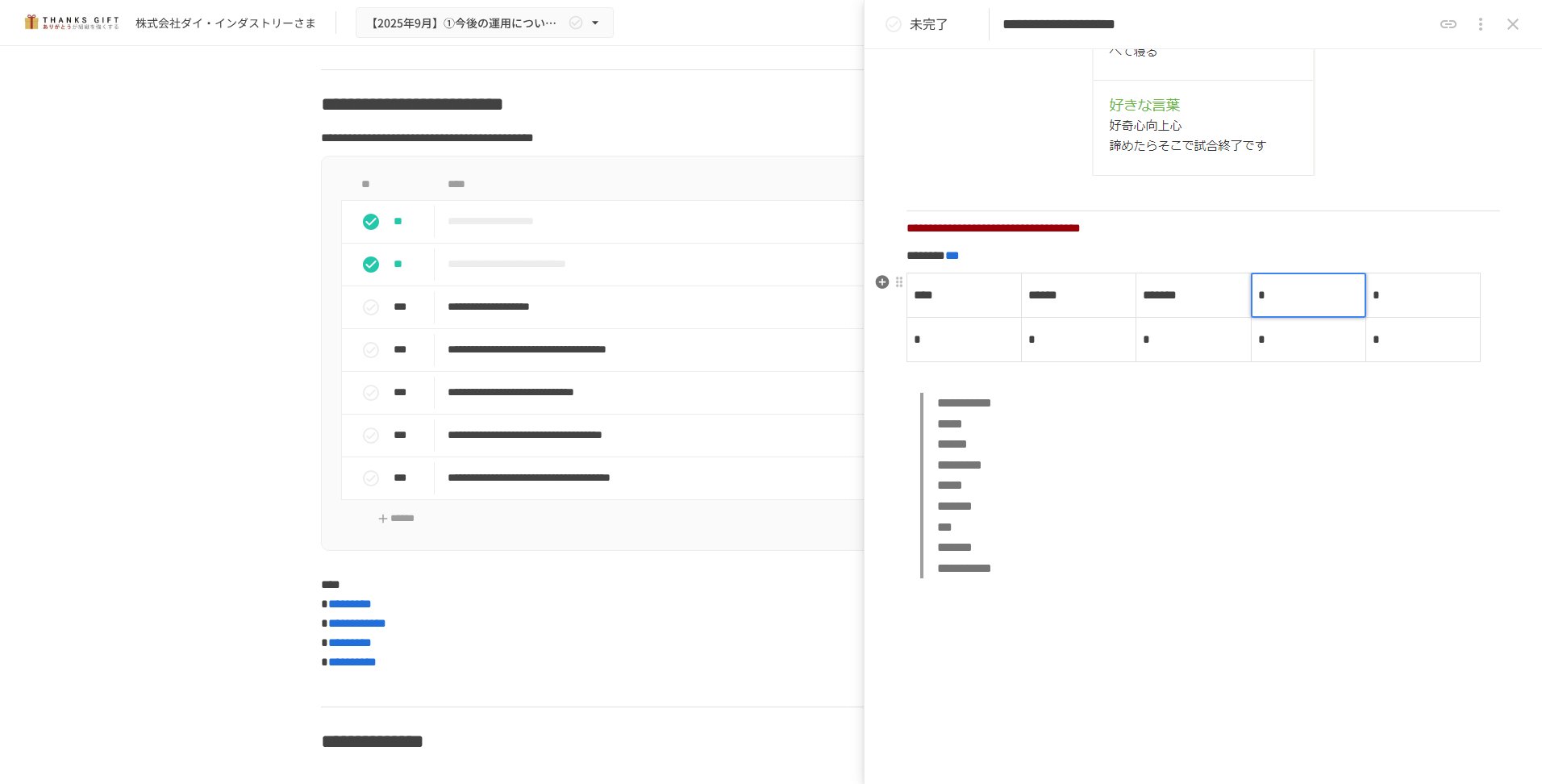
click at [1272, 296] on p "*" at bounding box center [1308, 295] width 100 height 21
click at [1268, 296] on p "*" at bounding box center [1308, 295] width 100 height 21
click at [1387, 293] on td "*" at bounding box center [1422, 294] width 115 height 44
click at [1386, 294] on div at bounding box center [1422, 294] width 115 height 45
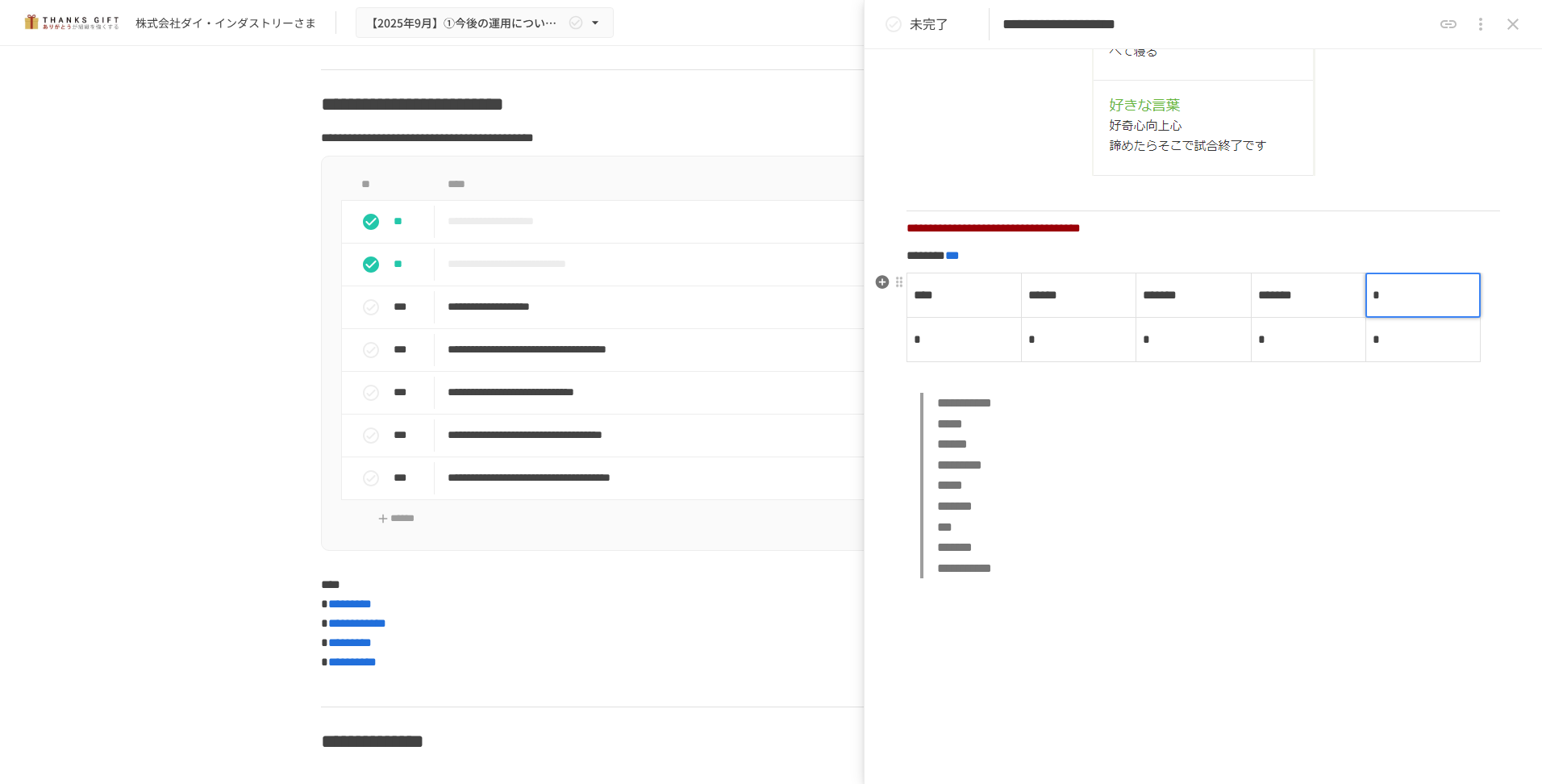
click at [1384, 295] on p "*" at bounding box center [1422, 295] width 100 height 21
click at [1306, 535] on blockquote "**********" at bounding box center [1210, 486] width 579 height 185
click at [1427, 298] on td "*****" at bounding box center [1422, 294] width 115 height 44
click at [1422, 294] on div at bounding box center [1422, 294] width 115 height 45
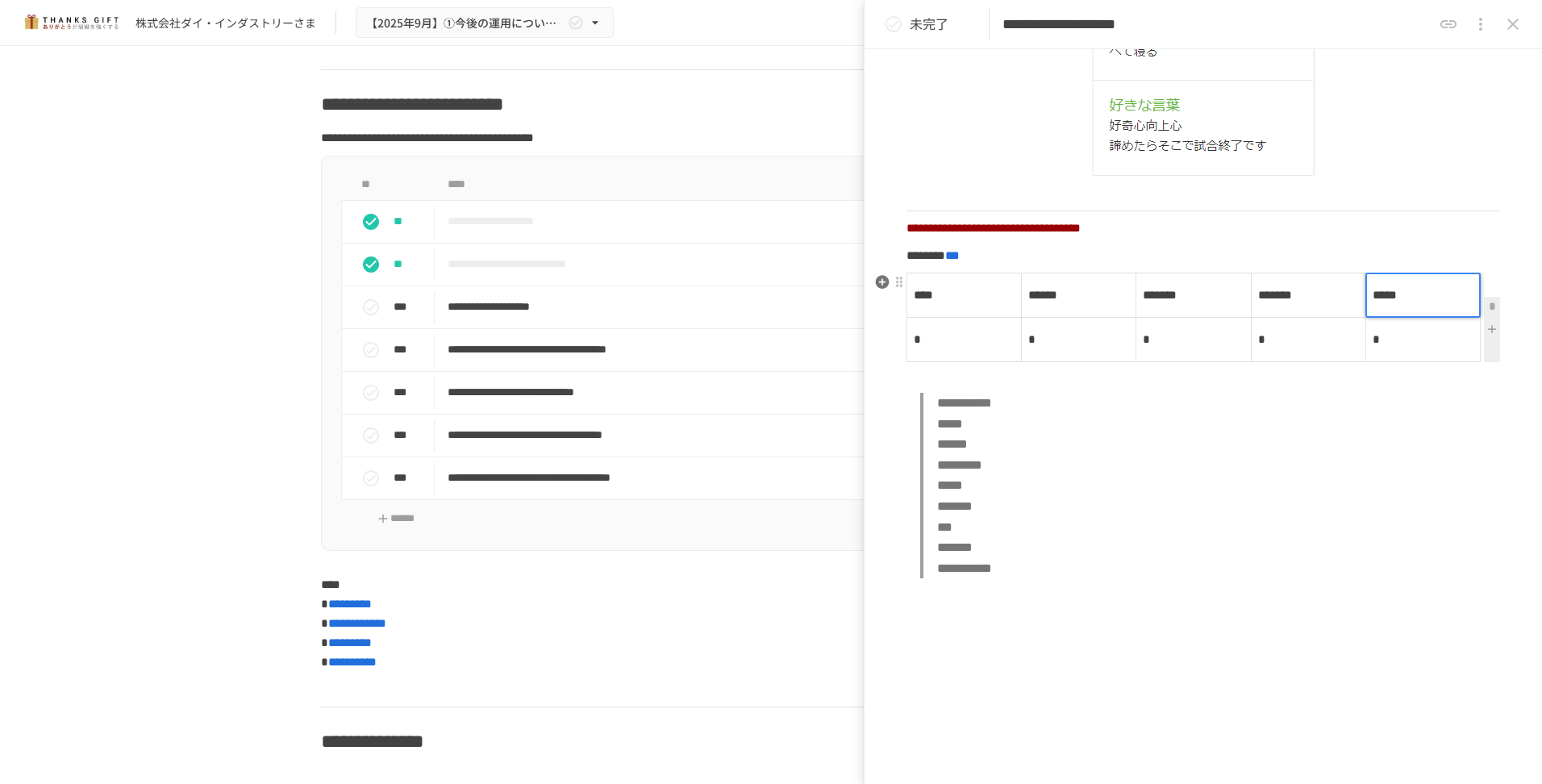
click at [1431, 298] on p "*****" at bounding box center [1422, 295] width 100 height 21
click at [934, 340] on td "*" at bounding box center [965, 339] width 115 height 44
click at [934, 340] on div at bounding box center [964, 339] width 115 height 45
click at [934, 340] on p "*" at bounding box center [964, 340] width 100 height 21
click at [1053, 344] on td "*" at bounding box center [1079, 339] width 115 height 44
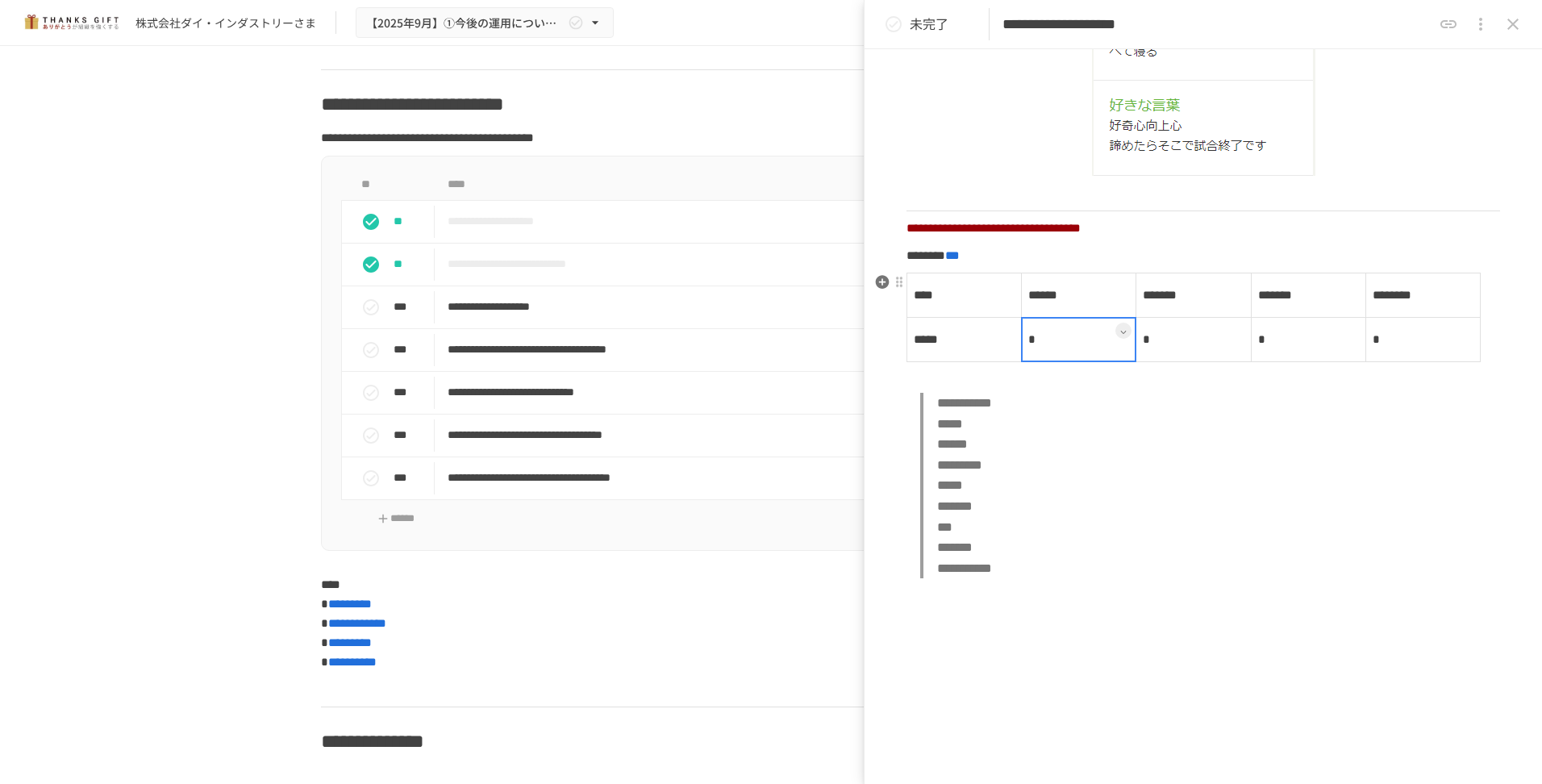
click at [1057, 348] on div at bounding box center [1078, 339] width 115 height 45
click at [1051, 339] on div at bounding box center [1078, 339] width 115 height 45
click at [1050, 338] on div at bounding box center [1078, 339] width 115 height 45
click at [1047, 340] on p "*" at bounding box center [1079, 340] width 100 height 21
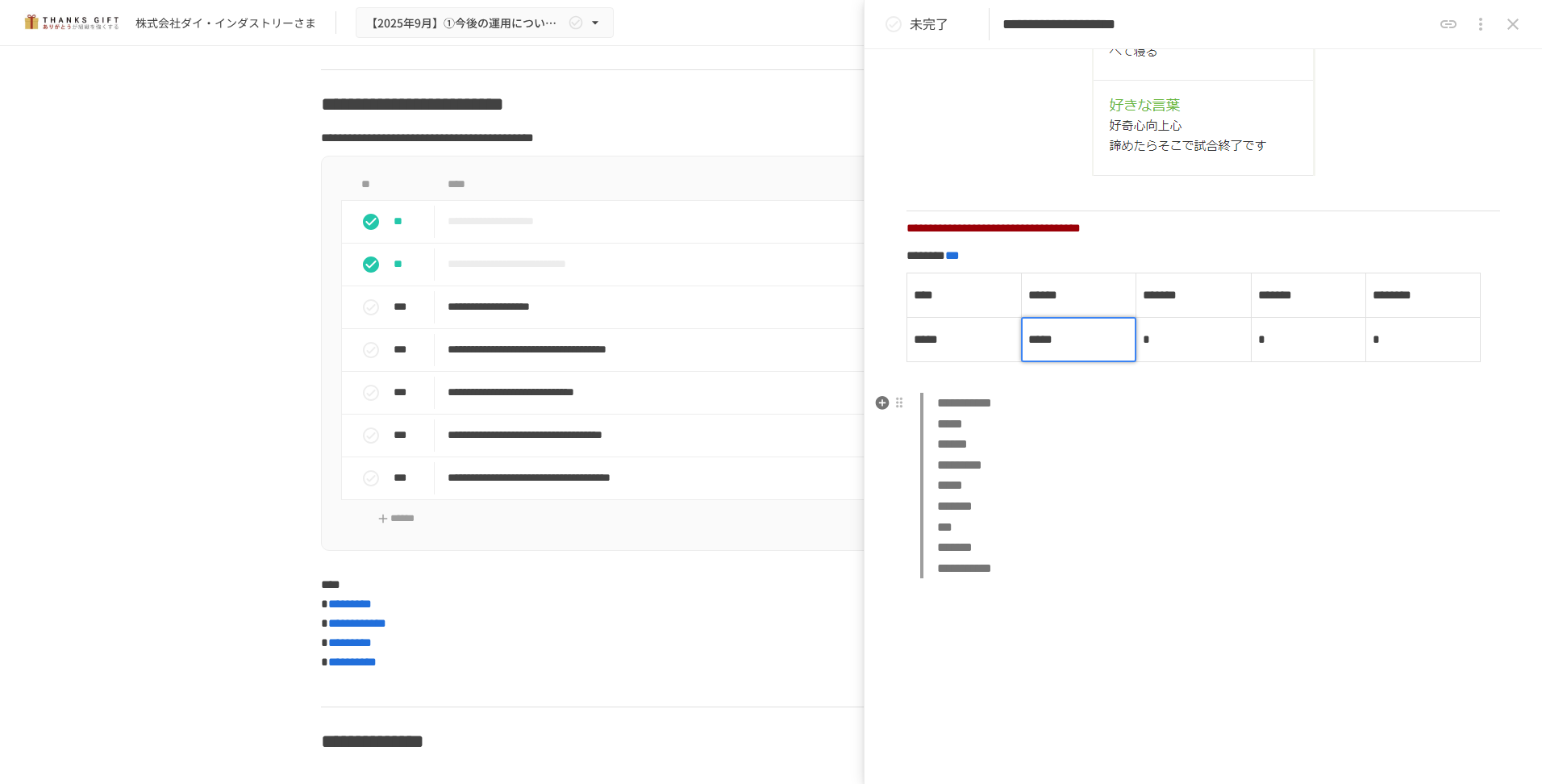
click at [1184, 504] on blockquote "**********" at bounding box center [1210, 486] width 579 height 185
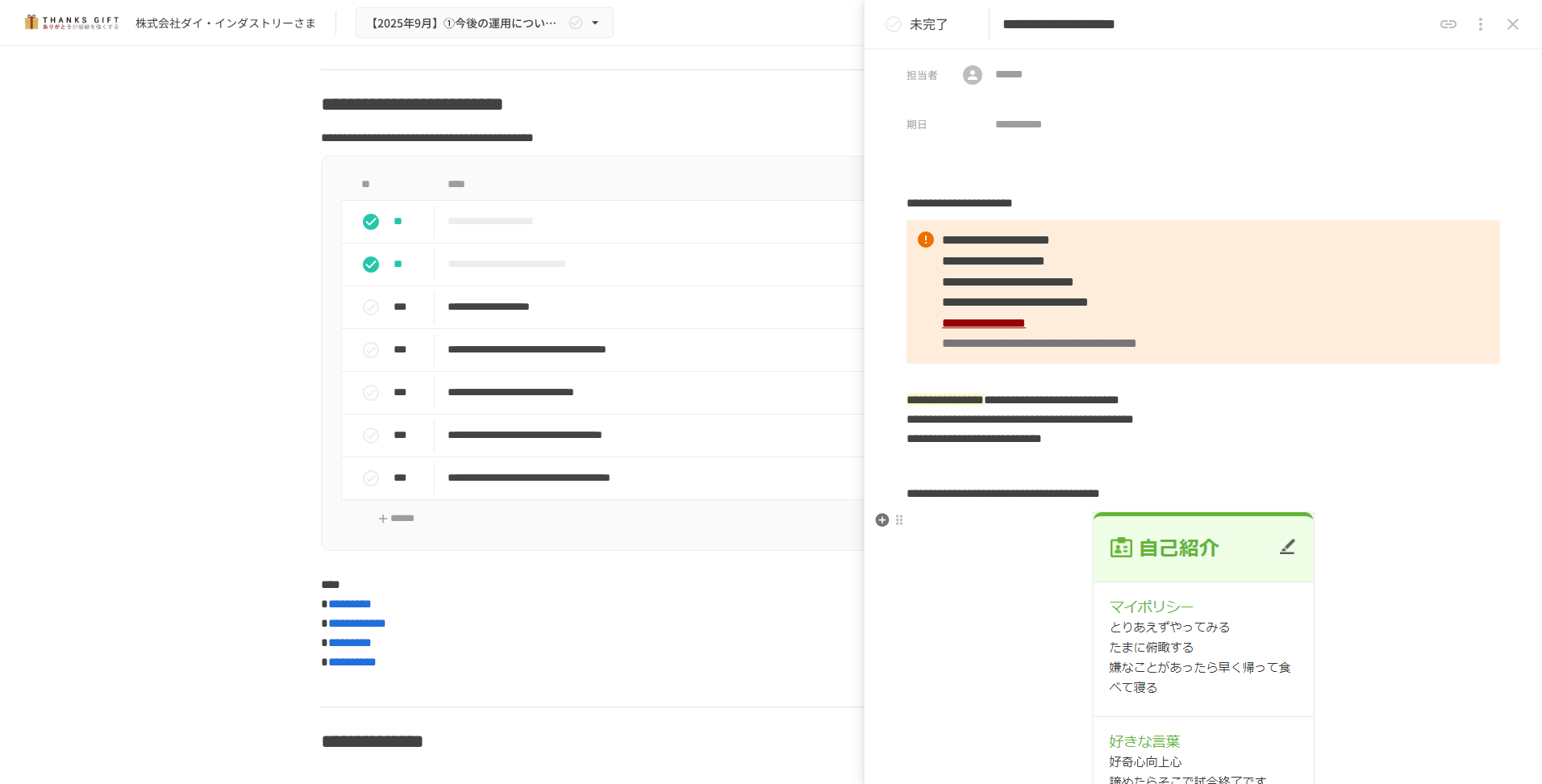
scroll to position [0, 0]
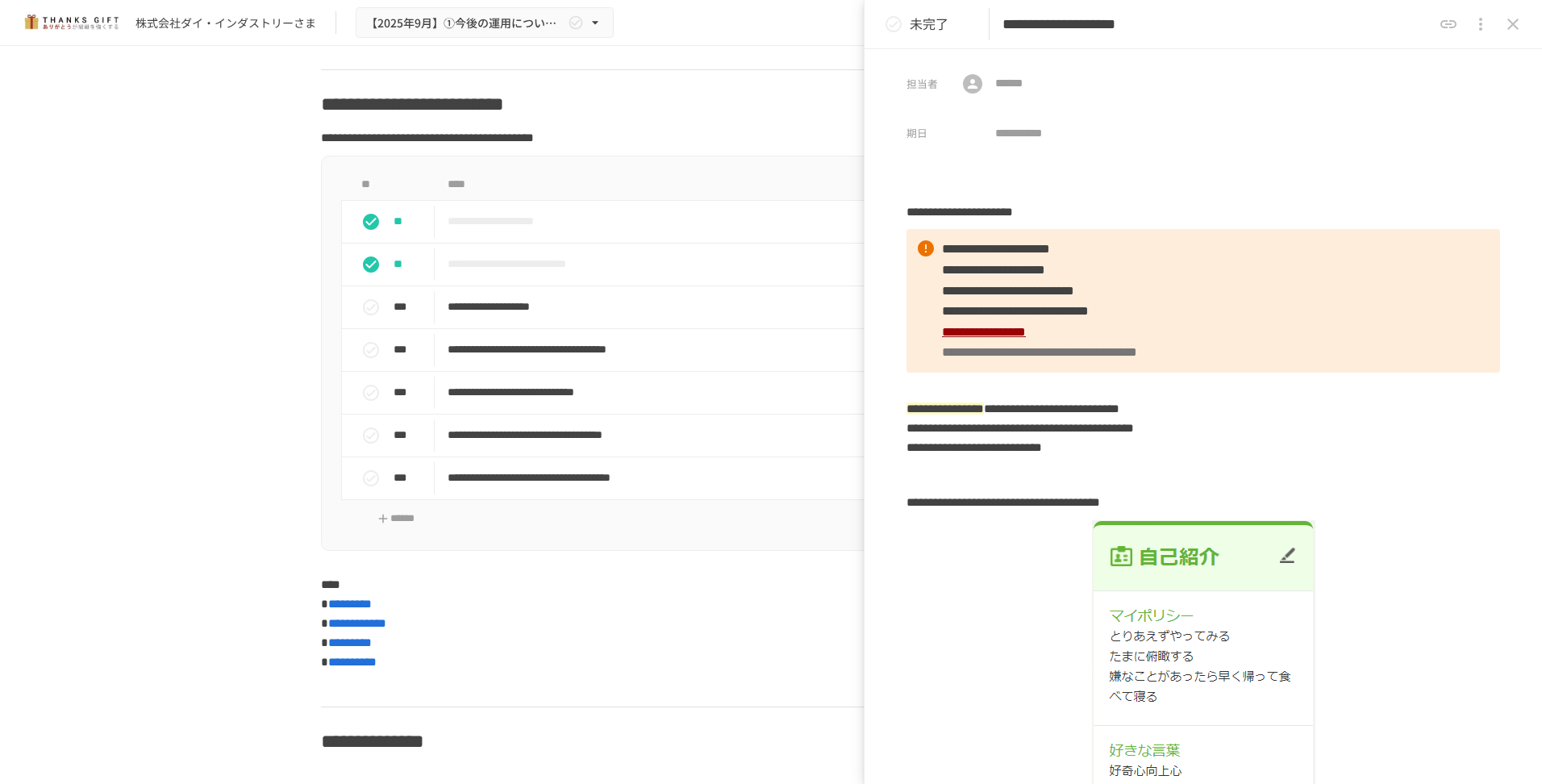
click at [924, 23] on p "未完了" at bounding box center [929, 24] width 39 height 21
click at [1514, 26] on icon "close drawer" at bounding box center [1513, 24] width 19 height 19
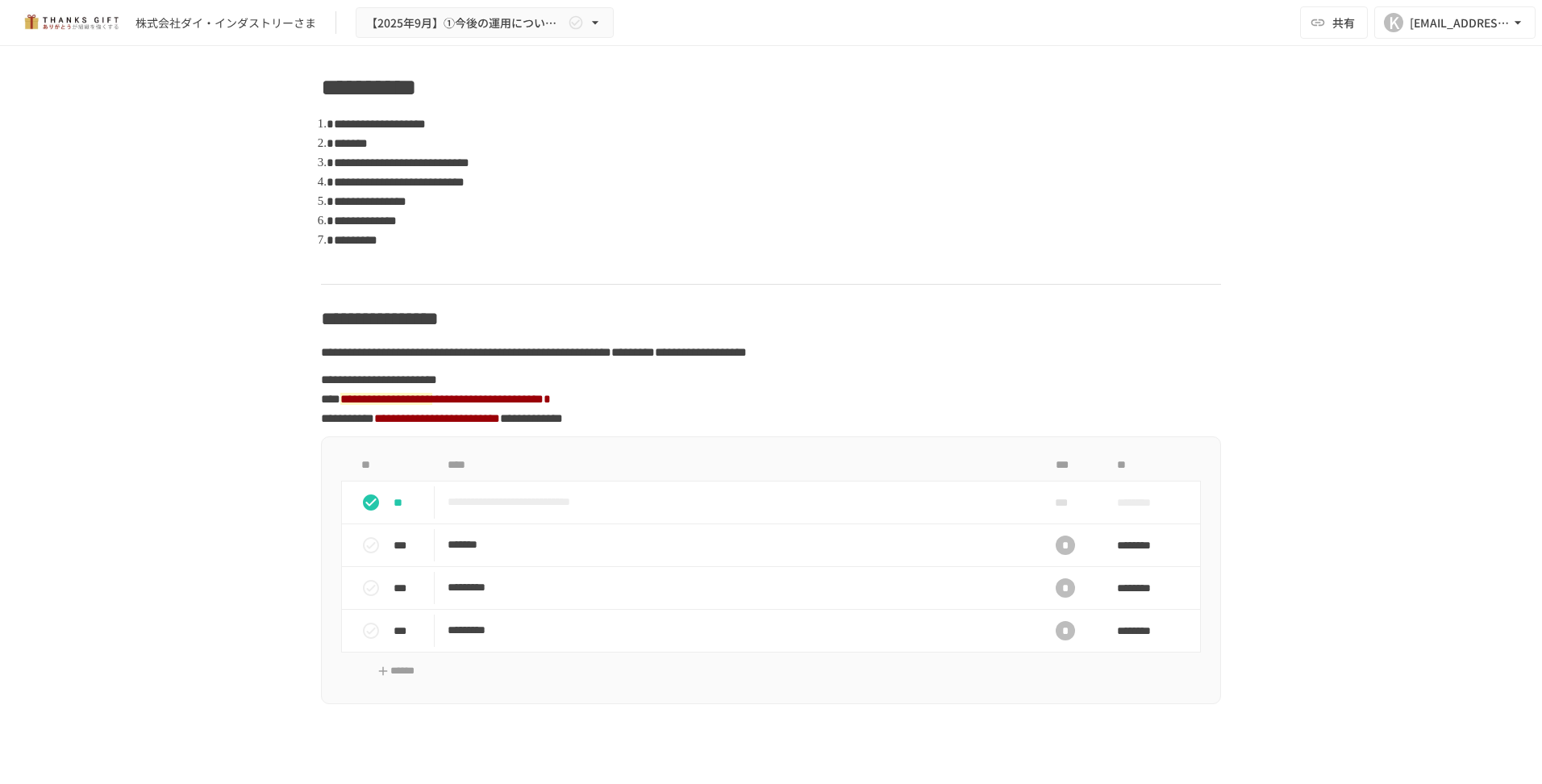
scroll to position [1182, 0]
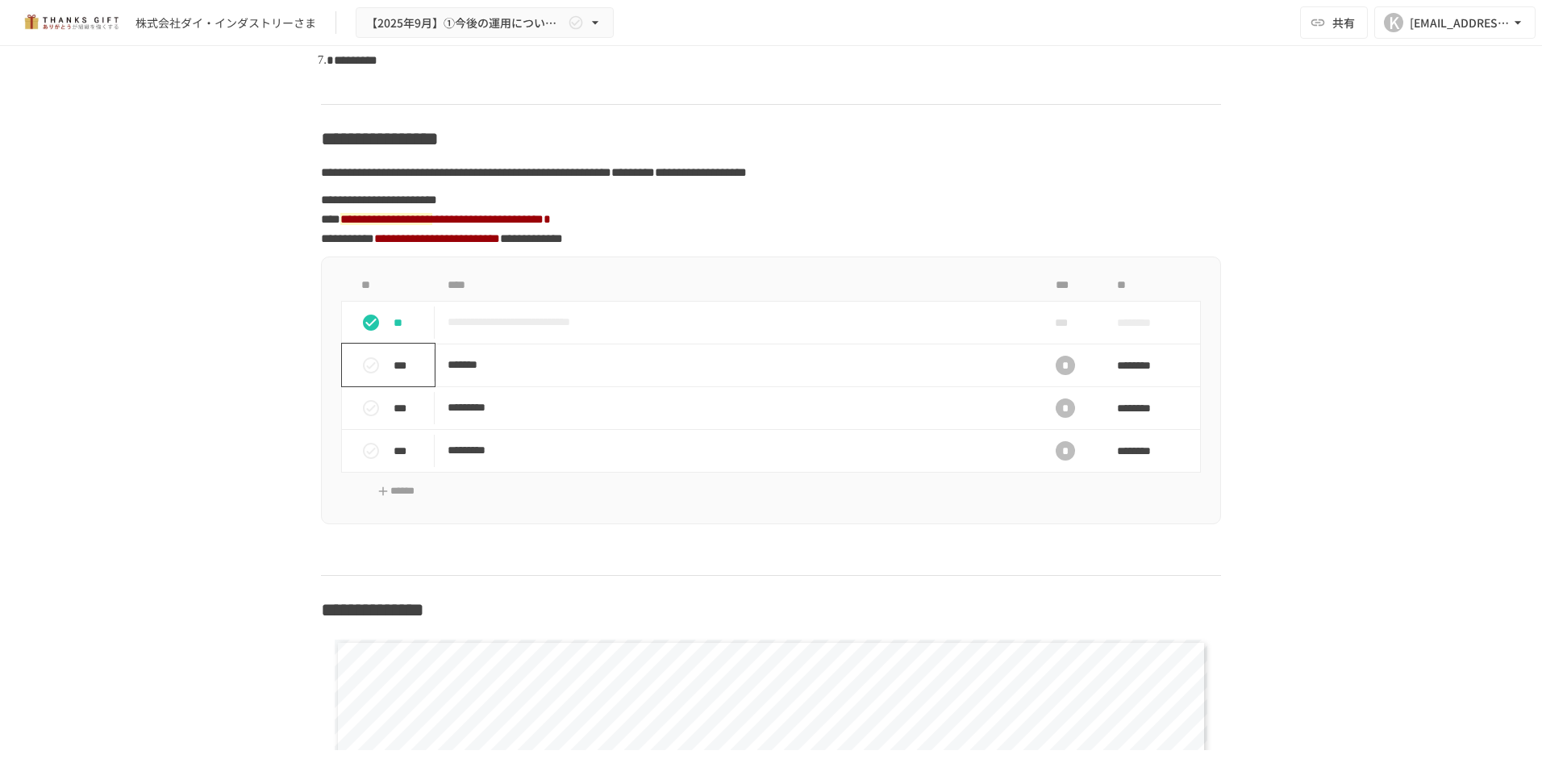
click at [369, 375] on icon "status" at bounding box center [371, 365] width 19 height 19
click at [368, 418] on icon "status" at bounding box center [371, 408] width 19 height 19
click at [364, 459] on icon "status" at bounding box center [371, 450] width 16 height 16
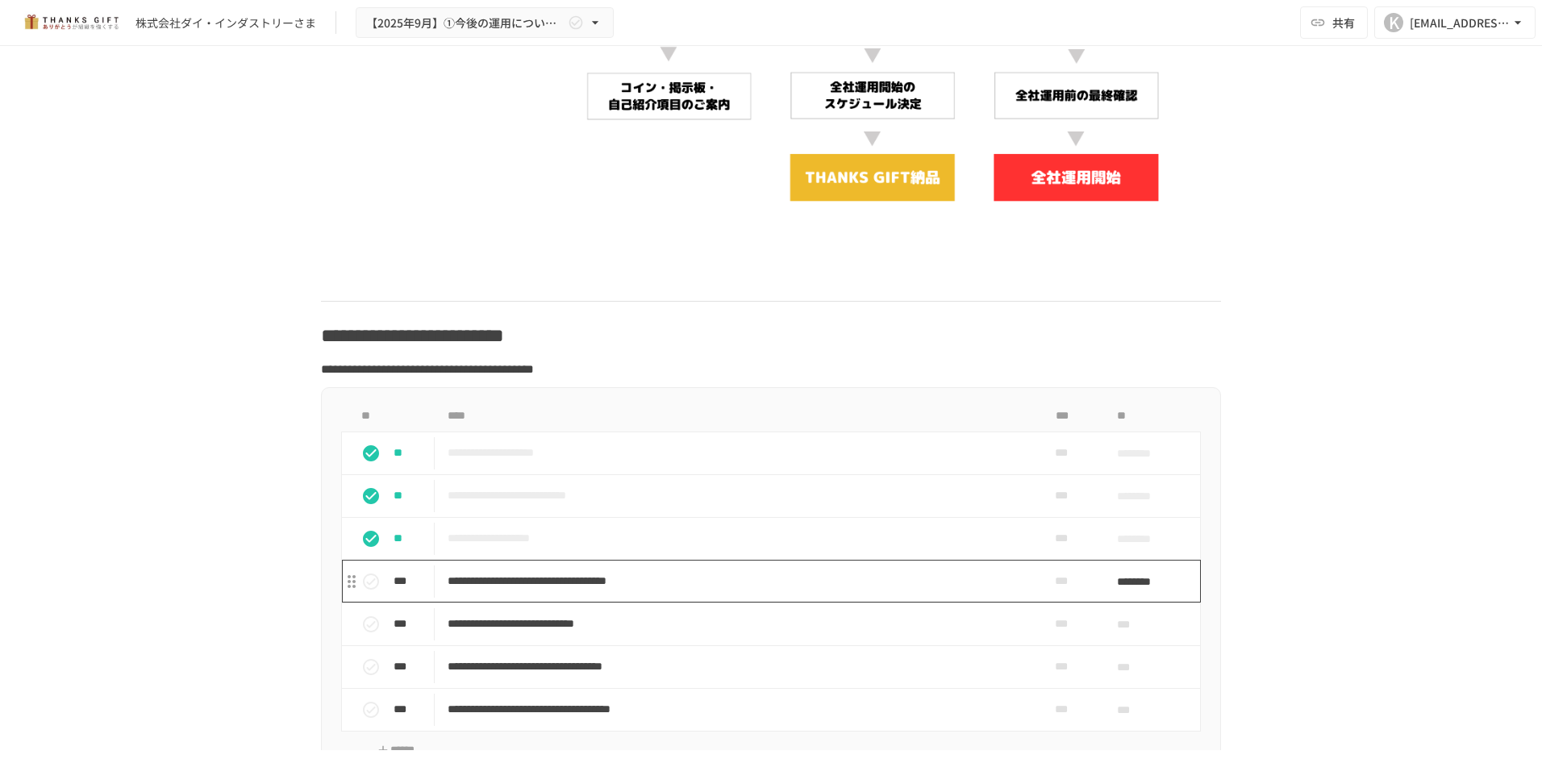
scroll to position [5456, 0]
